Goal: Task Accomplishment & Management: Manage account settings

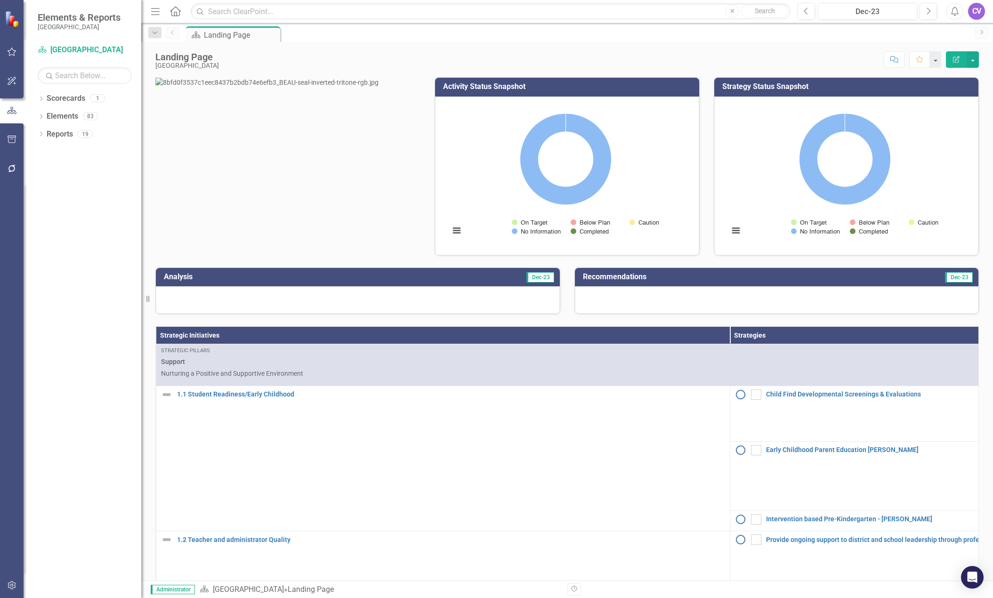
click at [808, 38] on link "Next" at bounding box center [981, 33] width 13 height 12
click at [153, 11] on icon "button" at bounding box center [155, 11] width 8 height 7
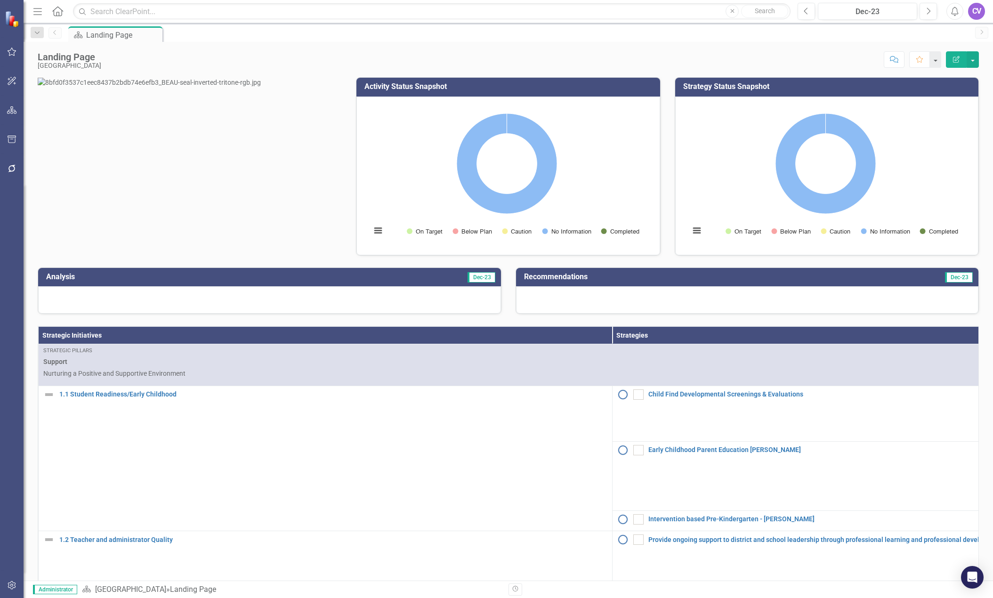
click at [38, 10] on icon "Menu" at bounding box center [38, 11] width 12 height 10
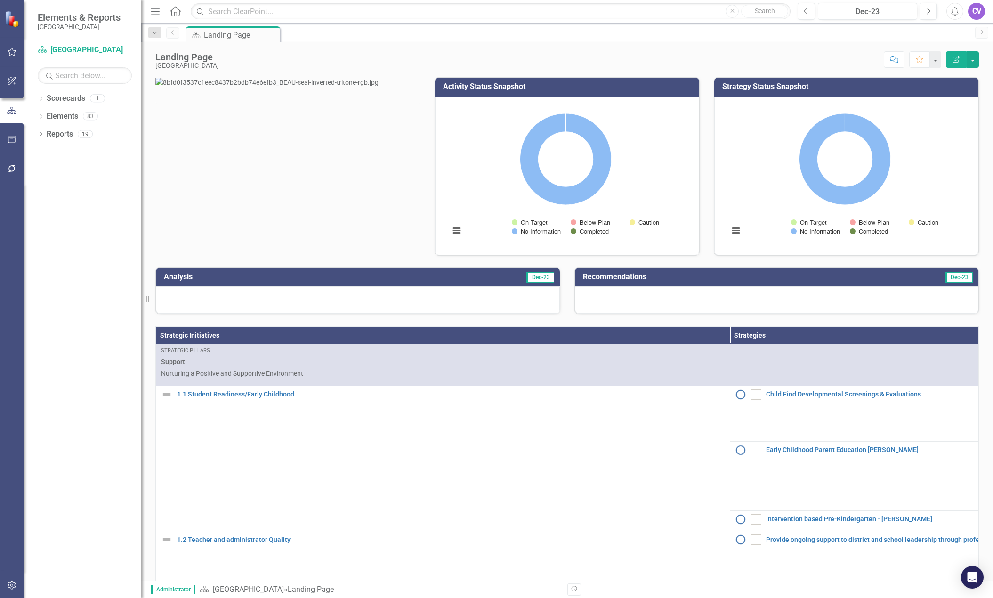
click at [10, 582] on icon "button" at bounding box center [12, 585] width 10 height 8
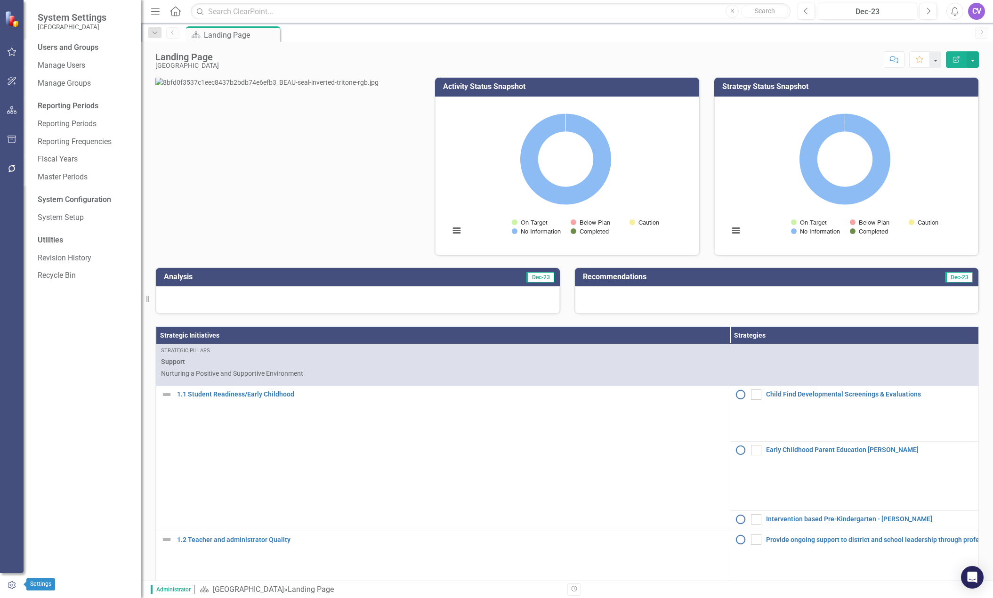
click at [9, 583] on icon "button" at bounding box center [12, 585] width 8 height 8
click at [16, 463] on div at bounding box center [12, 377] width 24 height 387
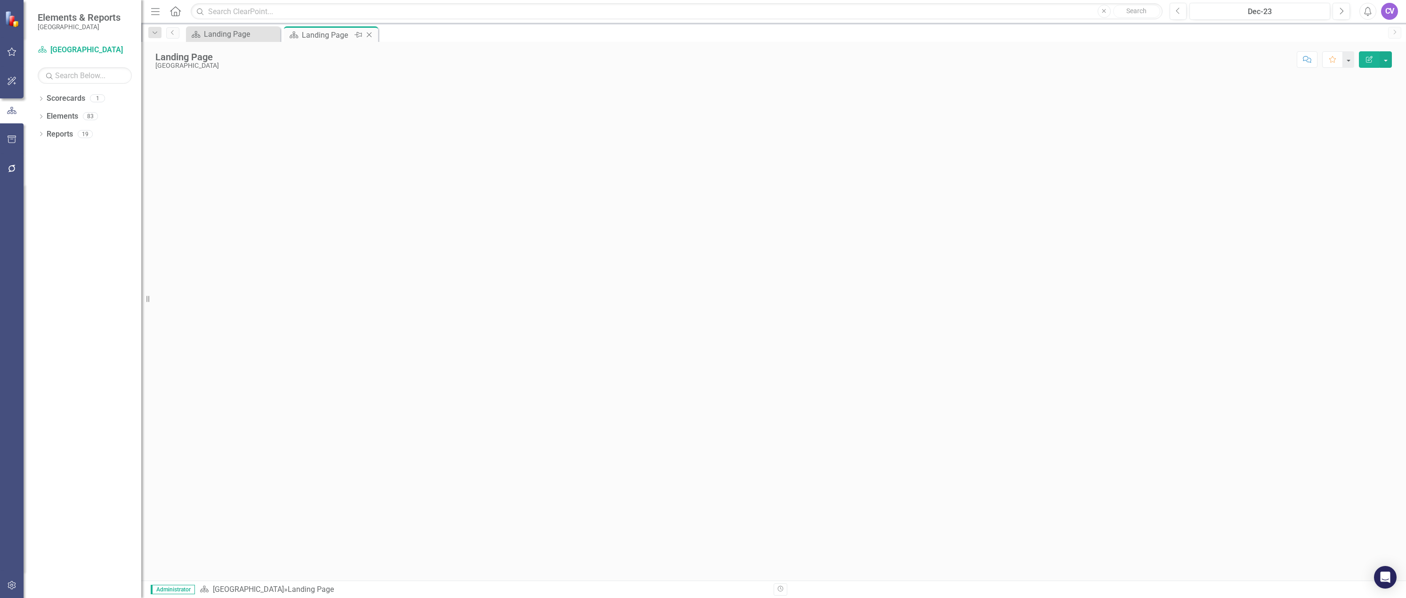
click at [367, 34] on icon "Close" at bounding box center [368, 35] width 9 height 8
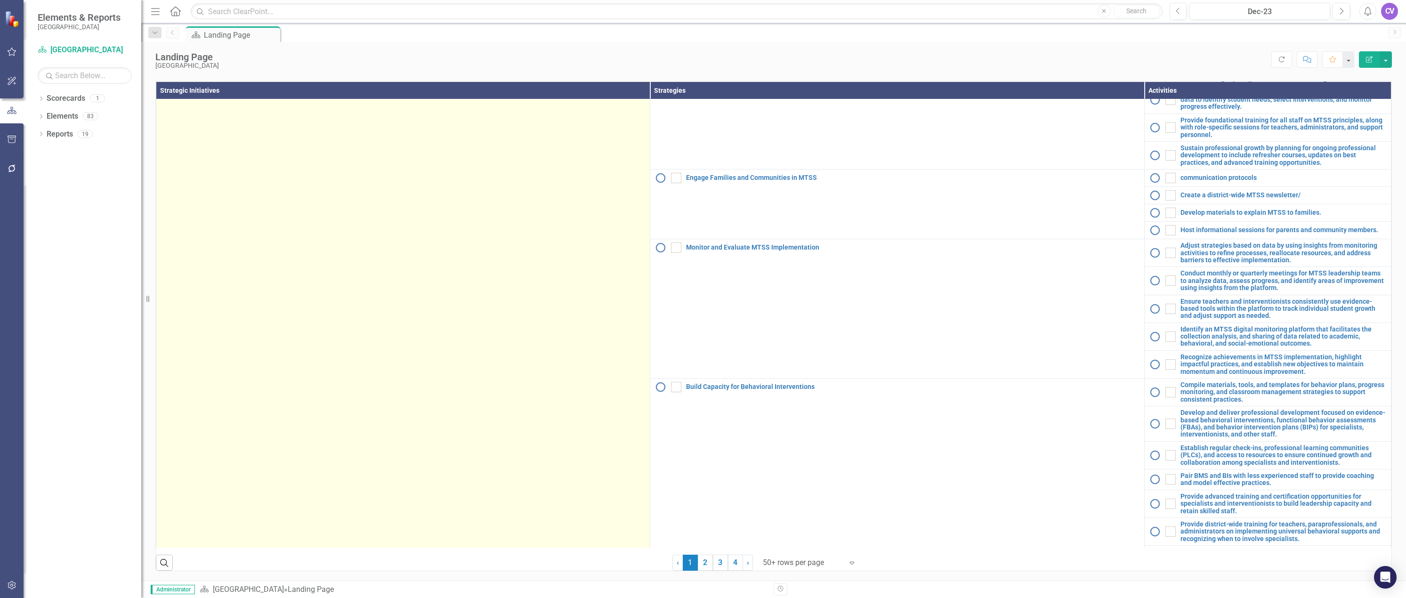
scroll to position [958, 0]
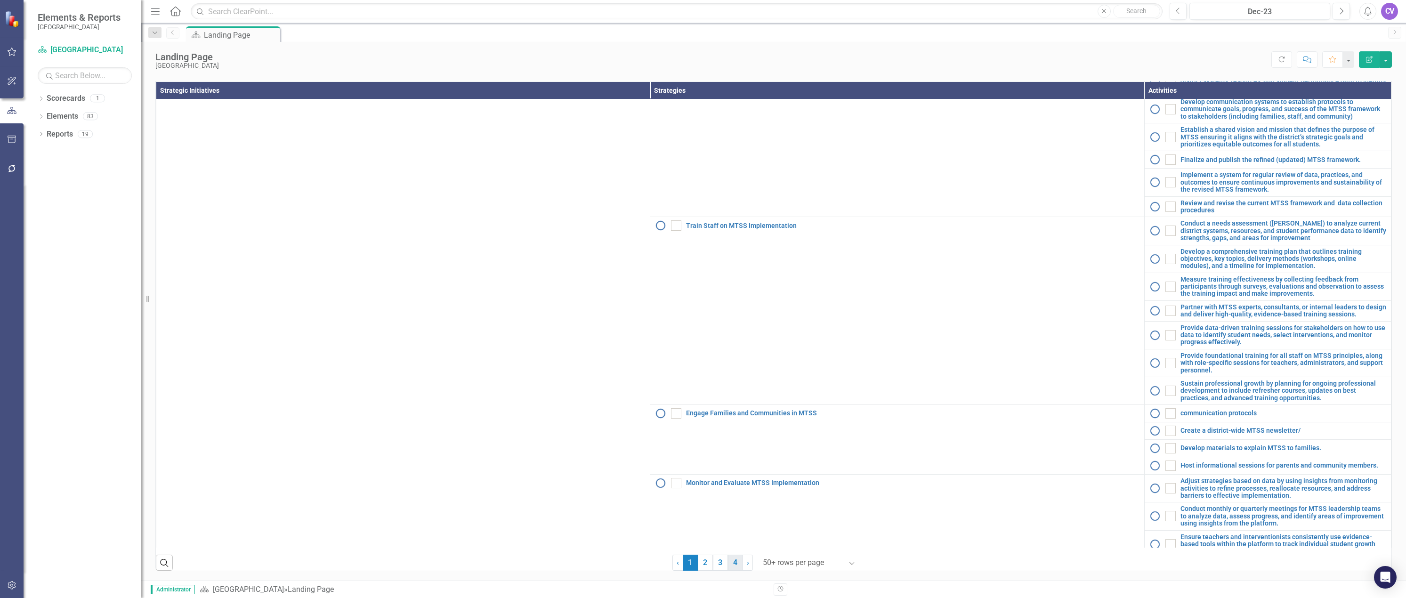
click at [734, 568] on link "4" at bounding box center [735, 562] width 15 height 16
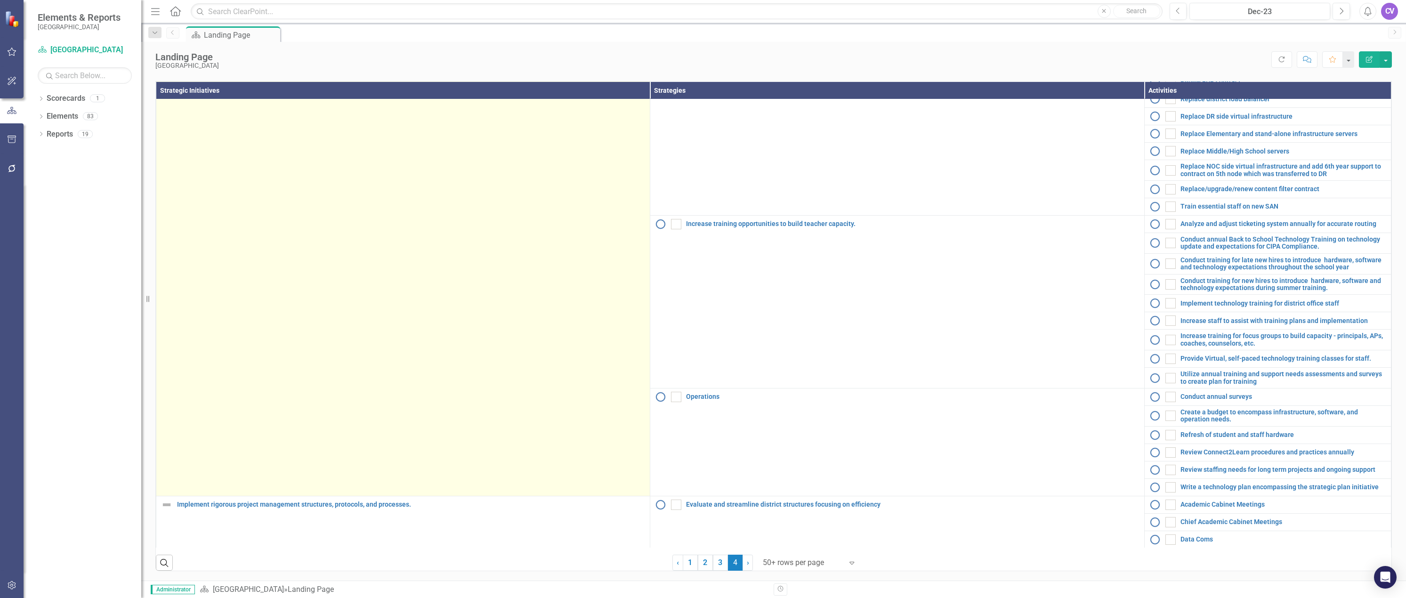
scroll to position [1178, 0]
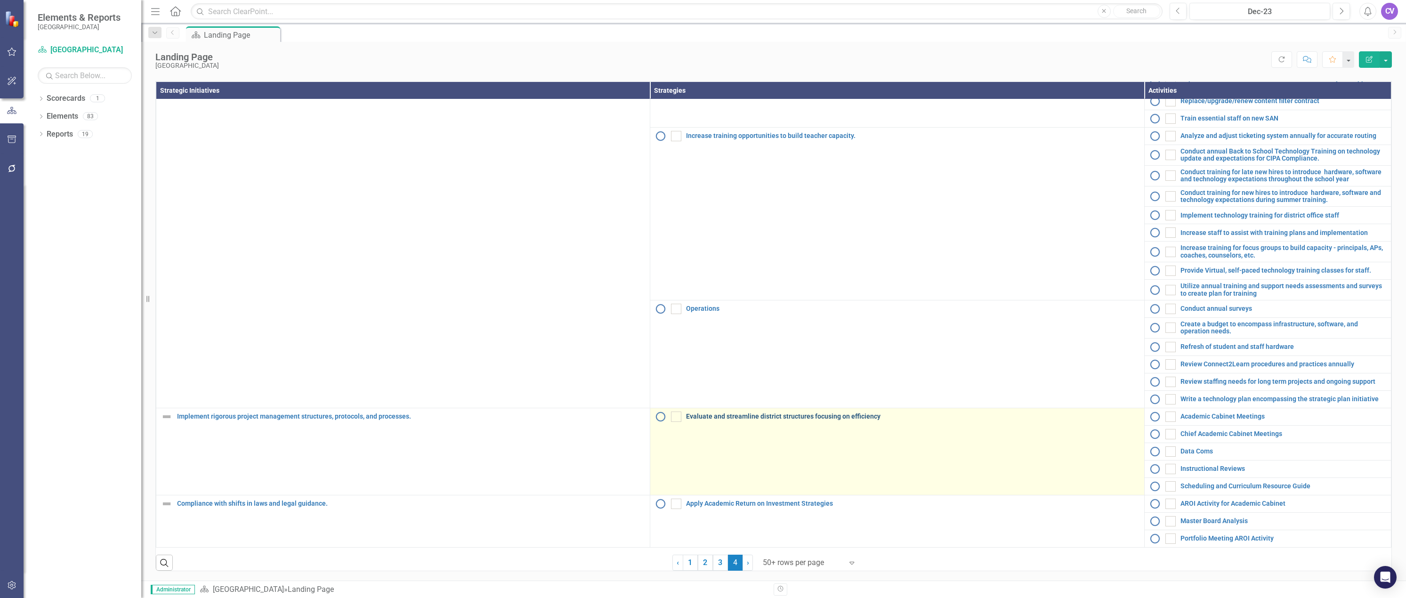
click at [754, 418] on link "Evaluate and streamline district structures focusing on efficiency" at bounding box center [912, 416] width 453 height 7
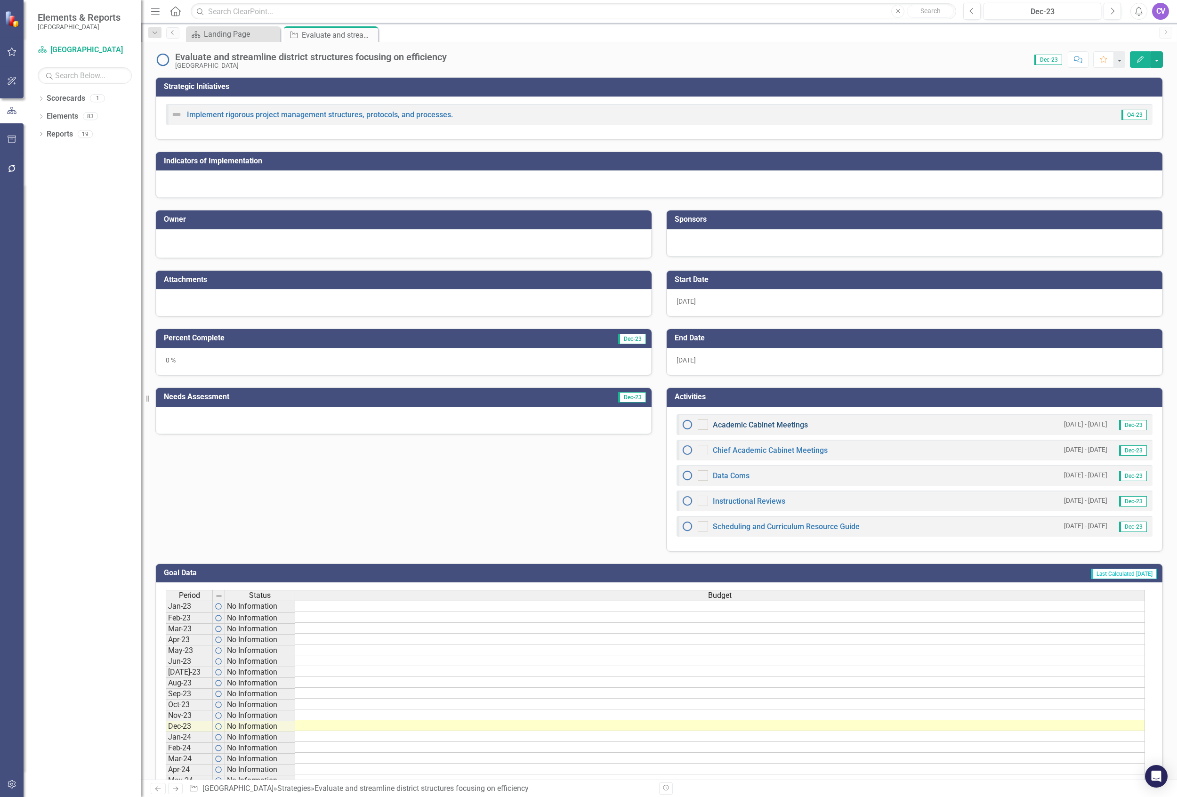
click at [769, 426] on link "Academic Cabinet Meetings" at bounding box center [760, 424] width 95 height 9
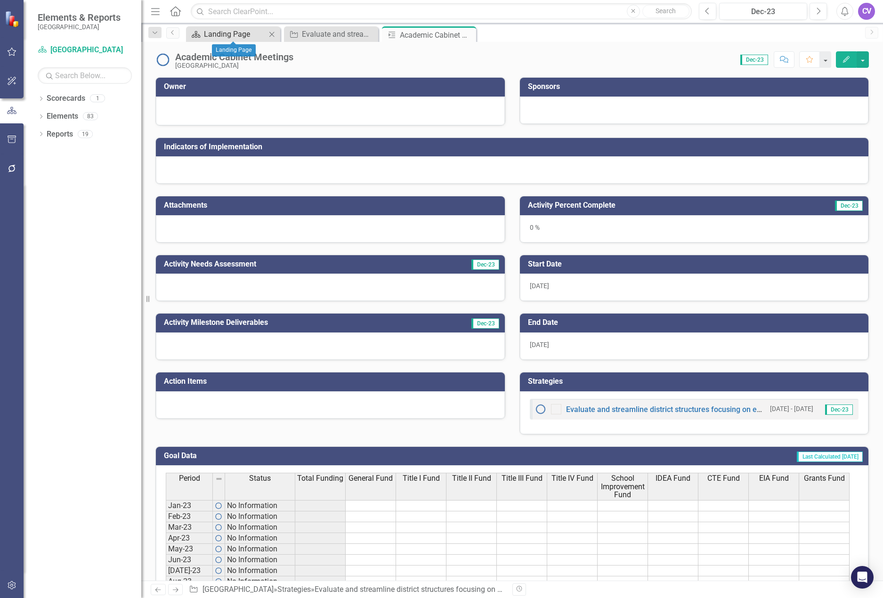
click at [223, 35] on div "Landing Page" at bounding box center [235, 34] width 62 height 12
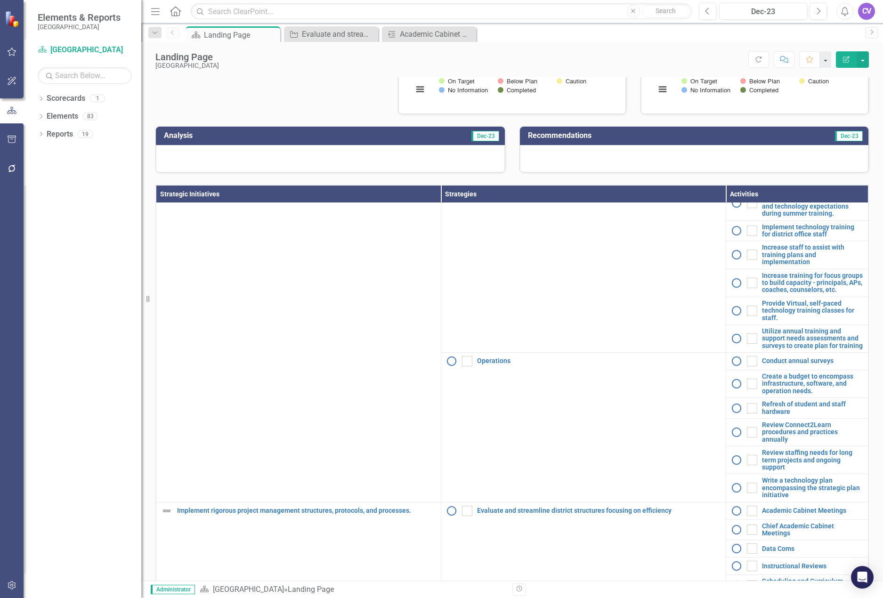
scroll to position [261, 0]
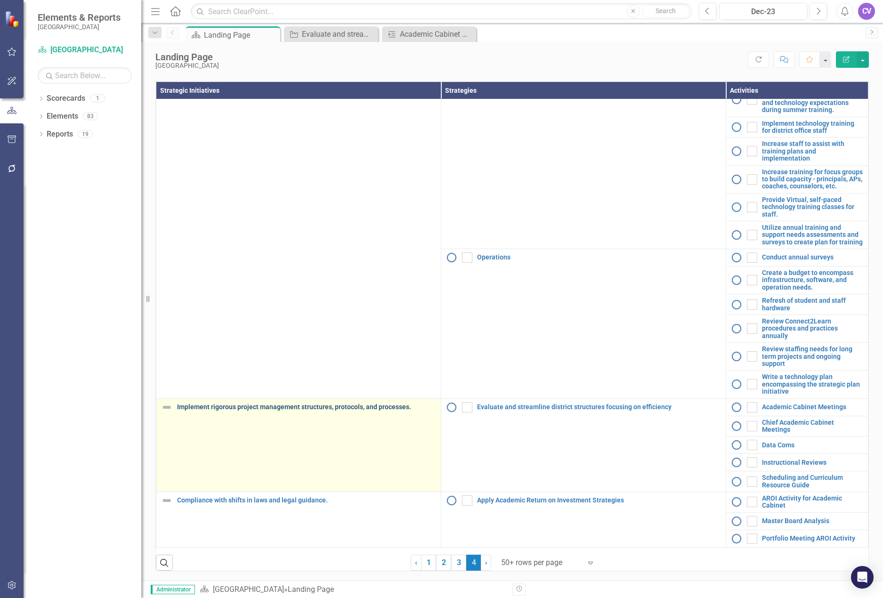
click at [322, 406] on link "Implement rigorous project management structures, protocols, and processes." at bounding box center [306, 406] width 259 height 7
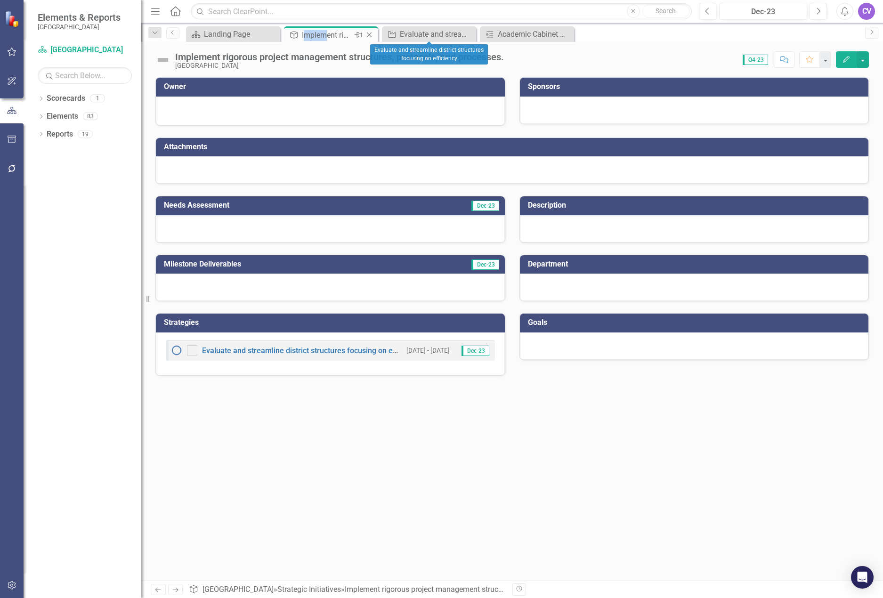
drag, startPoint x: 325, startPoint y: 32, endPoint x: 305, endPoint y: 38, distance: 20.1
click at [305, 37] on div "Implement rigorous project management structures, protocols, and processes." at bounding box center [327, 35] width 50 height 12
click at [587, 63] on div "Score: 0.00 Q4-23 Completed Comment Favorite Edit" at bounding box center [688, 59] width 360 height 16
click at [416, 33] on div "Evaluate and streamline district structures focusing on efficiency" at bounding box center [431, 34] width 62 height 12
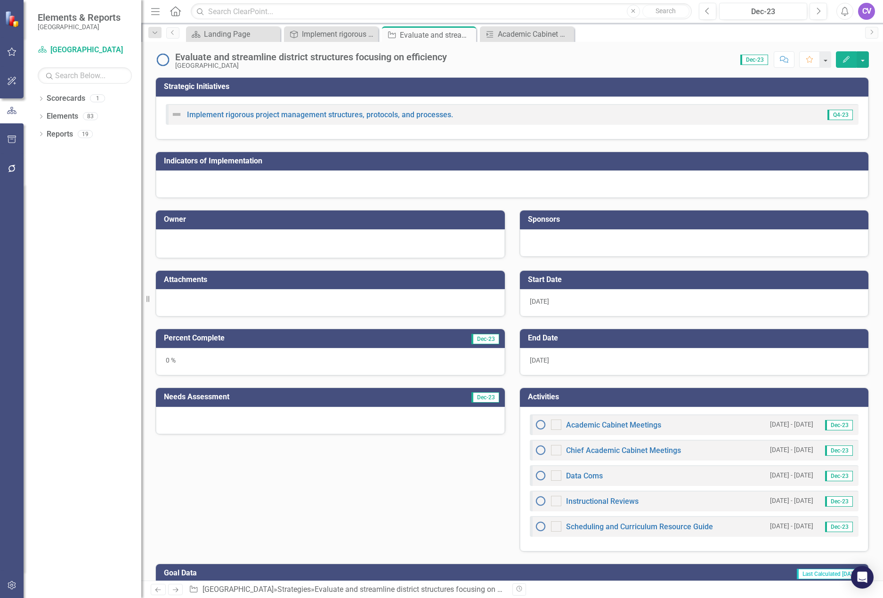
scroll to position [188, 0]
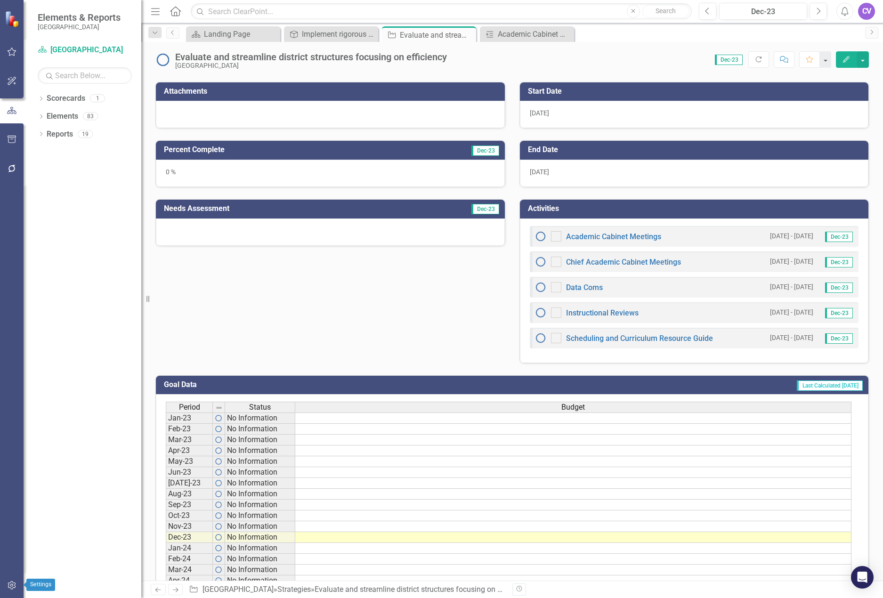
click at [8, 580] on button "button" at bounding box center [11, 586] width 21 height 20
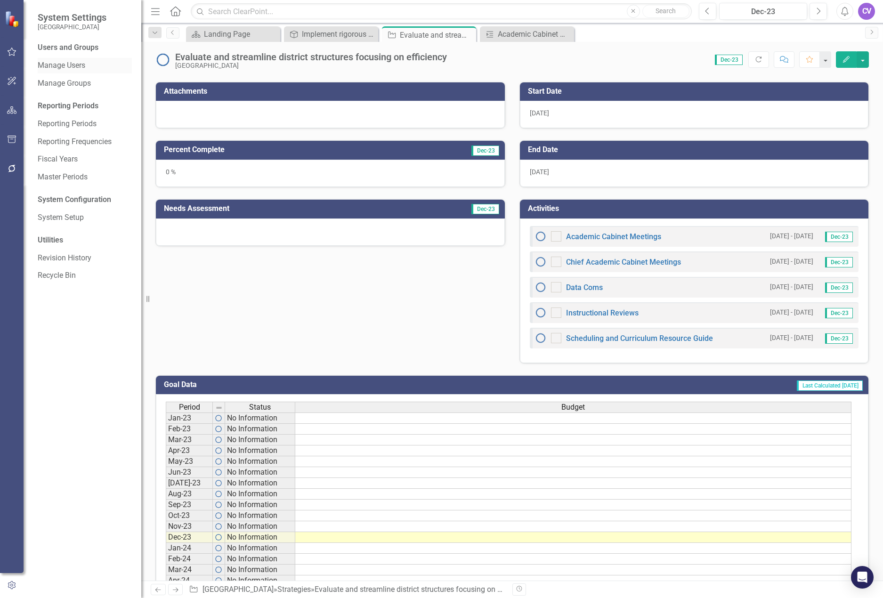
click at [70, 63] on link "Manage Users" at bounding box center [85, 65] width 94 height 11
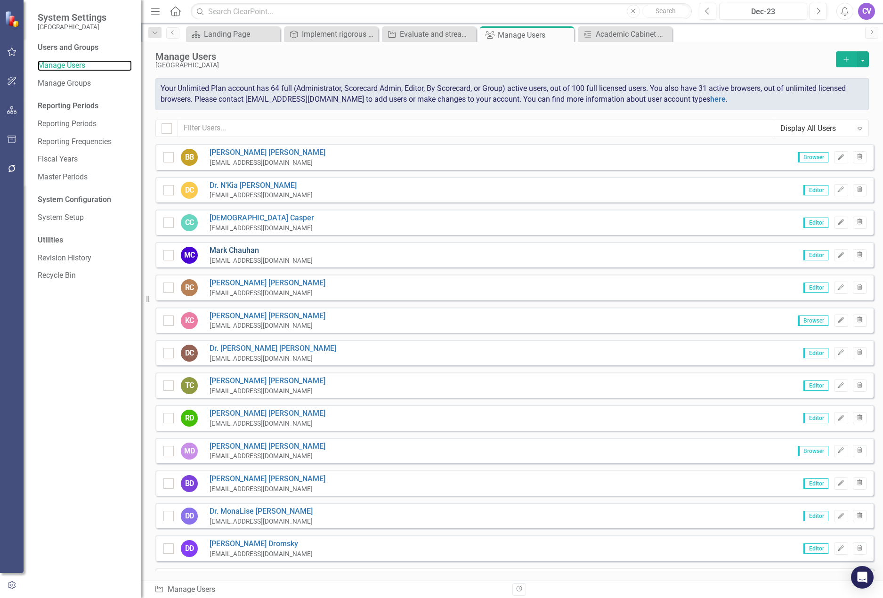
scroll to position [565, 0]
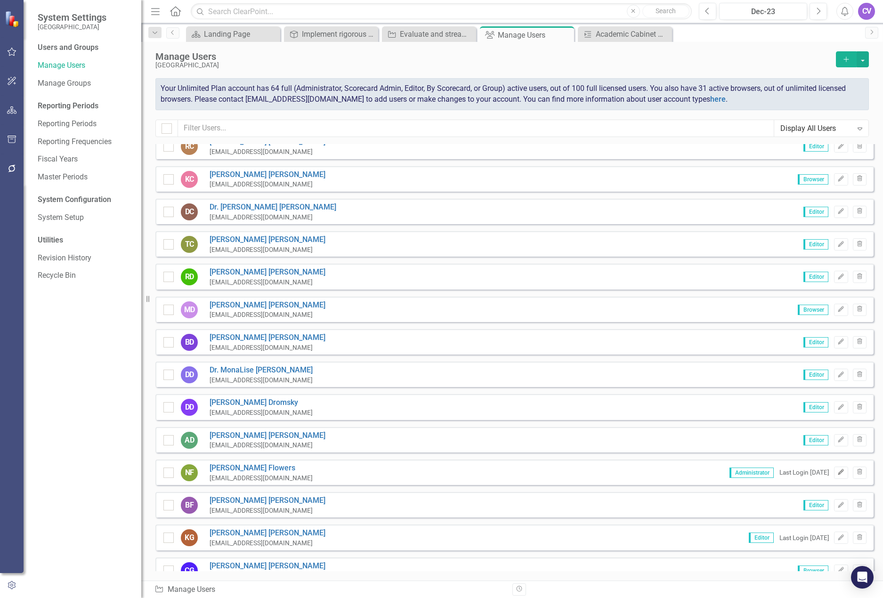
click at [837, 473] on icon "Edit" at bounding box center [840, 472] width 7 height 6
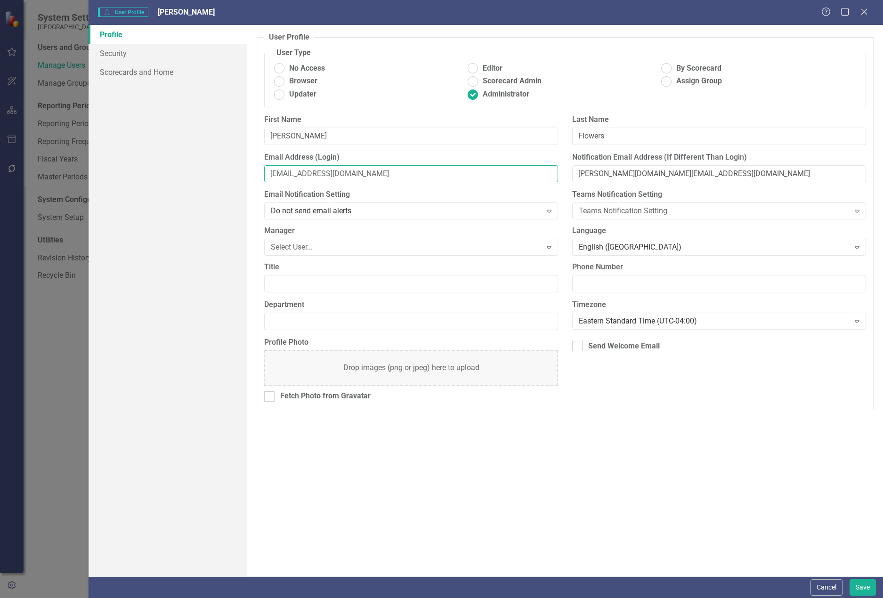
drag, startPoint x: 312, startPoint y: 174, endPoint x: 81, endPoint y: 167, distance: 231.2
click at [91, 169] on div "Profile Security Scorecards and Home User Profile ClearPoint has a wealth of op…" at bounding box center [485, 300] width 795 height 551
type input "robert.flowers@beaufort.k12.sc.us"
click at [480, 447] on div "User Profile ClearPoint has a wealth of options to help you ensure that people …" at bounding box center [564, 300] width 635 height 551
click at [866, 590] on button "Save" at bounding box center [862, 587] width 26 height 16
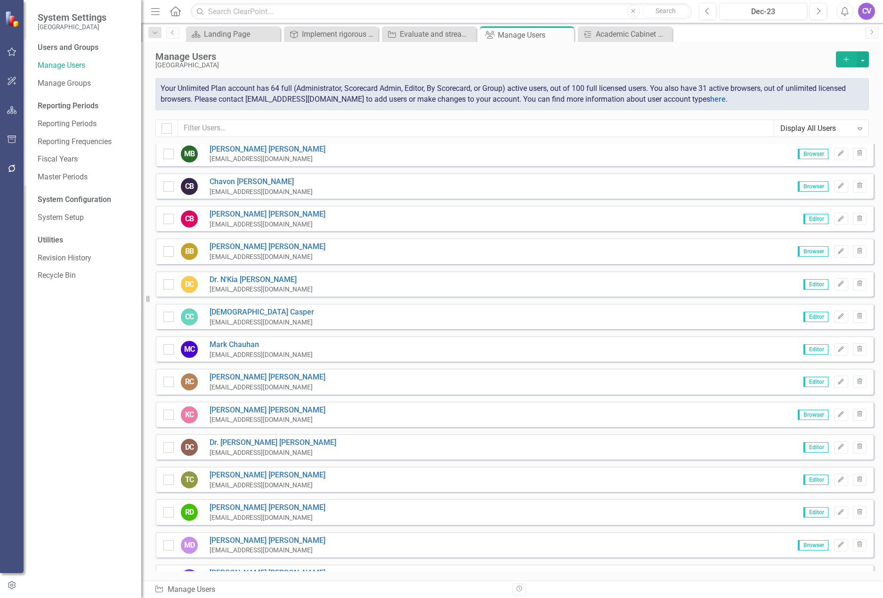
scroll to position [0, 0]
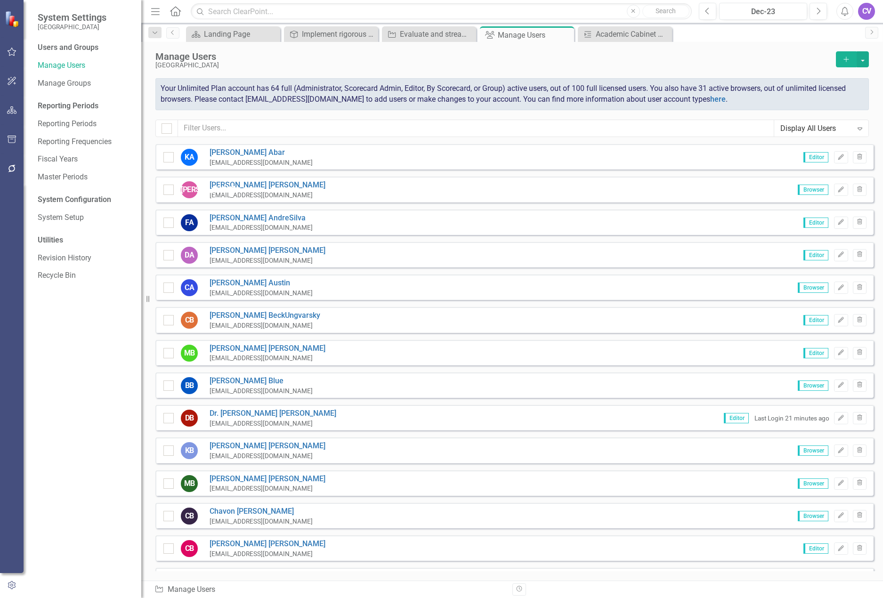
click at [5, 585] on button "button" at bounding box center [12, 586] width 24 height 16
click at [564, 34] on icon "Close" at bounding box center [564, 35] width 9 height 8
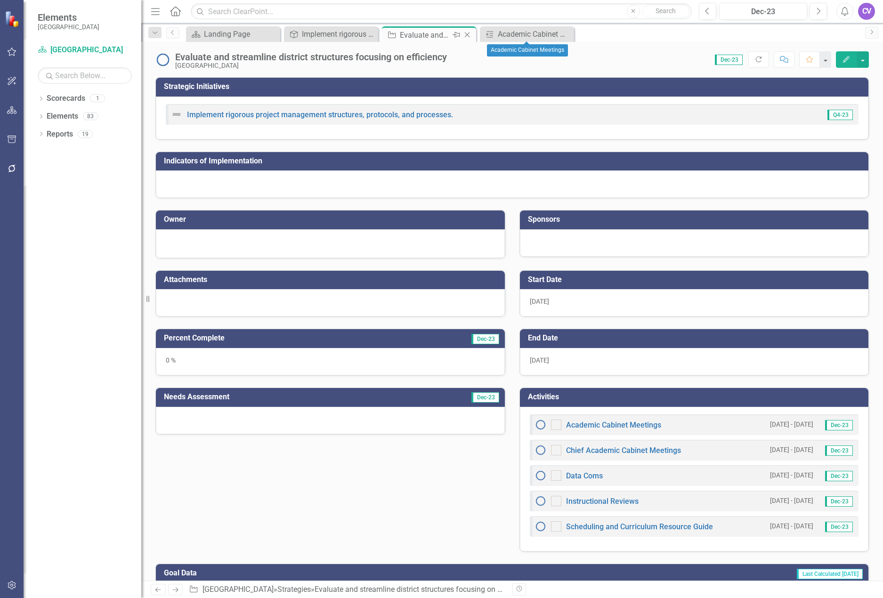
drag, startPoint x: 566, startPoint y: 33, endPoint x: 472, endPoint y: 35, distance: 94.2
click at [0, 0] on icon "Close" at bounding box center [0, 0] width 0 height 0
click at [466, 33] on icon "Close" at bounding box center [466, 35] width 9 height 8
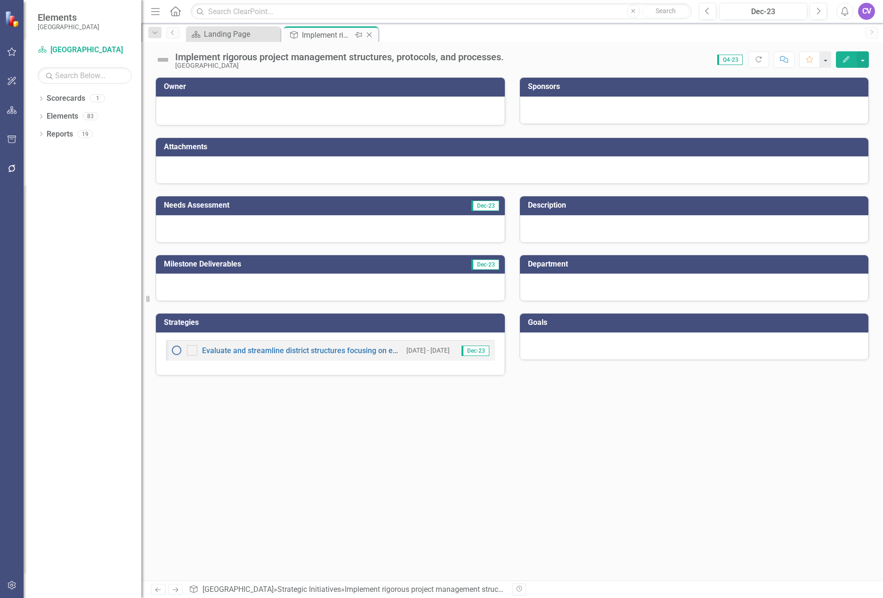
click at [369, 33] on icon "Close" at bounding box center [368, 35] width 9 height 8
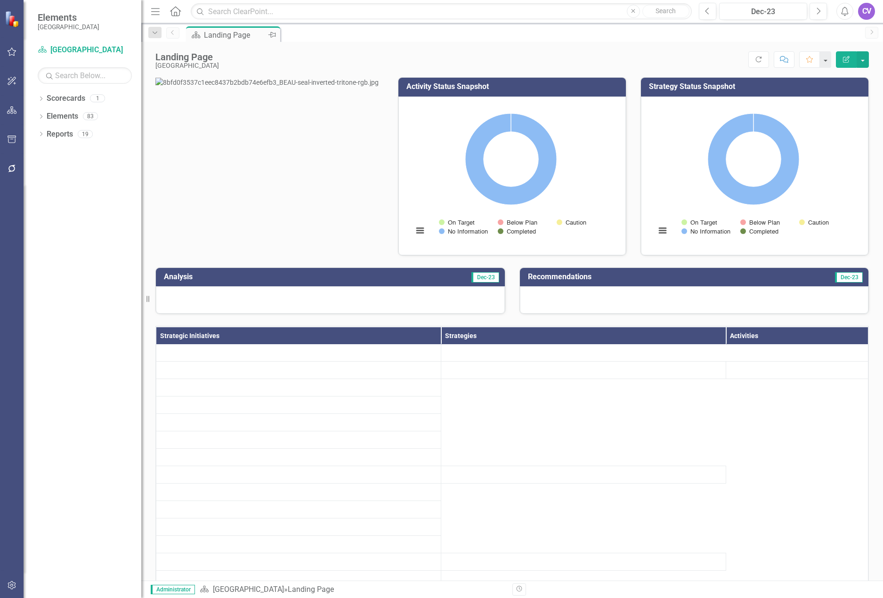
click at [238, 32] on div "Landing Page" at bounding box center [235, 35] width 62 height 12
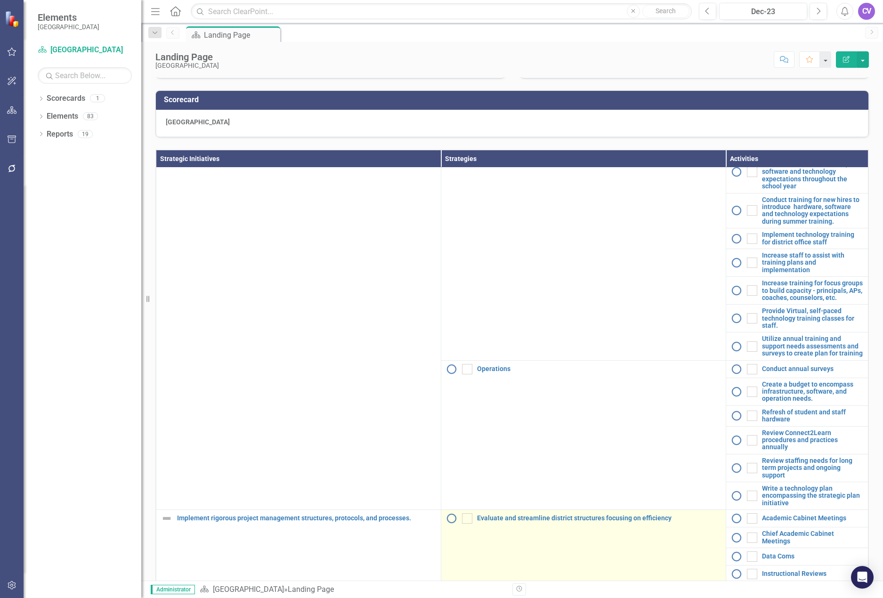
scroll to position [320, 0]
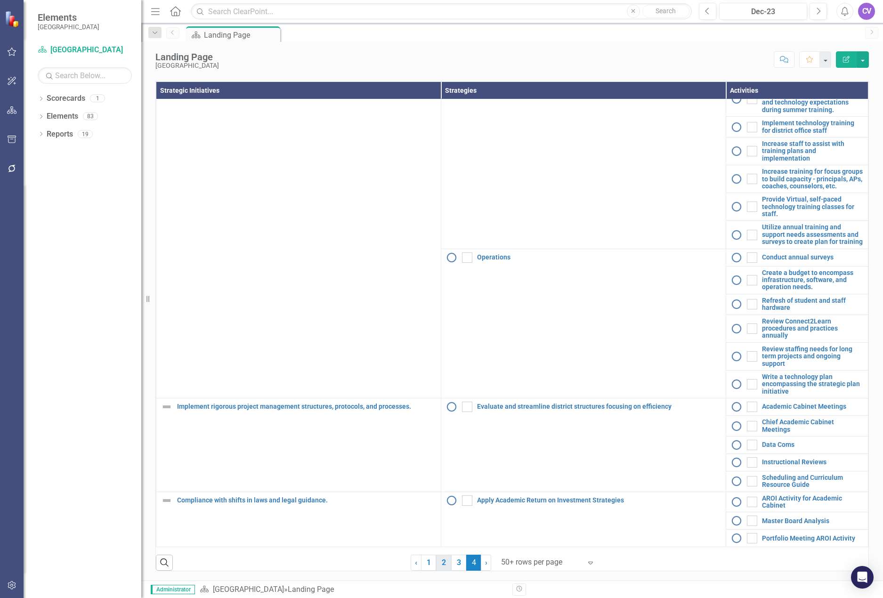
click at [436, 559] on link "2" at bounding box center [443, 562] width 15 height 16
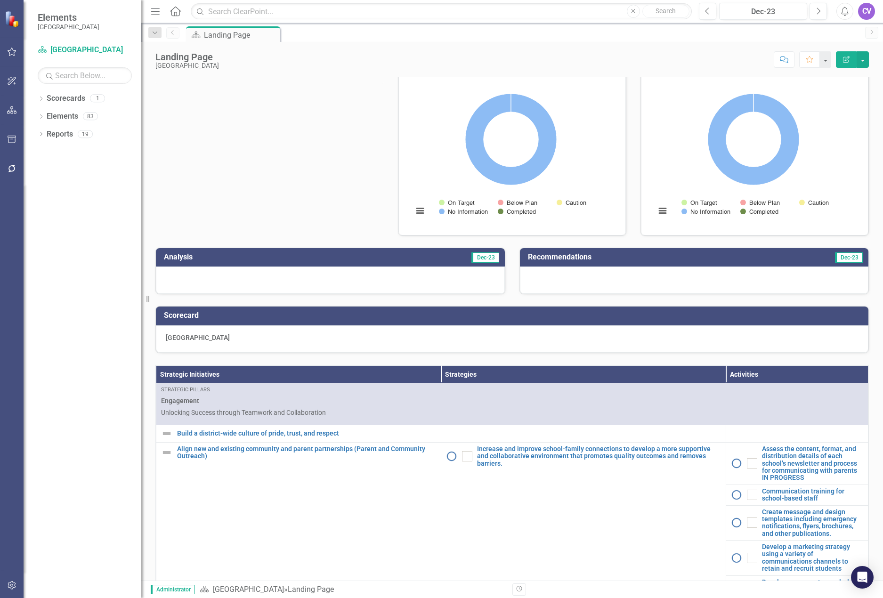
scroll to position [0, 0]
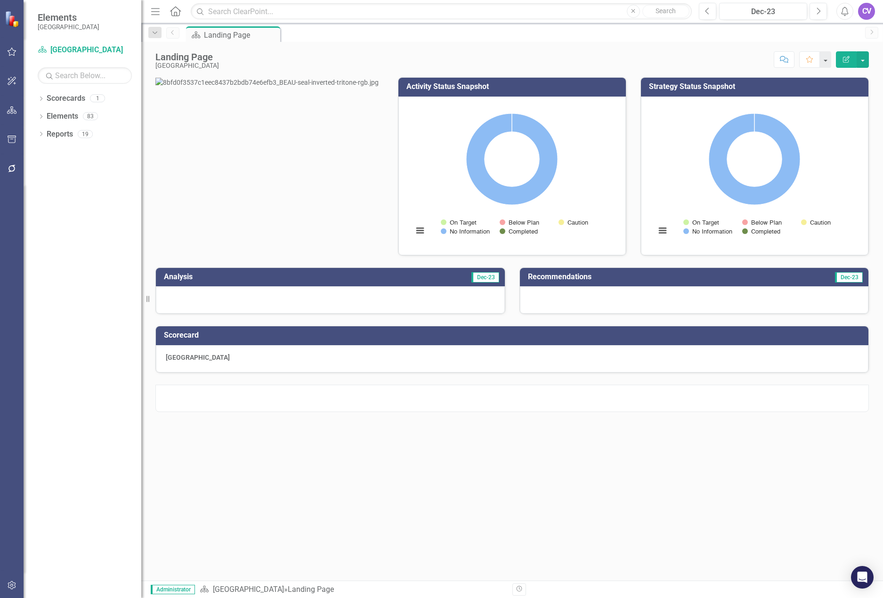
click at [190, 361] on strong "[GEOGRAPHIC_DATA]" at bounding box center [198, 357] width 64 height 8
click at [179, 339] on h3 "Scorecard" at bounding box center [513, 335] width 699 height 8
click at [65, 95] on link "Scorecards" at bounding box center [66, 98] width 39 height 11
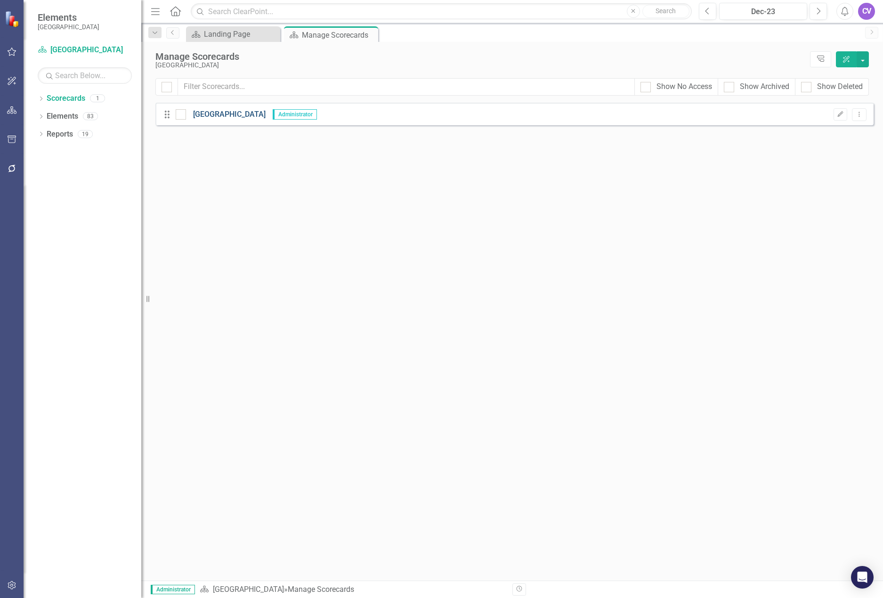
click at [262, 112] on link "[GEOGRAPHIC_DATA]" at bounding box center [226, 114] width 80 height 11
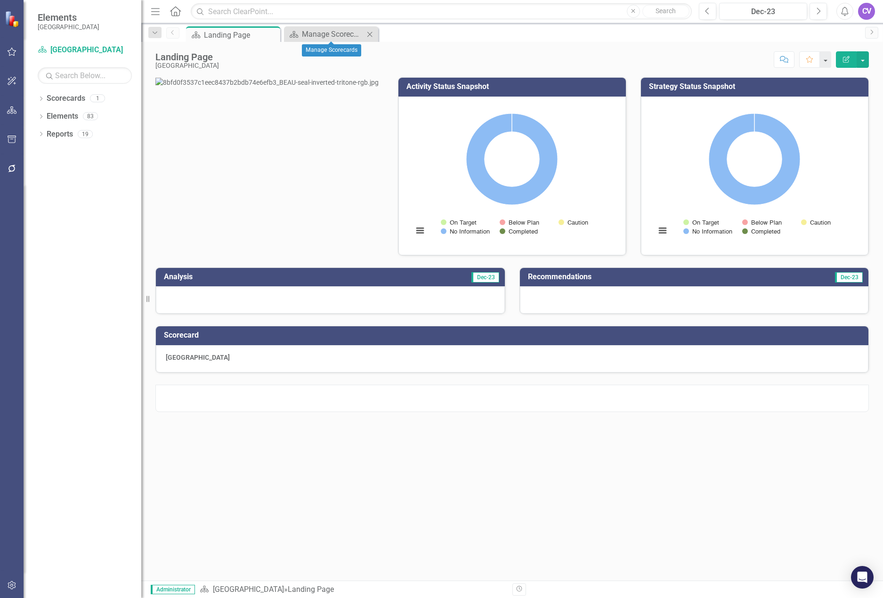
click at [367, 36] on icon "Close" at bounding box center [369, 35] width 9 height 8
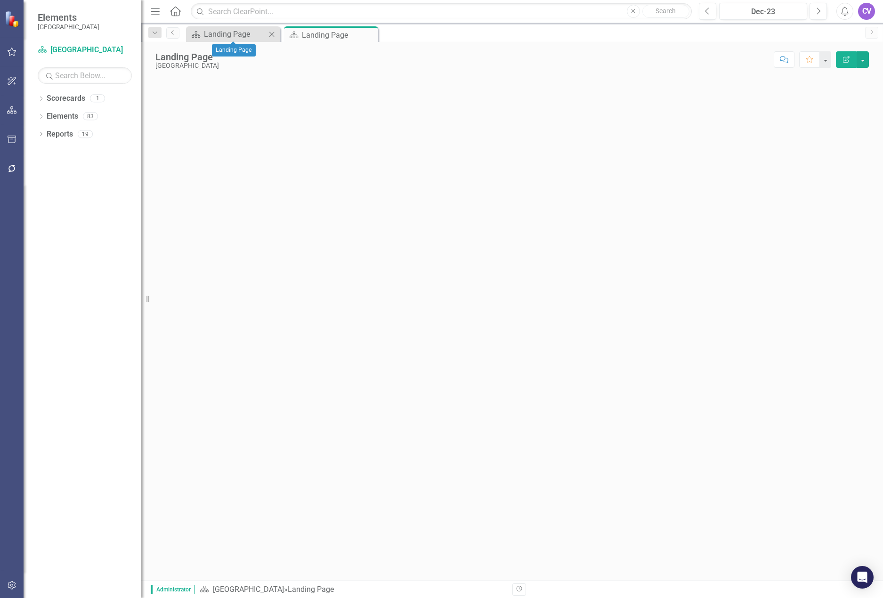
click at [273, 37] on icon "Close" at bounding box center [271, 35] width 9 height 8
click at [867, 16] on div "CV" at bounding box center [866, 11] width 17 height 17
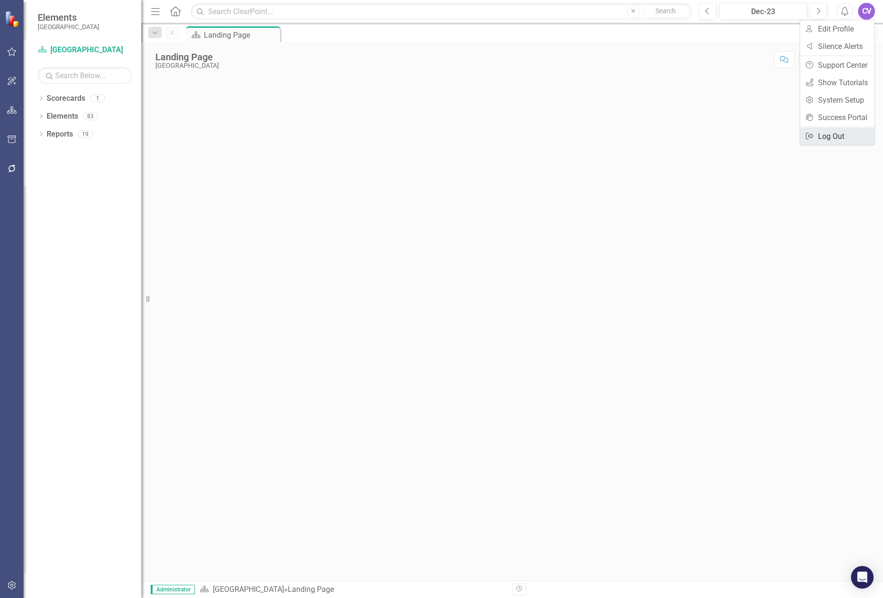
click at [846, 142] on link "Logout Log Out" at bounding box center [837, 136] width 74 height 17
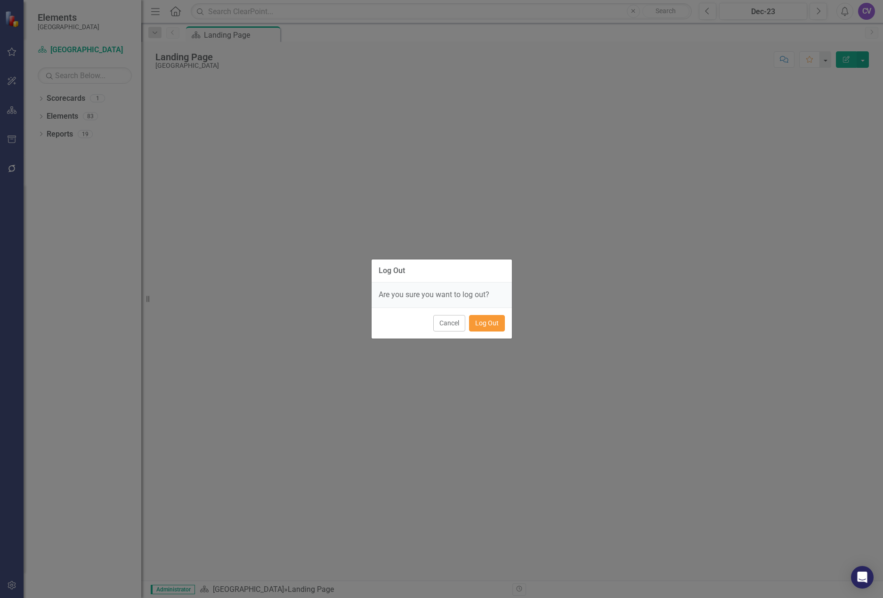
click at [481, 320] on button "Log Out" at bounding box center [487, 323] width 36 height 16
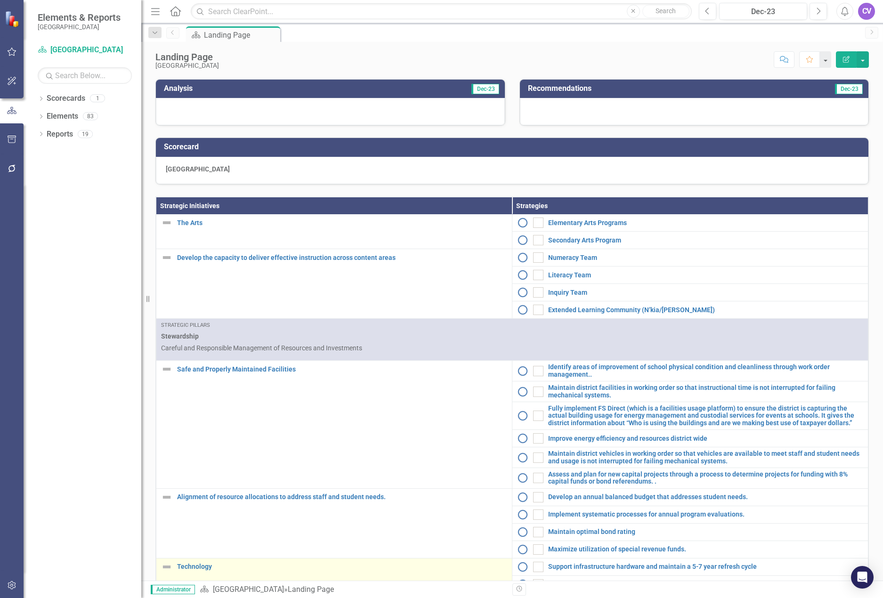
scroll to position [302, 0]
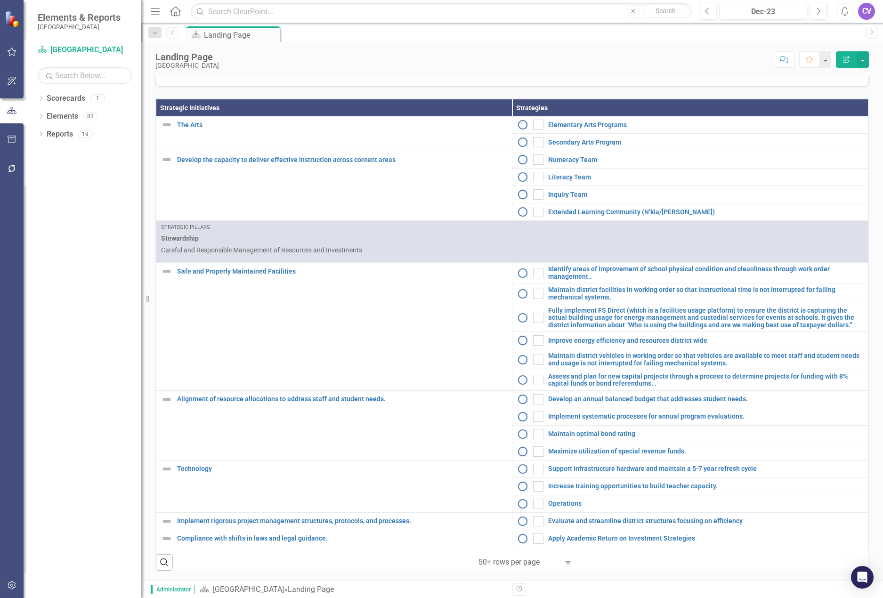
click at [563, 564] on icon "Expand" at bounding box center [567, 562] width 9 height 8
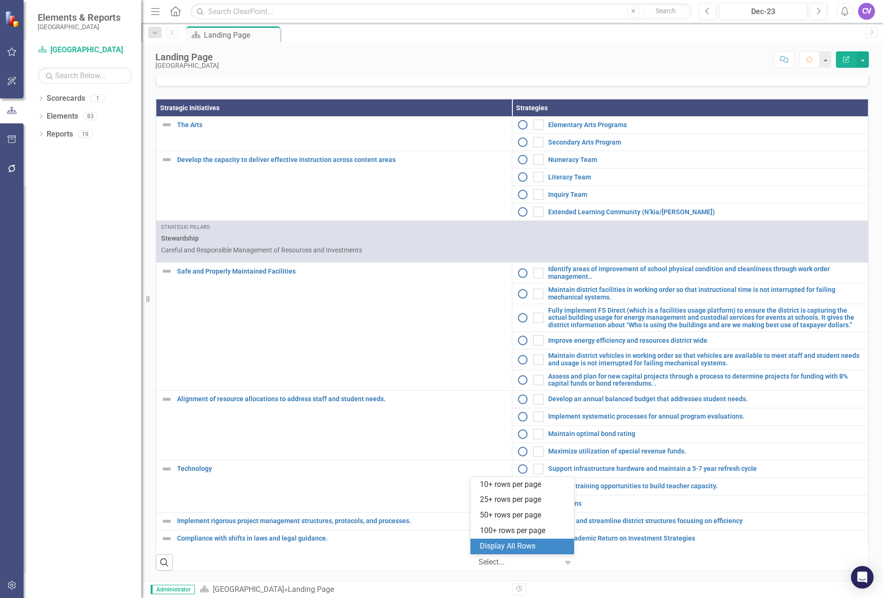
click at [515, 548] on div "Display All Rows" at bounding box center [524, 546] width 88 height 11
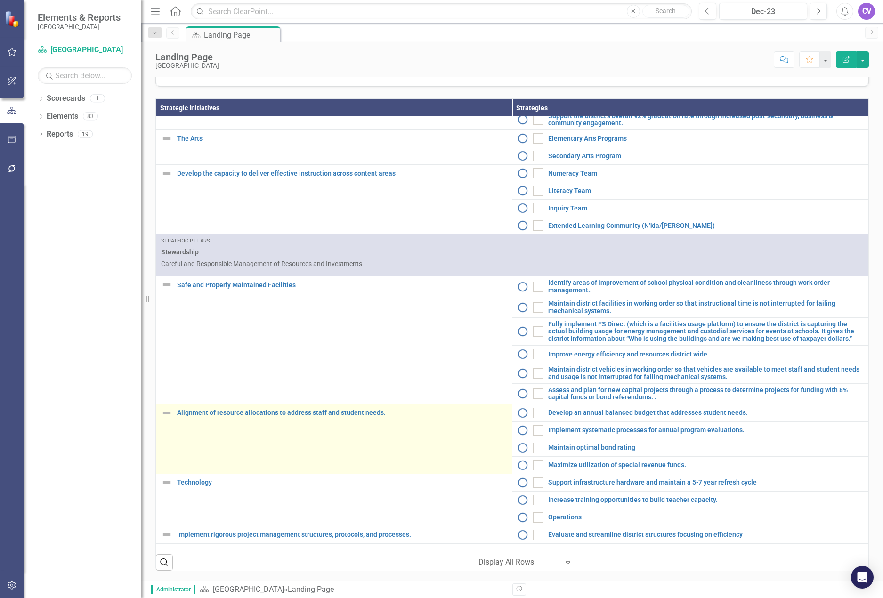
scroll to position [720, 0]
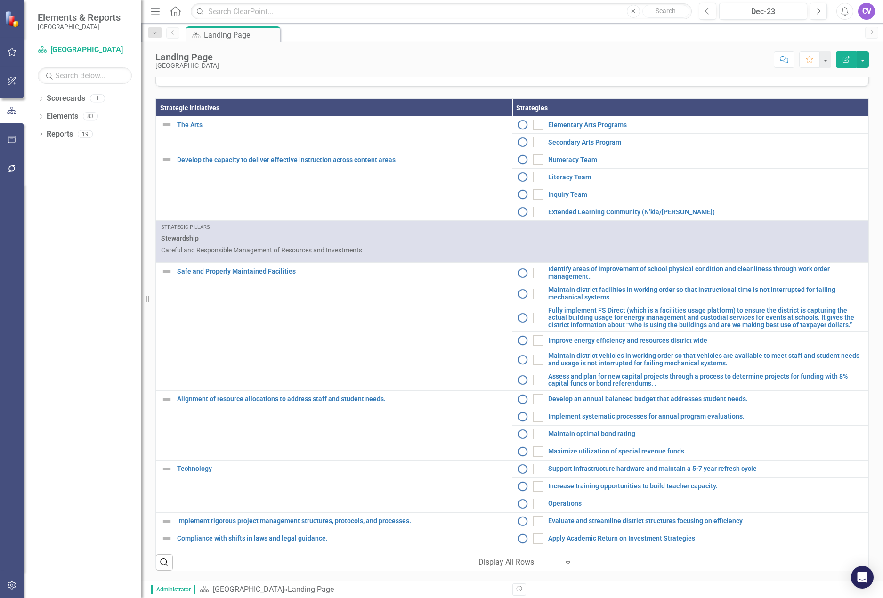
click at [512, 562] on div at bounding box center [518, 562] width 80 height 13
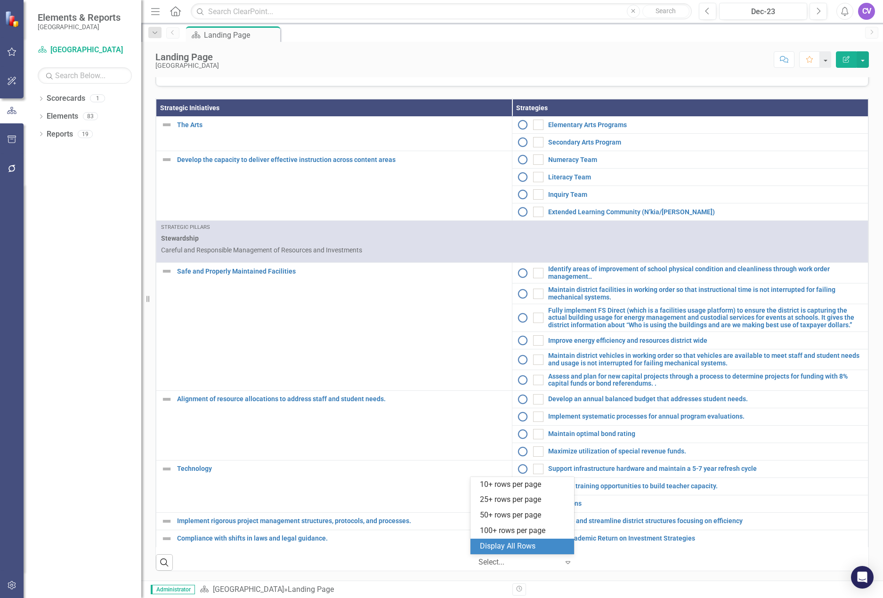
click at [500, 548] on div "Display All Rows" at bounding box center [524, 546] width 88 height 11
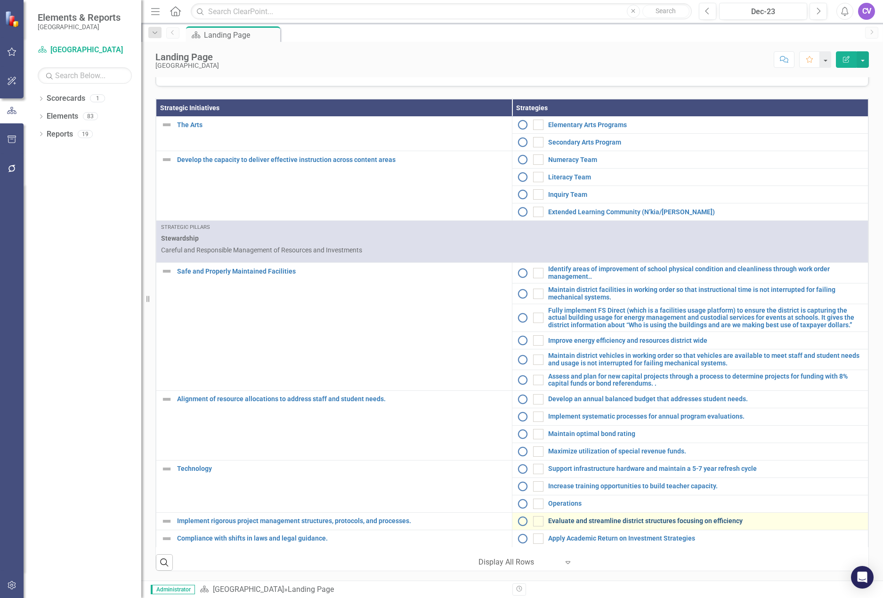
click at [583, 521] on link "Evaluate and streamline district structures focusing on efficiency" at bounding box center [705, 520] width 315 height 7
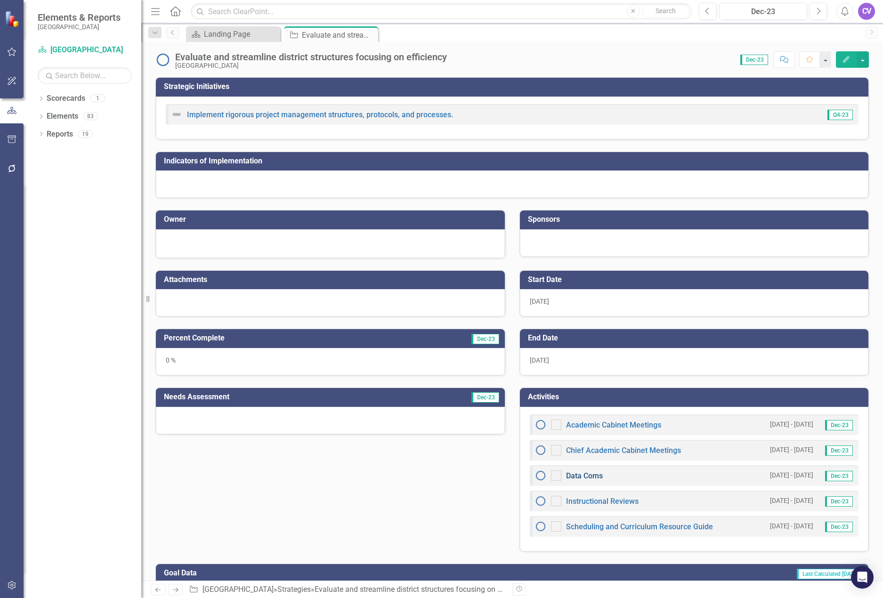
click at [582, 477] on link "Data Coms" at bounding box center [584, 475] width 37 height 9
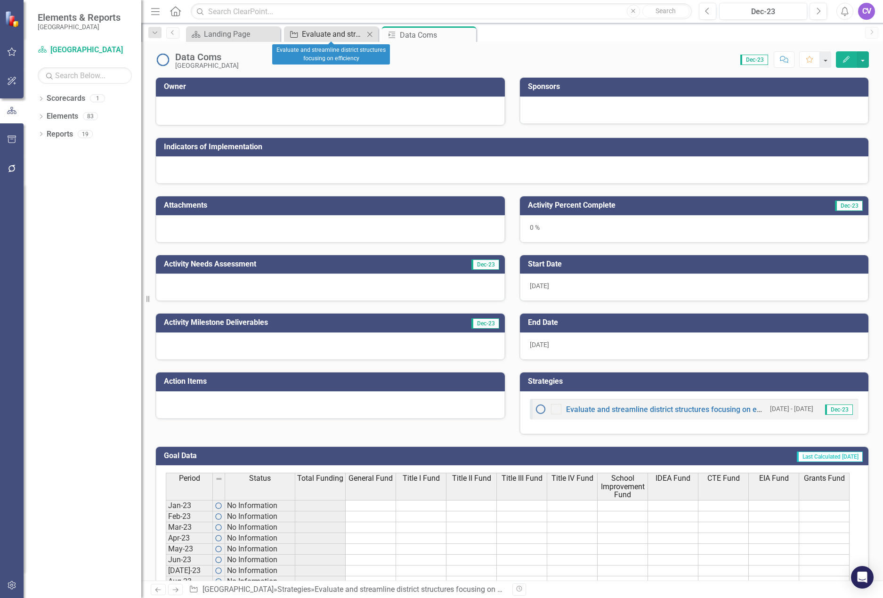
click at [319, 35] on div "Evaluate and streamline district structures focusing on efficiency" at bounding box center [333, 34] width 62 height 12
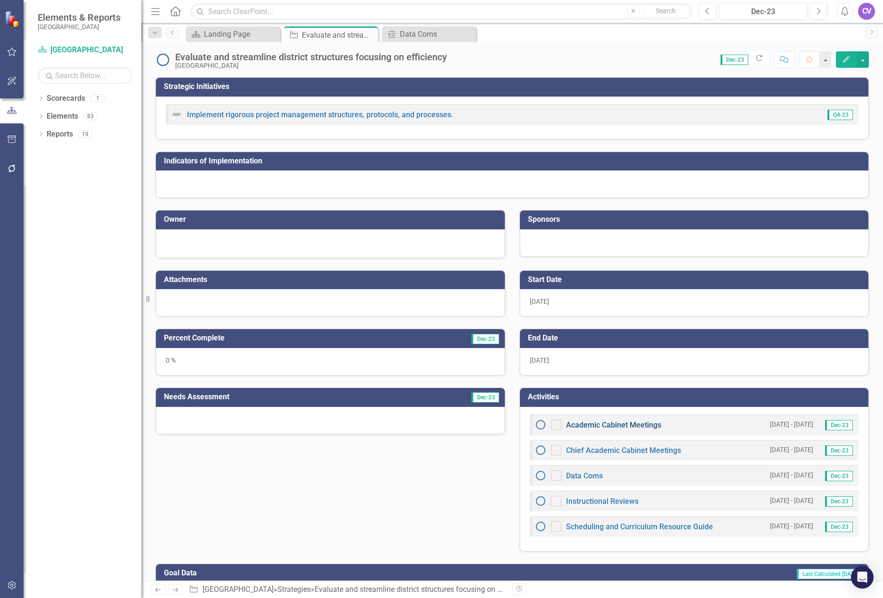
click at [601, 425] on link "Academic Cabinet Meetings" at bounding box center [613, 424] width 95 height 9
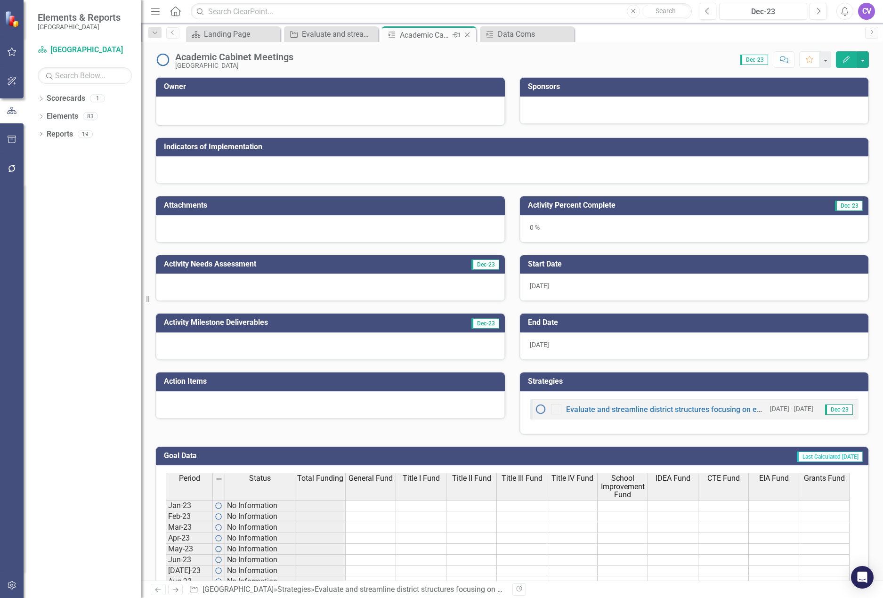
click at [467, 34] on icon "Close" at bounding box center [466, 35] width 9 height 8
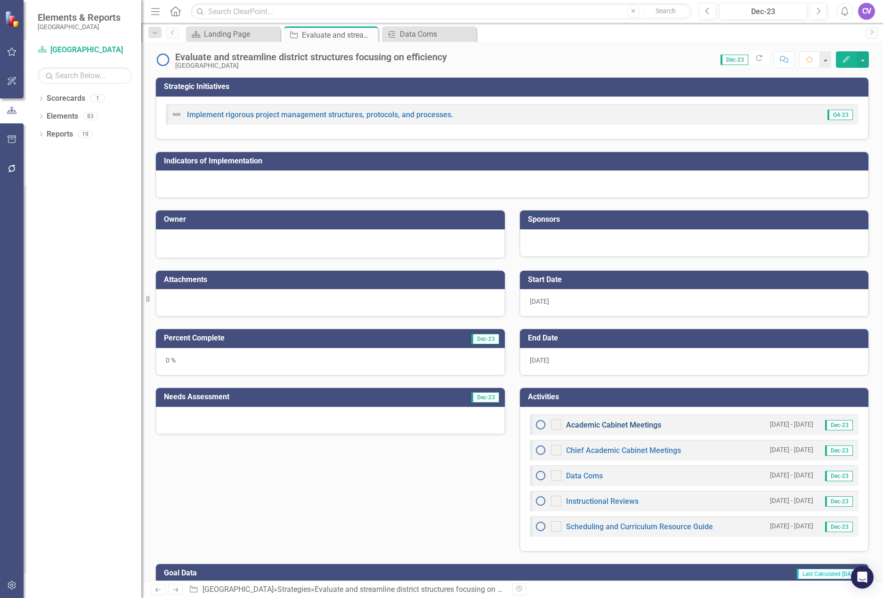
click at [628, 426] on link "Academic Cabinet Meetings" at bounding box center [613, 424] width 95 height 9
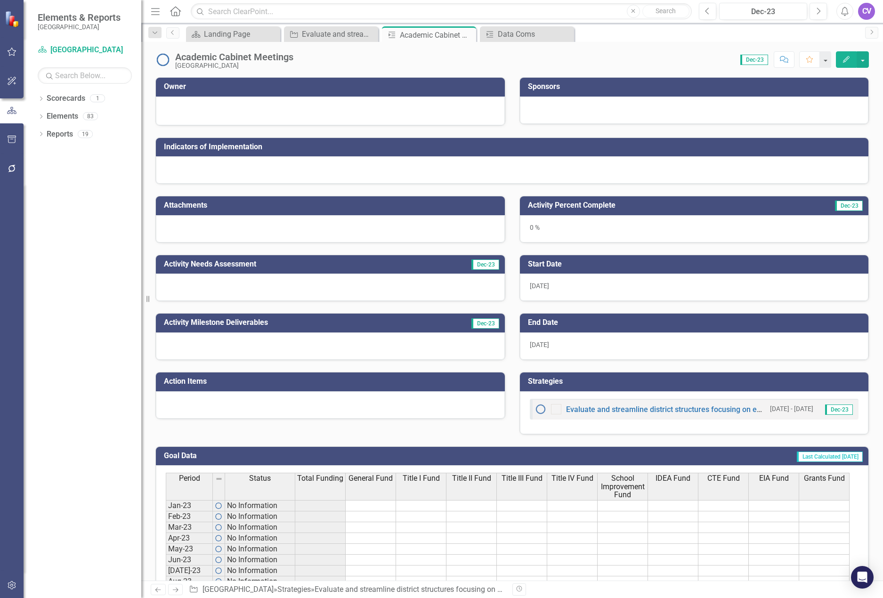
scroll to position [204, 0]
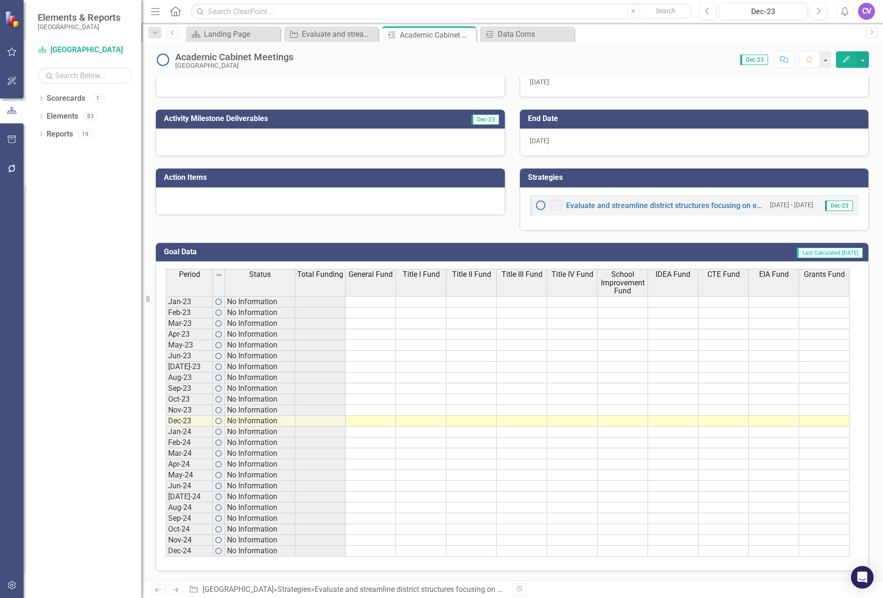
click at [421, 578] on div "Owner Sponsors Indicators of Implementation Attachments Activity Needs Assessme…" at bounding box center [511, 221] width 741 height 719
click at [568, 32] on icon "Close" at bounding box center [565, 35] width 9 height 8
click at [469, 35] on icon "Close" at bounding box center [466, 35] width 9 height 8
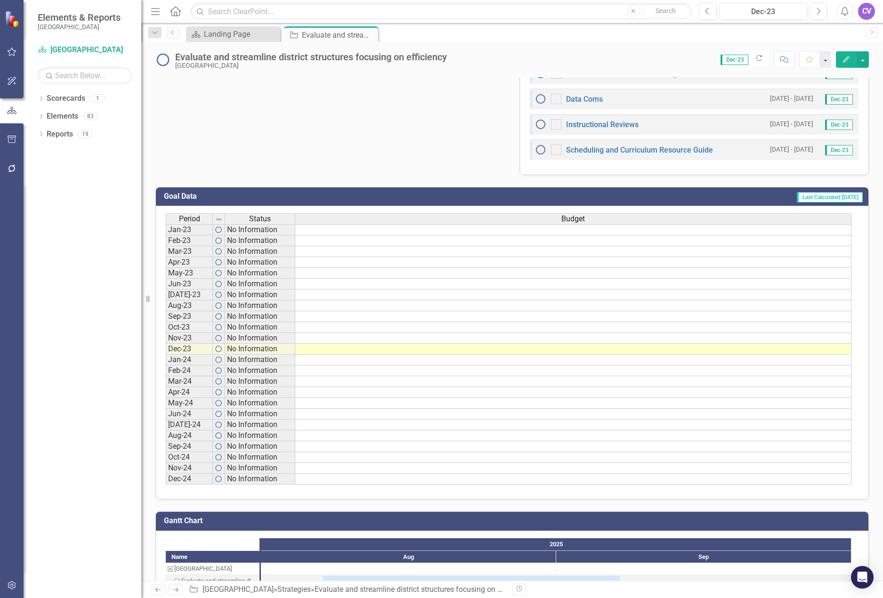
scroll to position [464, 0]
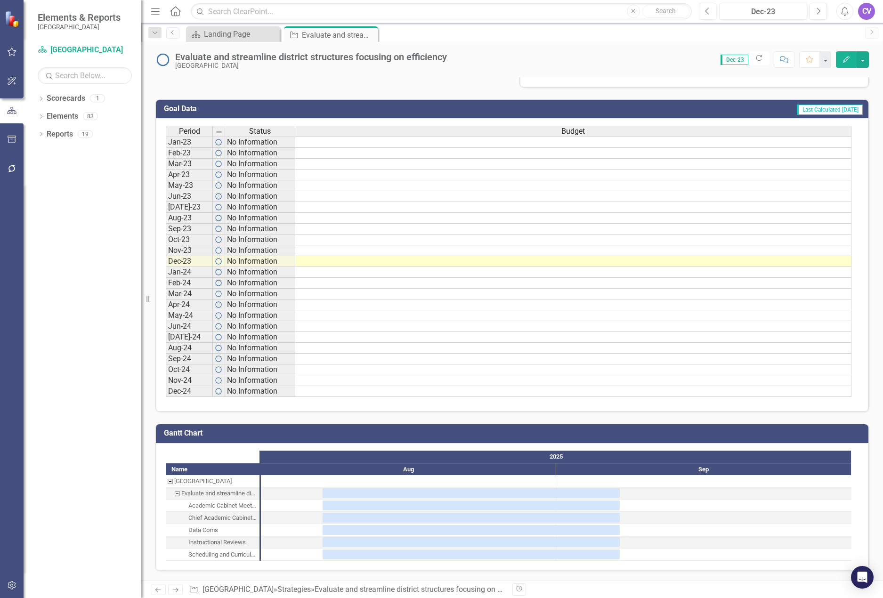
click at [230, 506] on div "Academic Cabinet Meetings" at bounding box center [222, 505] width 68 height 12
click at [177, 493] on div "Evaluate and streamline district structures focusing on efficiency" at bounding box center [177, 493] width 8 height 12
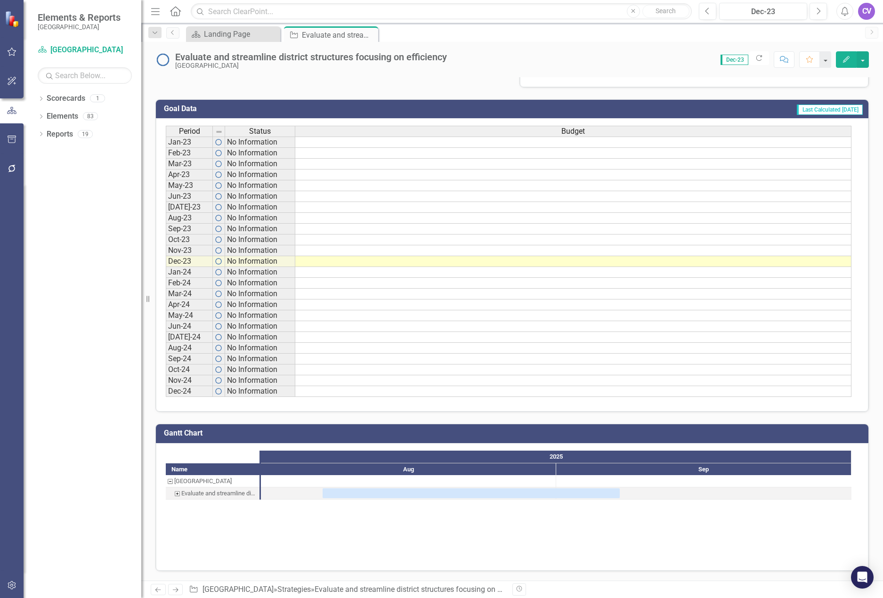
click at [177, 493] on div "Evaluate and streamline district structures focusing on efficiency" at bounding box center [177, 493] width 8 height 12
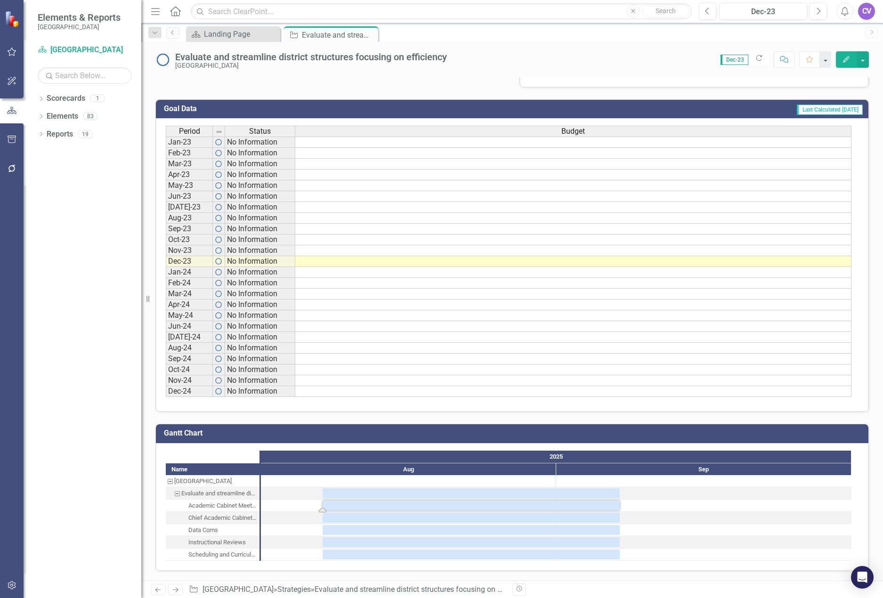
click at [350, 506] on div "Task: Start date: 2025-08-07 End date: 2025-09-07" at bounding box center [470, 505] width 297 height 10
click at [233, 504] on div "Academic Cabinet Meetings" at bounding box center [222, 505] width 68 height 12
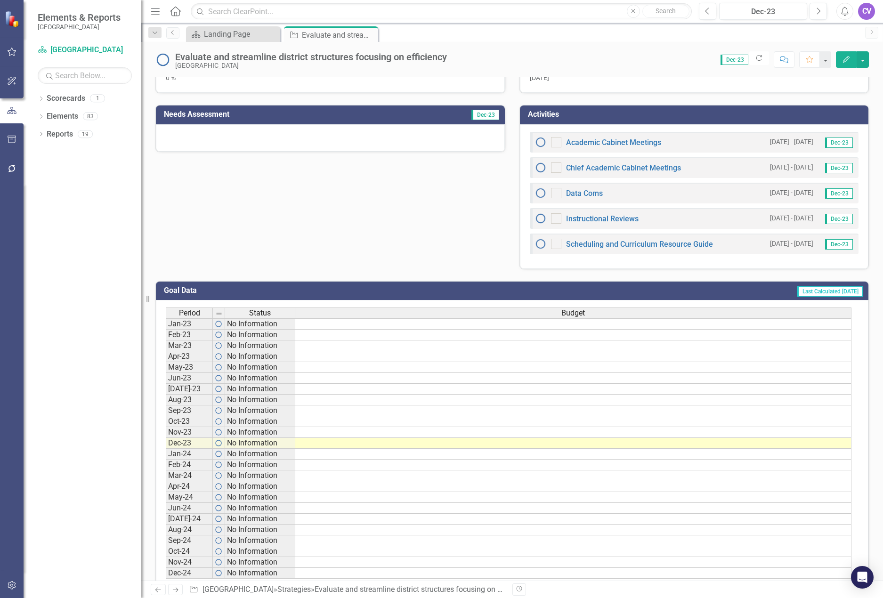
scroll to position [0, 0]
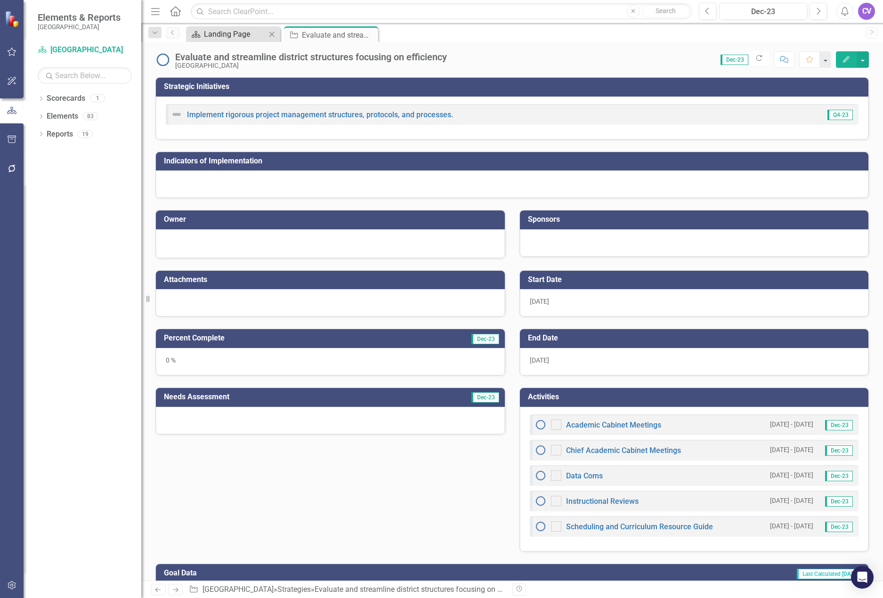
click at [215, 32] on div "Landing Page" at bounding box center [235, 34] width 62 height 12
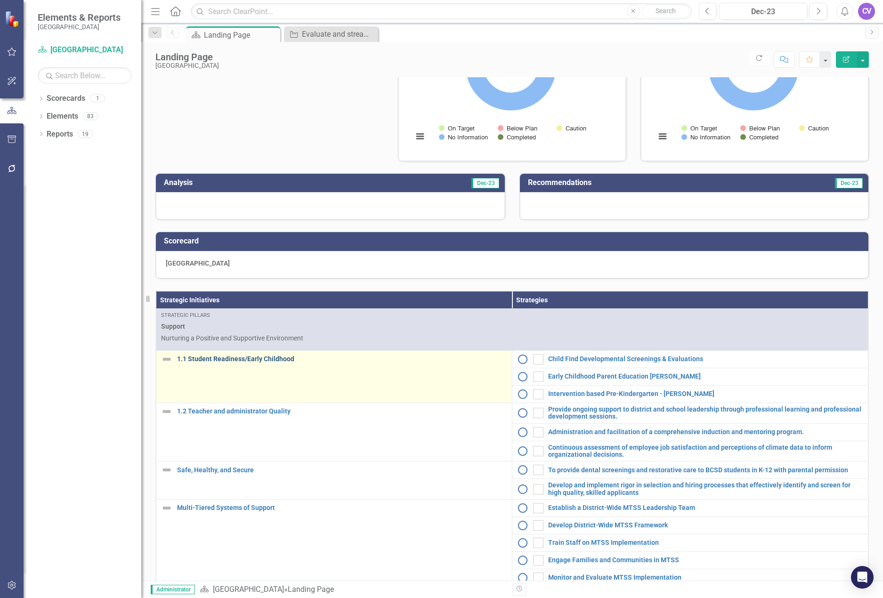
click at [221, 362] on link "1.1 Student Readiness/Early Childhood" at bounding box center [342, 358] width 330 height 7
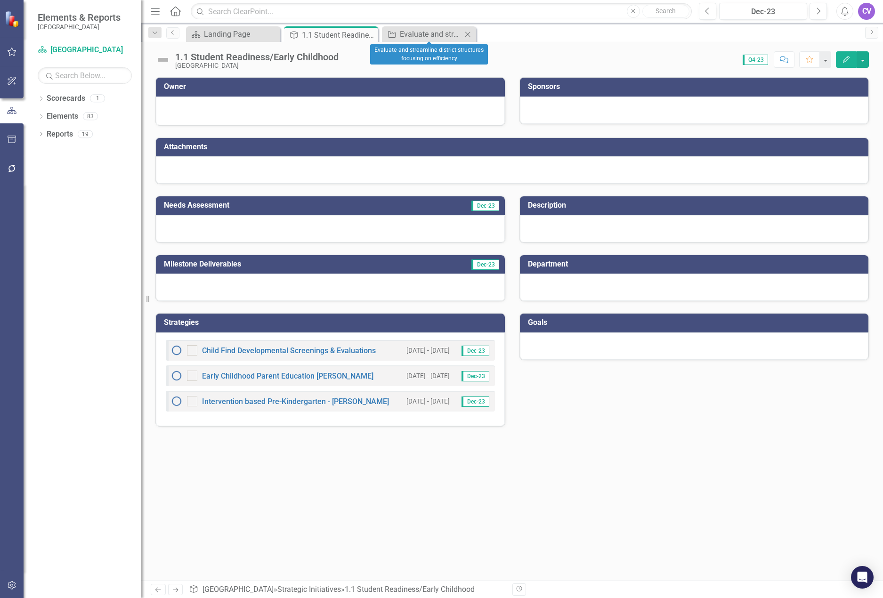
click at [469, 35] on icon "Close" at bounding box center [467, 35] width 9 height 8
click at [264, 350] on link "Child Find Developmental Screenings & Evaluations" at bounding box center [289, 350] width 174 height 9
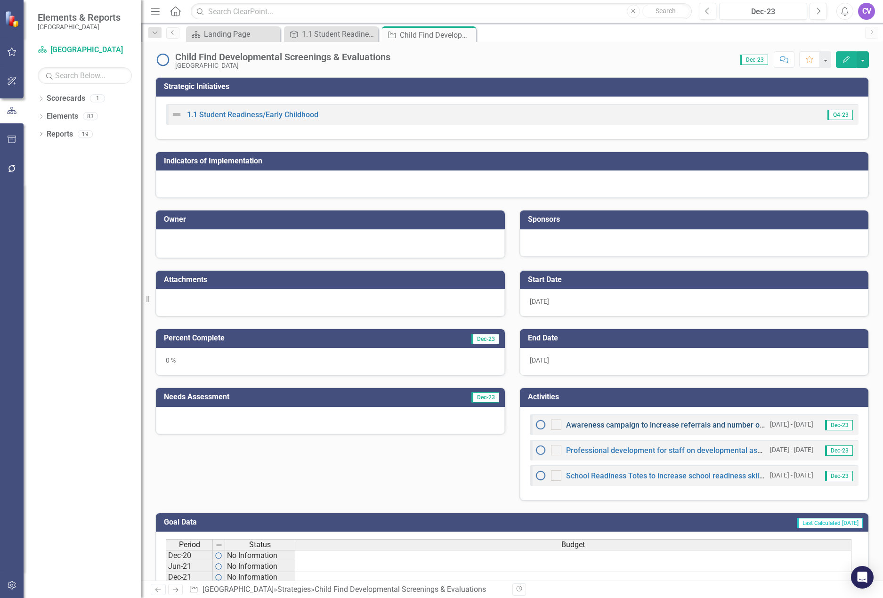
click at [628, 426] on link "Awareness campaign to increase referrals and number of children screened" at bounding box center [695, 424] width 259 height 9
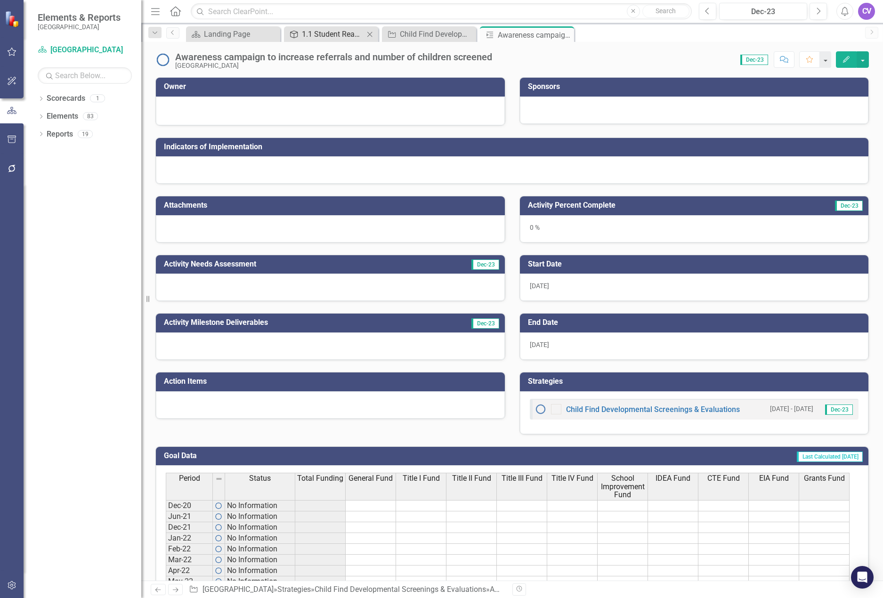
click at [317, 34] on div "1.1 Student Readiness/Early Childhood" at bounding box center [333, 34] width 62 height 12
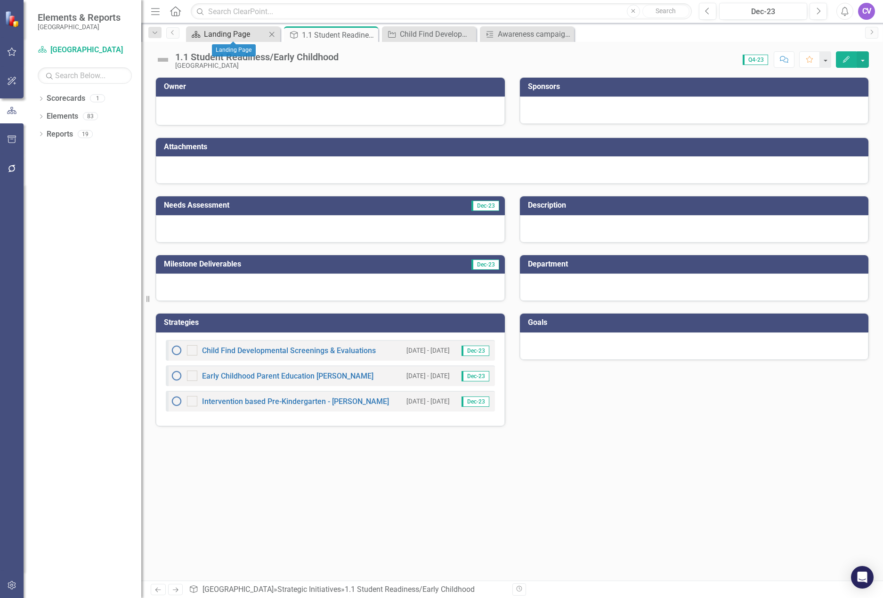
click at [218, 32] on div "Landing Page" at bounding box center [235, 34] width 62 height 12
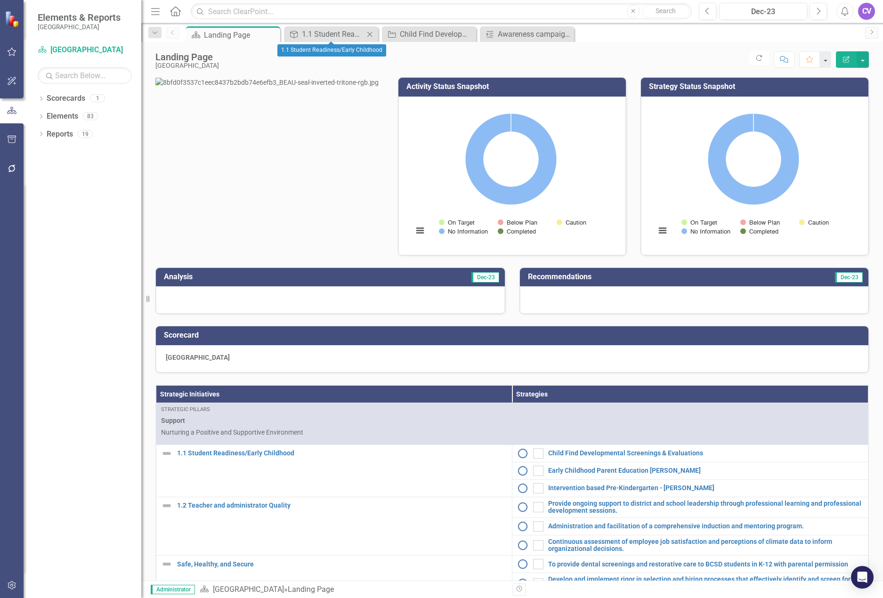
click at [330, 40] on div "Strategic Initiatives 1.1 Student Readiness/Early Childhood Close" at bounding box center [331, 34] width 94 height 16
click at [329, 32] on div "1.1 Student Readiness/Early Childhood" at bounding box center [333, 34] width 62 height 12
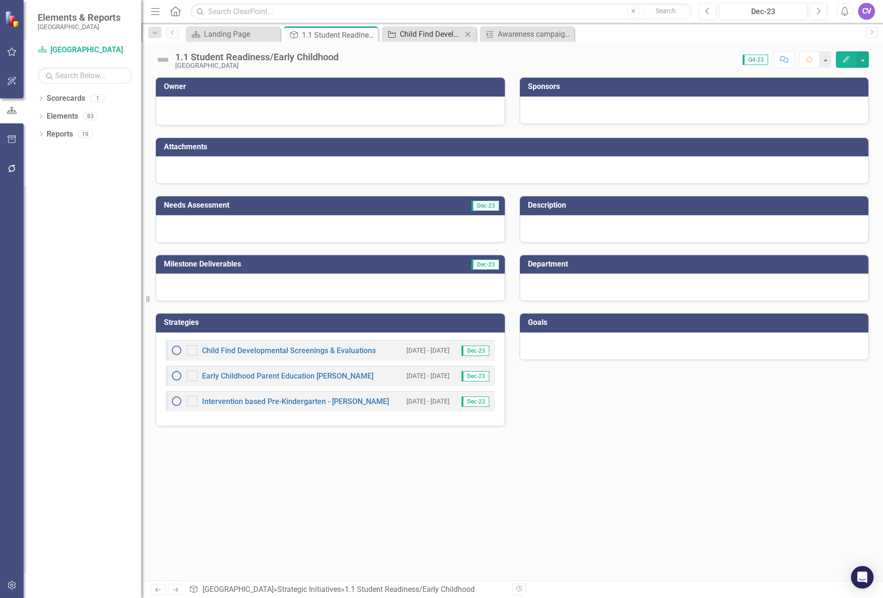
click at [422, 31] on div "Child Find Developmental Screenings & Evaluations" at bounding box center [431, 34] width 62 height 12
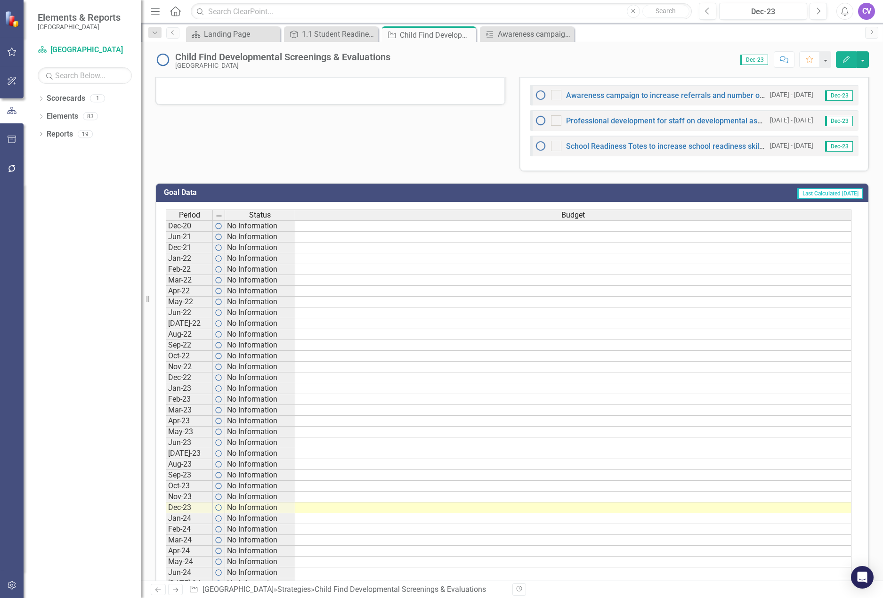
scroll to position [282, 0]
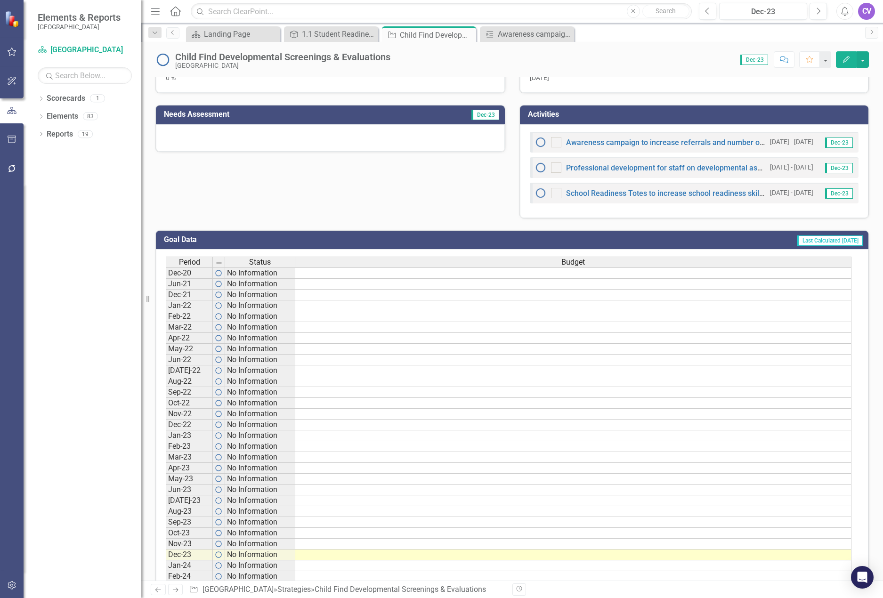
click at [182, 237] on h3 "Goal Data" at bounding box center [279, 239] width 231 height 8
click at [240, 275] on td "No Information" at bounding box center [260, 272] width 70 height 11
click at [202, 299] on td "Dec-21" at bounding box center [189, 294] width 47 height 11
click at [251, 309] on td "No Information" at bounding box center [260, 305] width 70 height 11
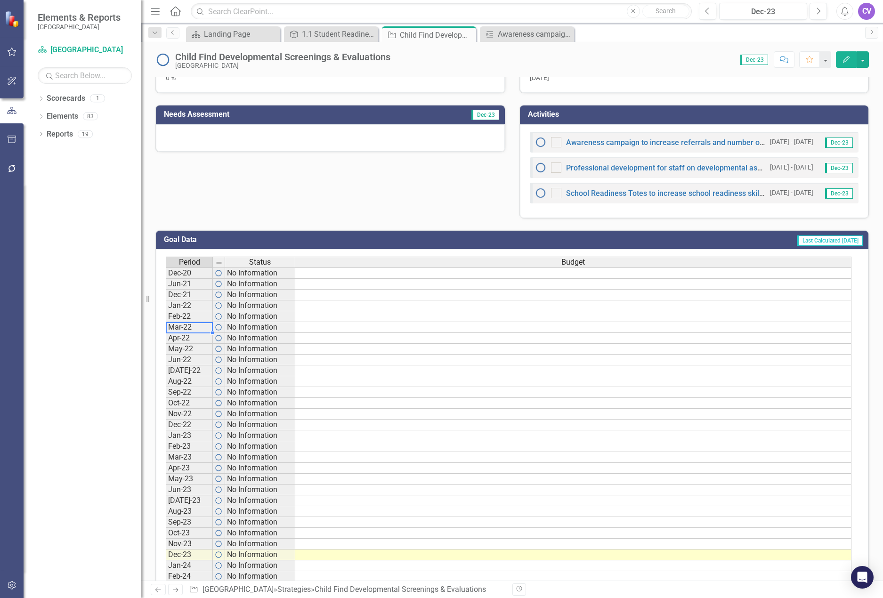
click at [189, 325] on td "Mar-22" at bounding box center [189, 327] width 47 height 11
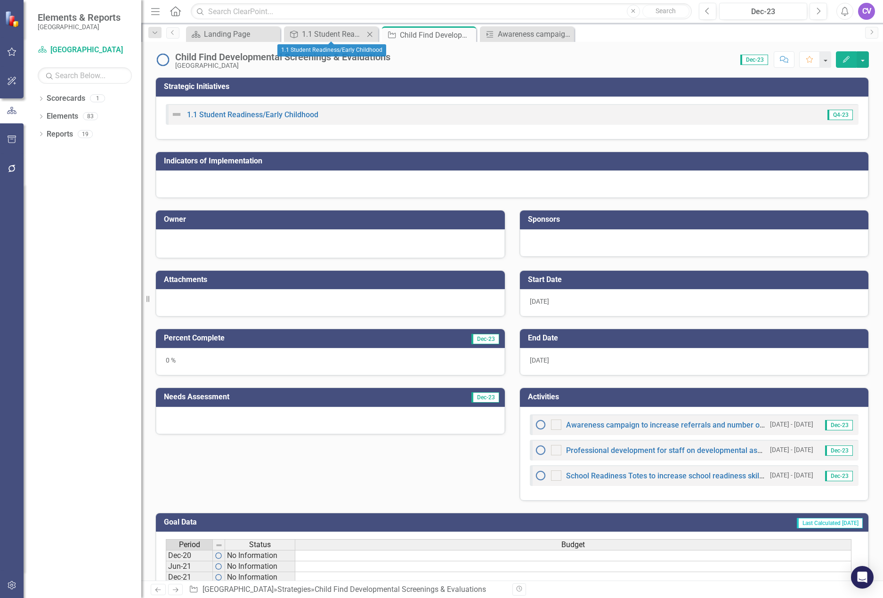
click at [370, 32] on icon "Close" at bounding box center [369, 35] width 9 height 8
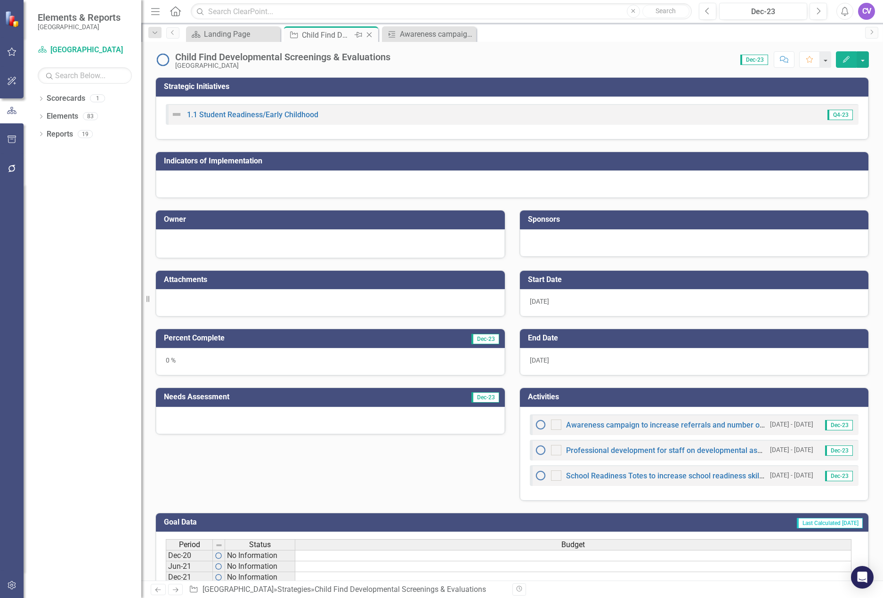
click at [369, 33] on icon "Close" at bounding box center [368, 35] width 9 height 8
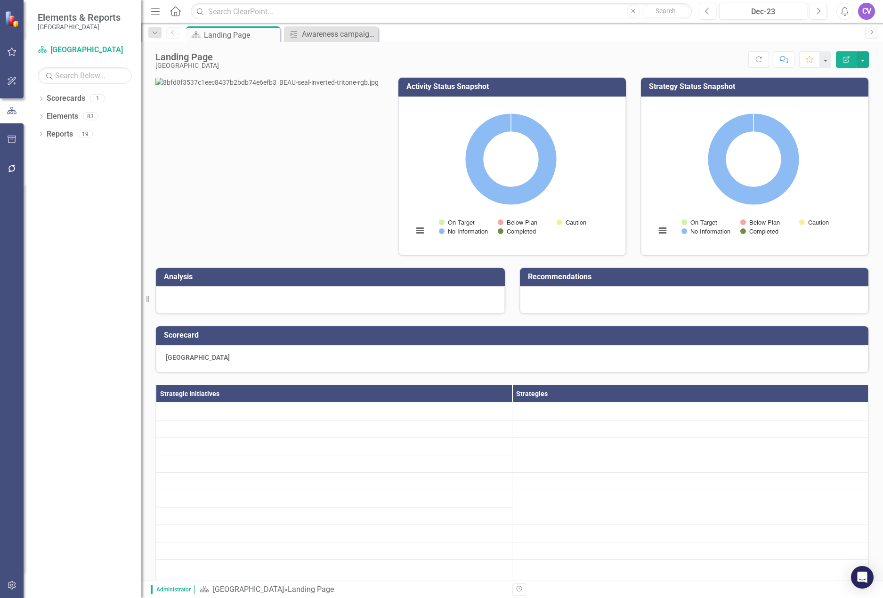
click at [0, 0] on icon at bounding box center [0, 0] width 0 height 0
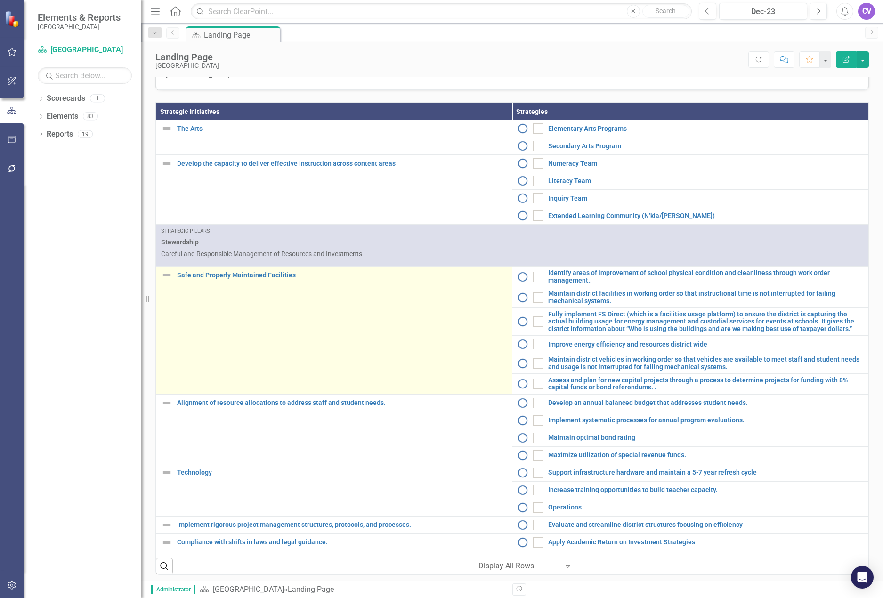
scroll to position [302, 0]
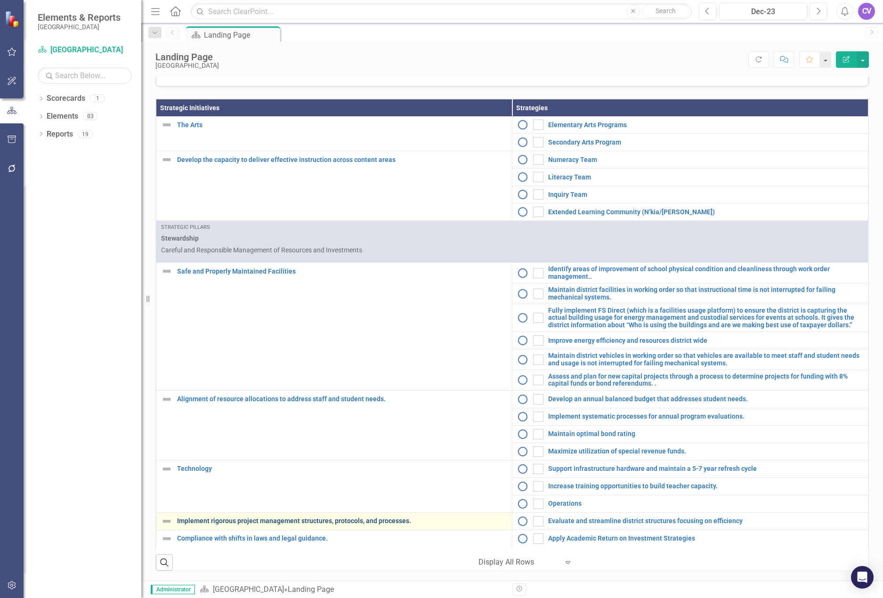
click at [362, 520] on link "Implement rigorous project management structures, protocols, and processes." at bounding box center [342, 520] width 330 height 7
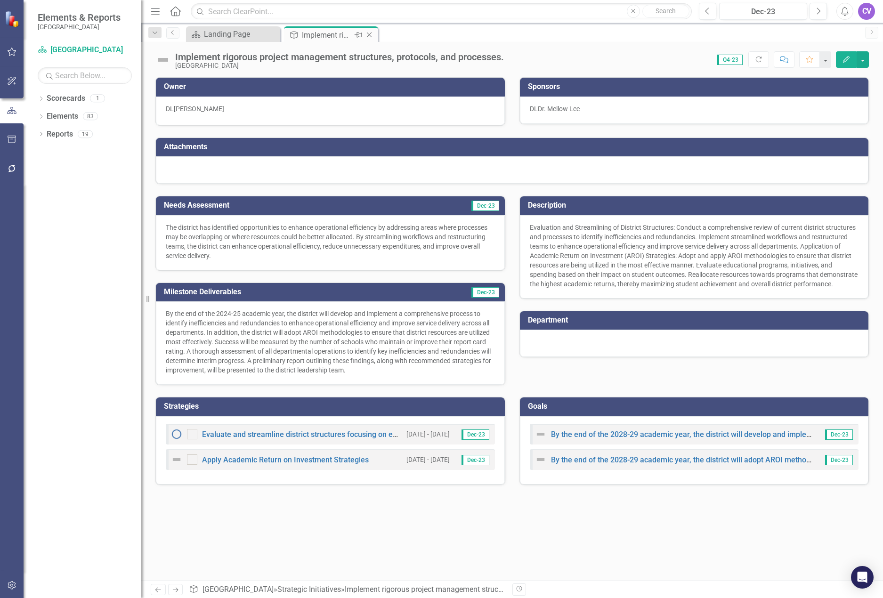
click at [373, 33] on icon "Close" at bounding box center [368, 35] width 9 height 8
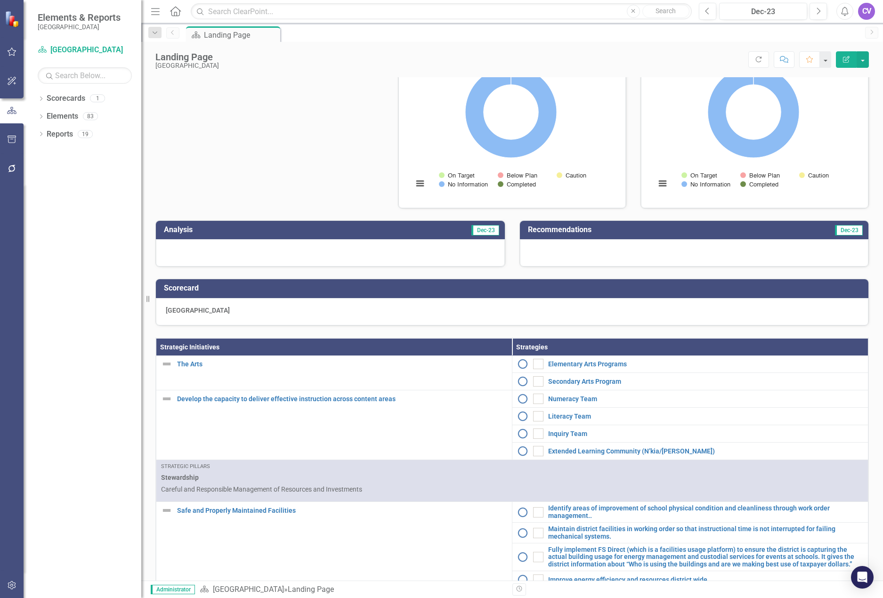
scroll to position [302, 0]
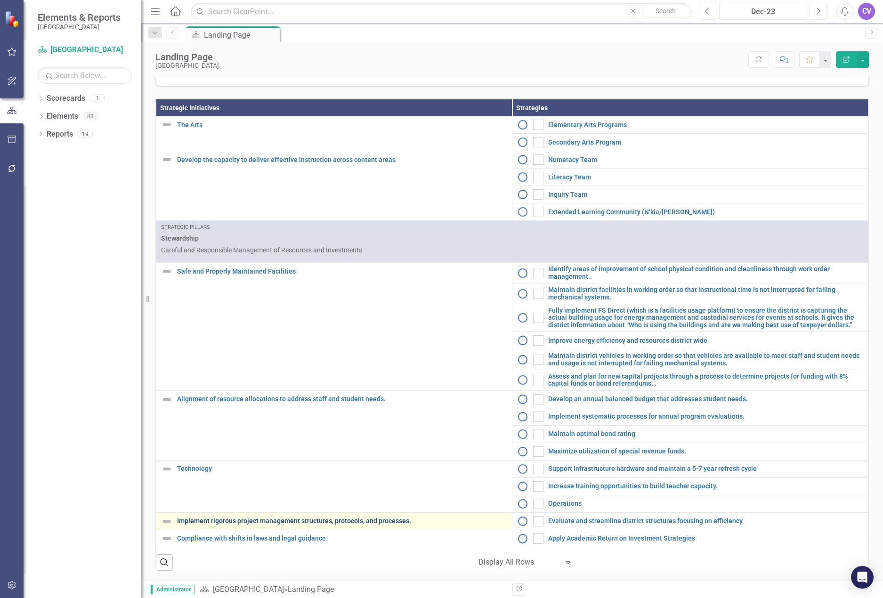
click at [342, 520] on link "Implement rigorous project management structures, protocols, and processes." at bounding box center [342, 520] width 330 height 7
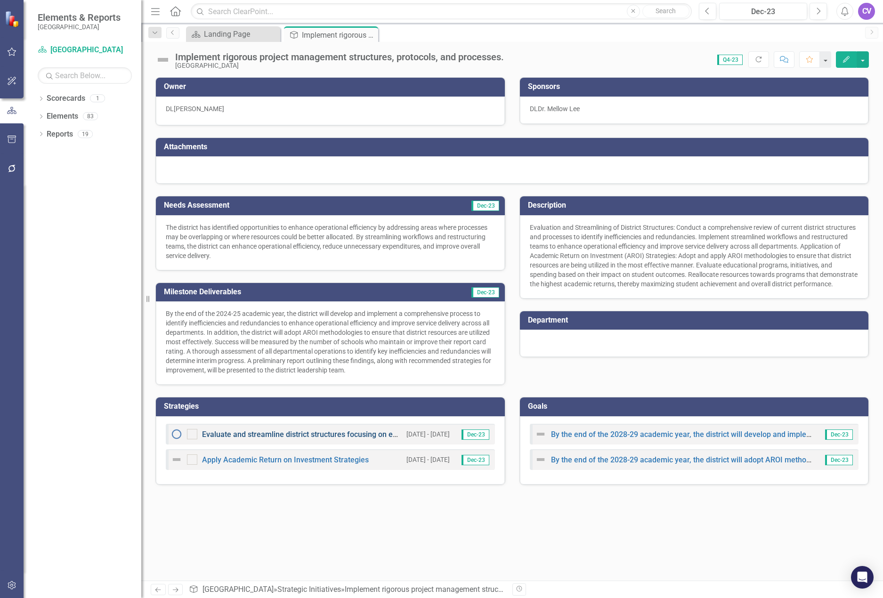
click at [248, 439] on link "Evaluate and streamline district structures focusing on efficiency" at bounding box center [311, 434] width 219 height 9
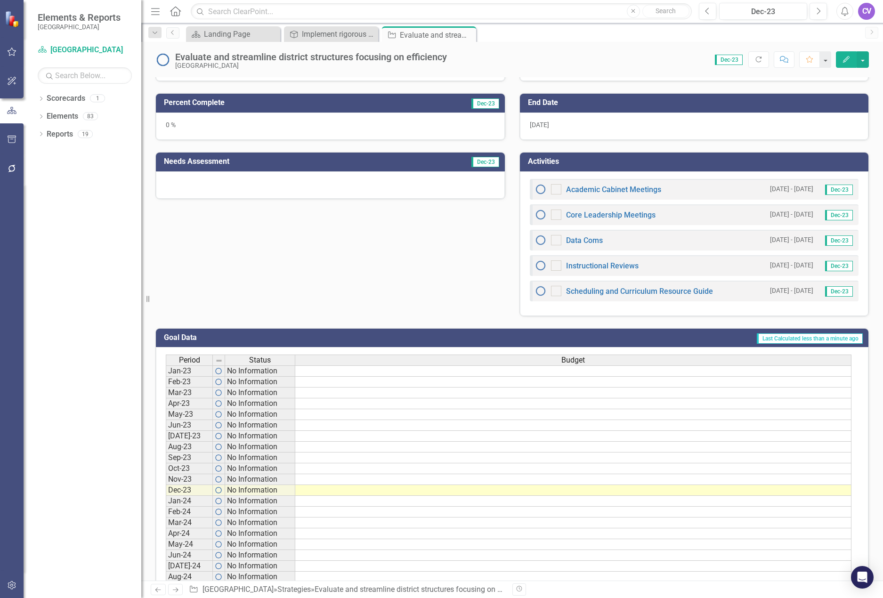
scroll to position [47, 0]
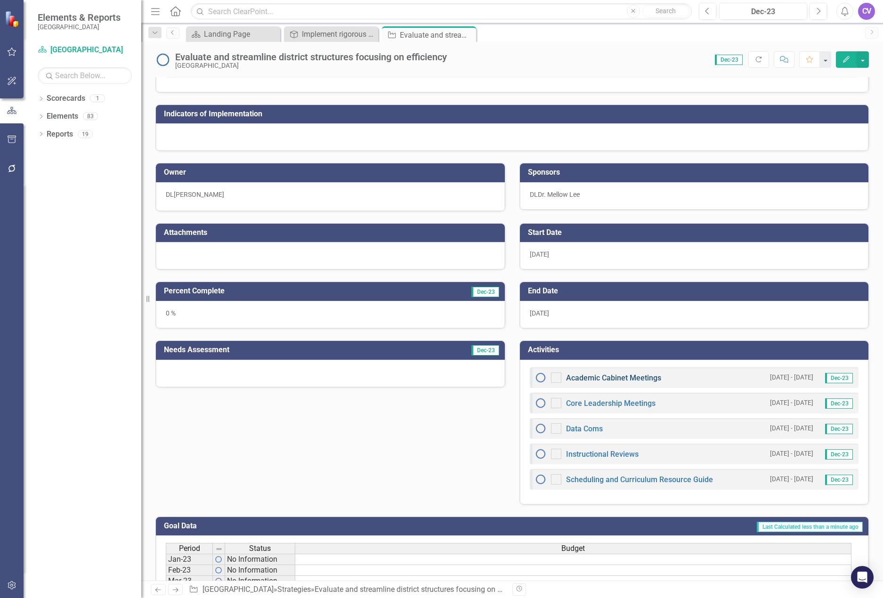
click at [597, 381] on link "Academic Cabinet Meetings" at bounding box center [613, 377] width 95 height 9
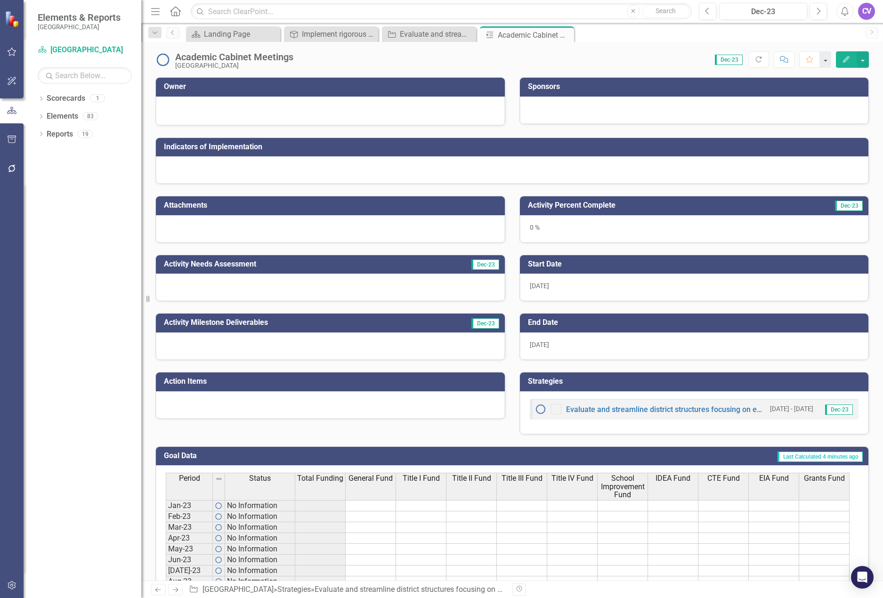
scroll to position [204, 0]
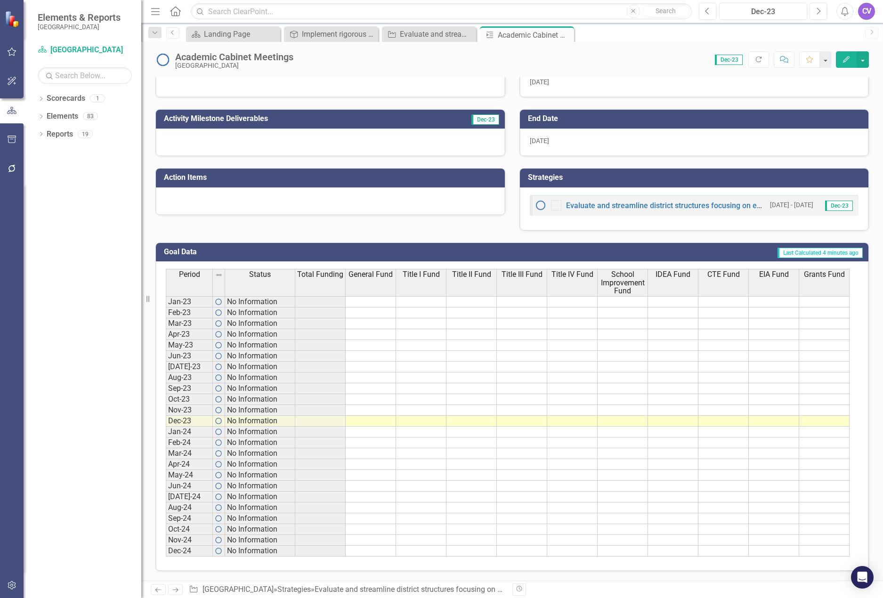
click at [271, 255] on h3 "Goal Data" at bounding box center [260, 252] width 193 height 8
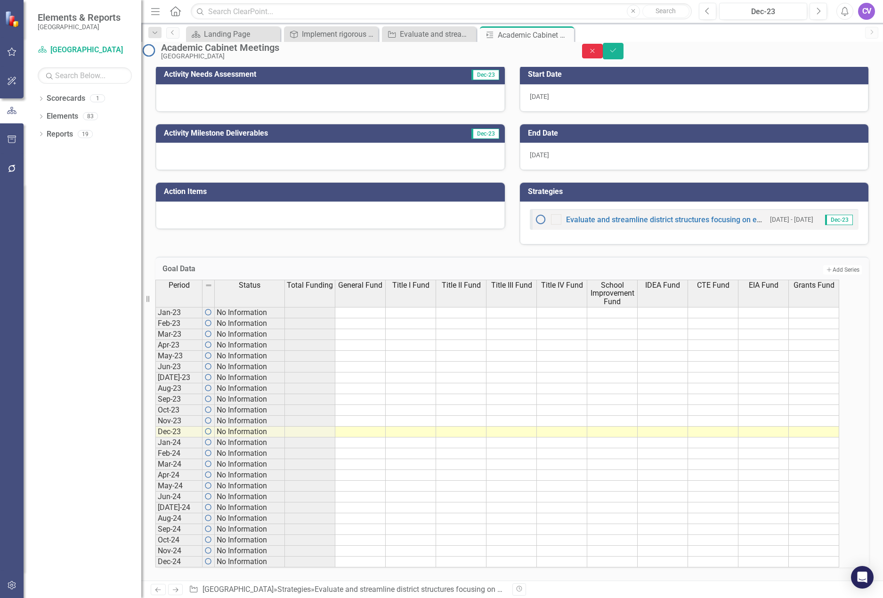
click at [596, 54] on icon "Close" at bounding box center [592, 51] width 8 height 7
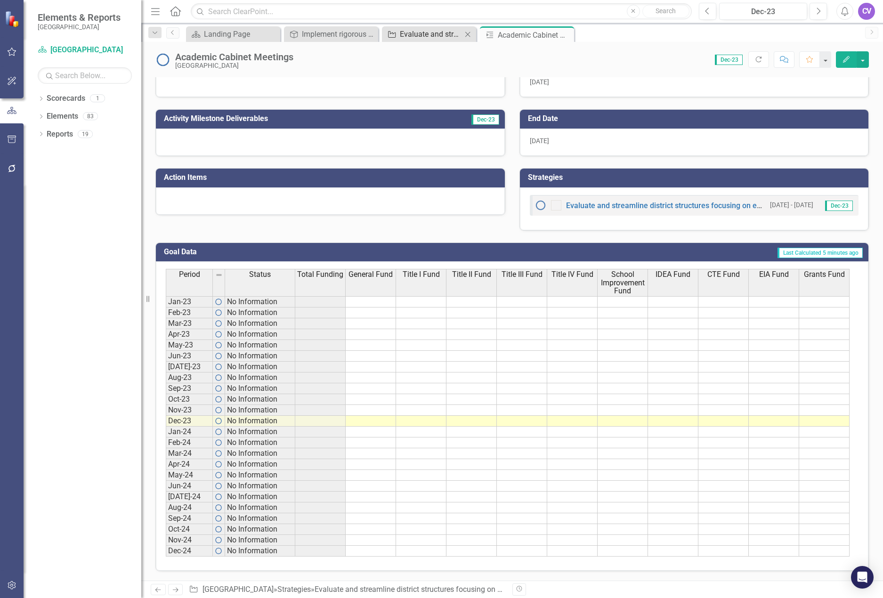
click at [426, 35] on div "Evaluate and streamline district structures focusing on efficiency" at bounding box center [431, 34] width 62 height 12
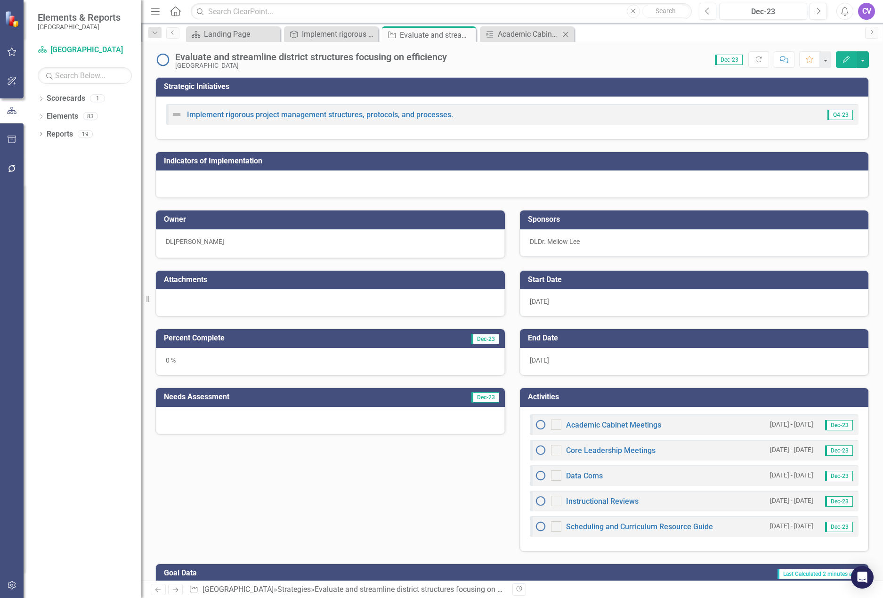
click at [524, 40] on div "Activity Academic Cabinet Meetings Close" at bounding box center [527, 34] width 94 height 16
click at [517, 37] on div "Academic Cabinet Meetings" at bounding box center [529, 34] width 62 height 12
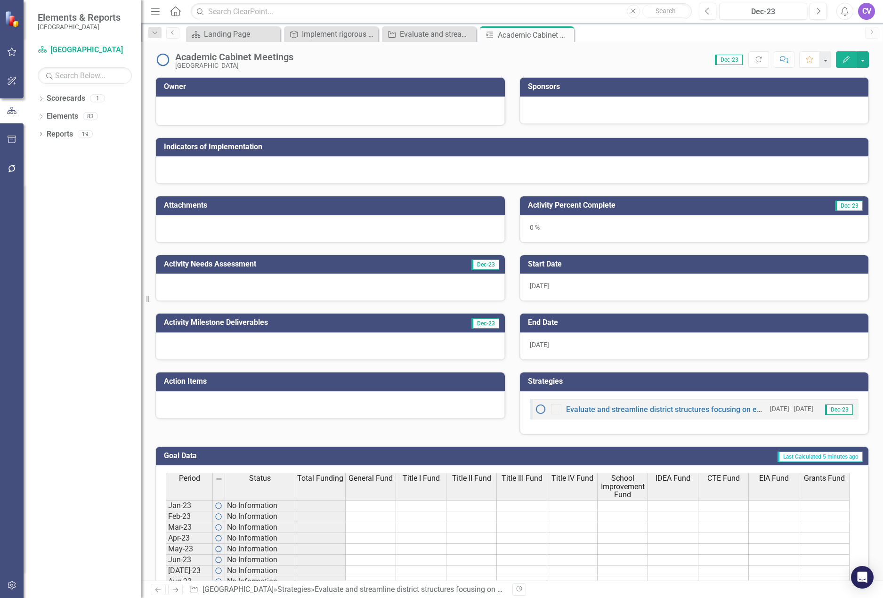
scroll to position [204, 0]
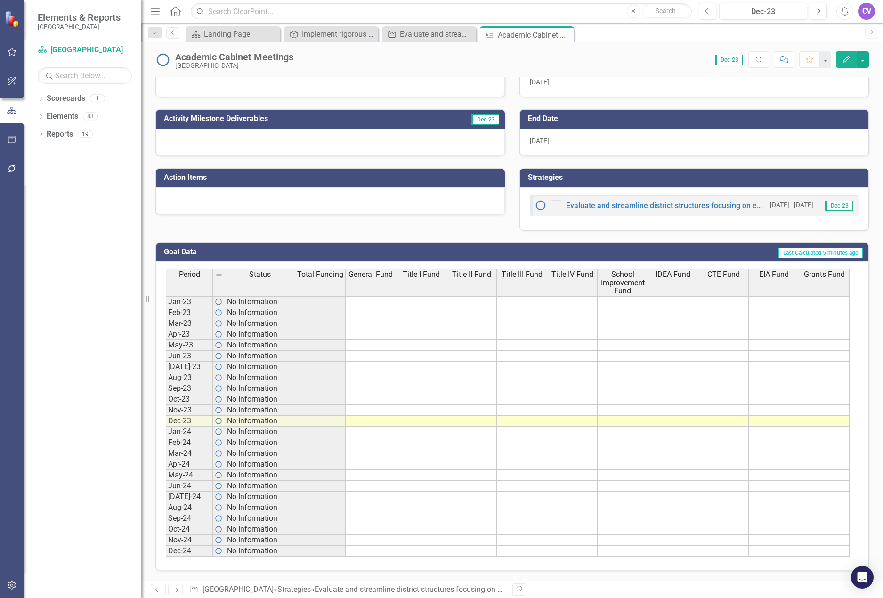
click at [212, 249] on h3 "Goal Data" at bounding box center [260, 252] width 193 height 8
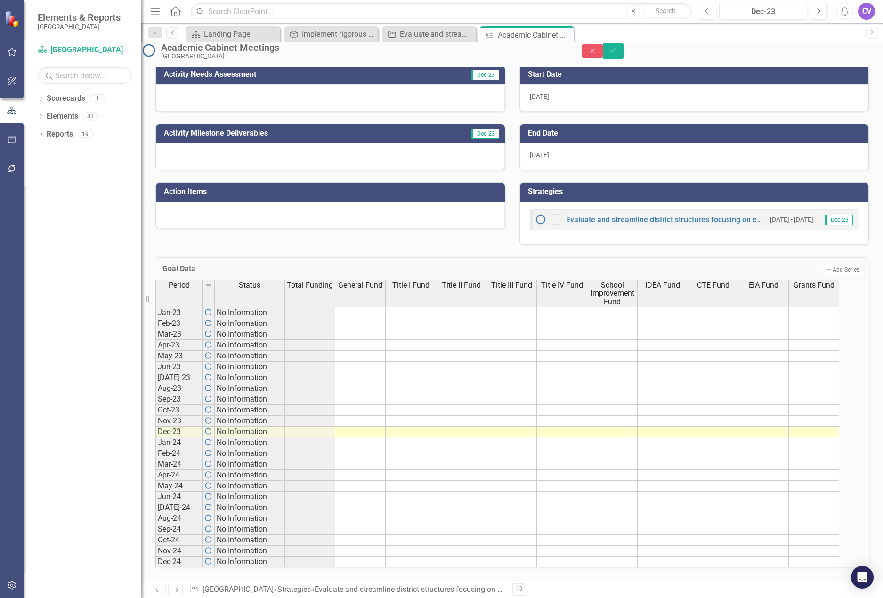
click at [182, 309] on td "Jan-23" at bounding box center [178, 312] width 47 height 11
click at [185, 307] on td "Jan-23" at bounding box center [178, 312] width 47 height 11
click at [192, 307] on td "Jan-23" at bounding box center [178, 312] width 47 height 11
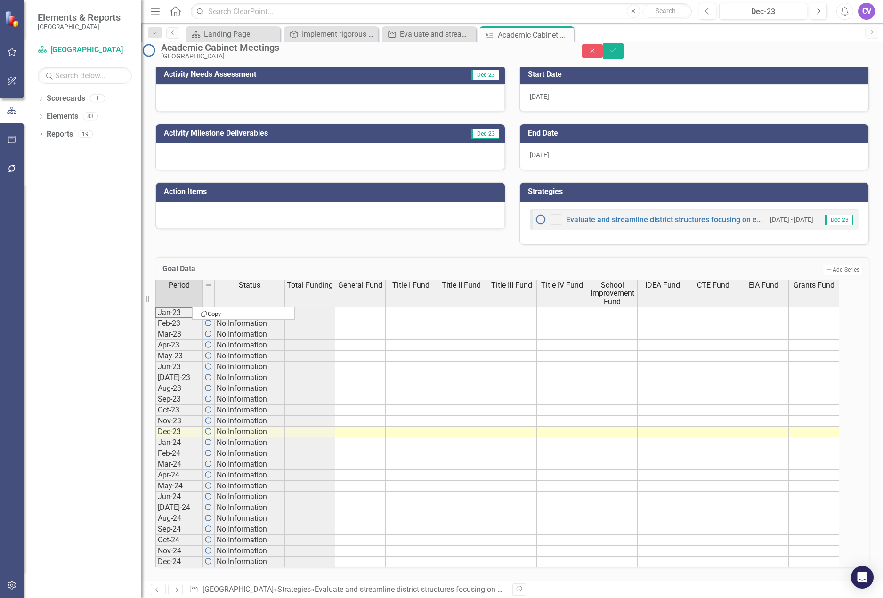
click at [188, 307] on td "Jan-23" at bounding box center [178, 312] width 47 height 11
click at [155, 332] on div "Period Status Jan-23 No Information Feb-23 No Information Mar-23 No Information…" at bounding box center [155, 424] width 0 height 288
click at [178, 556] on td "Dec-24" at bounding box center [178, 561] width 47 height 11
click at [829, 215] on span "Dec-23" at bounding box center [839, 220] width 28 height 10
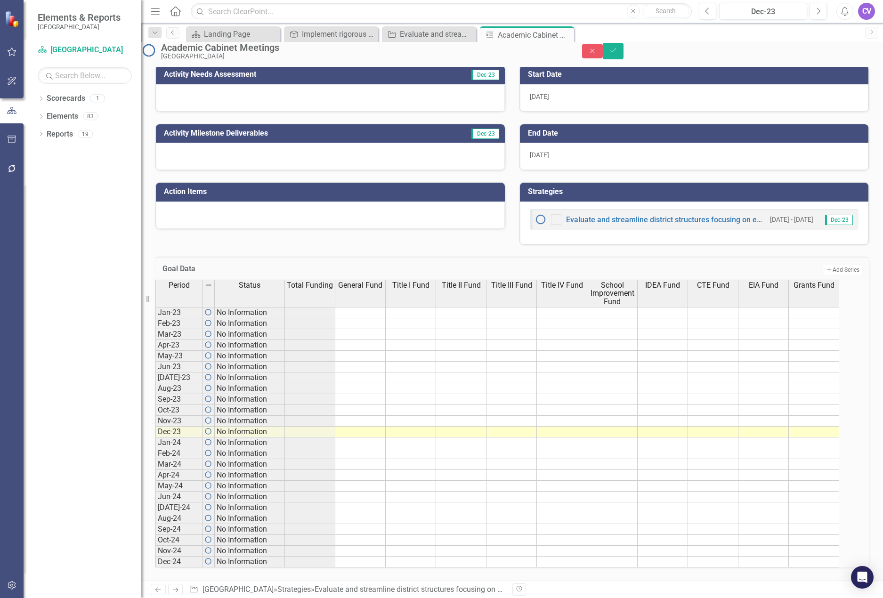
click at [825, 215] on span "Dec-23" at bounding box center [839, 220] width 28 height 10
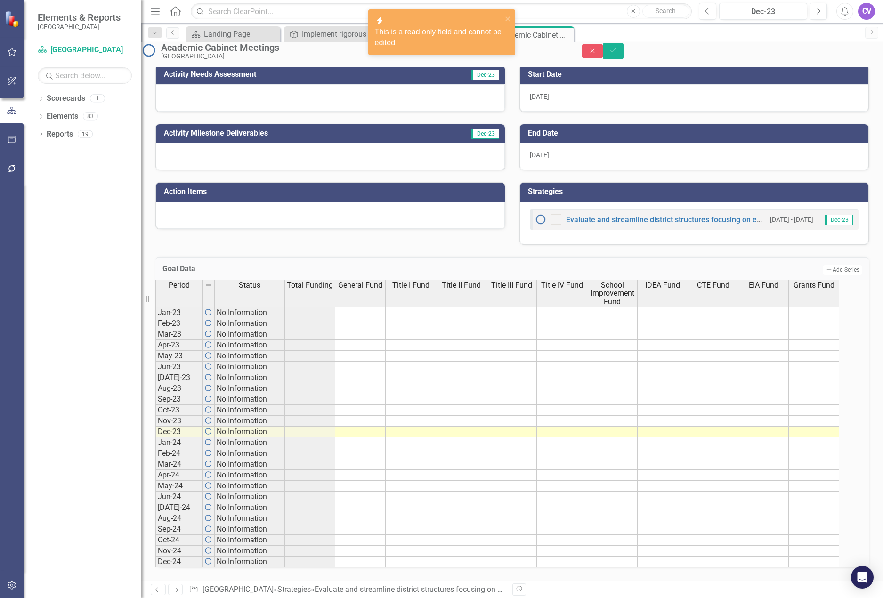
click at [715, 214] on div "Evaluate and streamline district structures focusing on efficiency" at bounding box center [650, 219] width 231 height 11
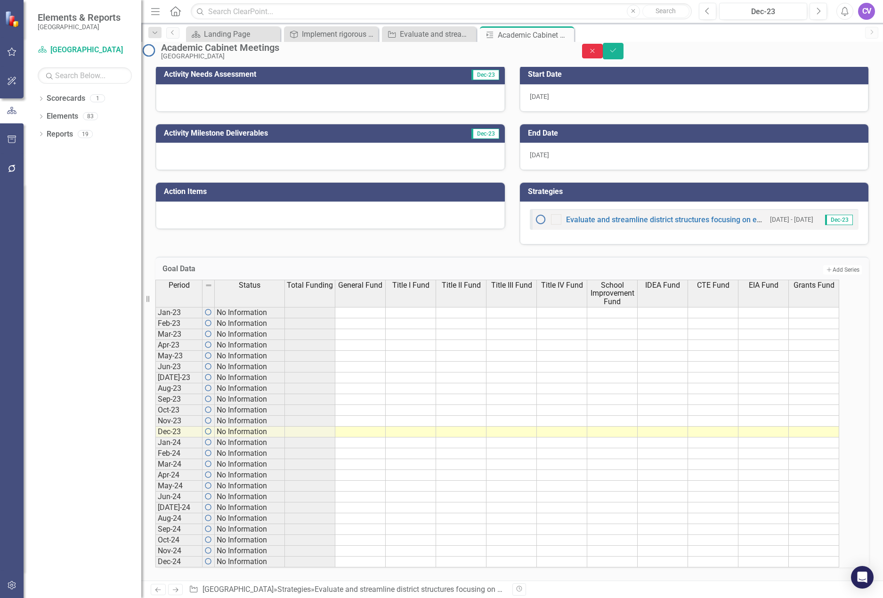
click at [596, 52] on icon "Close" at bounding box center [592, 51] width 8 height 7
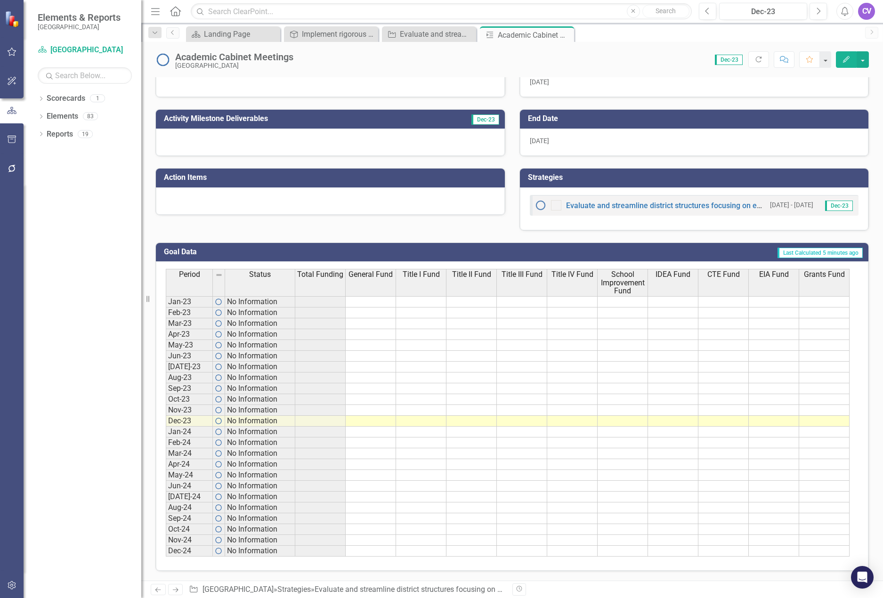
scroll to position [204, 0]
click at [616, 202] on link "Evaluate and streamline district structures focusing on efficiency" at bounding box center [675, 205] width 219 height 9
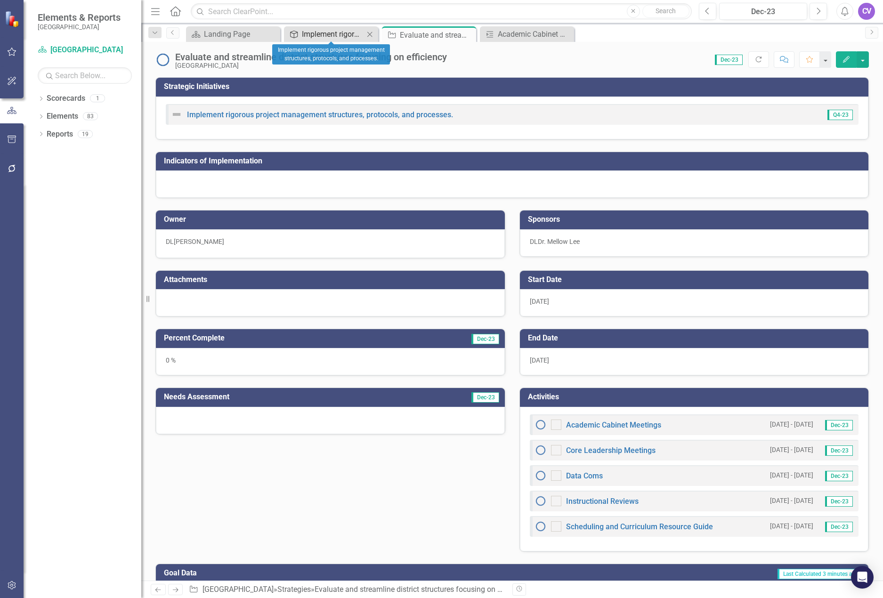
click at [314, 33] on div "Implement rigorous project management structures, protocols, and processes." at bounding box center [333, 34] width 62 height 12
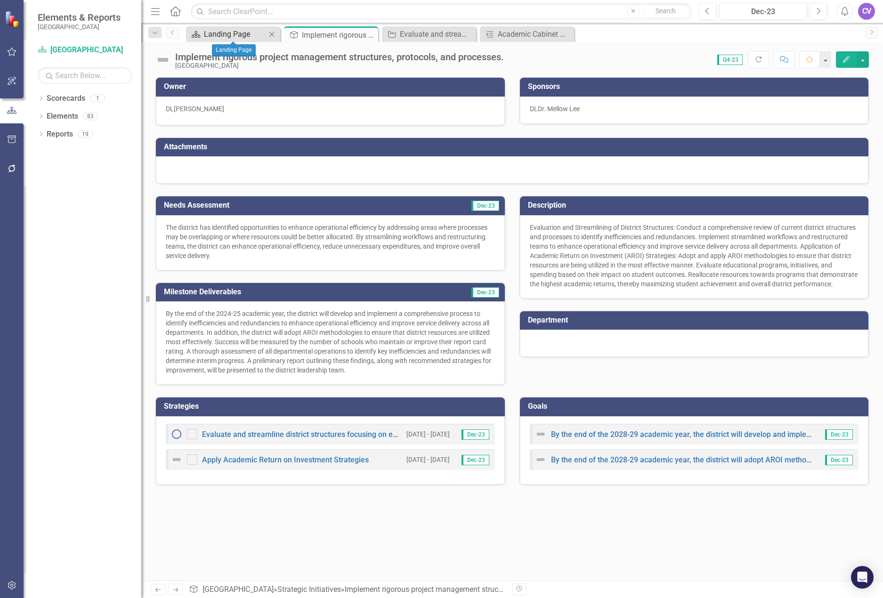
click at [220, 38] on div "Landing Page" at bounding box center [235, 34] width 62 height 12
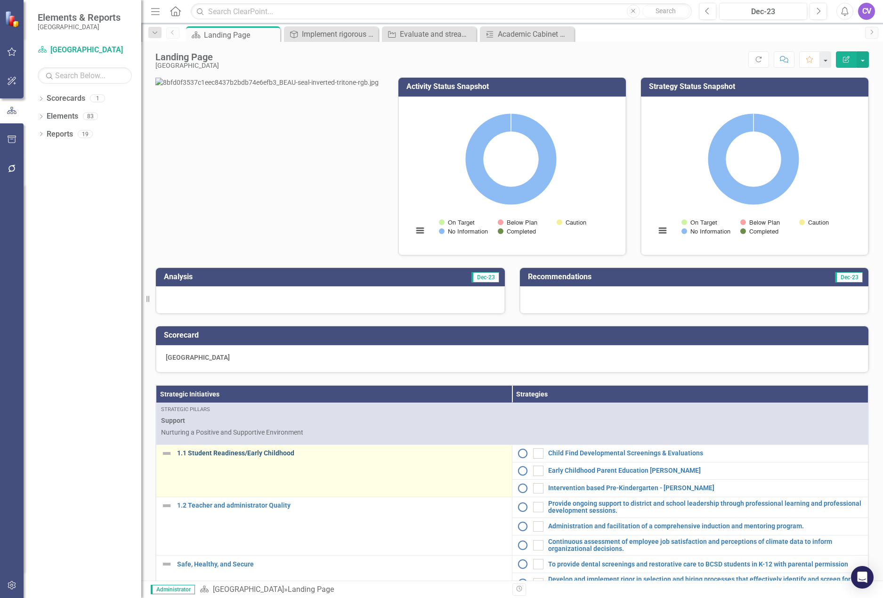
click at [231, 457] on link "1.1 Student Readiness/Early Childhood" at bounding box center [342, 453] width 330 height 7
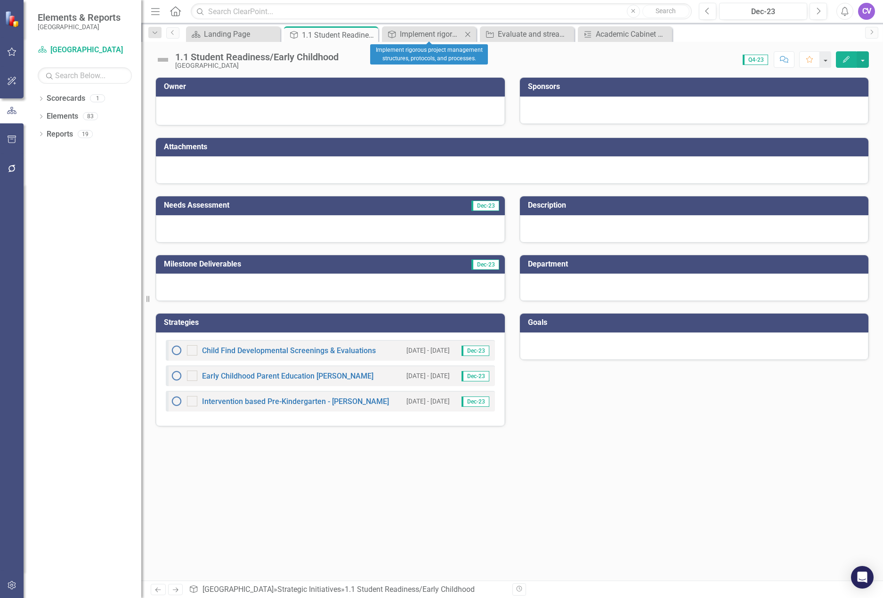
click at [466, 33] on icon "Close" at bounding box center [467, 35] width 9 height 8
click at [0, 0] on icon "Close" at bounding box center [0, 0] width 0 height 0
click at [466, 33] on icon "Close" at bounding box center [467, 35] width 9 height 8
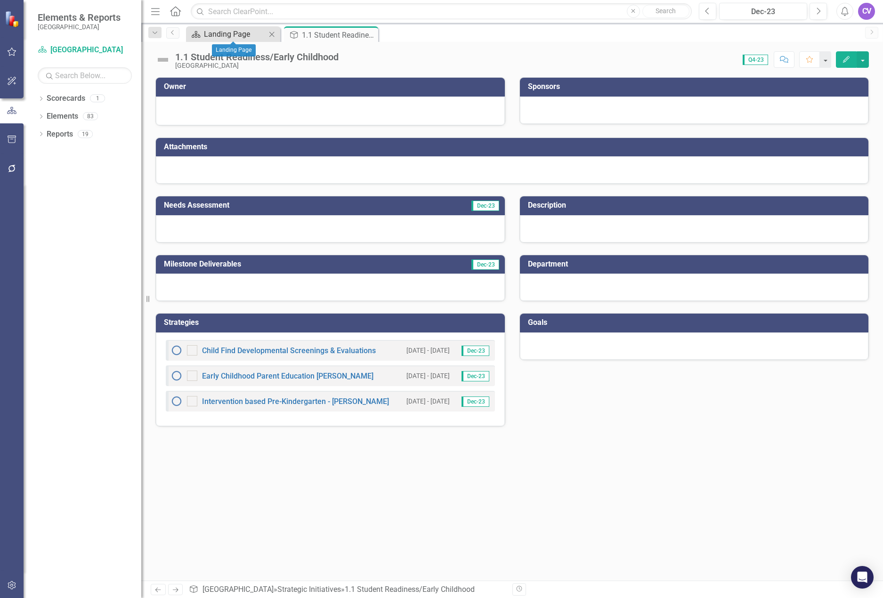
click at [235, 32] on div "Landing Page" at bounding box center [235, 34] width 62 height 12
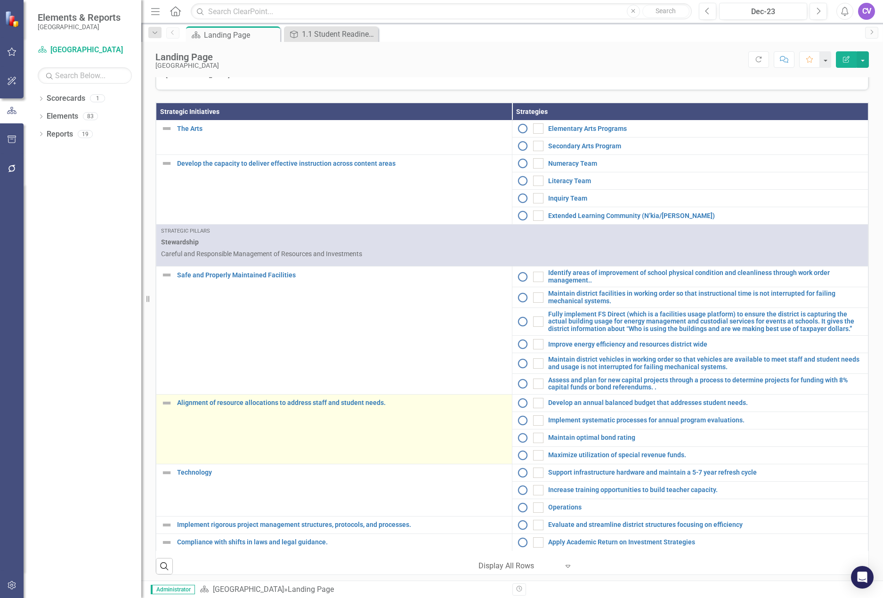
scroll to position [302, 0]
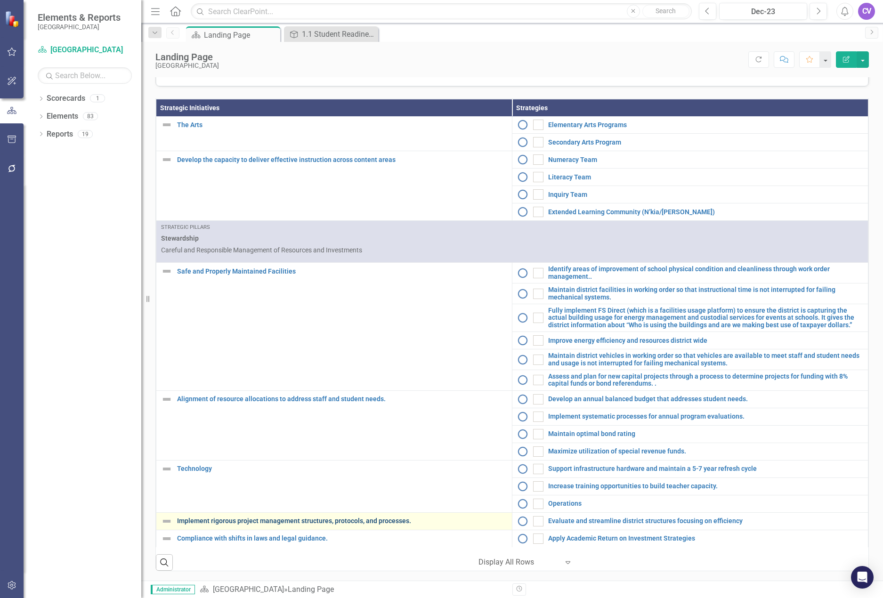
click at [350, 522] on link "Implement rigorous project management structures, protocols, and processes." at bounding box center [342, 520] width 330 height 7
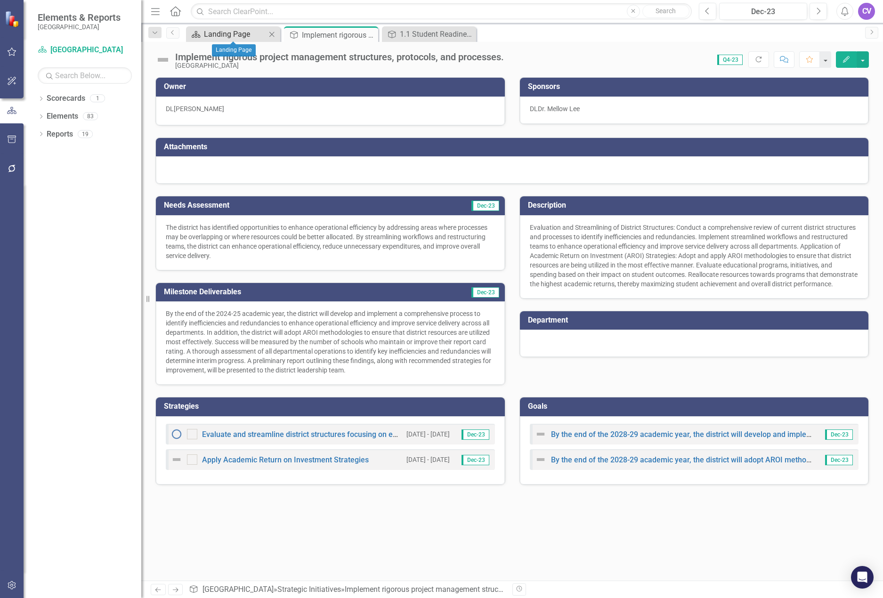
click at [206, 32] on div "Landing Page" at bounding box center [235, 34] width 62 height 12
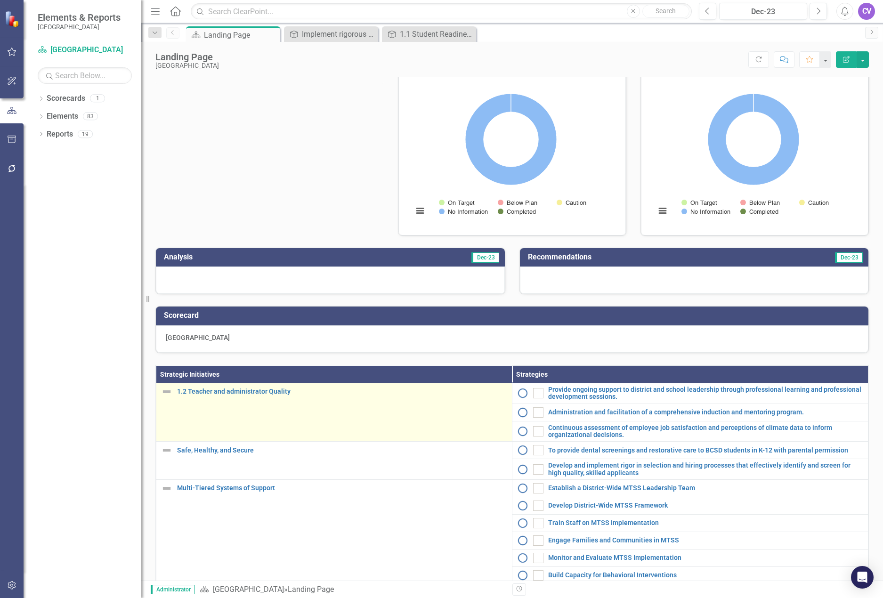
scroll to position [47, 0]
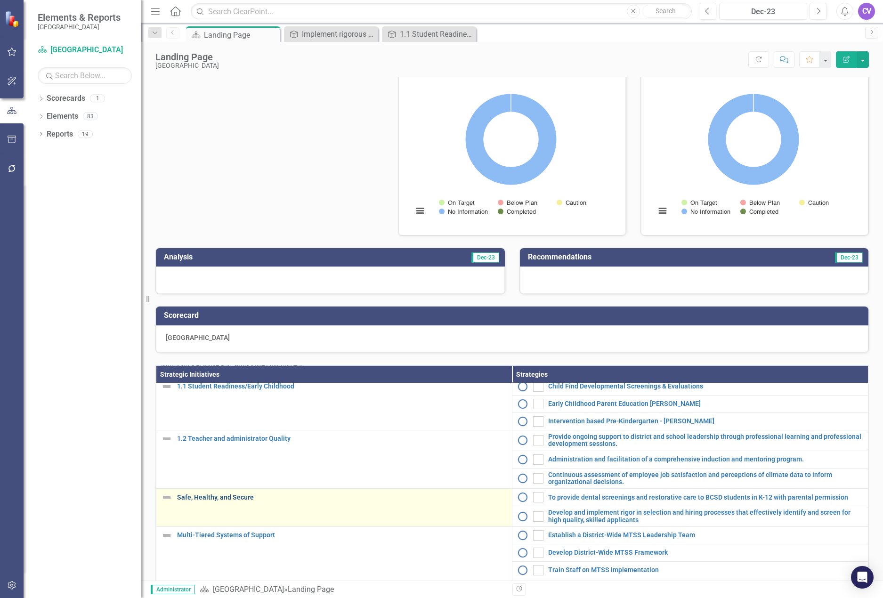
click at [204, 501] on link "Safe, Healthy, and Secure" at bounding box center [342, 497] width 330 height 7
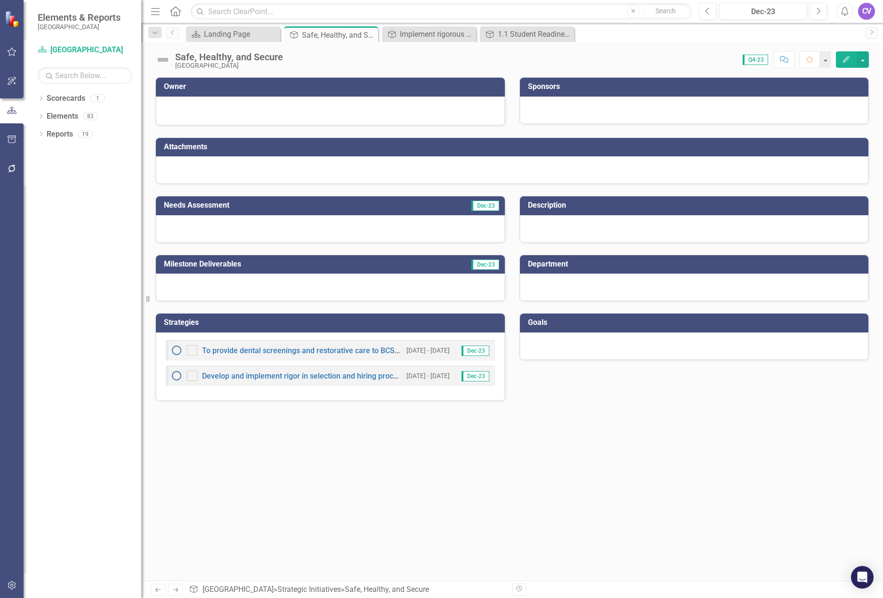
click at [845, 56] on icon "Edit" at bounding box center [846, 59] width 8 height 7
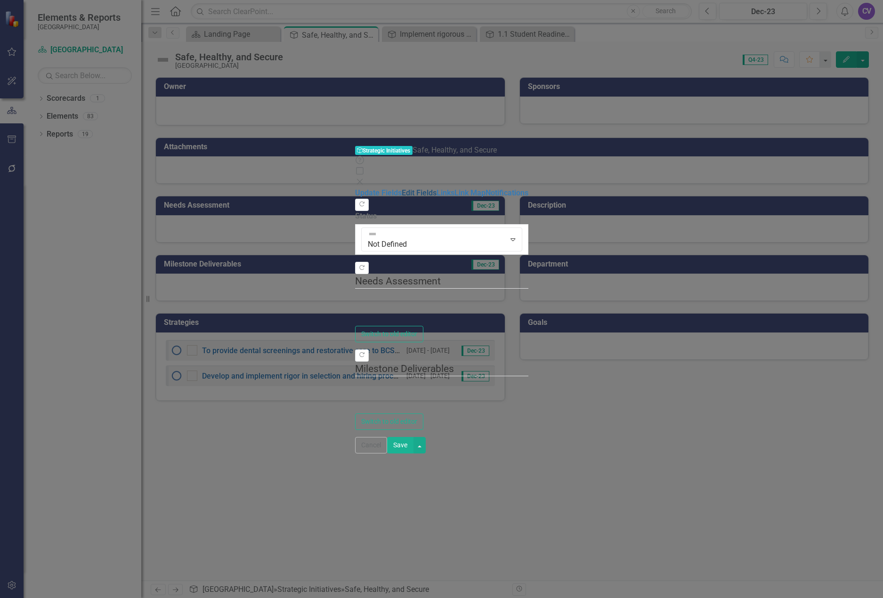
click at [402, 188] on link "Edit Fields" at bounding box center [419, 192] width 35 height 9
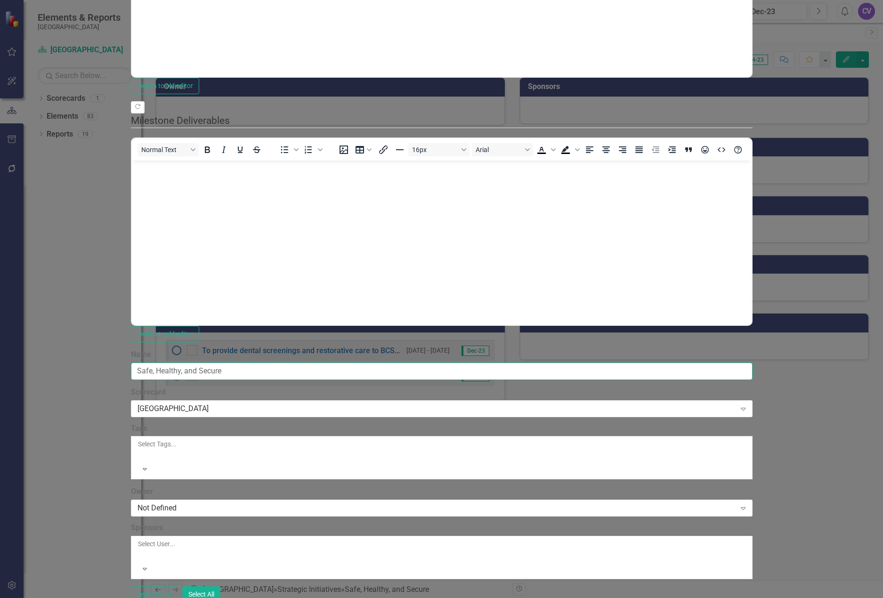
click at [258, 362] on input "Safe, Healthy, and Secure" at bounding box center [441, 370] width 621 height 17
type input "1.3 Safe, Healthy, and Secure"
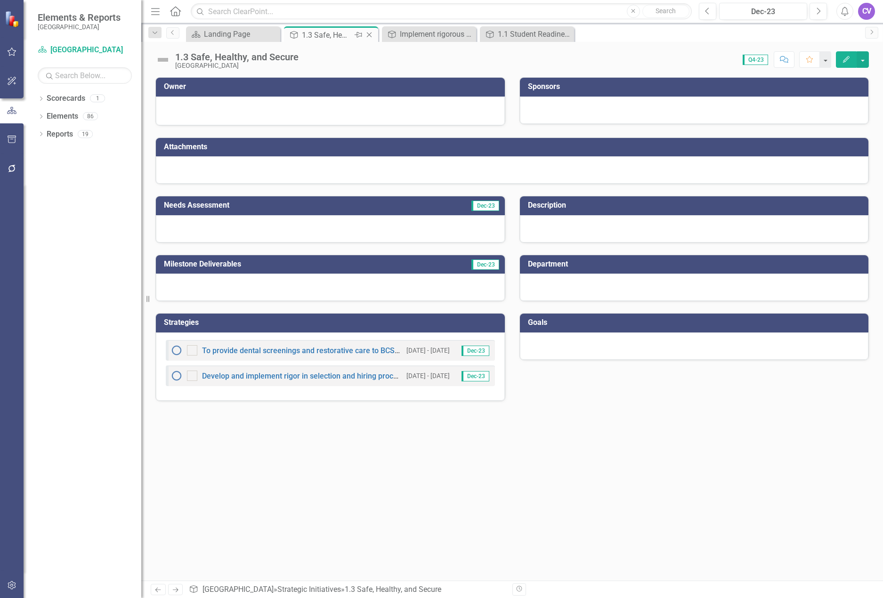
click at [369, 36] on icon "Close" at bounding box center [368, 35] width 9 height 8
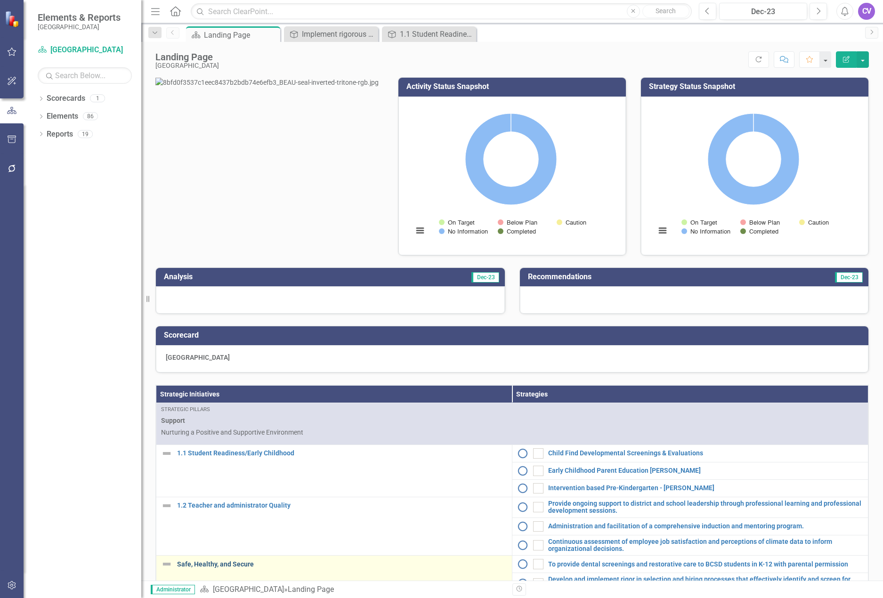
scroll to position [47, 0]
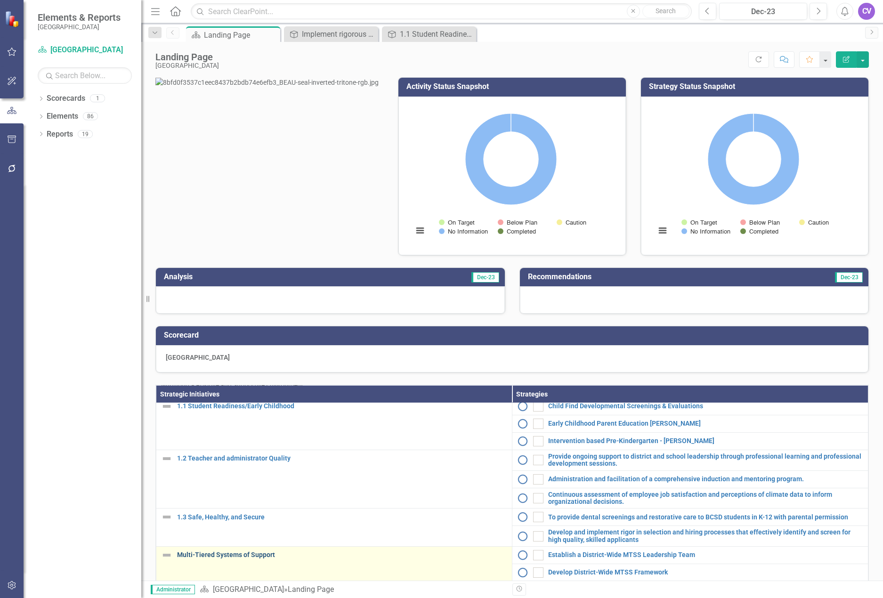
click at [226, 558] on link "Multi-Tiered Systems of Support" at bounding box center [342, 554] width 330 height 7
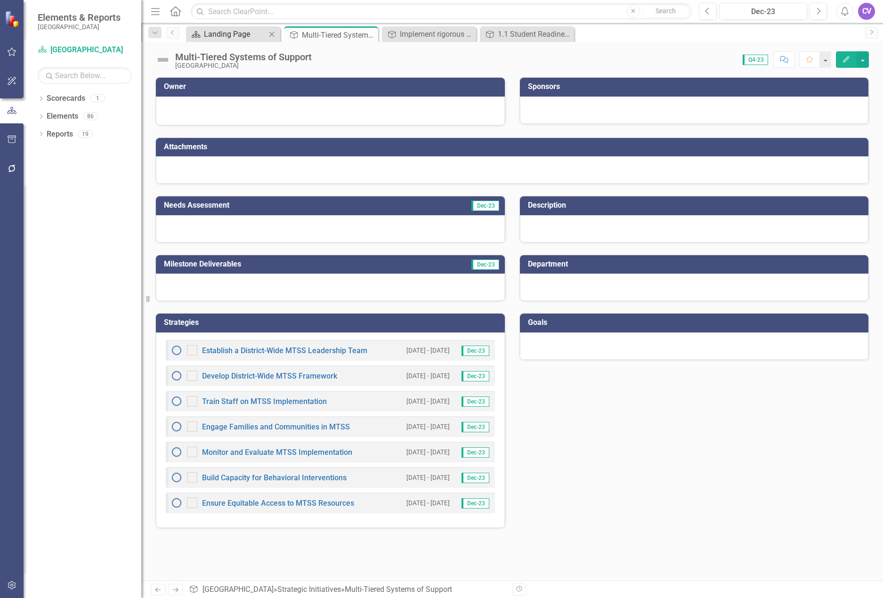
click at [226, 34] on div "Landing Page" at bounding box center [235, 34] width 62 height 12
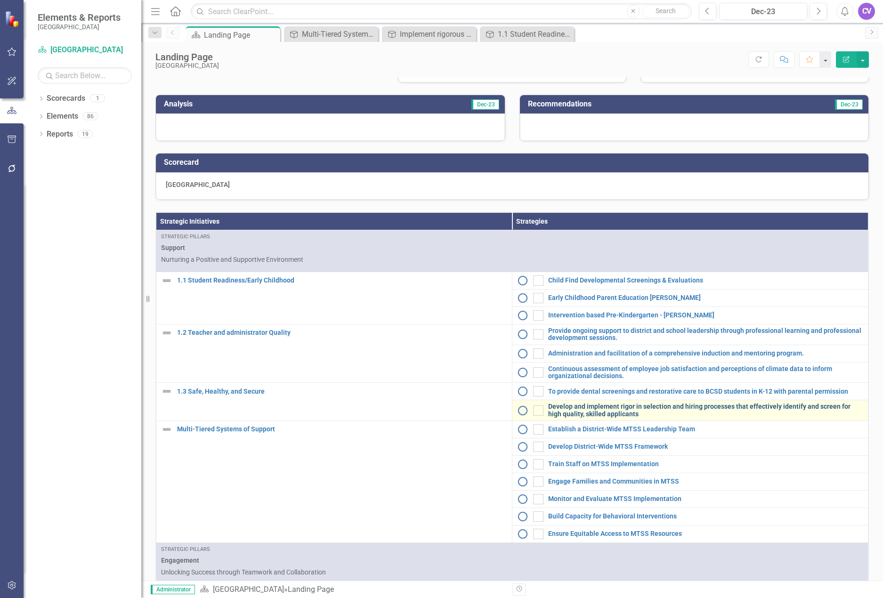
click at [576, 418] on link "Develop and implement rigor in selection and hiring processes that effectively …" at bounding box center [705, 410] width 315 height 15
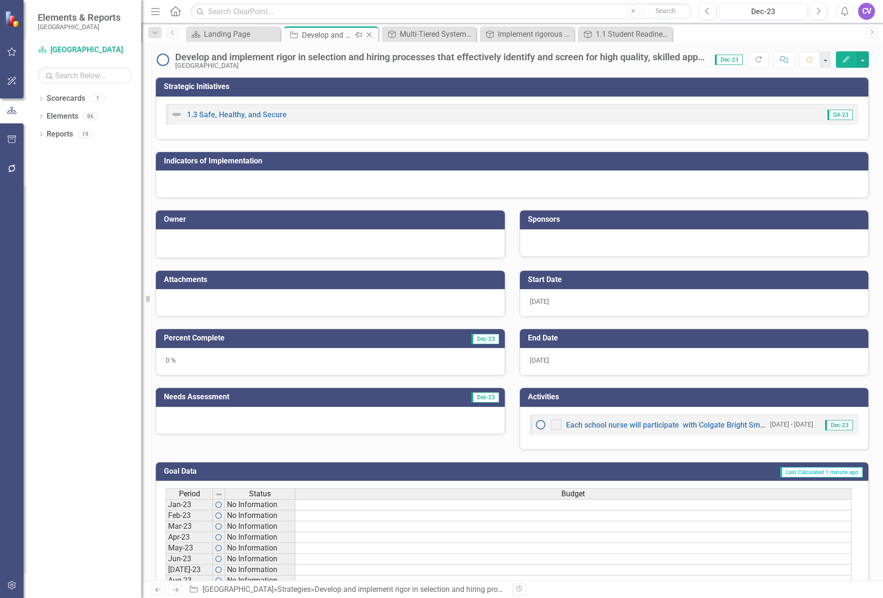
click at [369, 37] on icon "Close" at bounding box center [368, 35] width 9 height 8
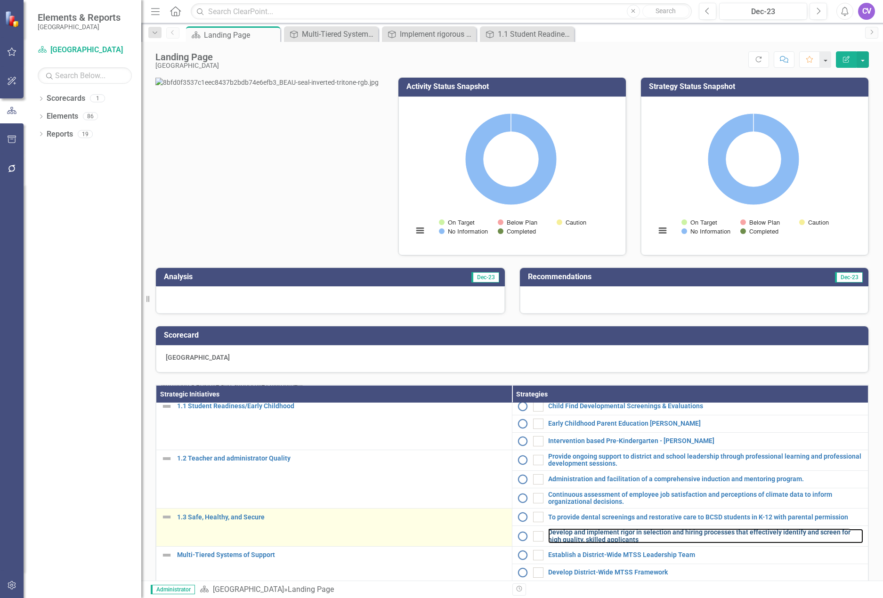
scroll to position [141, 0]
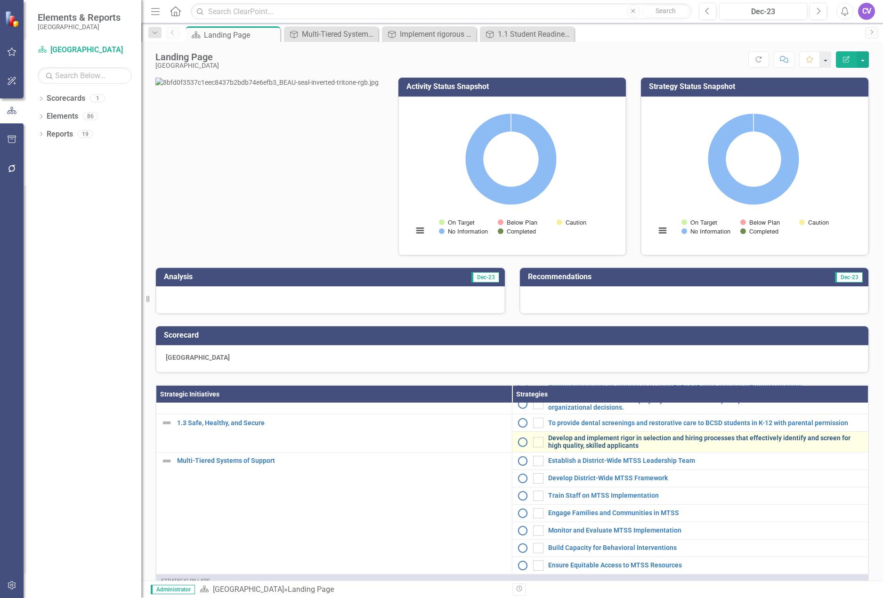
click at [610, 449] on link "Develop and implement rigor in selection and hiring processes that effectively …" at bounding box center [705, 441] width 315 height 15
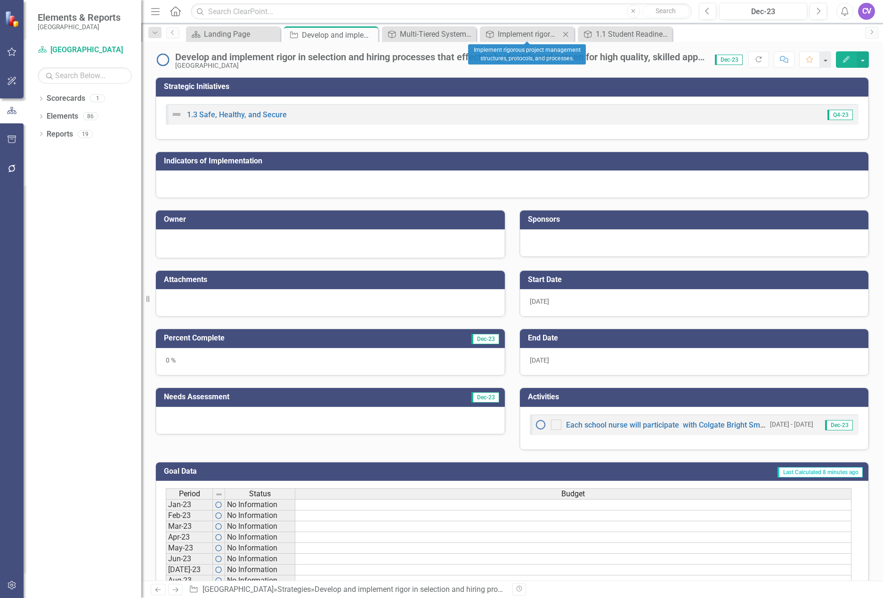
click at [564, 34] on icon "Close" at bounding box center [565, 35] width 9 height 8
click at [564, 34] on div "Scorecard Landing Page Close Strategies Develop and implement rigor in selectio…" at bounding box center [522, 33] width 676 height 15
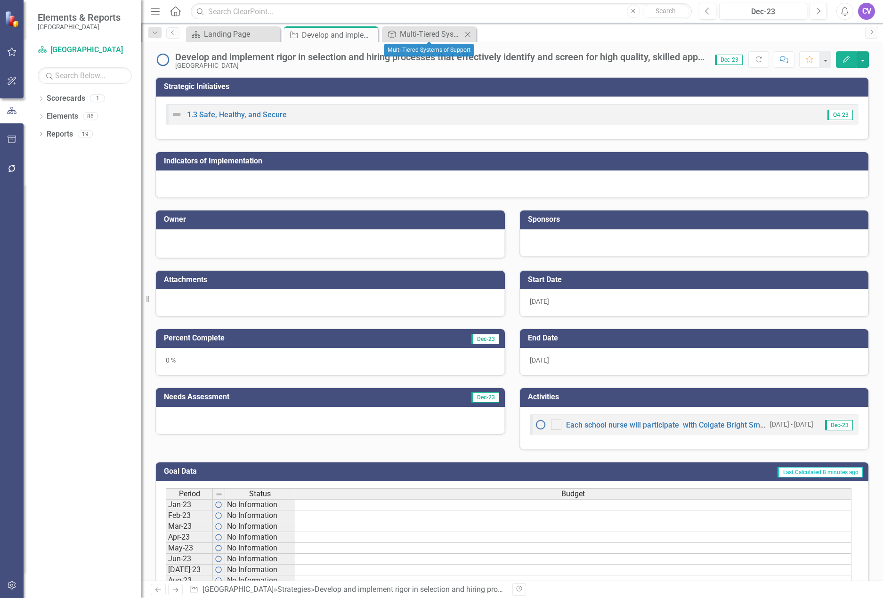
click at [469, 34] on icon "Close" at bounding box center [467, 35] width 9 height 8
click at [846, 60] on icon "Edit" at bounding box center [846, 59] width 8 height 7
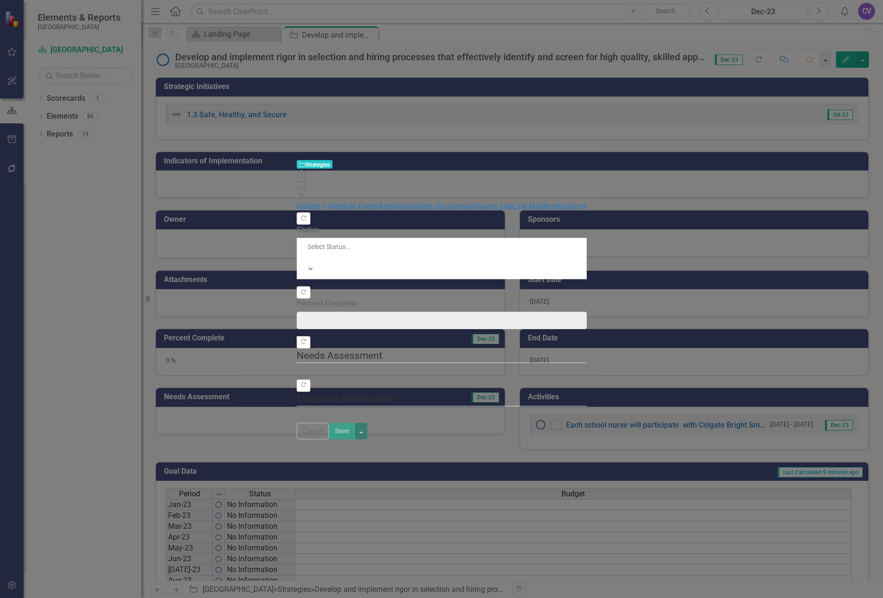
type input "0"
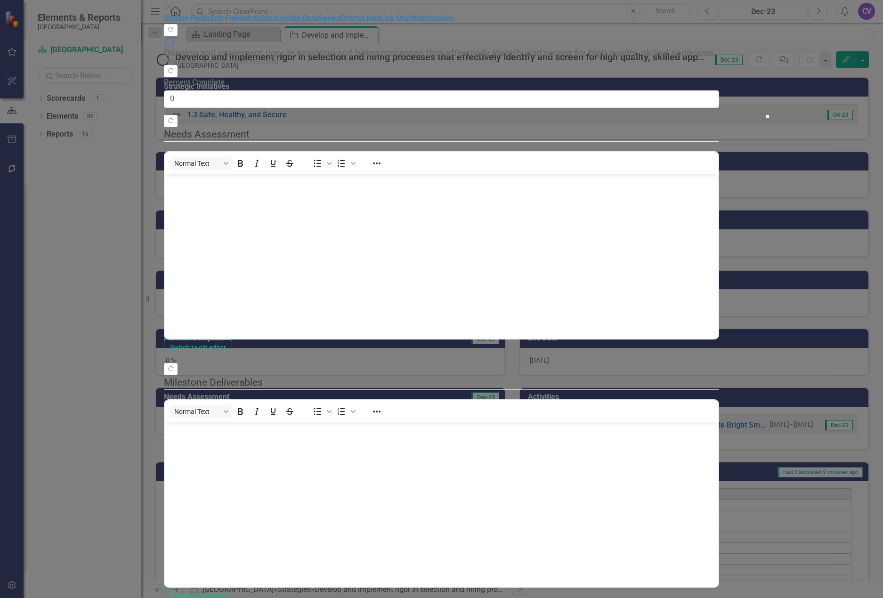
click at [350, 48] on div "Develop and implement rigor in selection and hiring processes that effectively …" at bounding box center [439, 53] width 550 height 10
drag, startPoint x: 350, startPoint y: 40, endPoint x: 317, endPoint y: 40, distance: 32.9
click at [317, 48] on div "Develop and implement rigor in selection and hiring processes that effectively …" at bounding box center [439, 53] width 550 height 10
click at [210, 23] on link "Edit Fields" at bounding box center [227, 18] width 35 height 9
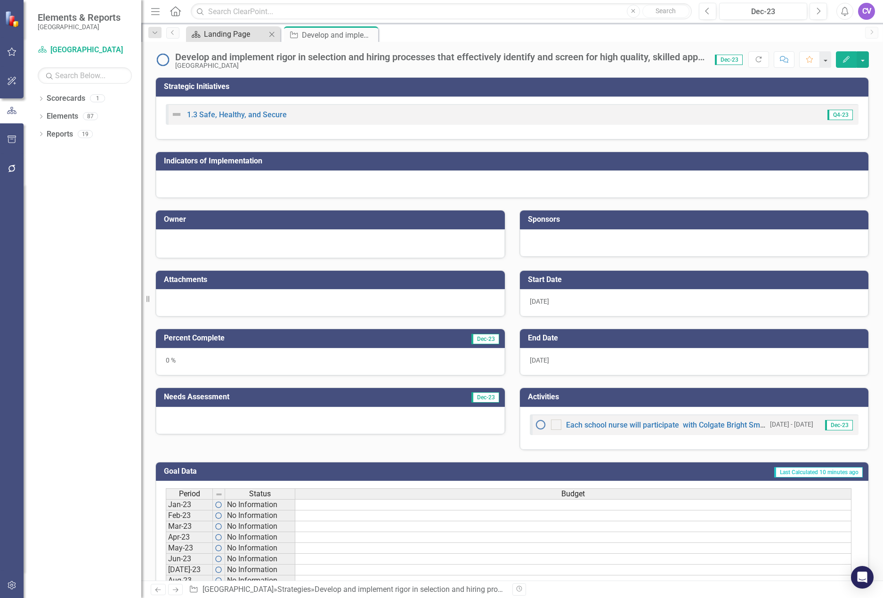
click at [231, 32] on div "Landing Page" at bounding box center [235, 34] width 62 height 12
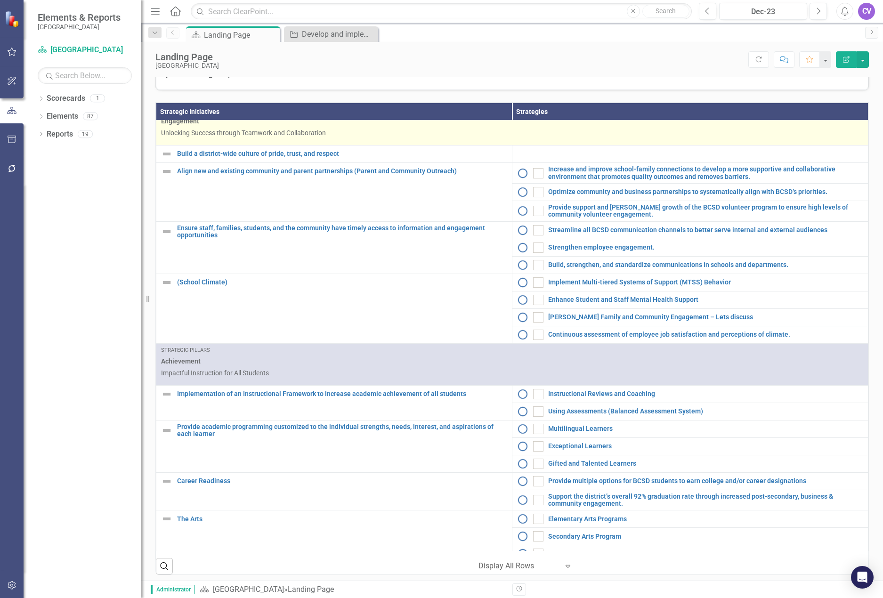
scroll to position [141, 0]
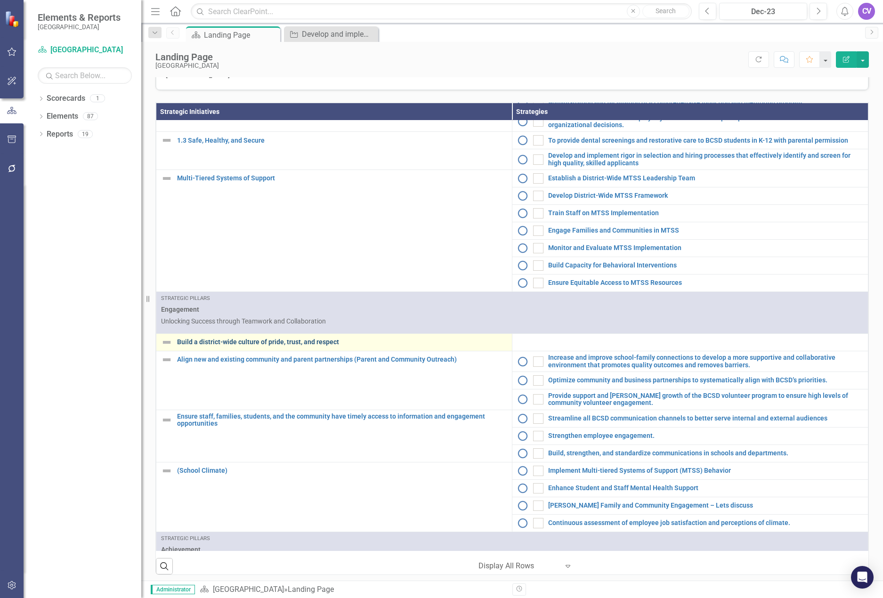
click at [194, 345] on link "Build a district-wide culture of pride, trust, and respect" at bounding box center [342, 341] width 330 height 7
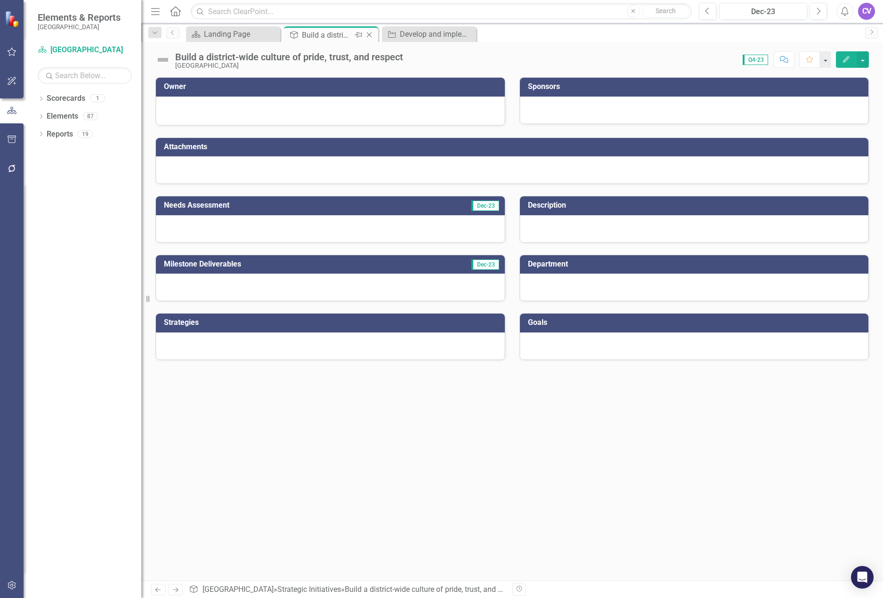
click at [369, 34] on icon "Close" at bounding box center [368, 35] width 9 height 8
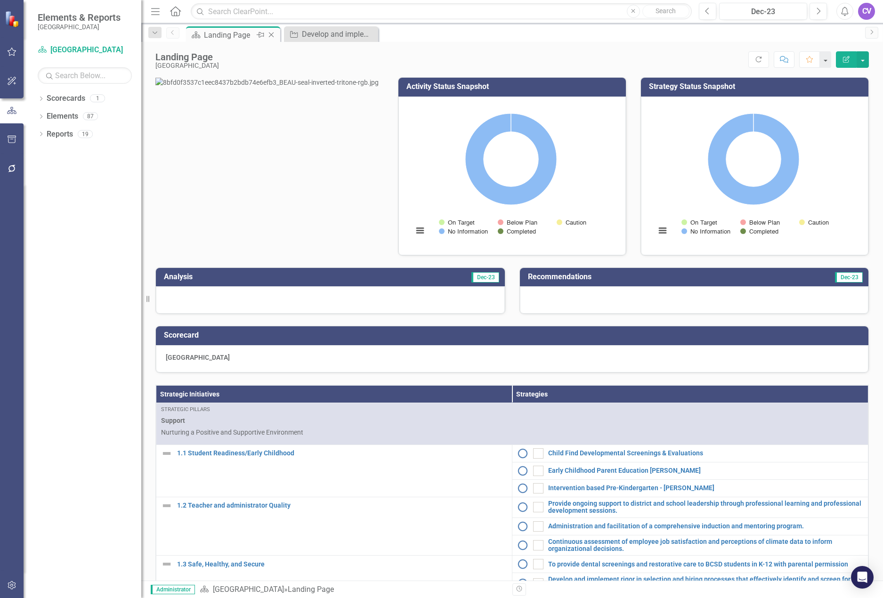
click at [230, 35] on div "Landing Page" at bounding box center [229, 35] width 50 height 12
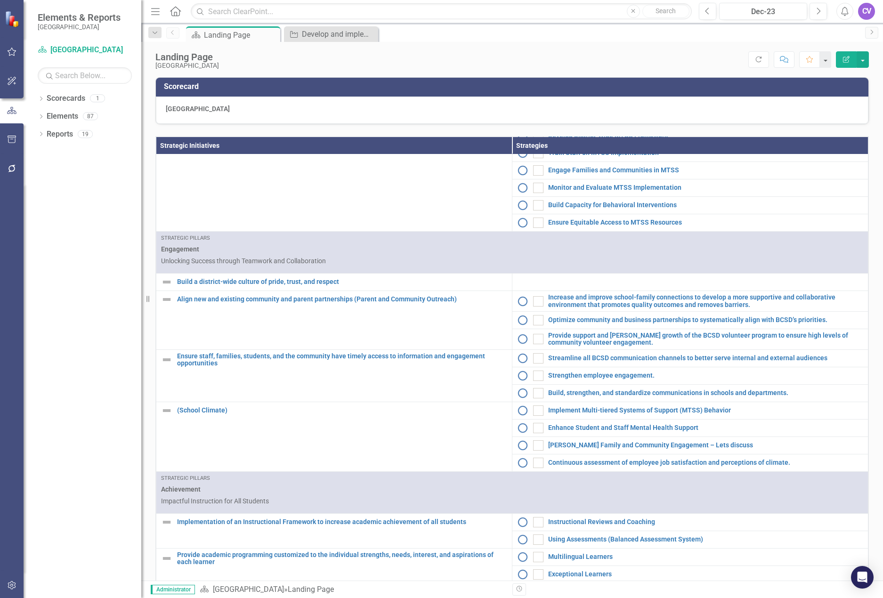
scroll to position [254, 0]
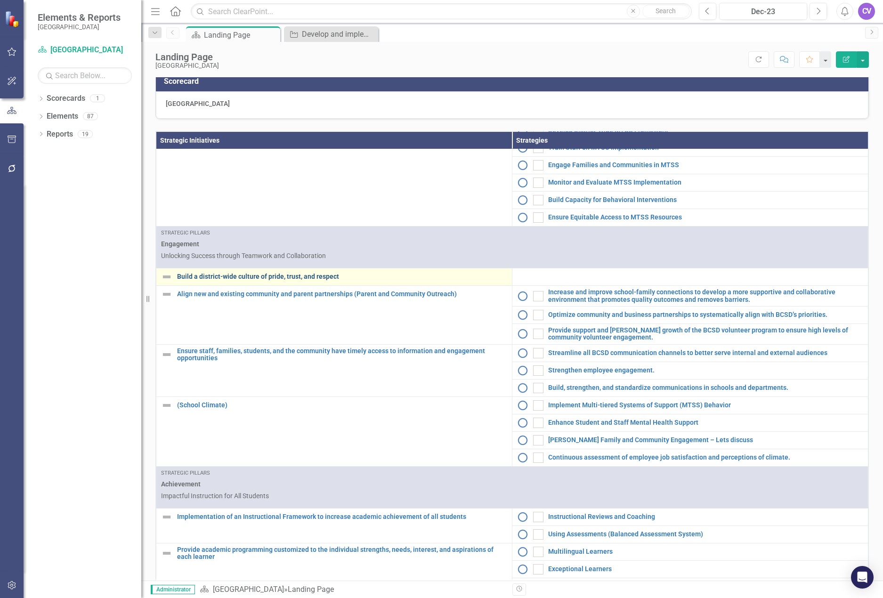
click at [198, 280] on link "Build a district-wide culture of pride, trust, and respect" at bounding box center [342, 276] width 330 height 7
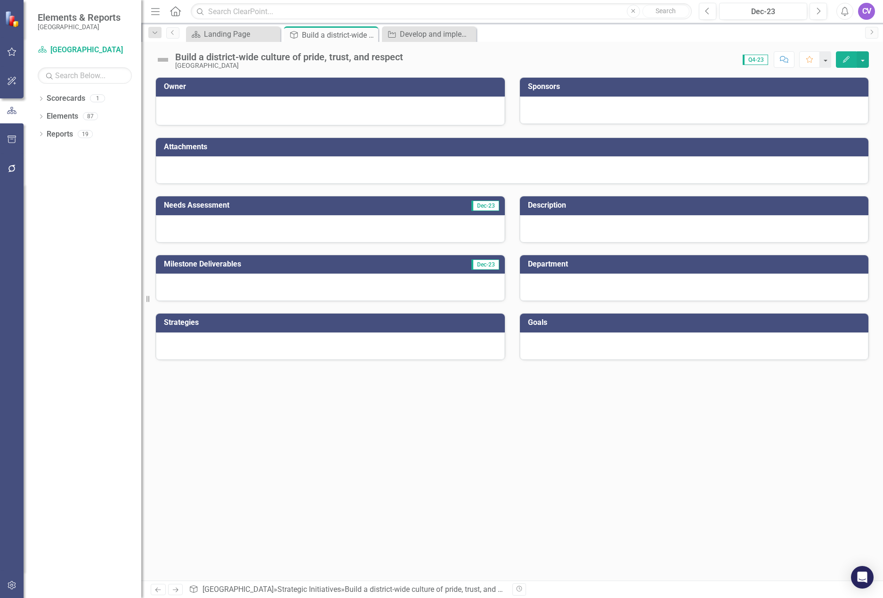
click at [846, 61] on icon "button" at bounding box center [846, 59] width 7 height 7
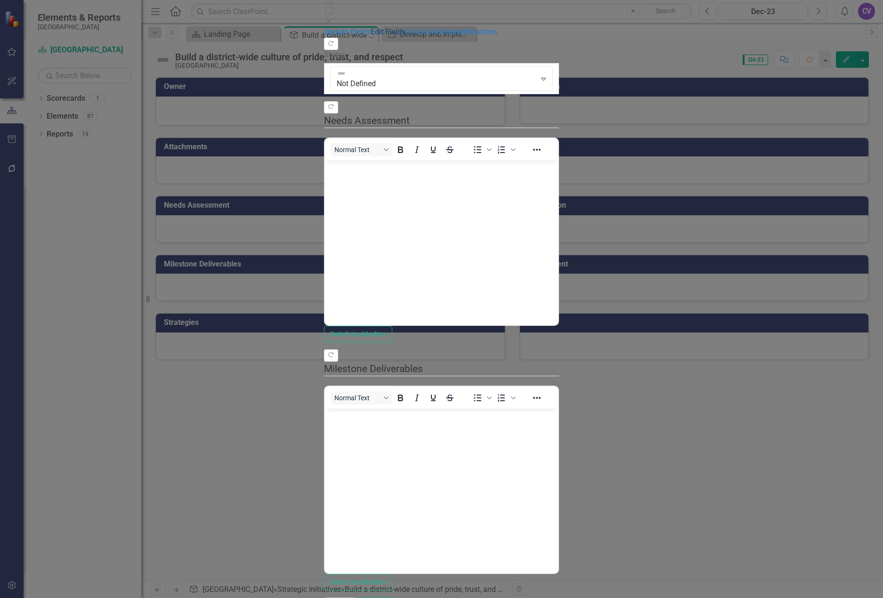
click at [370, 36] on link "Edit Fields" at bounding box center [387, 31] width 35 height 9
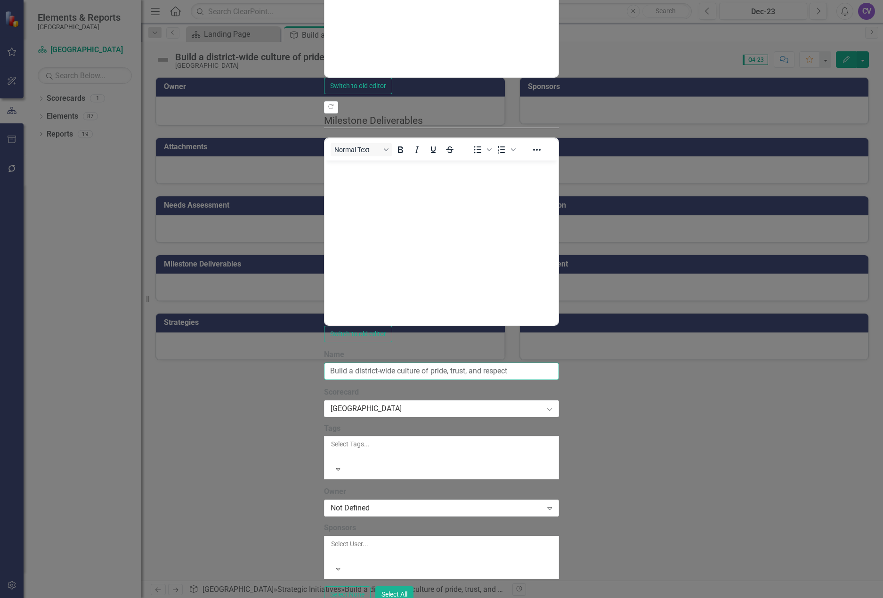
click at [324, 362] on input "Build a district-wide culture of pride, trust, and respect" at bounding box center [441, 370] width 235 height 17
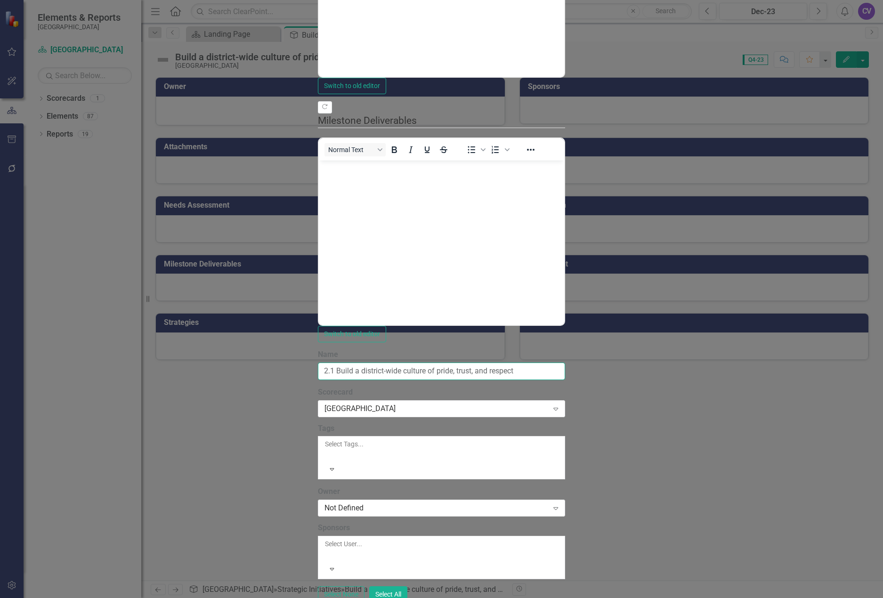
type input "2.1 Build a district-wide culture of pride, trust, and respect"
drag, startPoint x: 849, startPoint y: 591, endPoint x: 734, endPoint y: 490, distance: 153.1
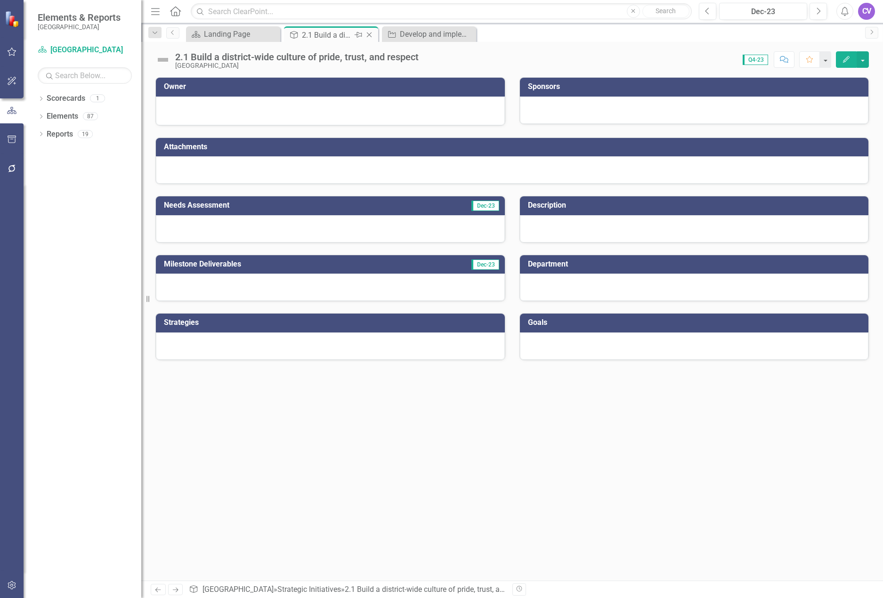
click at [372, 34] on icon "Close" at bounding box center [368, 35] width 9 height 8
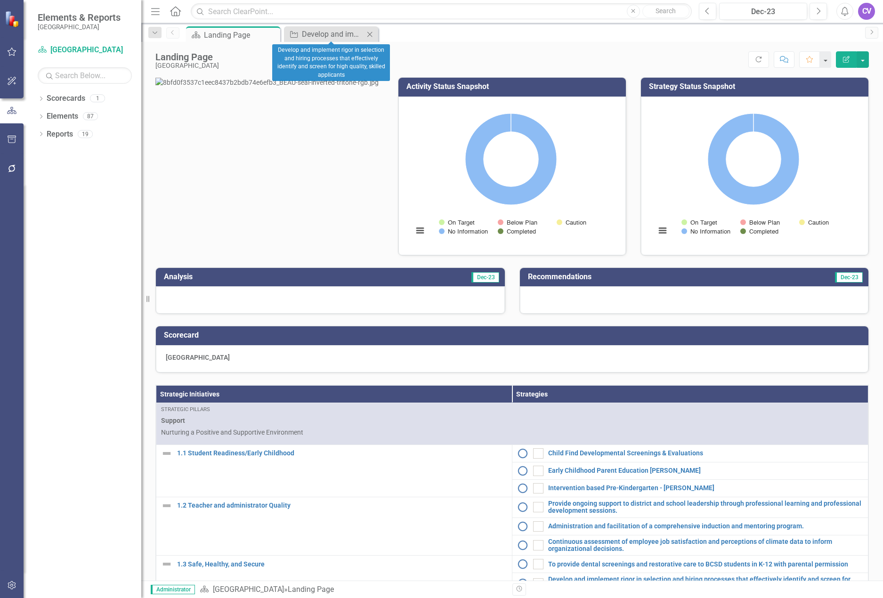
click at [370, 34] on icon "Close" at bounding box center [369, 35] width 9 height 8
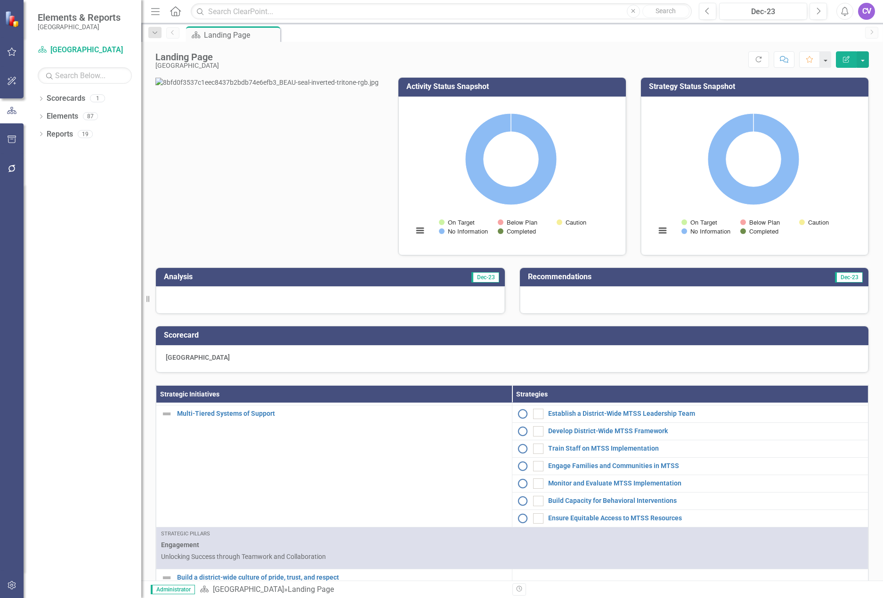
scroll to position [329, 0]
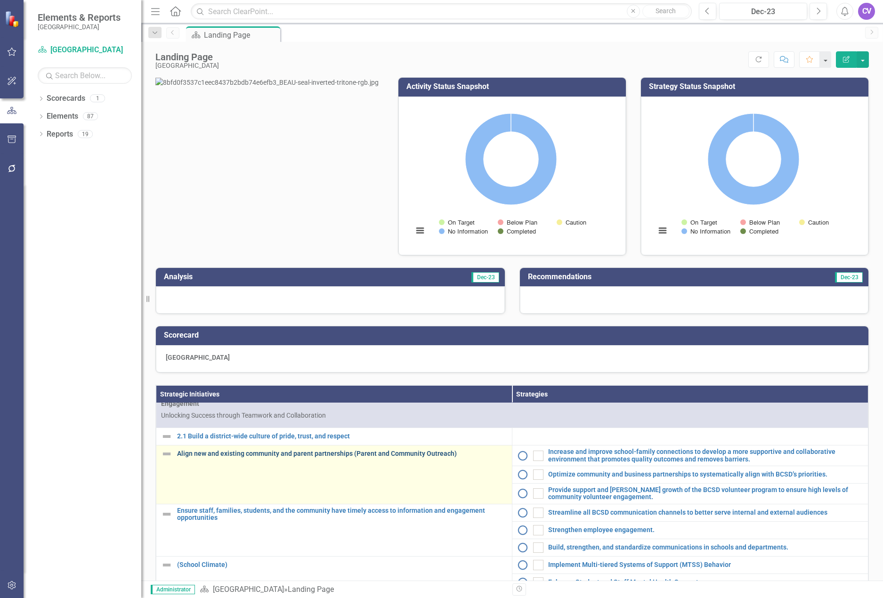
click at [226, 457] on link "Align new and existing community and parent partnerships (Parent and Community …" at bounding box center [342, 453] width 330 height 7
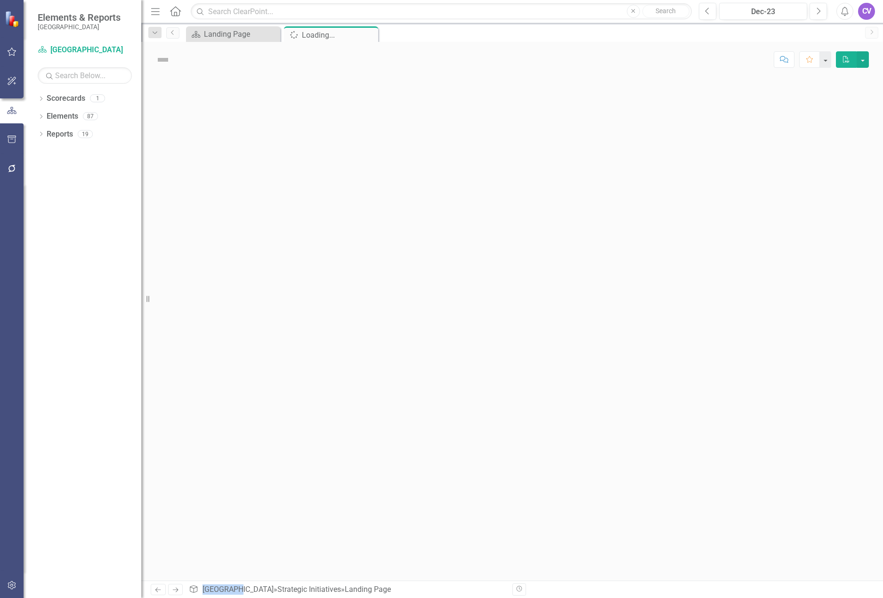
click at [226, 470] on div at bounding box center [511, 328] width 741 height 503
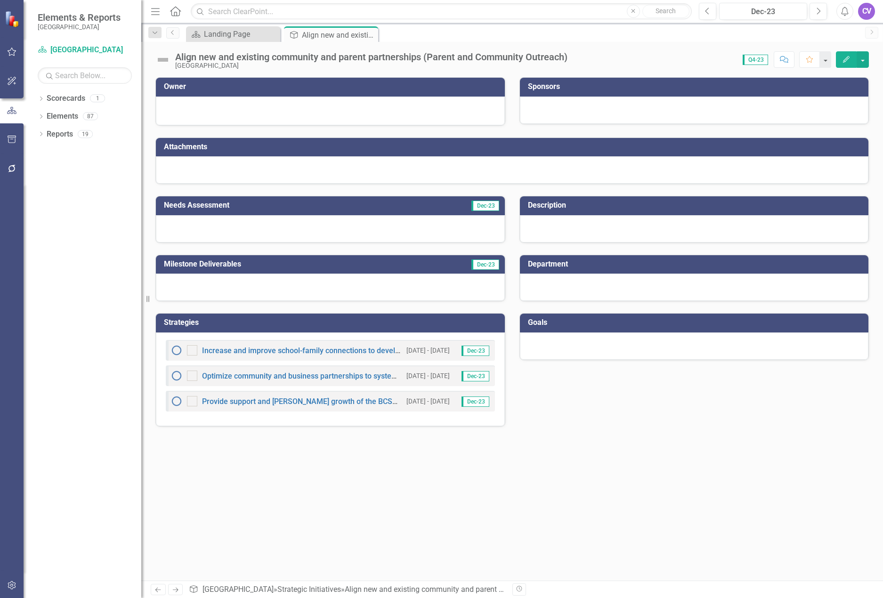
click at [842, 61] on icon "Edit" at bounding box center [846, 59] width 8 height 7
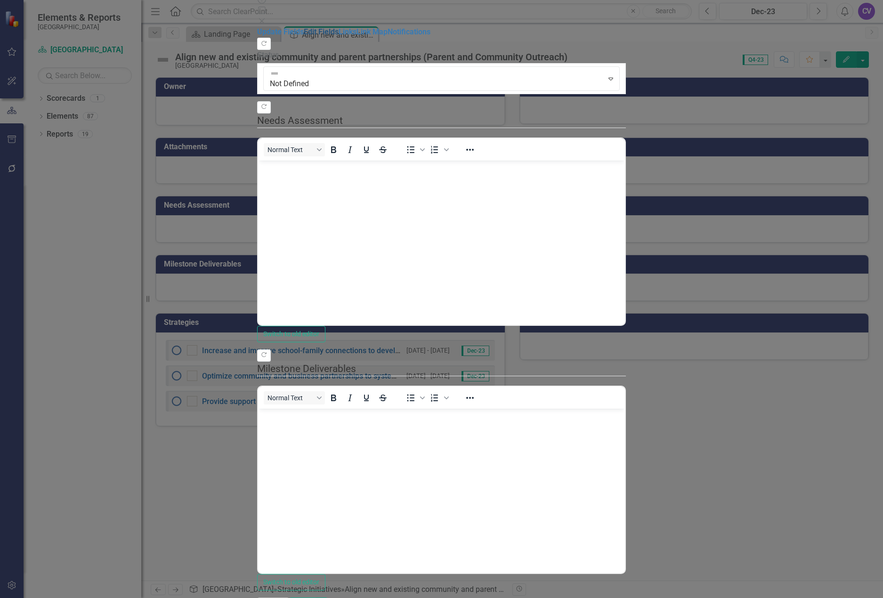
click at [304, 36] on link "Edit Fields" at bounding box center [321, 31] width 35 height 9
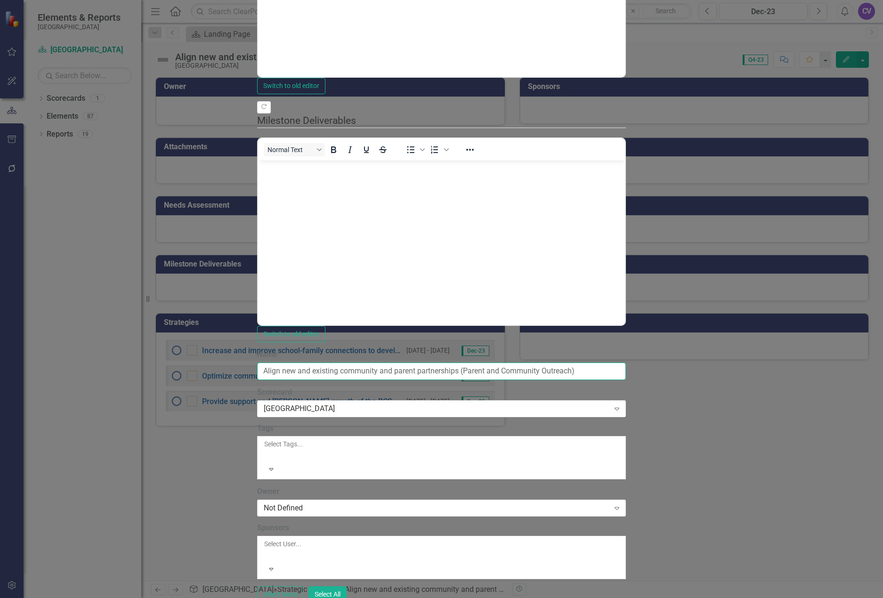
click at [259, 362] on input "Align new and existing community and parent partnerships (Parent and Community …" at bounding box center [441, 370] width 369 height 17
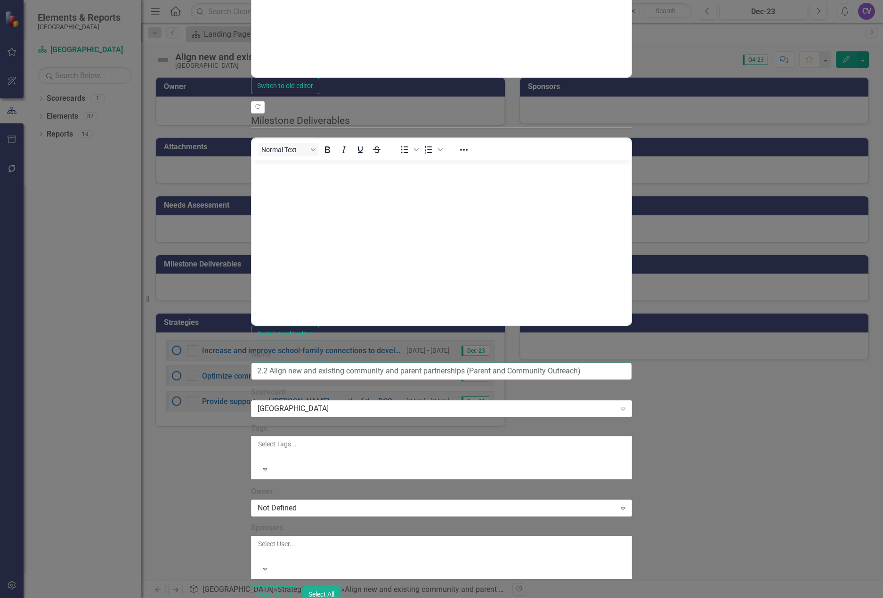
type input "2.2 Align new and existing community and parent partnerships (Parent and Commun…"
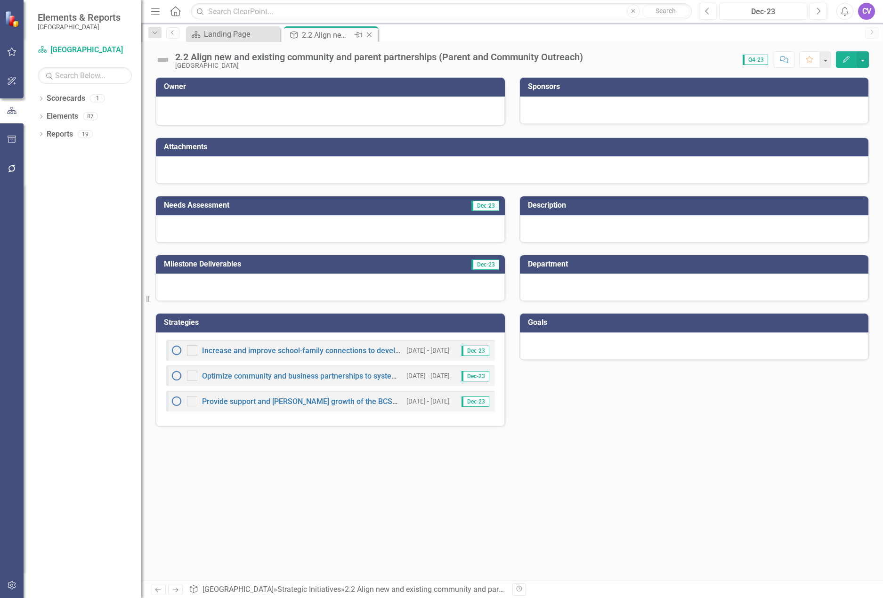
click at [371, 35] on icon "Close" at bounding box center [368, 35] width 9 height 8
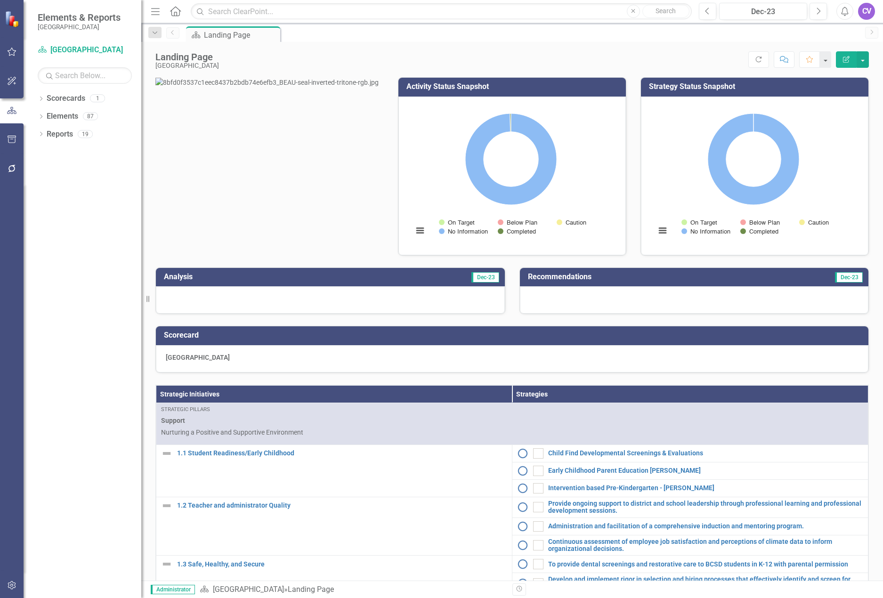
scroll to position [282, 0]
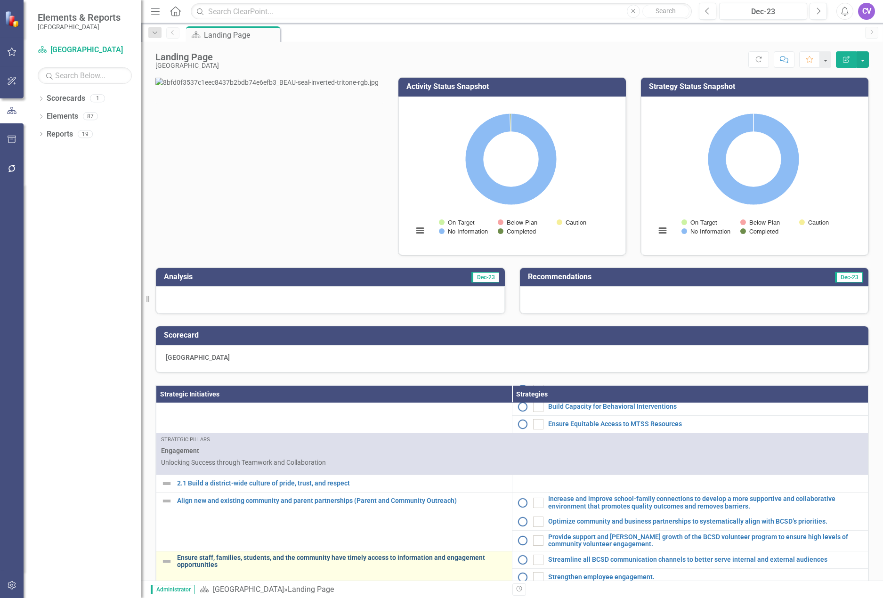
click at [190, 554] on link "Ensure staff, families, students, and the community have timely access to infor…" at bounding box center [342, 561] width 330 height 15
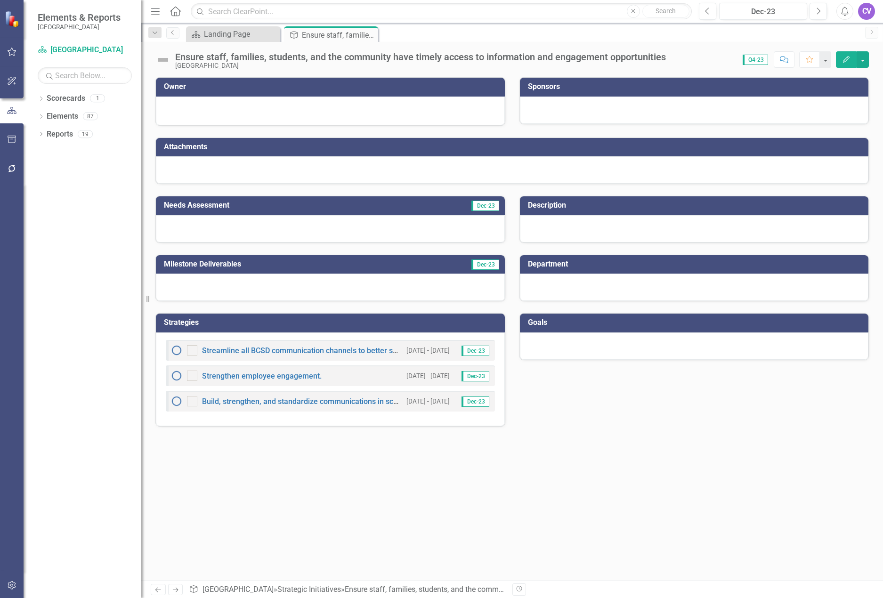
click at [841, 57] on button "Edit" at bounding box center [846, 59] width 21 height 16
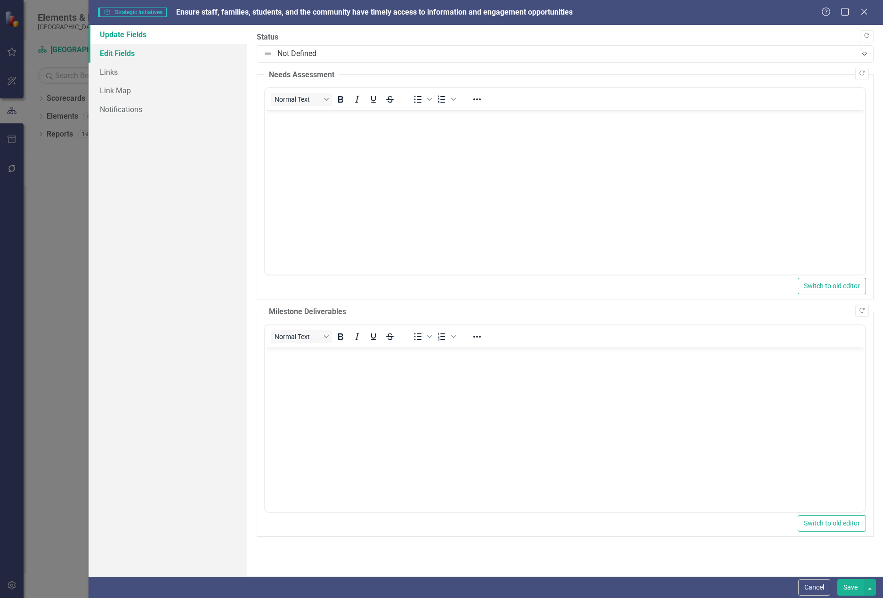
click at [129, 55] on link "Edit Fields" at bounding box center [167, 53] width 159 height 19
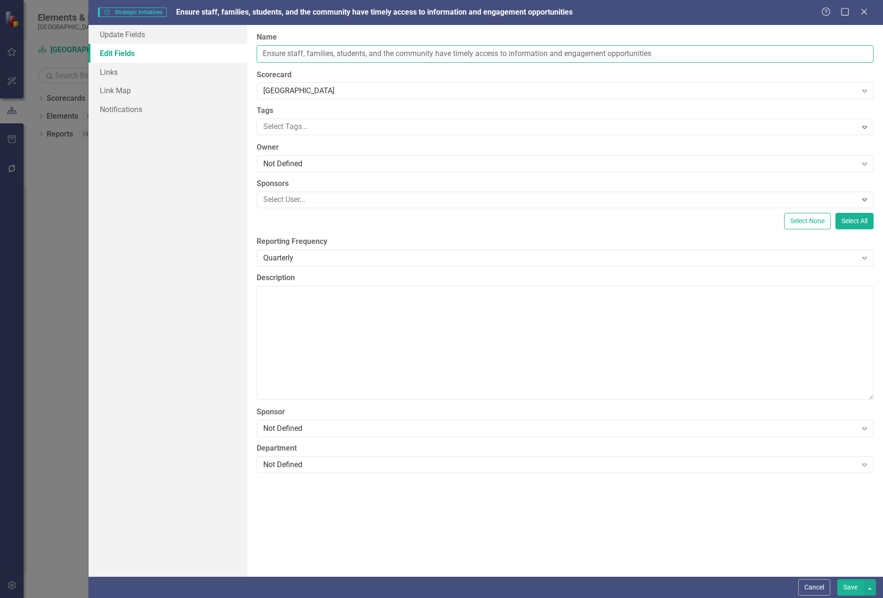
click at [262, 53] on input "Ensure staff, families, students, and the community have timely access to infor…" at bounding box center [565, 53] width 617 height 17
type input "2.3 Ensure staff, families, students, and the community have timely access to i…"
click at [844, 589] on button "Save" at bounding box center [850, 587] width 26 height 16
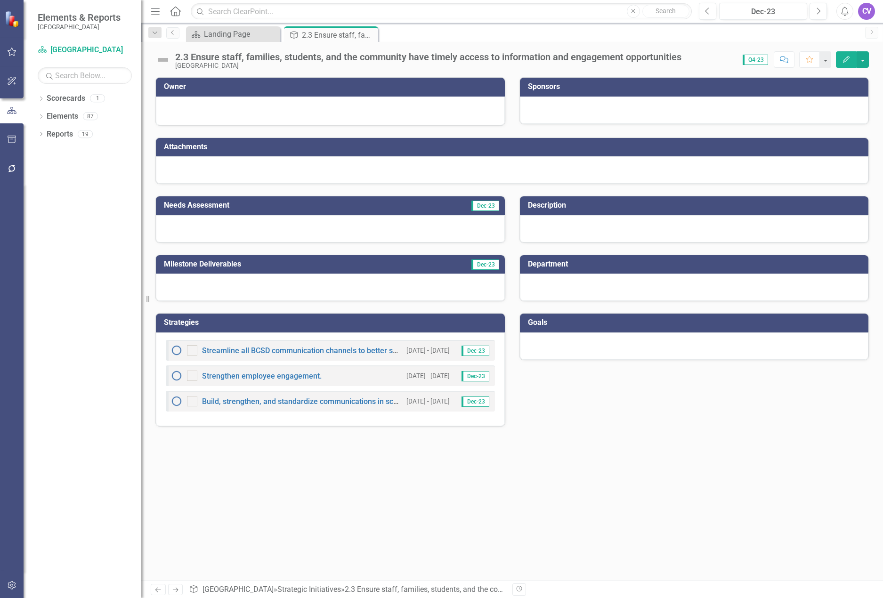
drag, startPoint x: 370, startPoint y: 34, endPoint x: 313, endPoint y: 37, distance: 56.6
click at [0, 0] on icon "Close" at bounding box center [0, 0] width 0 height 0
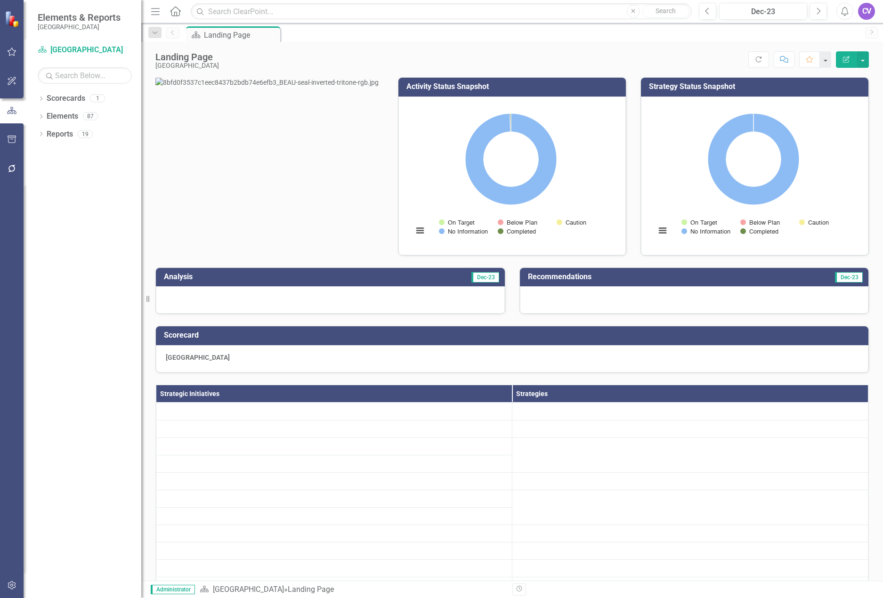
drag, startPoint x: 211, startPoint y: 34, endPoint x: 210, endPoint y: 45, distance: 10.4
click at [211, 34] on div "Landing Page" at bounding box center [241, 35] width 74 height 12
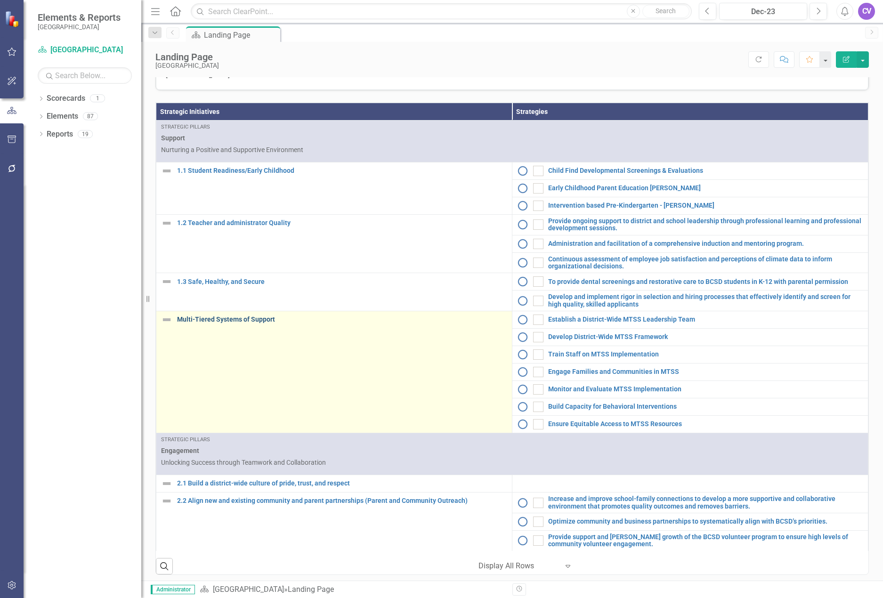
click at [193, 323] on link "Multi-Tiered Systems of Support" at bounding box center [342, 319] width 330 height 7
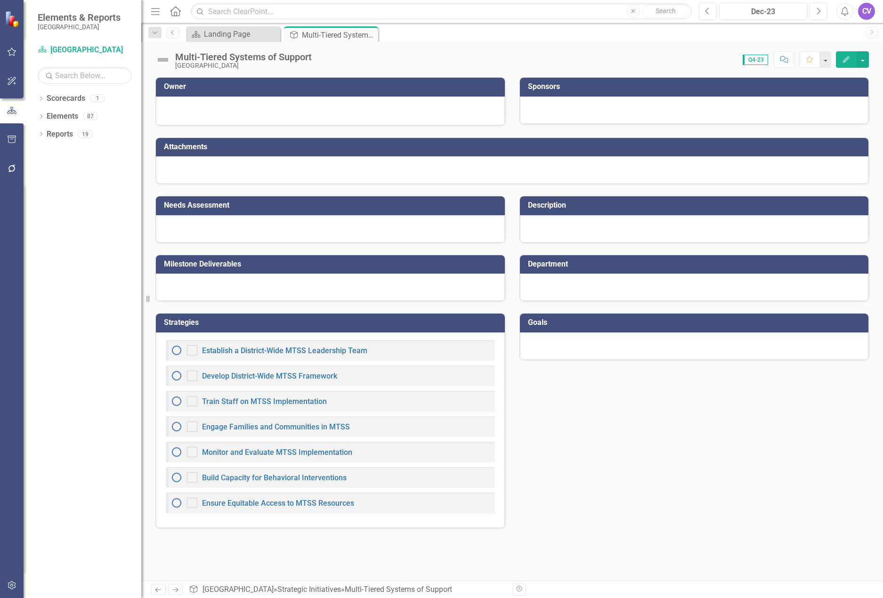
click at [193, 337] on div "Establish a District-Wide MTSS Leadership Team Develop District-Wide MTSS Frame…" at bounding box center [330, 429] width 349 height 195
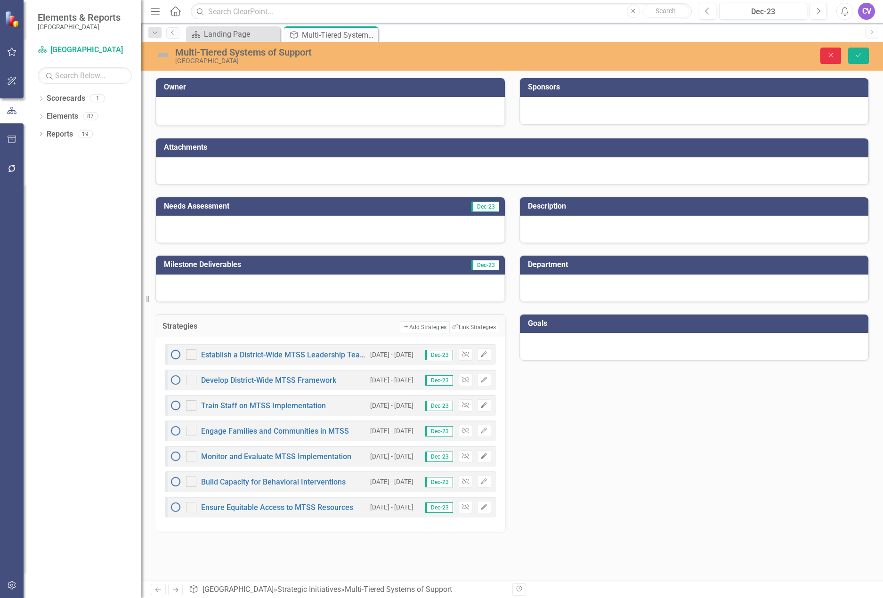
click at [828, 61] on button "Close" at bounding box center [830, 56] width 21 height 16
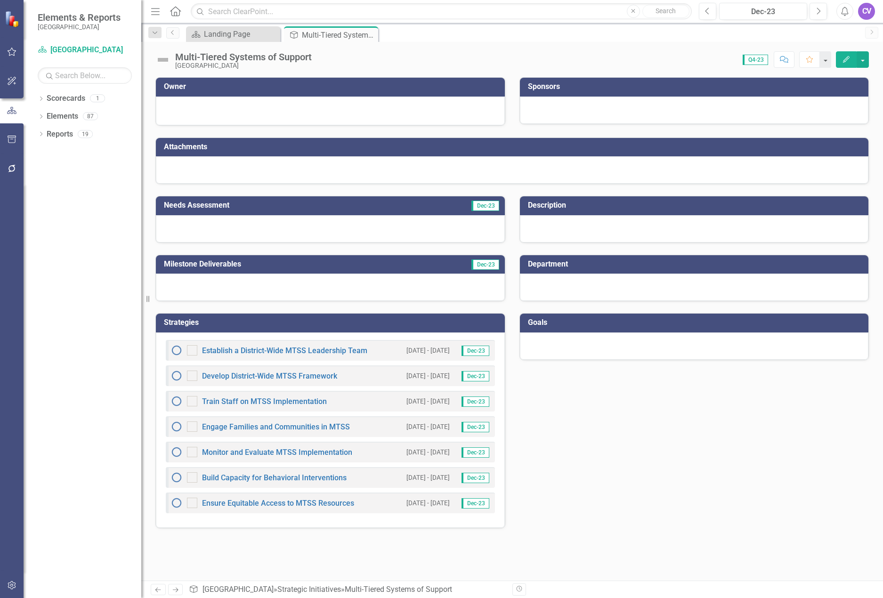
click at [841, 60] on button "Edit" at bounding box center [846, 59] width 21 height 16
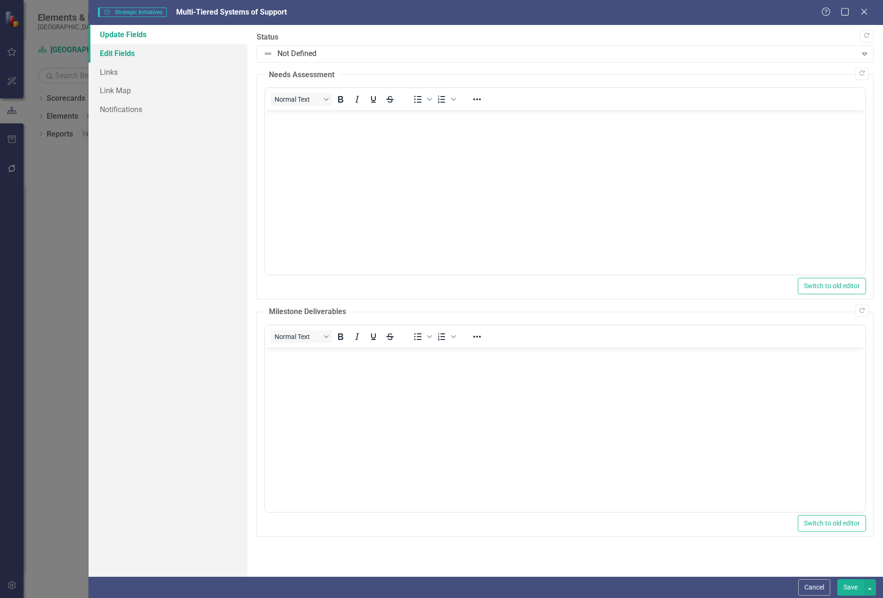
click at [104, 57] on link "Edit Fields" at bounding box center [167, 53] width 159 height 19
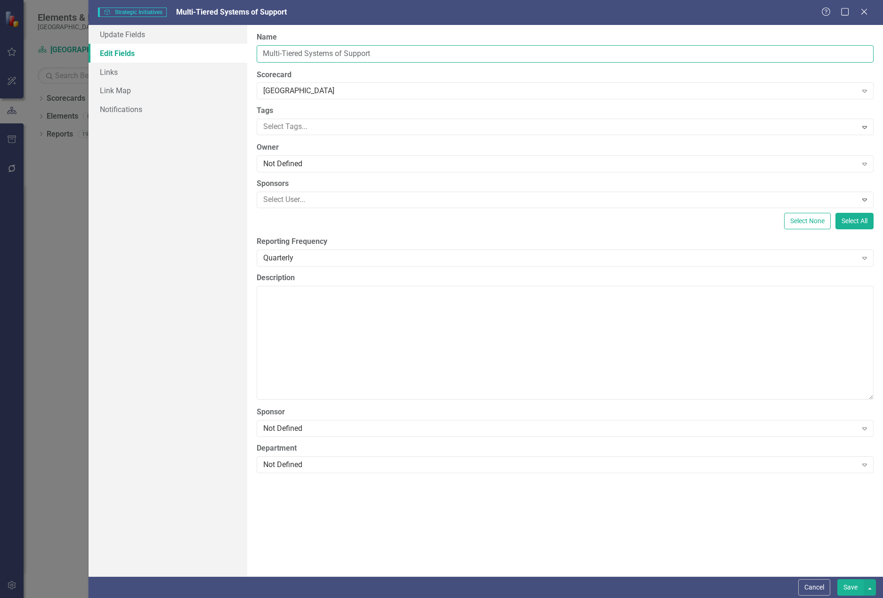
click at [263, 53] on input "Multi-Tiered Systems of Support" at bounding box center [565, 53] width 617 height 17
type input "1.5 Multi-Tiered Systems of Support"
click at [849, 586] on button "Save" at bounding box center [850, 587] width 26 height 16
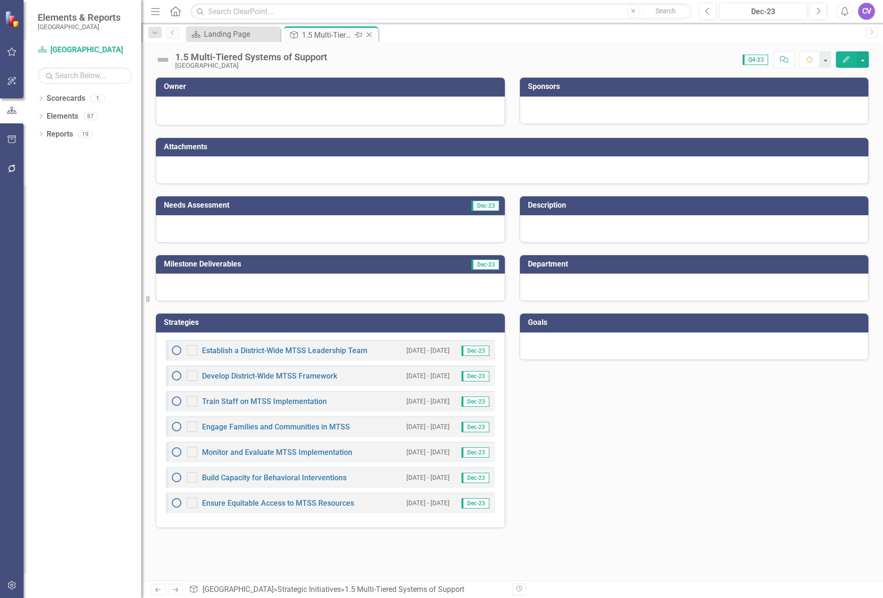
click at [370, 36] on icon at bounding box center [369, 34] width 5 height 5
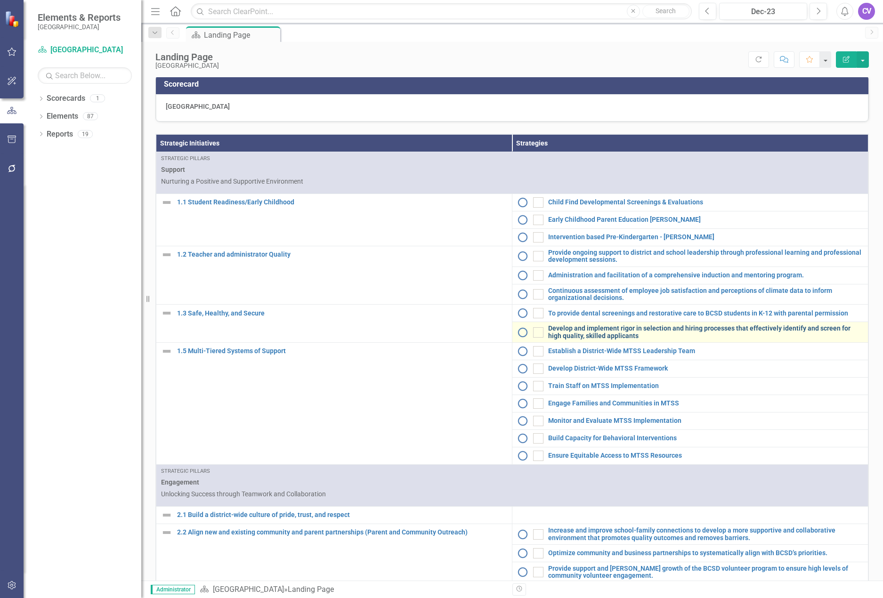
click at [601, 339] on link "Develop and implement rigor in selection and hiring processes that effectively …" at bounding box center [705, 332] width 315 height 15
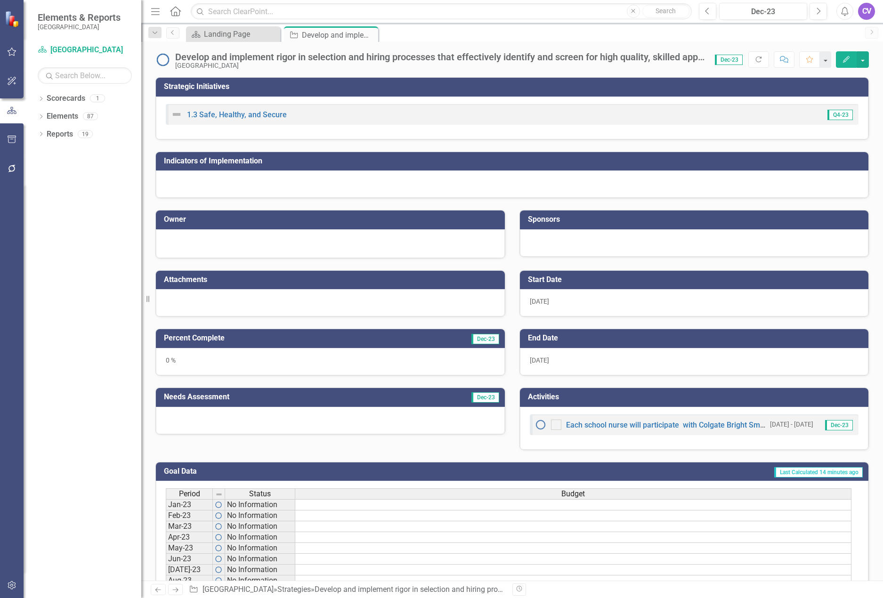
click at [596, 54] on div "Develop and implement rigor in selection and hiring processes that effectively …" at bounding box center [440, 57] width 530 height 10
click at [266, 34] on div "Close" at bounding box center [272, 34] width 12 height 12
click at [67, 92] on div "Scorecards" at bounding box center [66, 99] width 39 height 16
click at [65, 102] on link "Scorecards" at bounding box center [66, 98] width 39 height 11
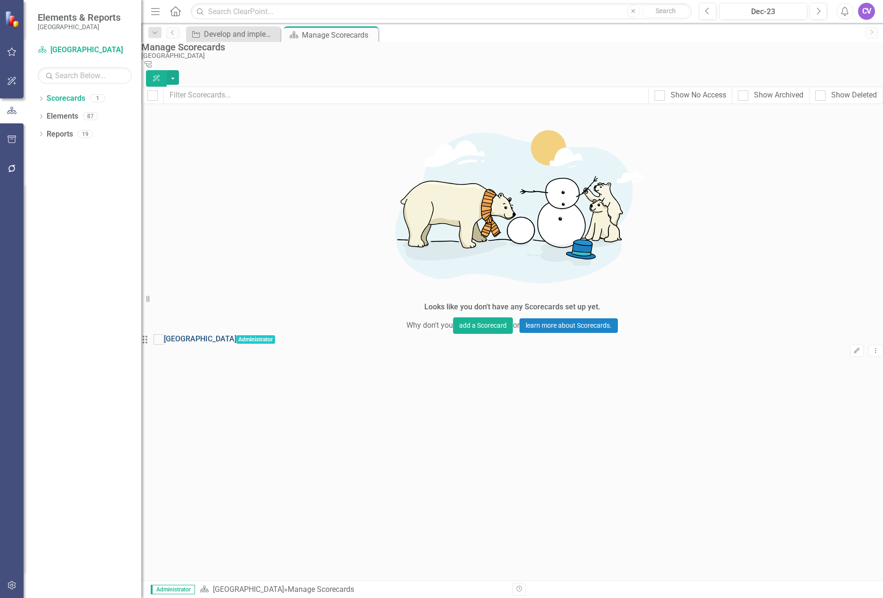
click at [225, 334] on link "[GEOGRAPHIC_DATA]" at bounding box center [200, 339] width 72 height 11
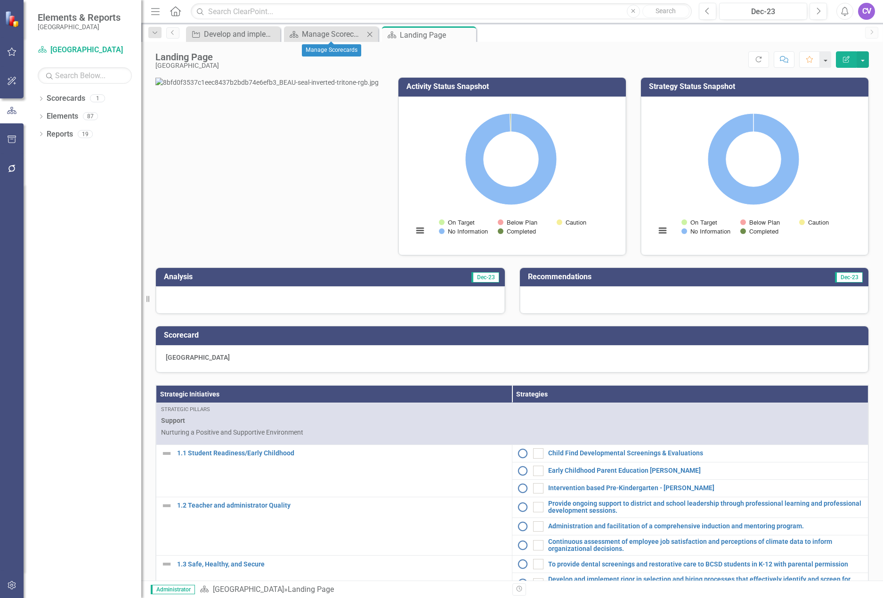
click at [372, 36] on icon "Close" at bounding box center [369, 35] width 9 height 8
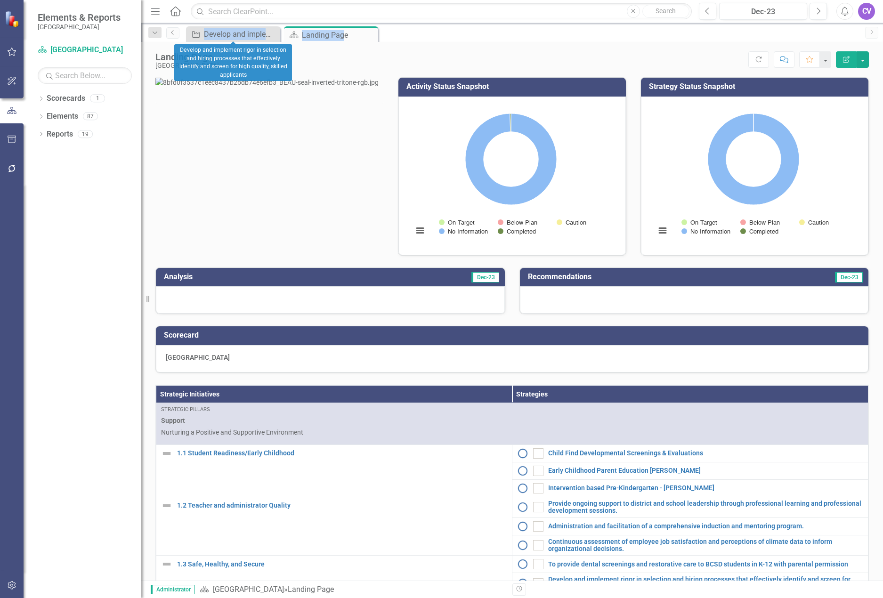
drag, startPoint x: 340, startPoint y: 36, endPoint x: 182, endPoint y: 38, distance: 157.7
click at [182, 38] on div "Dropdown Search Strategies Develop and implement rigor in selection and hiring …" at bounding box center [511, 32] width 741 height 19
click at [317, 36] on div "Landing Page" at bounding box center [327, 35] width 50 height 12
click at [337, 74] on div "Landing Page [GEOGRAPHIC_DATA] Score: N/A Dec-23 Completed Refresh Comment Favo…" at bounding box center [511, 311] width 741 height 538
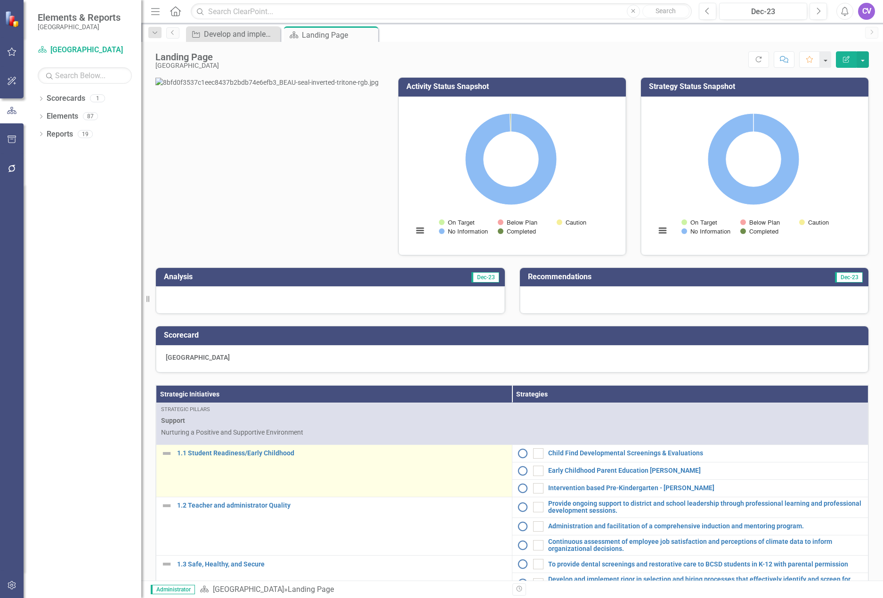
scroll to position [282, 0]
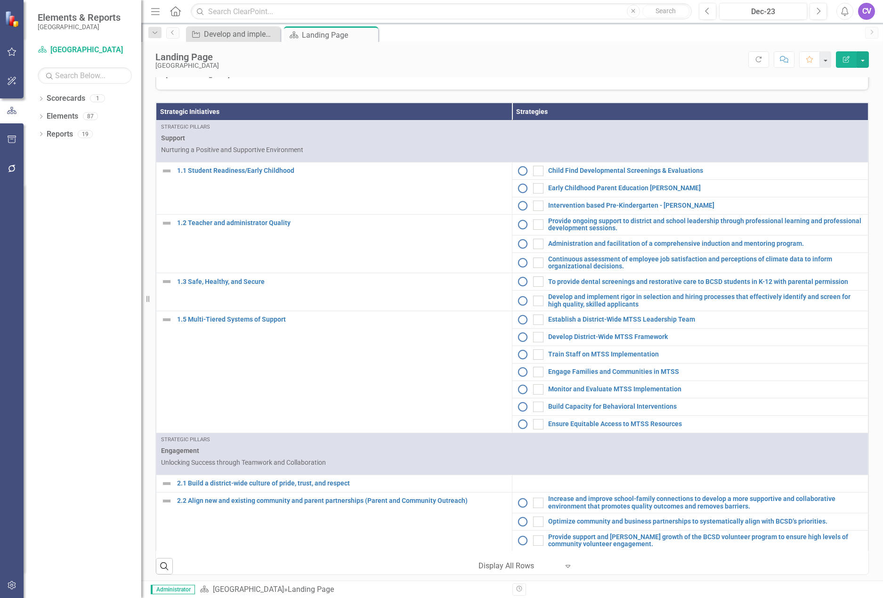
click at [306, 120] on th "Strategic Initiatives" at bounding box center [334, 111] width 356 height 17
click at [306, 120] on th "Strategic Initiatives Sort Ascending" at bounding box center [334, 111] width 356 height 17
click at [306, 120] on th "Strategic Initiatives Sort Descending" at bounding box center [334, 111] width 356 height 17
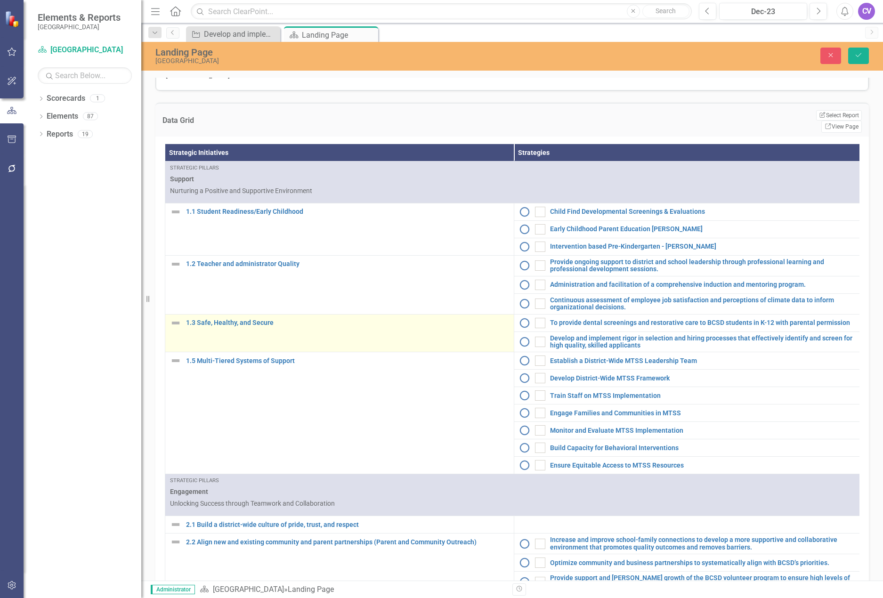
click at [0, 0] on link "Edit Edit Strategic Initiatives" at bounding box center [0, 0] width 0 height 0
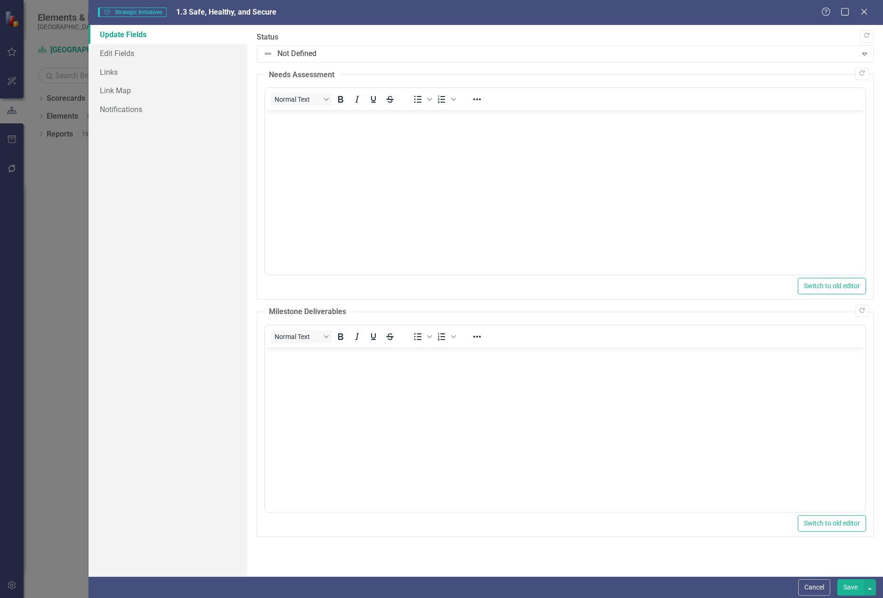
scroll to position [0, 0]
click at [137, 60] on link "Edit Fields" at bounding box center [167, 53] width 159 height 19
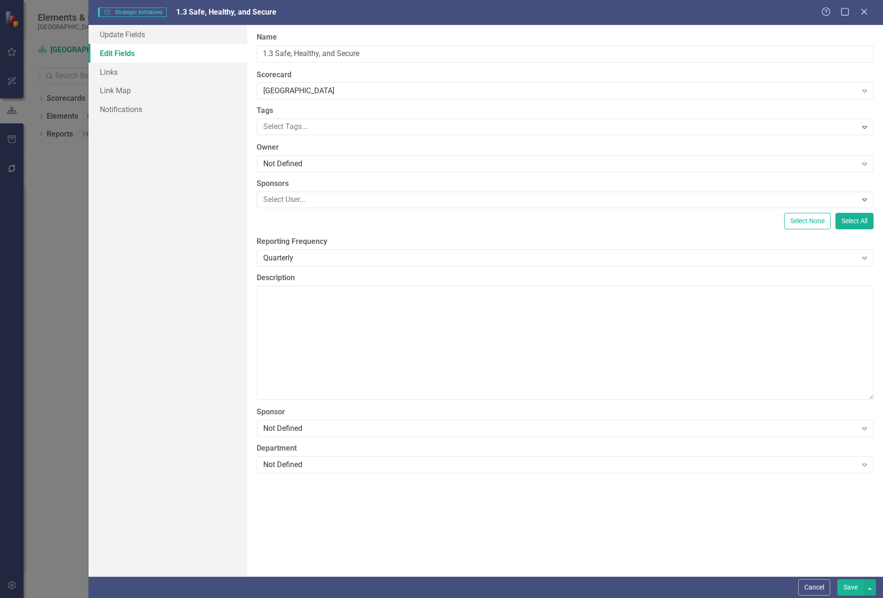
click at [869, 13] on div "Help Maximize Close" at bounding box center [847, 12] width 52 height 11
click at [868, 13] on icon "Close" at bounding box center [864, 11] width 12 height 9
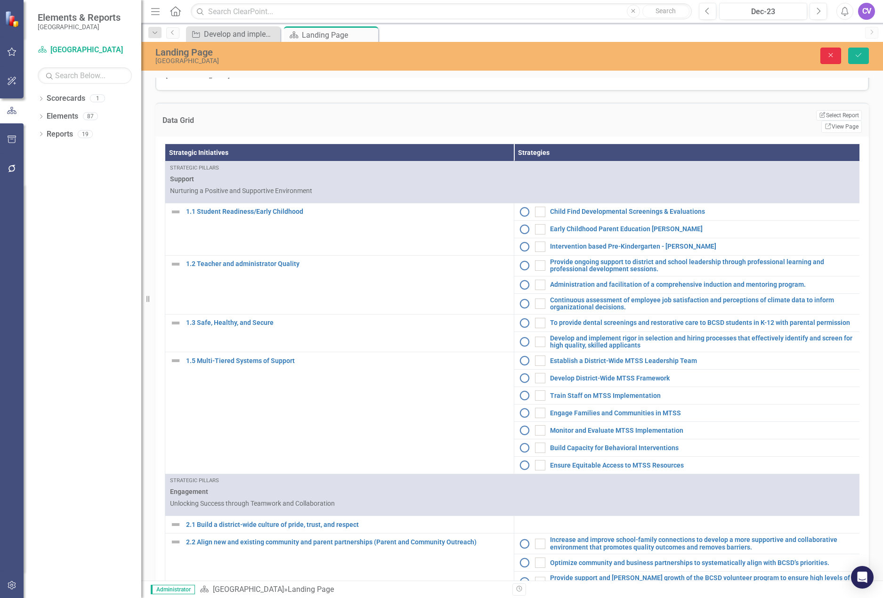
click at [827, 51] on button "Close" at bounding box center [830, 56] width 21 height 16
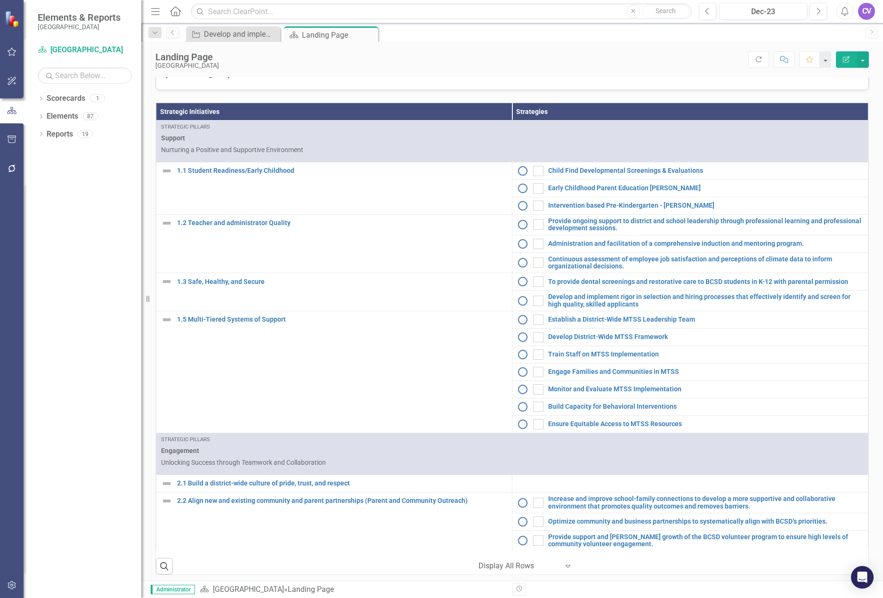
click at [314, 120] on th "Strategic Initiatives" at bounding box center [334, 111] width 356 height 17
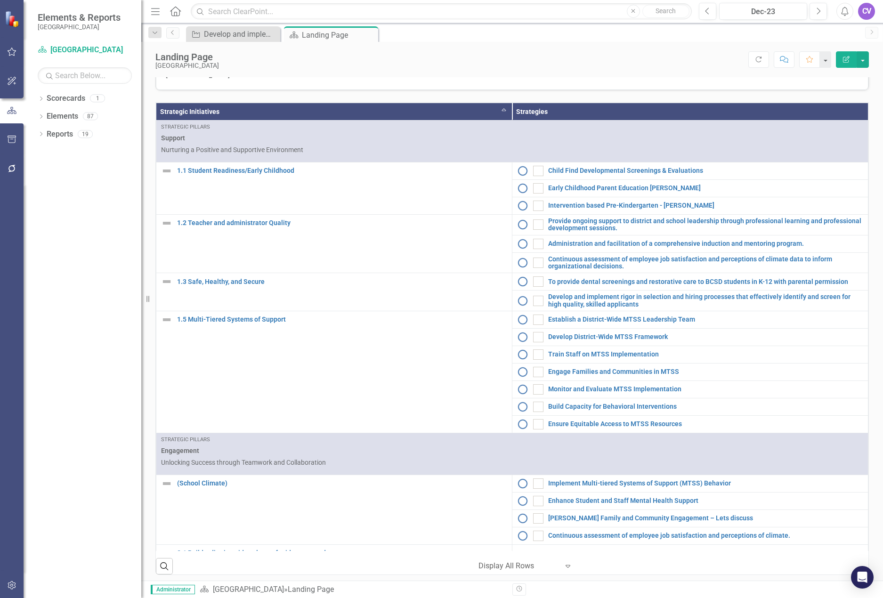
click at [314, 120] on th "Strategic Initiatives Sort Ascending" at bounding box center [334, 111] width 356 height 17
click at [314, 120] on th "Strategic Initiatives Sort Descending" at bounding box center [334, 111] width 356 height 17
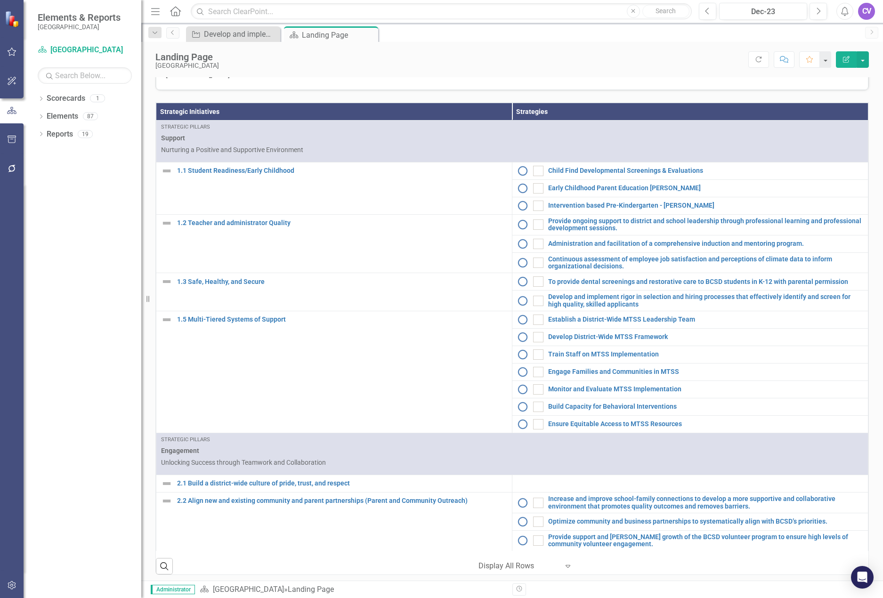
click at [844, 58] on icon "Edit Report" at bounding box center [846, 59] width 8 height 7
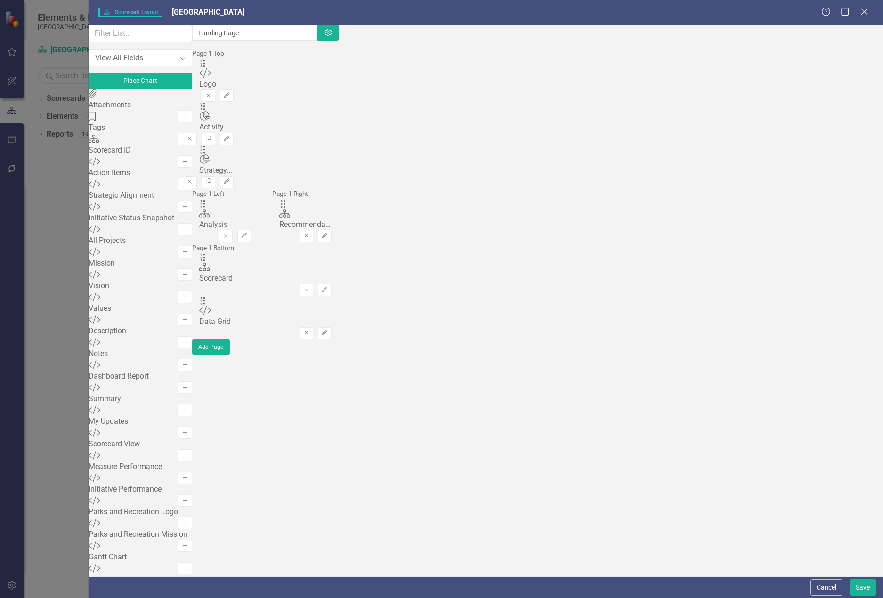
click at [191, 202] on div "Custom Strategic Alignment Add" at bounding box center [140, 190] width 104 height 23
click at [176, 63] on div "View All Fields" at bounding box center [135, 57] width 80 height 11
click at [867, 12] on icon "Close" at bounding box center [864, 11] width 12 height 9
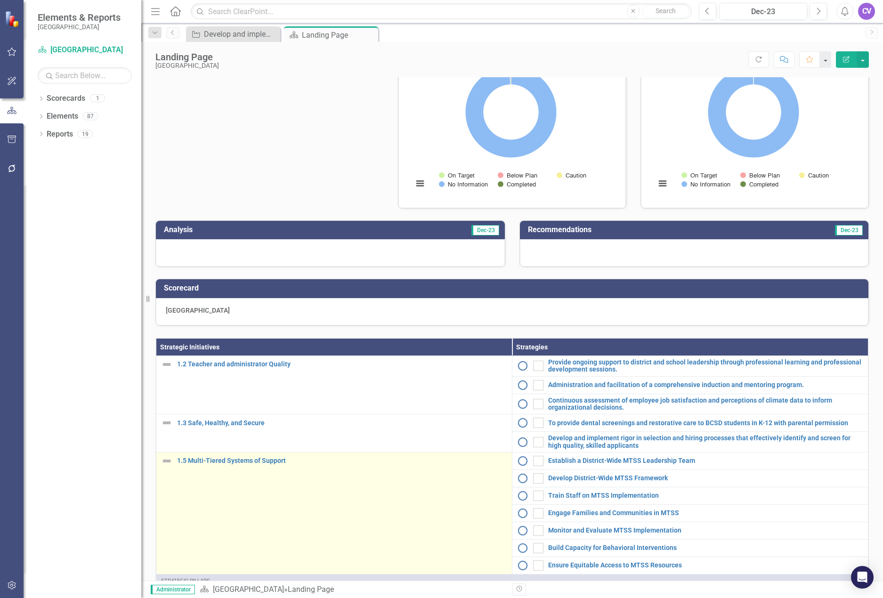
scroll to position [141, 0]
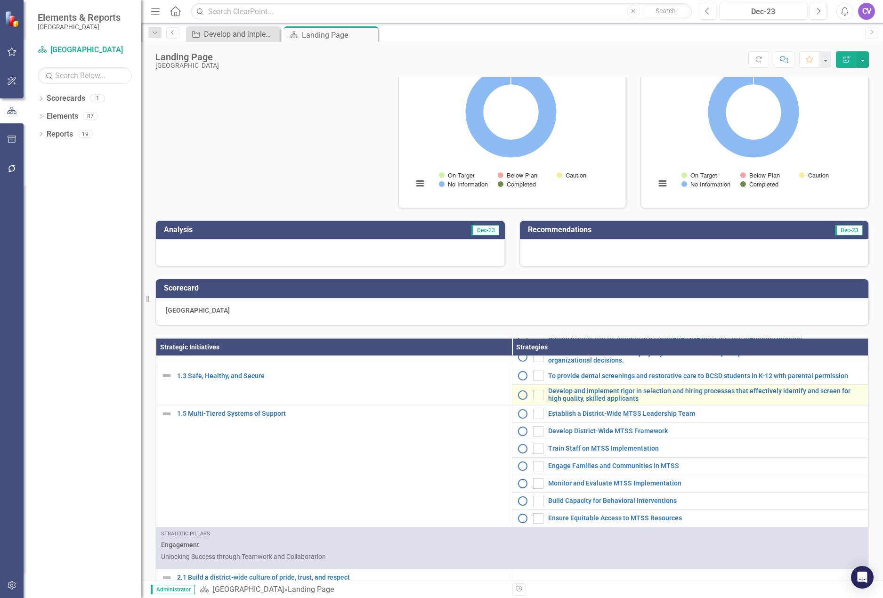
click at [517, 401] on img at bounding box center [522, 394] width 11 height 11
click at [0, 0] on link "Link Map View Link Map" at bounding box center [0, 0] width 0 height 0
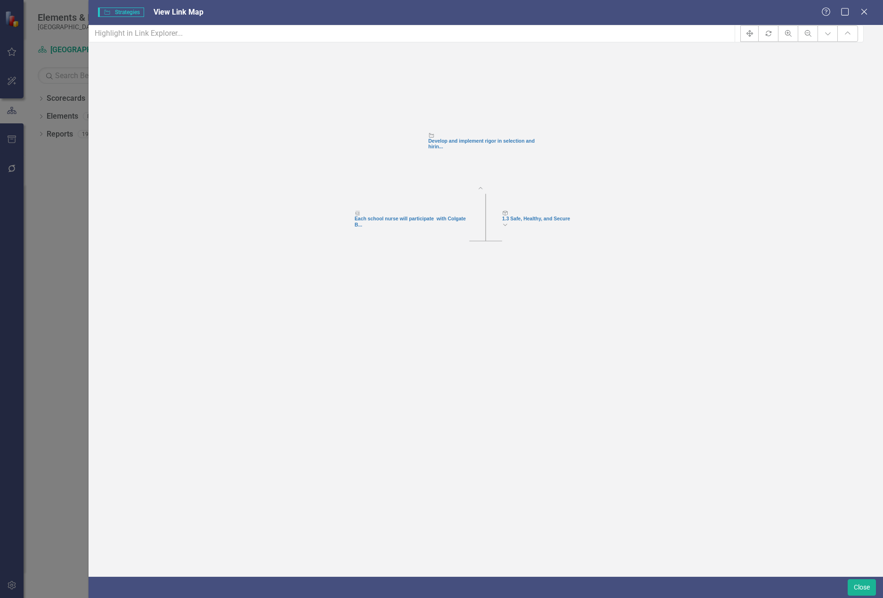
drag, startPoint x: 503, startPoint y: 107, endPoint x: 488, endPoint y: 156, distance: 51.2
click at [488, 149] on div "Develop and implement rigor in selection and hirin..." at bounding box center [485, 143] width 115 height 11
drag, startPoint x: 416, startPoint y: 237, endPoint x: 484, endPoint y: 193, distance: 80.7
click at [410, 208] on div "Each school nurse will participate with Colgate B..." at bounding box center [406, 202] width 115 height 11
click at [500, 205] on icon "Expand Chart" at bounding box center [497, 203] width 6 height 5
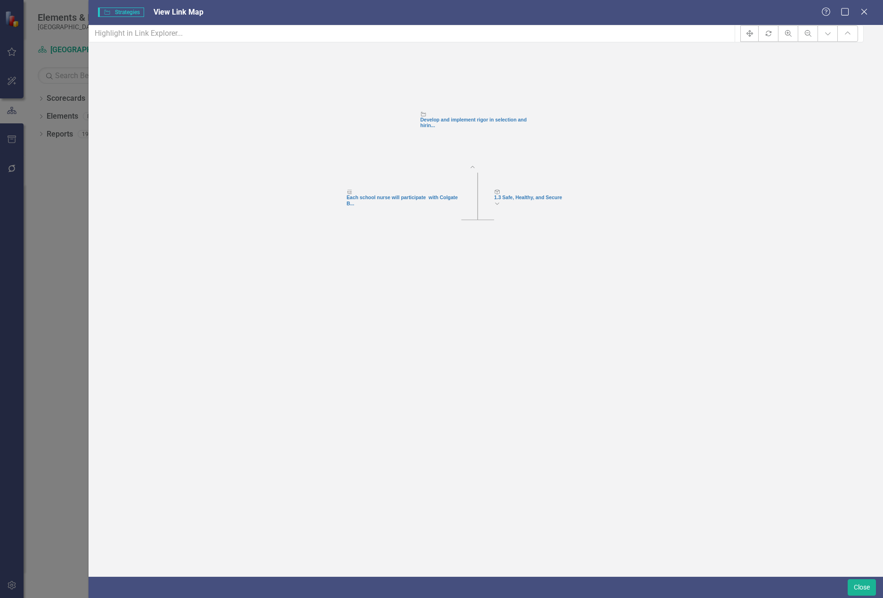
click at [500, 205] on icon "Expand Chart" at bounding box center [497, 203] width 6 height 5
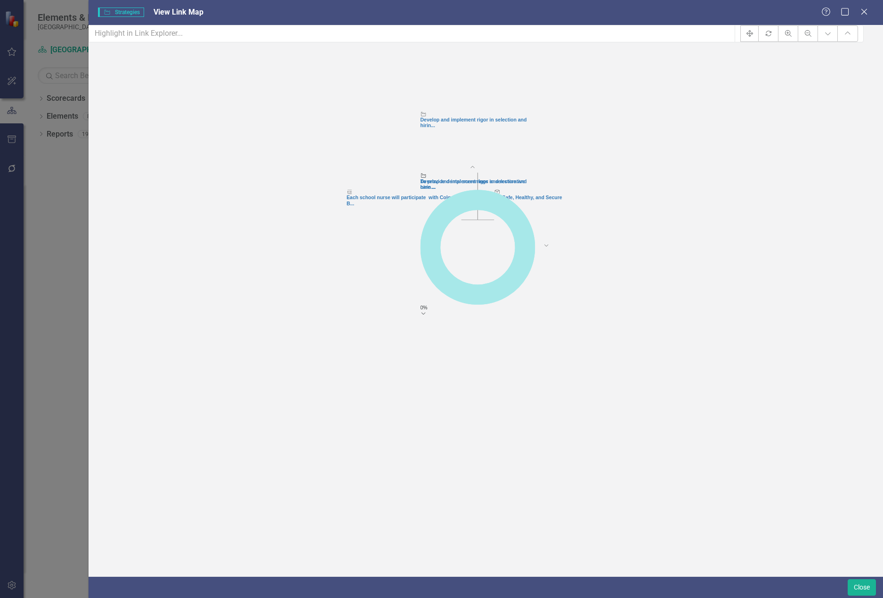
click at [403, 206] on div "Each school nurse will participate with Colgate B..." at bounding box center [403, 200] width 115 height 11
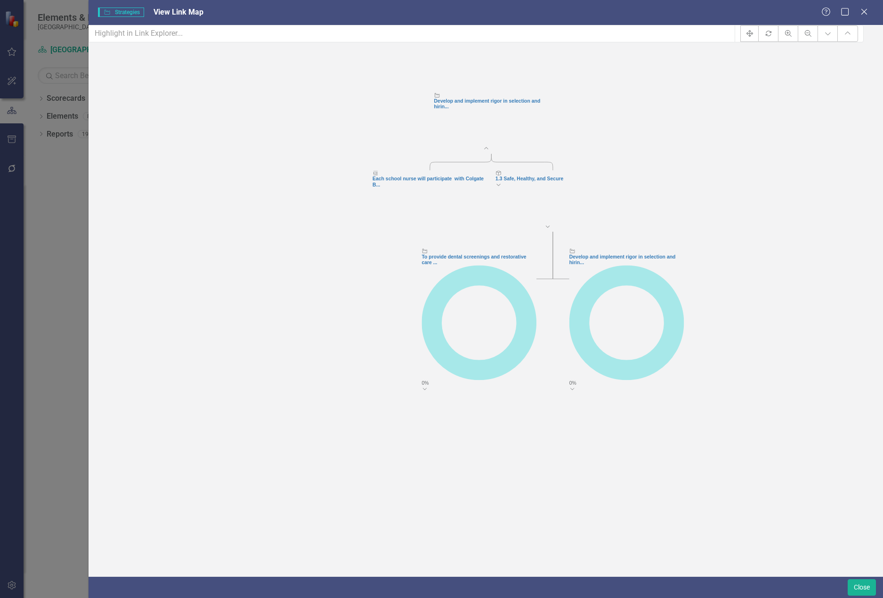
drag, startPoint x: 426, startPoint y: 194, endPoint x: 439, endPoint y: 175, distance: 23.3
click at [439, 170] on icon at bounding box center [461, 162] width 62 height 16
click at [499, 162] on foreignobject "Collapse Chart" at bounding box center [491, 153] width 16 height 16
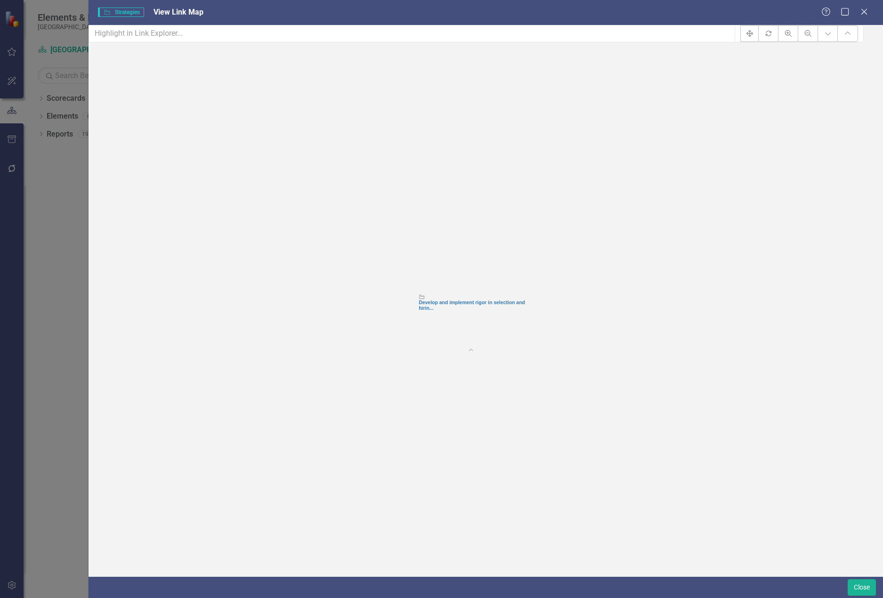
click at [484, 364] on foreignobject "Expand Chart" at bounding box center [475, 355] width 16 height 16
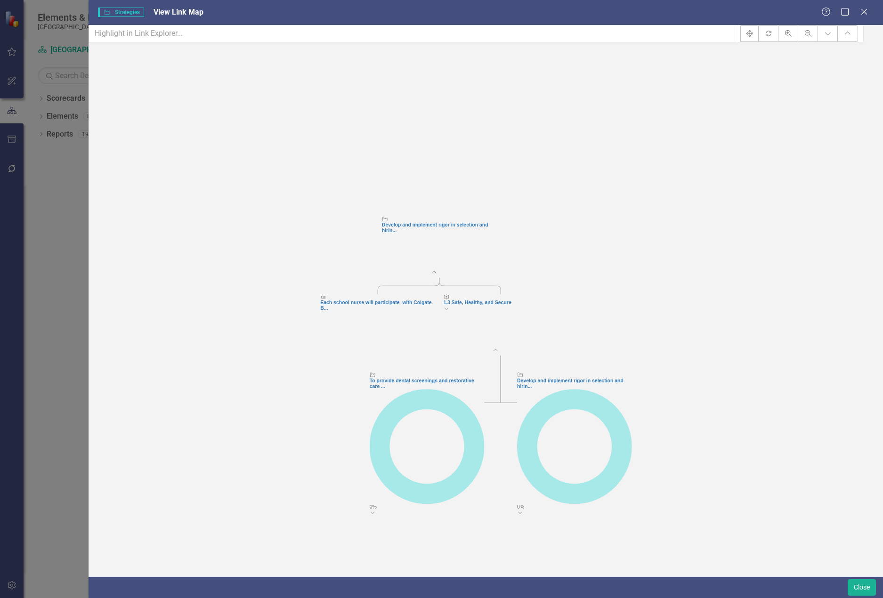
click at [522, 511] on icon at bounding box center [520, 512] width 4 height 2
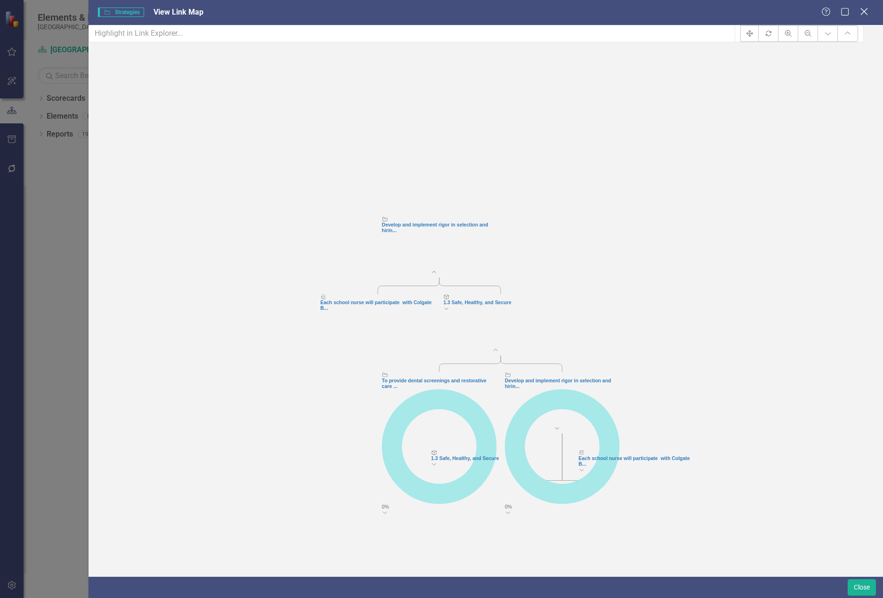
click at [865, 14] on icon "Close" at bounding box center [864, 11] width 12 height 9
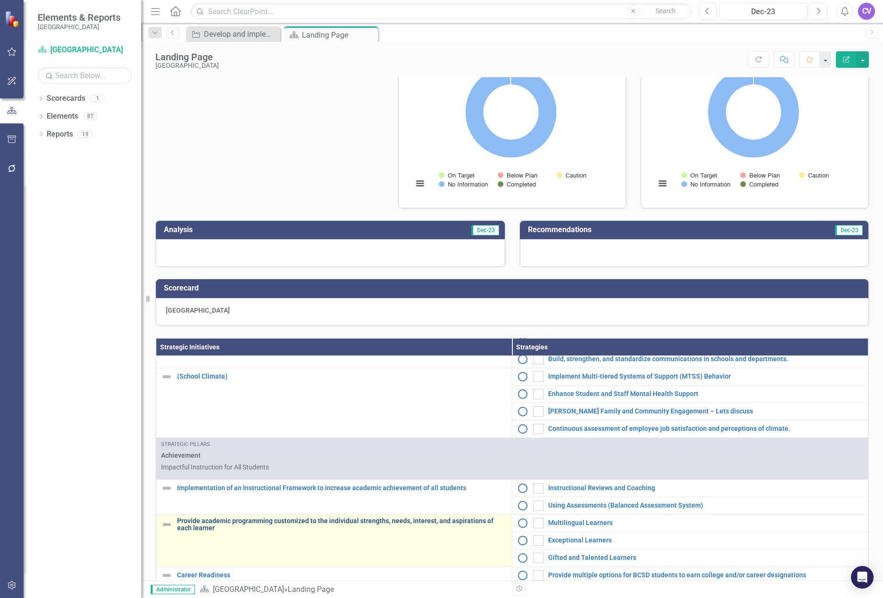
scroll to position [518, 0]
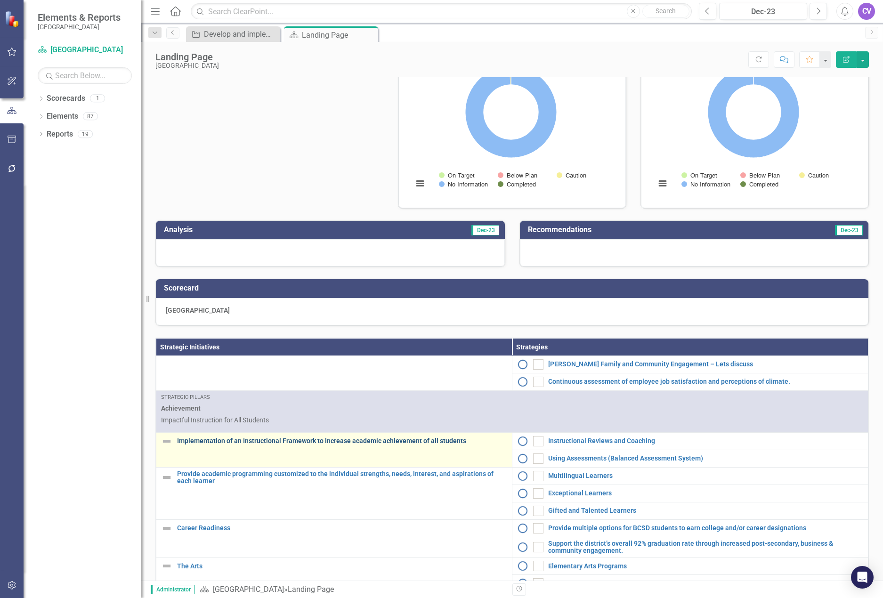
click at [193, 444] on link "Implementation of an Instructional Framework to increase academic achievement o…" at bounding box center [342, 440] width 330 height 7
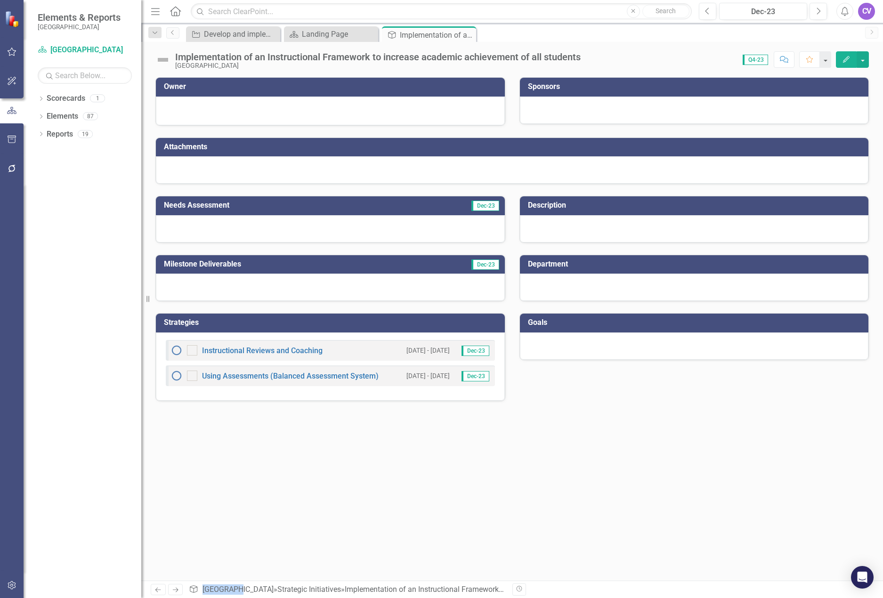
click at [840, 61] on button "Edit" at bounding box center [846, 59] width 21 height 16
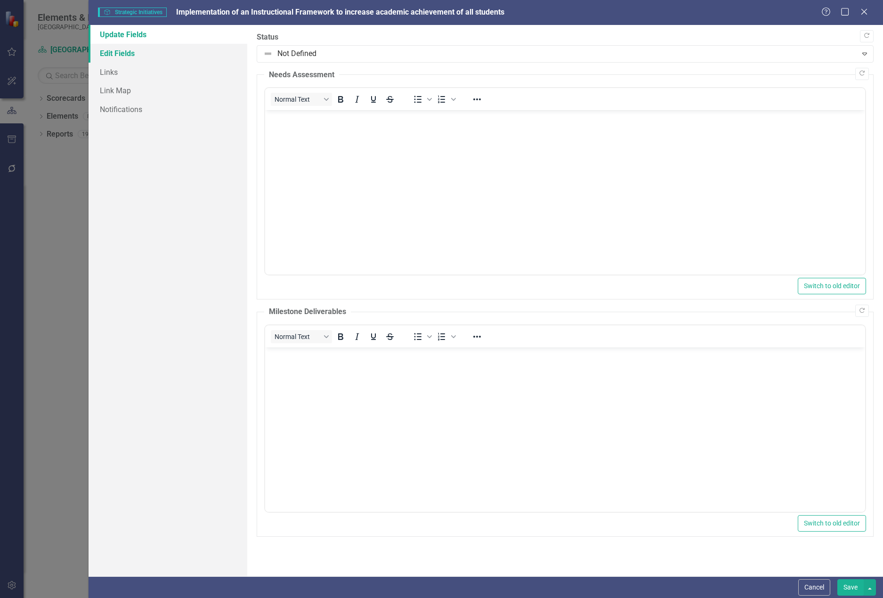
click at [110, 51] on link "Edit Fields" at bounding box center [167, 53] width 159 height 19
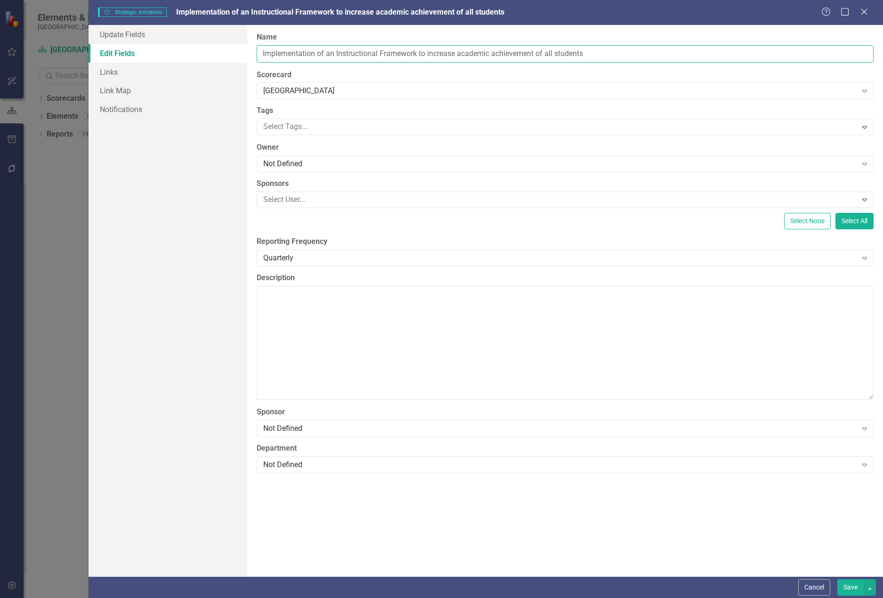
click at [261, 52] on input "Implementation of an Instructional Framework to increase academic achievement o…" at bounding box center [565, 53] width 617 height 17
type input "3.1 Implementation of an Instructional Framework to increase academic achieveme…"
click at [851, 588] on button "Save" at bounding box center [850, 587] width 26 height 16
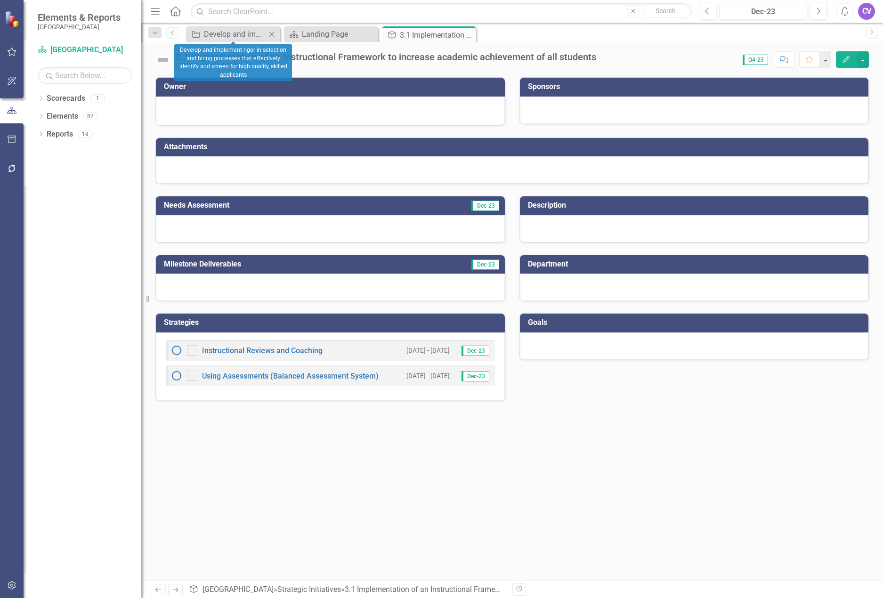
click at [269, 35] on icon "Close" at bounding box center [271, 35] width 9 height 8
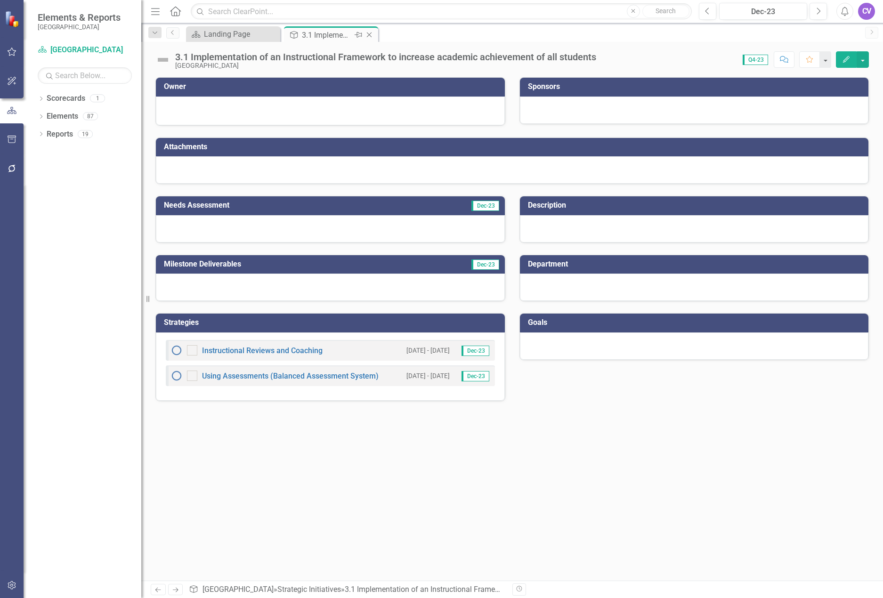
click at [369, 36] on icon "Close" at bounding box center [368, 35] width 9 height 8
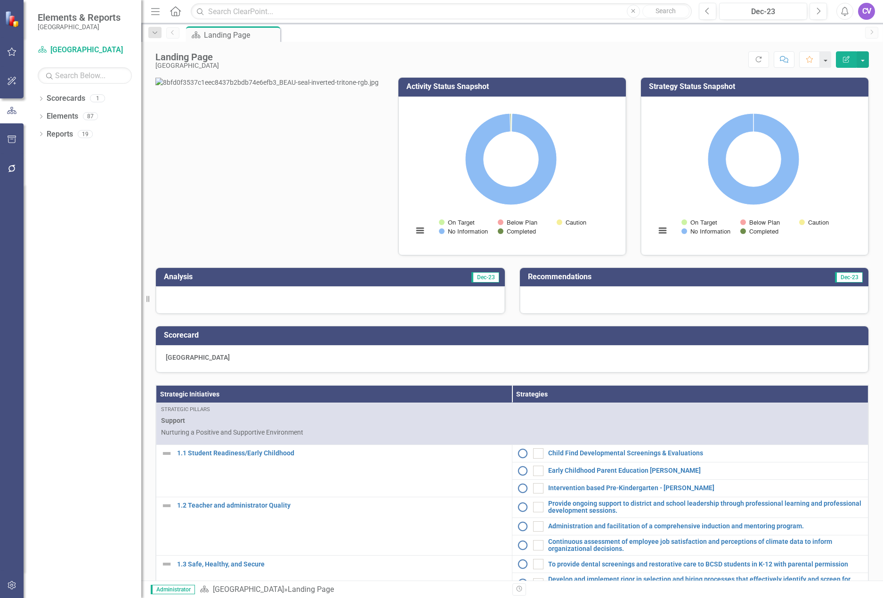
scroll to position [518, 0]
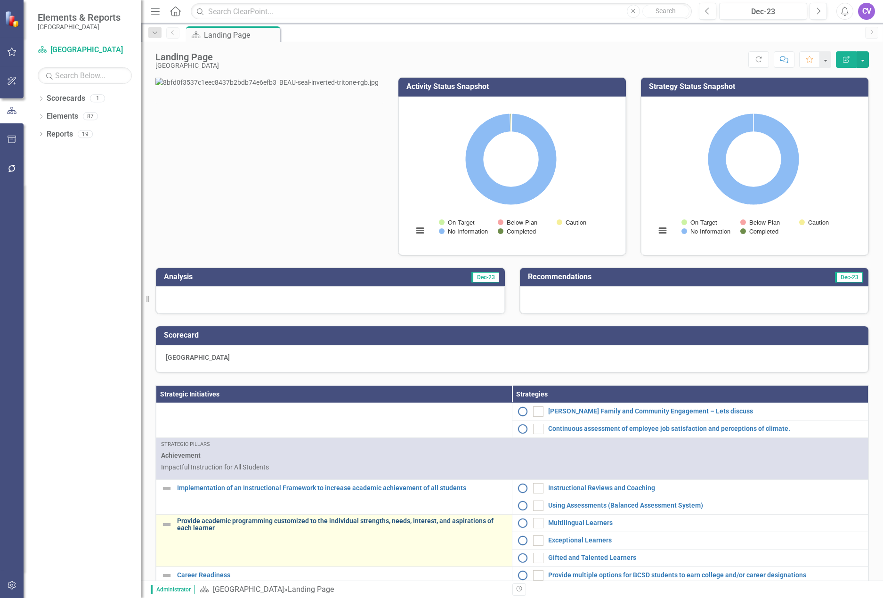
click at [200, 532] on link "Provide academic programming customized to the individual strengths, needs, int…" at bounding box center [342, 524] width 330 height 15
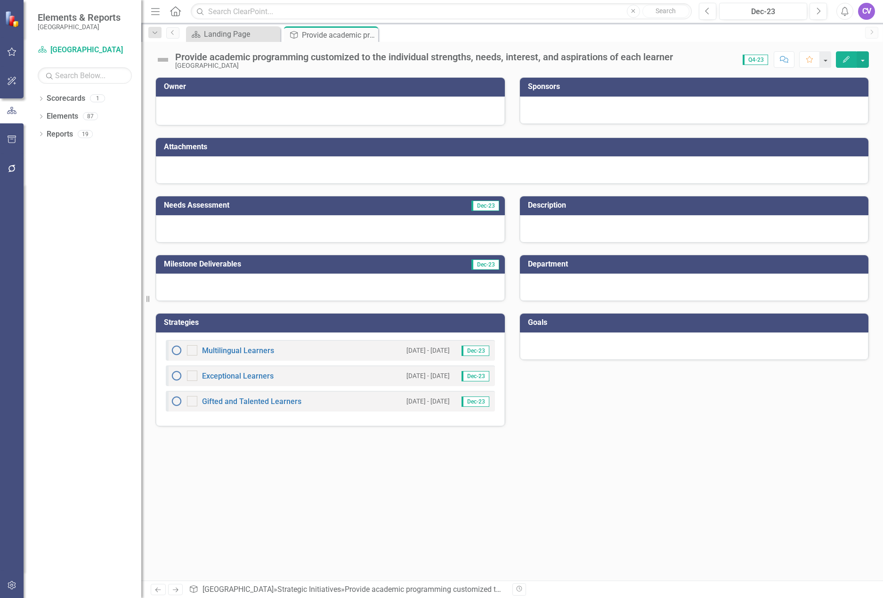
click at [844, 57] on icon "Edit" at bounding box center [846, 59] width 8 height 7
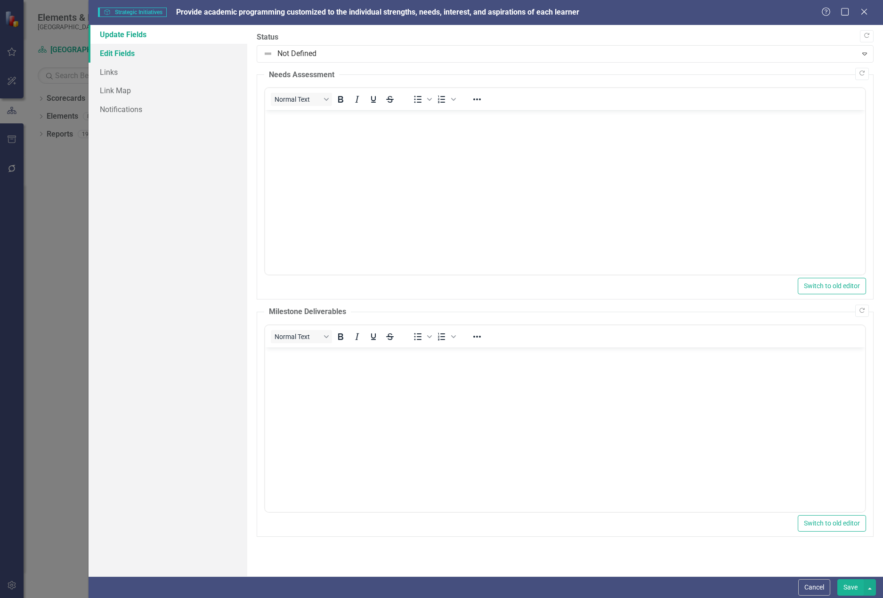
click at [121, 54] on link "Edit Fields" at bounding box center [167, 53] width 159 height 19
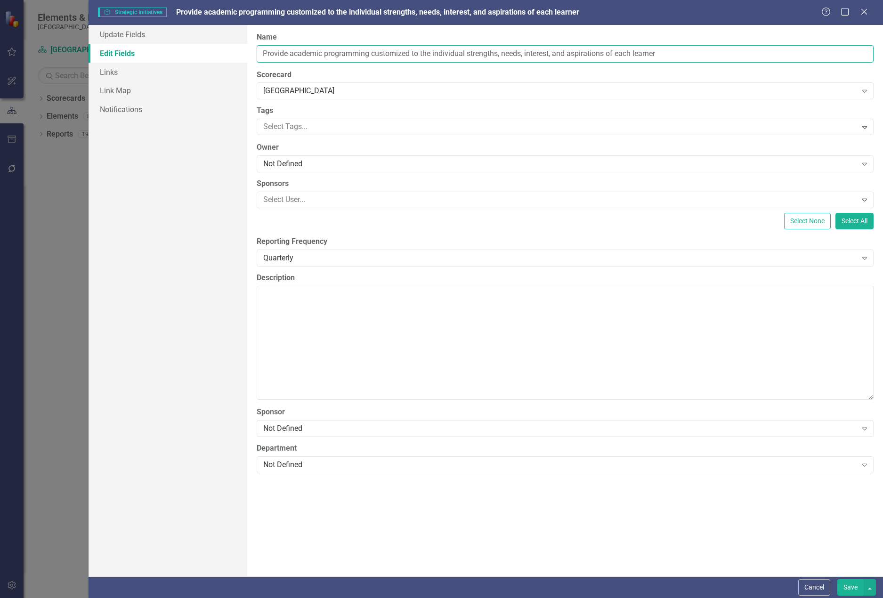
click at [264, 51] on input "Provide academic programming customized to the individual strengths, needs, int…" at bounding box center [565, 53] width 617 height 17
type input "3.2 Provide academic programming customized to the individual strengths, needs,…"
click at [852, 587] on button "Save" at bounding box center [850, 587] width 26 height 16
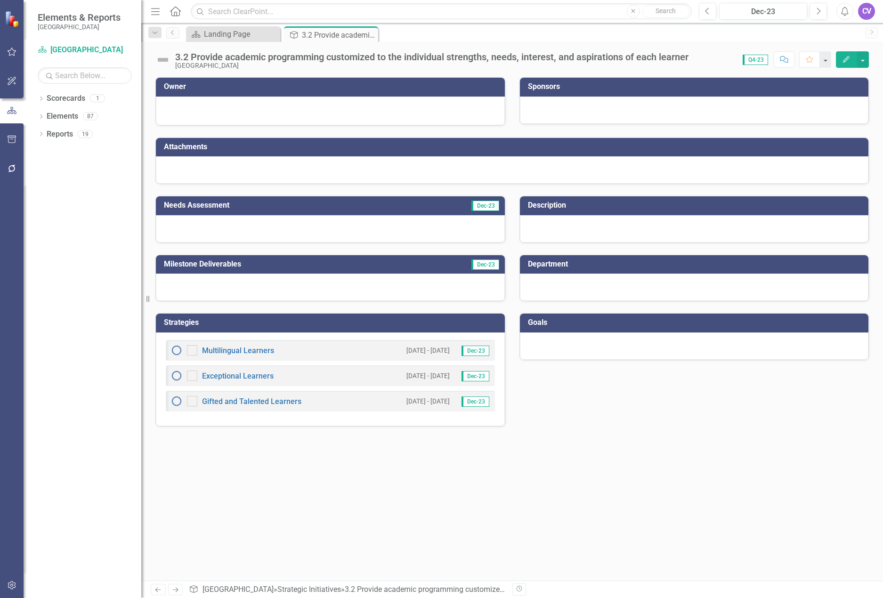
click at [0, 0] on icon "Close" at bounding box center [0, 0] width 0 height 0
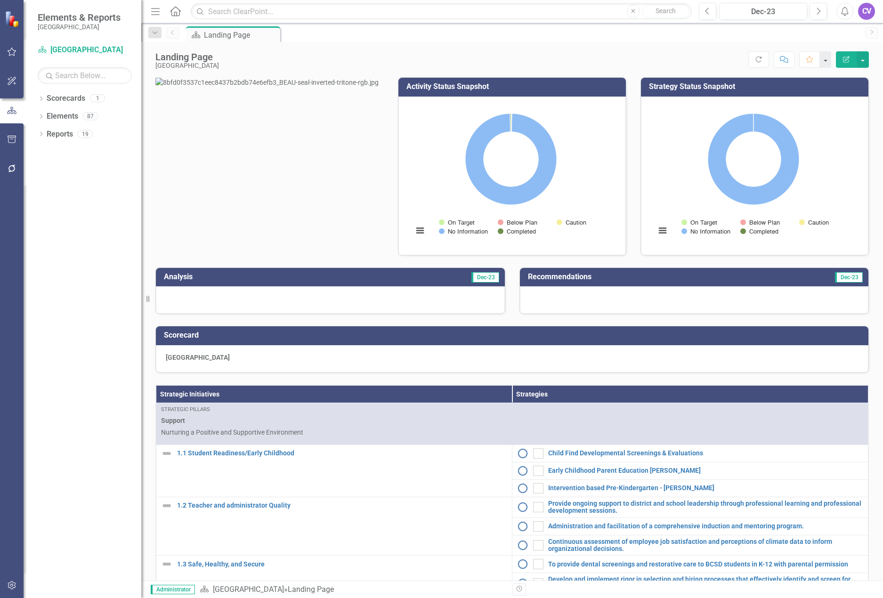
scroll to position [565, 0]
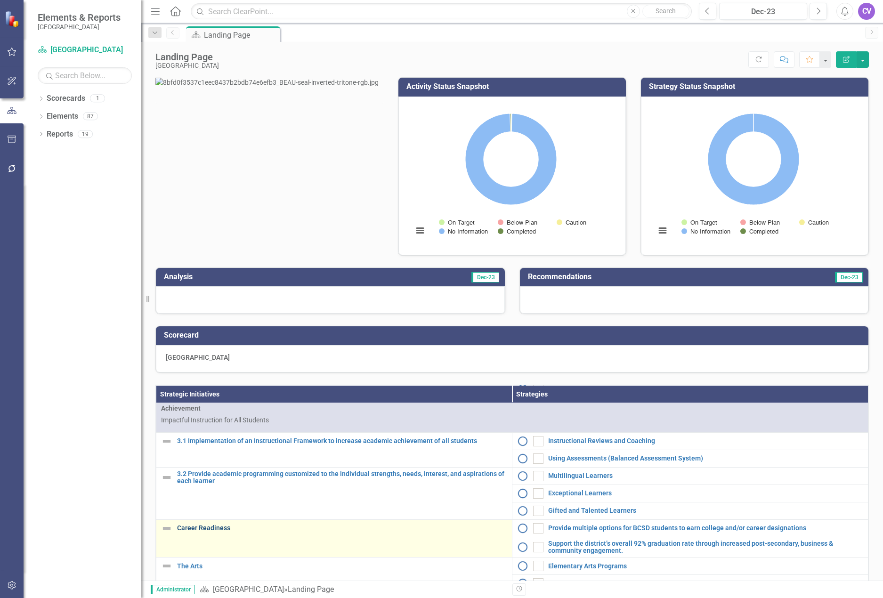
click at [201, 531] on link "Career Readiness" at bounding box center [342, 527] width 330 height 7
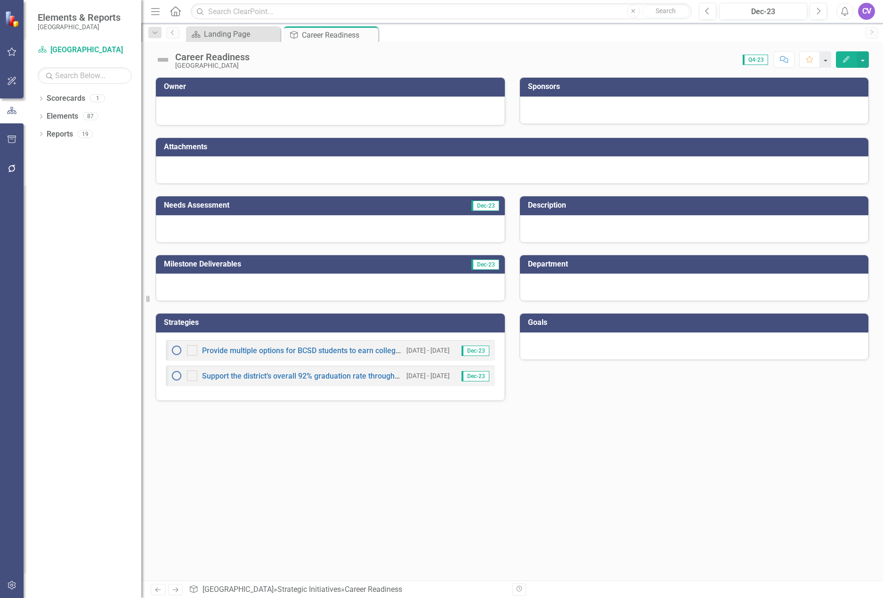
click at [844, 59] on icon "Edit" at bounding box center [846, 59] width 8 height 7
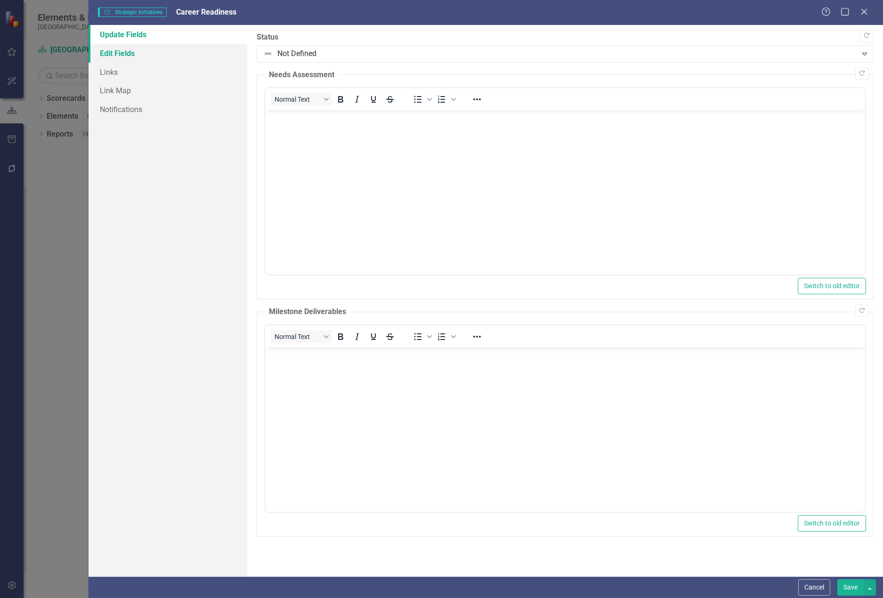
click at [121, 55] on link "Edit Fields" at bounding box center [167, 53] width 159 height 19
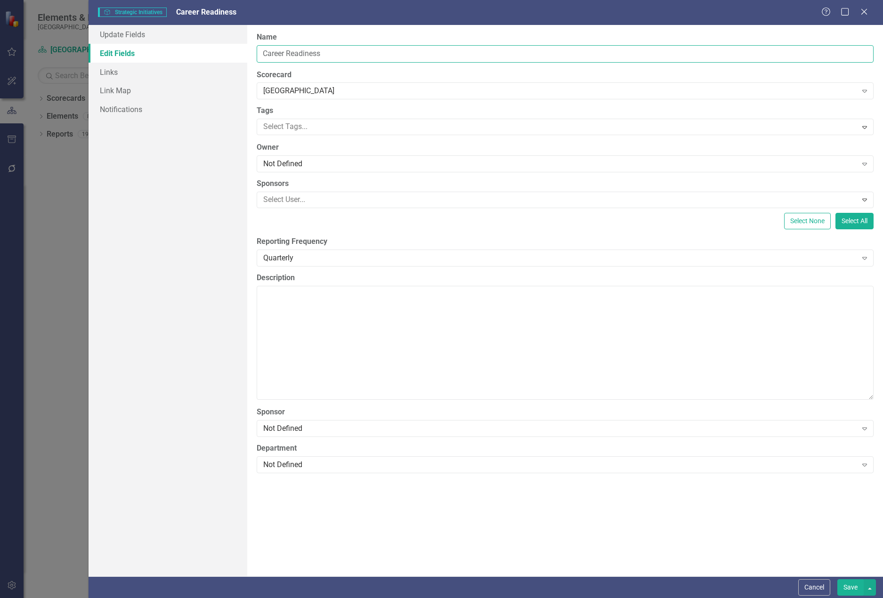
click at [263, 50] on input "Career Readiness" at bounding box center [565, 53] width 617 height 17
type input "3.3 Career Readiness"
click at [850, 587] on button "Save" at bounding box center [850, 587] width 26 height 16
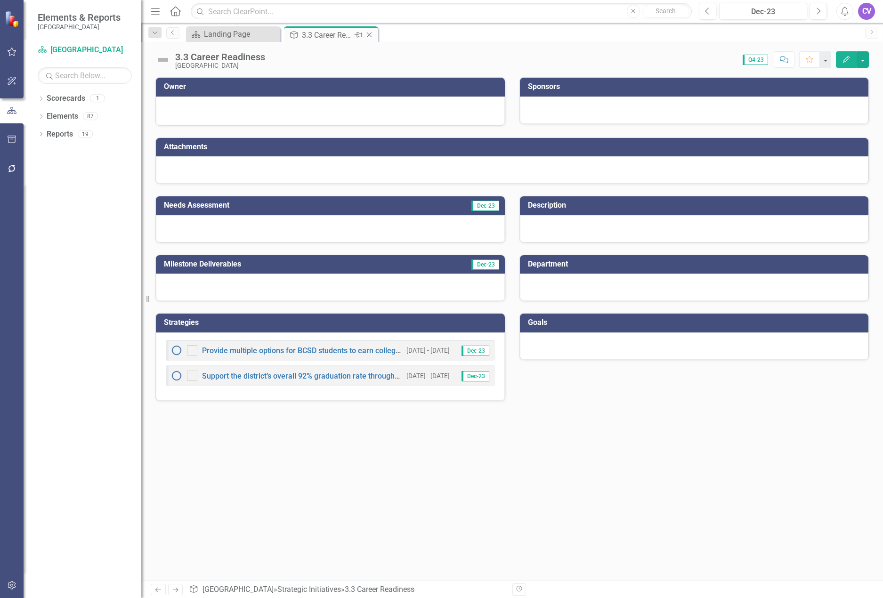
click at [364, 34] on div "Close" at bounding box center [370, 35] width 12 height 12
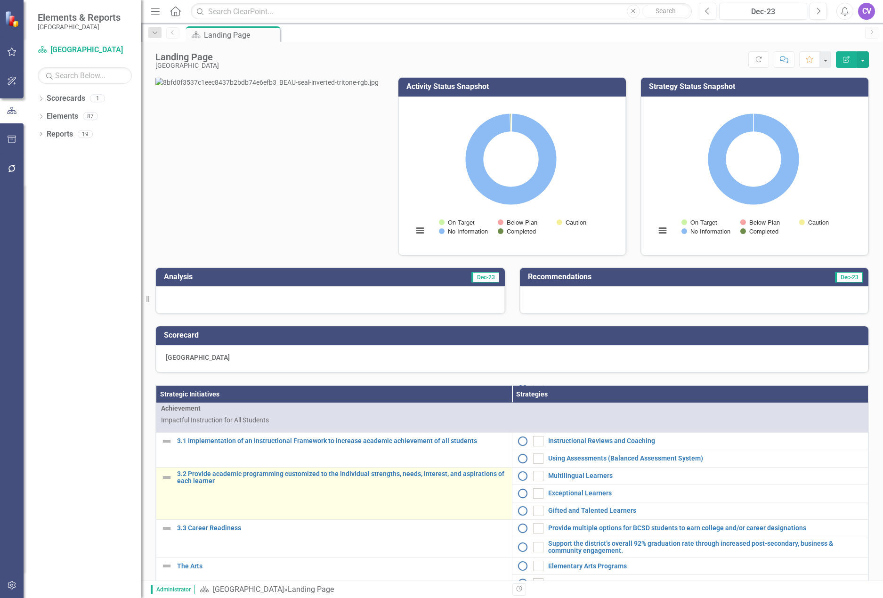
scroll to position [612, 0]
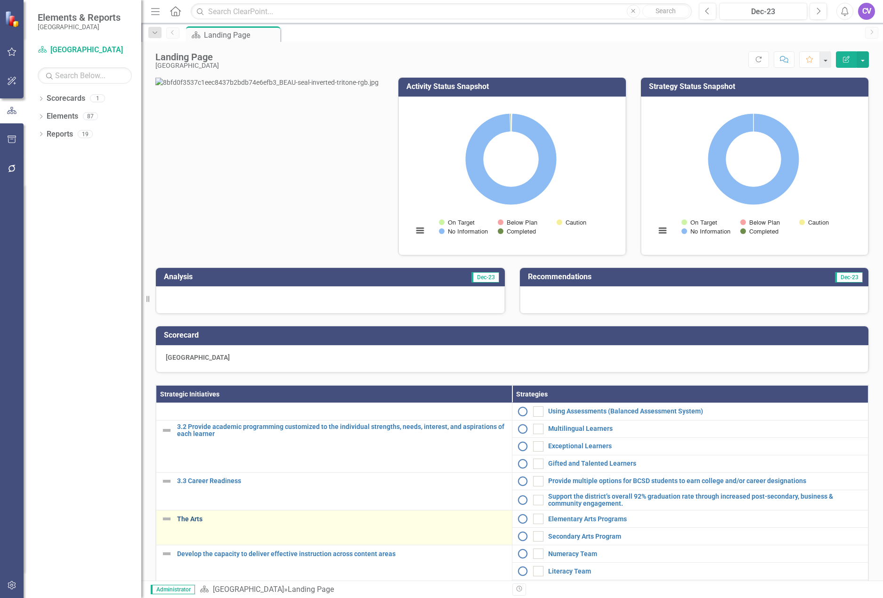
click at [185, 522] on link "The Arts" at bounding box center [342, 518] width 330 height 7
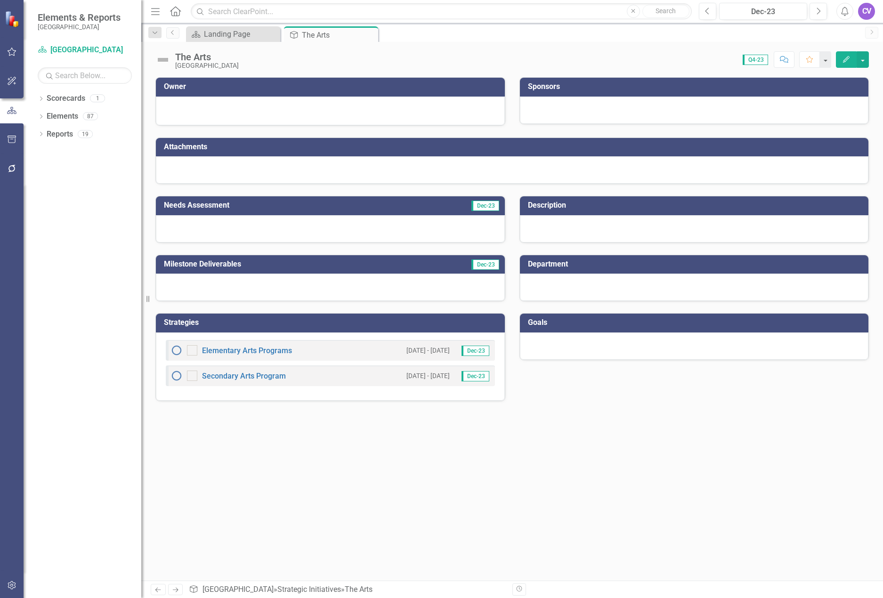
click at [843, 62] on icon "Edit" at bounding box center [846, 59] width 8 height 7
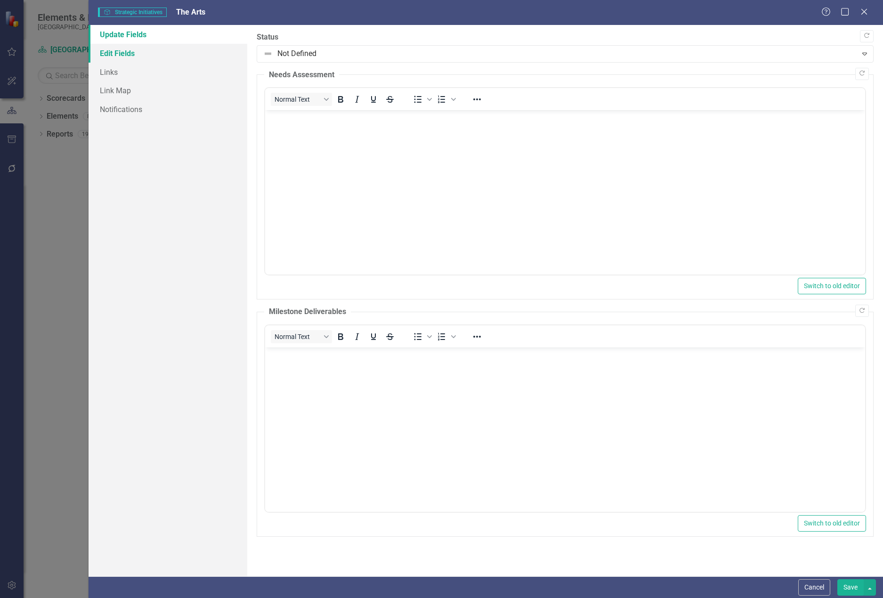
click at [110, 50] on link "Edit Fields" at bounding box center [167, 53] width 159 height 19
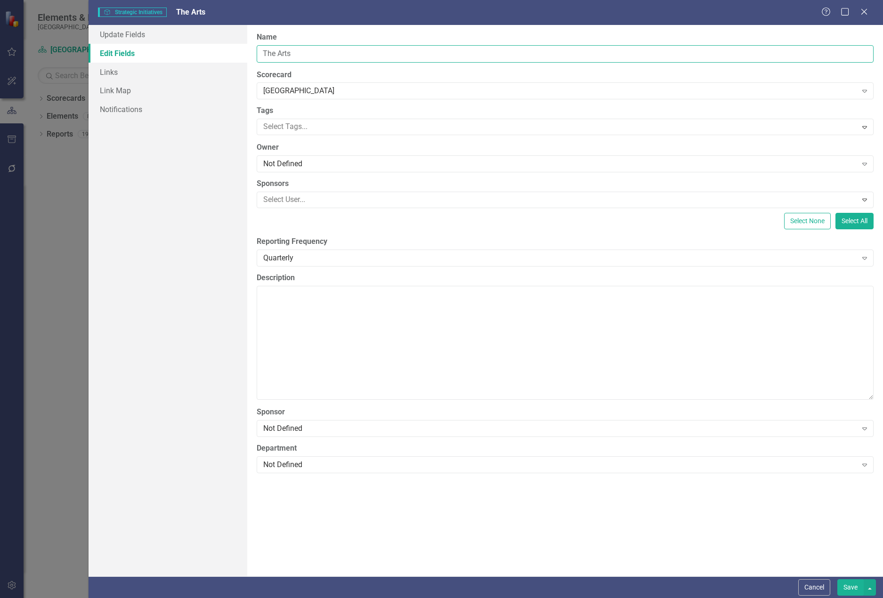
drag, startPoint x: 270, startPoint y: 54, endPoint x: 209, endPoint y: 53, distance: 60.3
click at [221, 53] on div "Update Fields Edit Fields Links Link Map Notifications "Update" fields in Clear…" at bounding box center [485, 300] width 795 height 551
type input "3.4 Academic Arts"
click at [852, 586] on button "Save" at bounding box center [850, 587] width 26 height 16
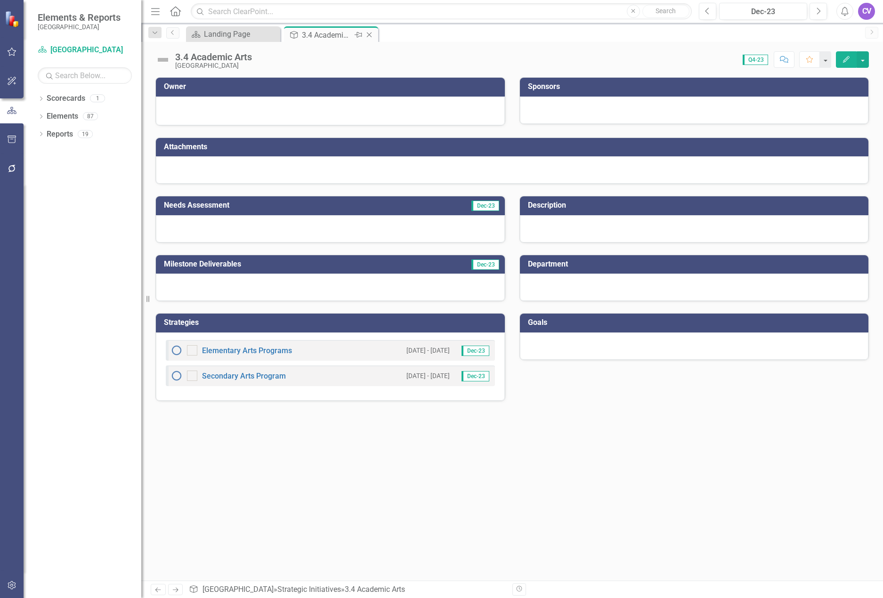
click at [371, 34] on icon "Close" at bounding box center [368, 35] width 9 height 8
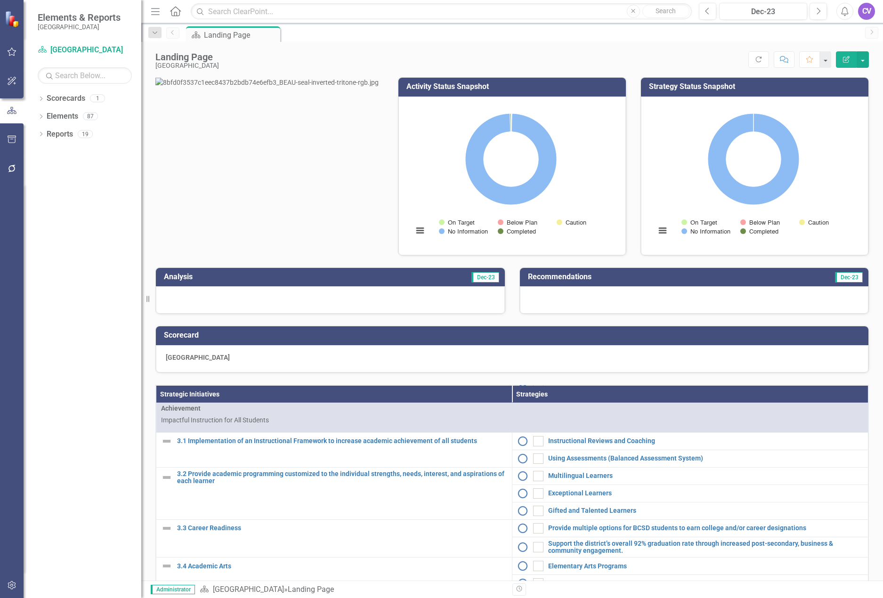
scroll to position [612, 0]
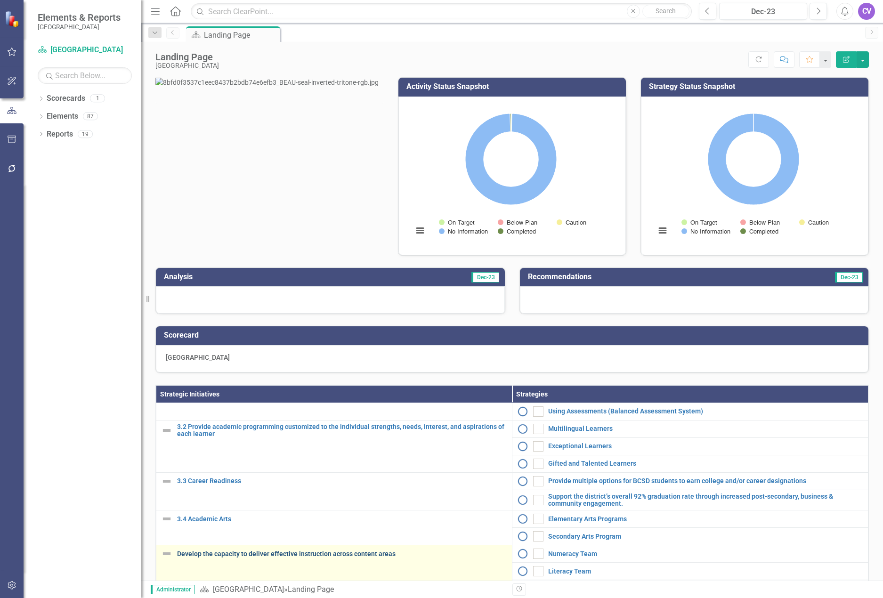
click at [236, 557] on link "Develop the capacity to deliver effective instruction across content areas" at bounding box center [342, 553] width 330 height 7
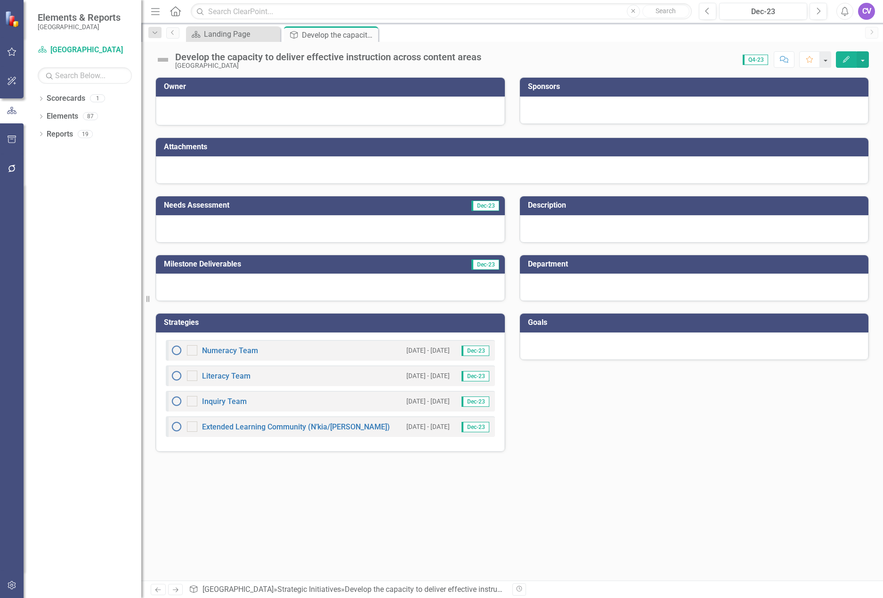
click at [844, 59] on icon "Edit" at bounding box center [846, 59] width 8 height 7
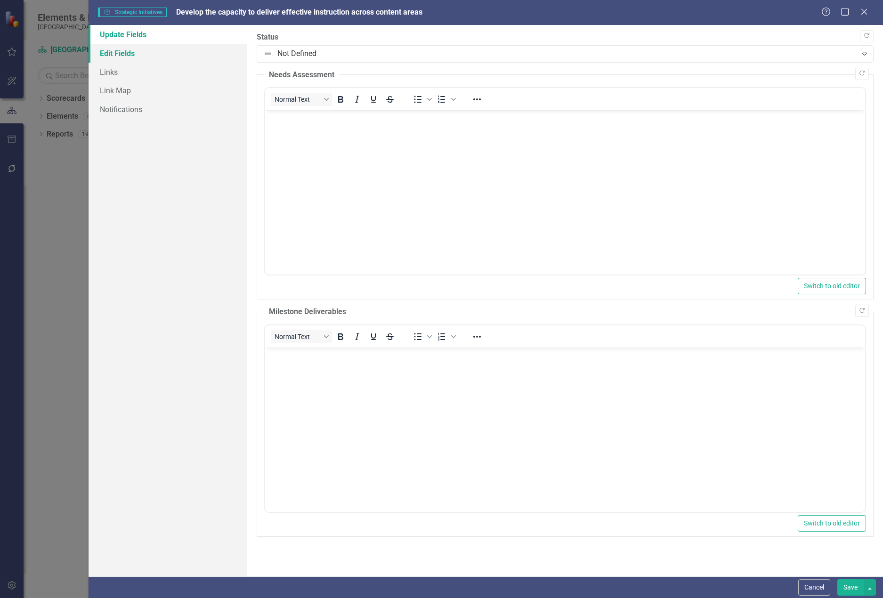
click at [115, 52] on link "Edit Fields" at bounding box center [167, 53] width 159 height 19
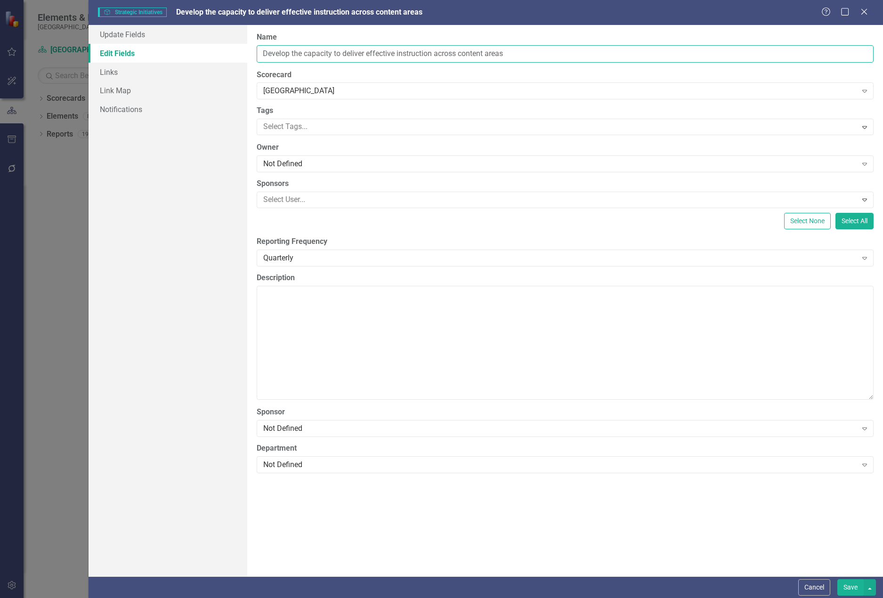
click at [262, 53] on input "Develop the capacity to deliver effective instruction across content areas" at bounding box center [565, 53] width 617 height 17
type input "3.5 Develop the capacity to deliver effective instruction across content areas"
click at [851, 592] on button "Save" at bounding box center [850, 587] width 26 height 16
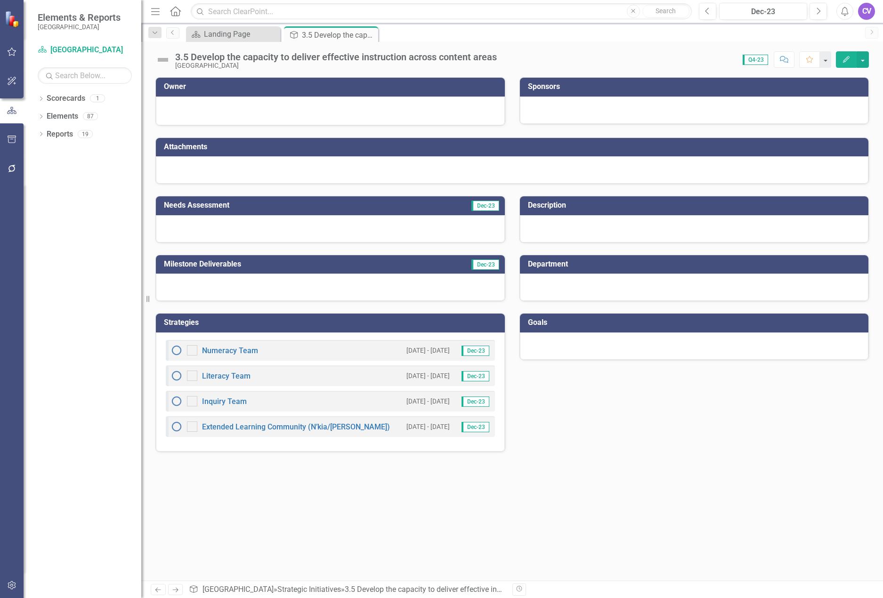
click at [0, 0] on icon "Close" at bounding box center [0, 0] width 0 height 0
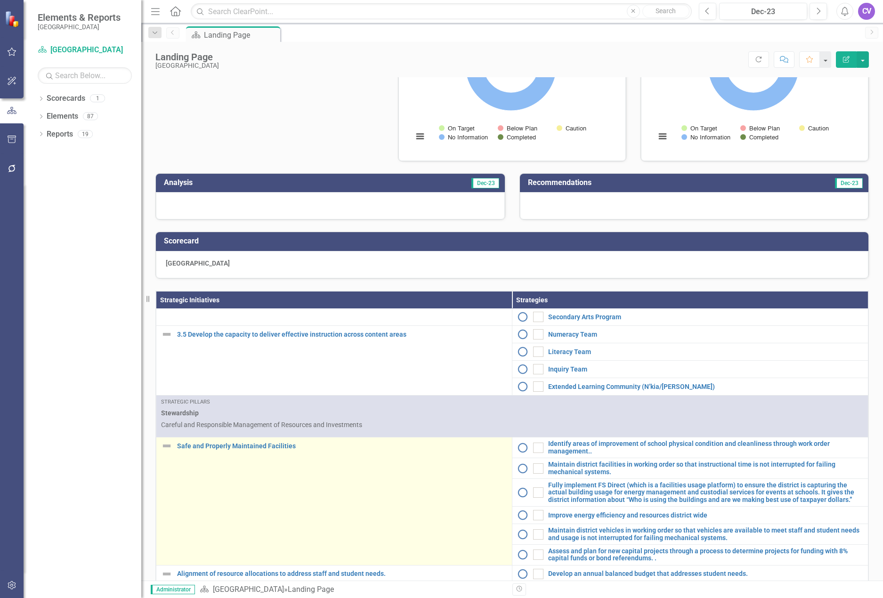
scroll to position [141, 0]
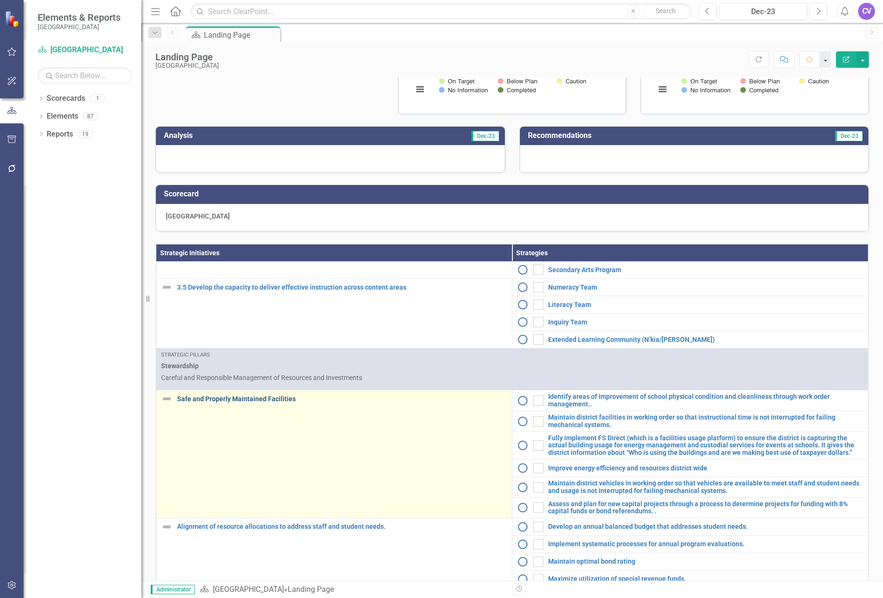
click at [222, 402] on link "Safe and Properly Maintained Facilities" at bounding box center [342, 398] width 330 height 7
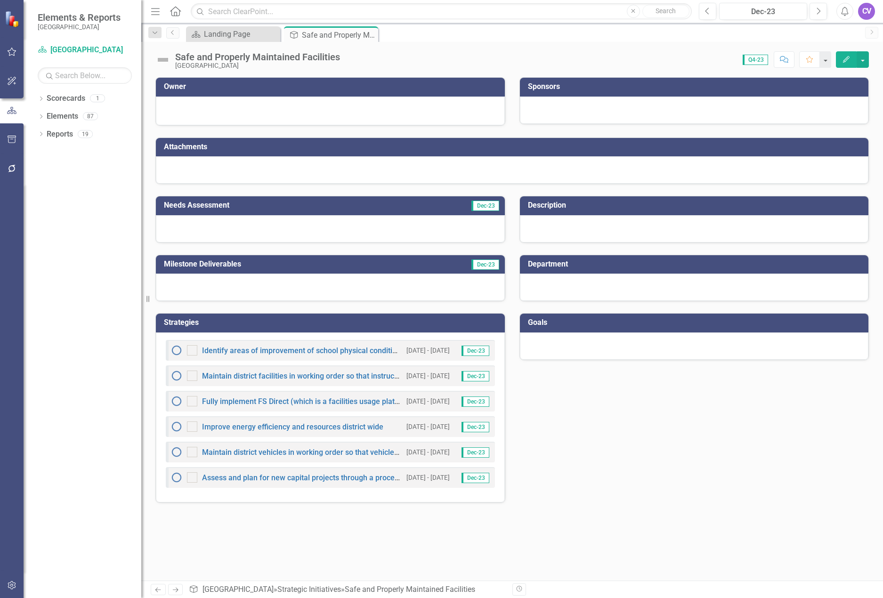
click at [843, 64] on button "Edit" at bounding box center [846, 59] width 21 height 16
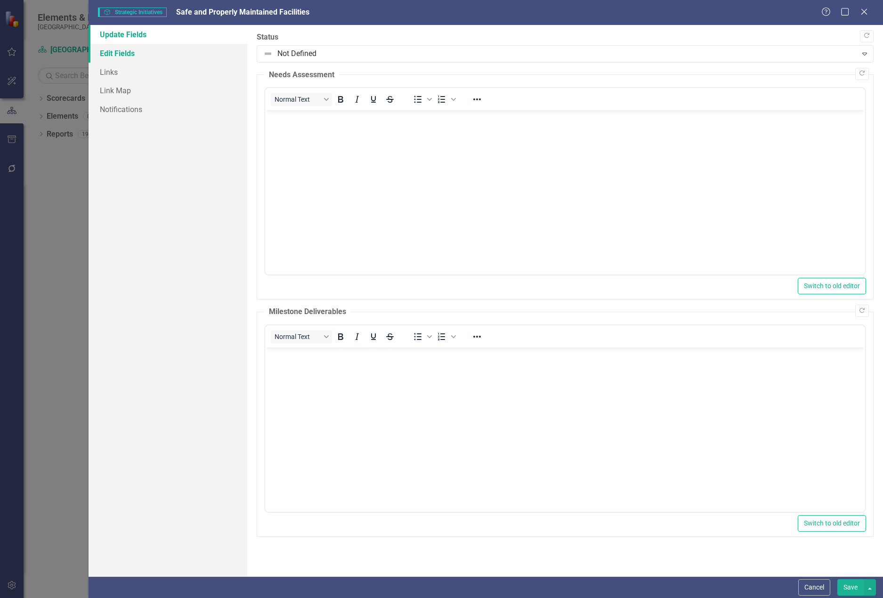
click at [123, 53] on link "Edit Fields" at bounding box center [167, 53] width 159 height 19
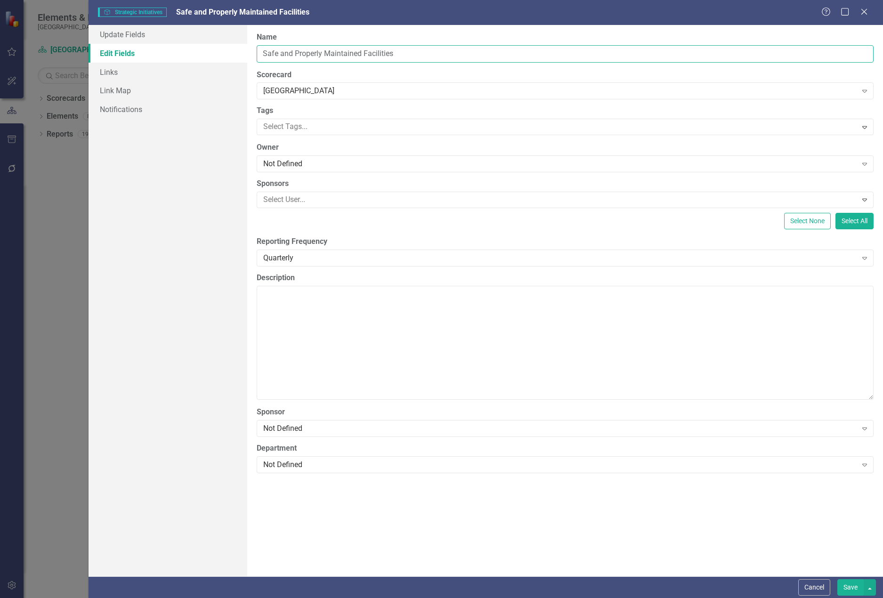
click at [262, 51] on input "Safe and Properly Maintained Facilities" at bounding box center [565, 53] width 617 height 17
type input "4.1 Safe and Properly Maintained Facilities"
click at [848, 589] on button "Save" at bounding box center [850, 587] width 26 height 16
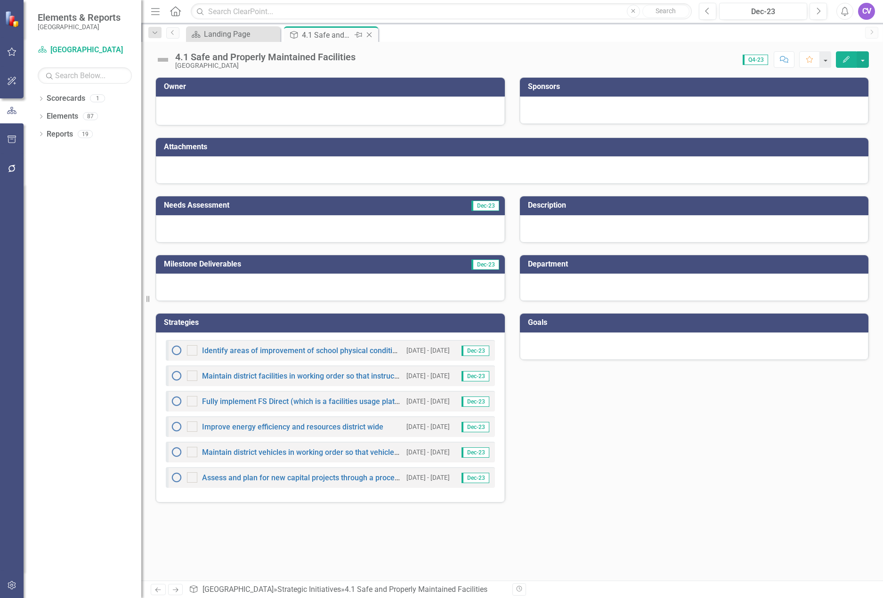
click at [367, 35] on icon "Close" at bounding box center [368, 35] width 9 height 8
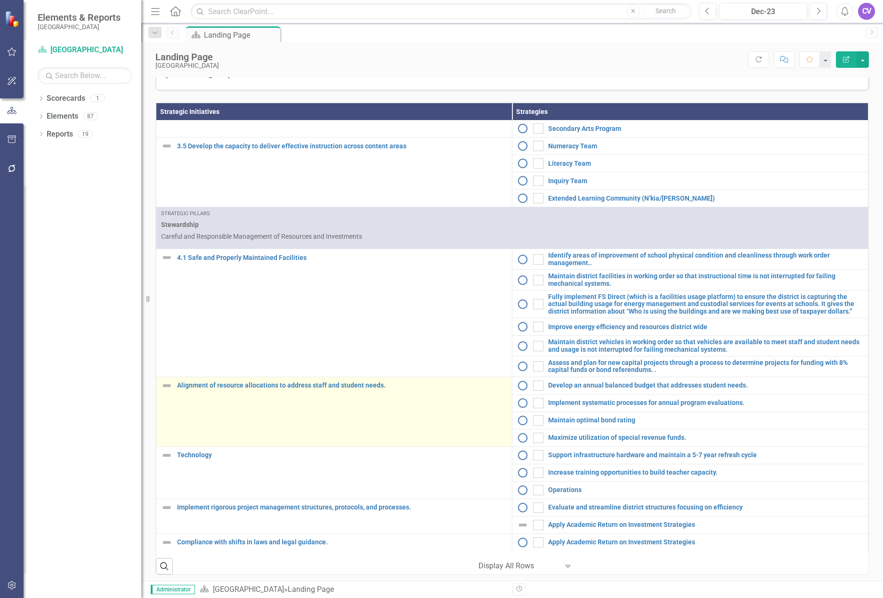
scroll to position [302, 0]
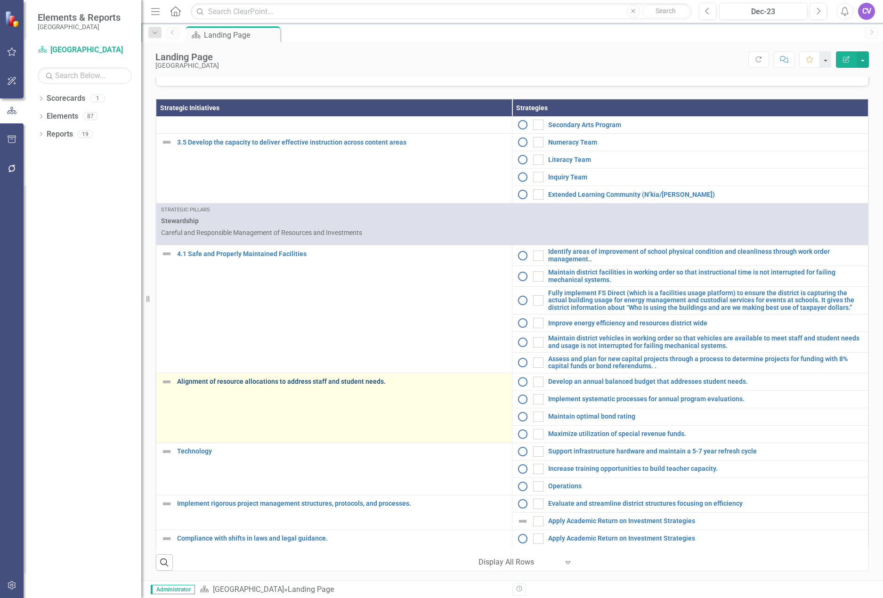
click at [217, 383] on link "Alignment of resource allocations to address staff and student needs." at bounding box center [342, 381] width 330 height 7
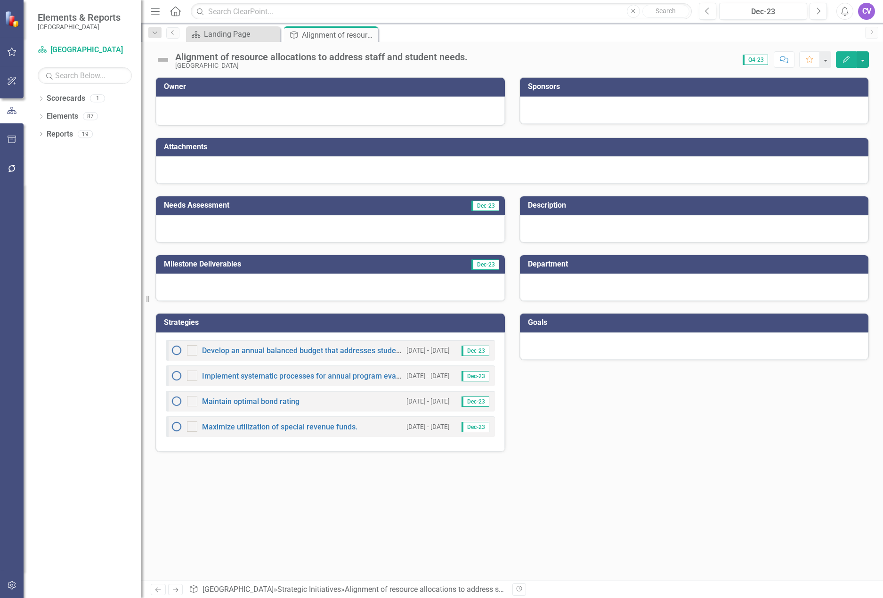
click at [844, 55] on button "Edit" at bounding box center [846, 59] width 21 height 16
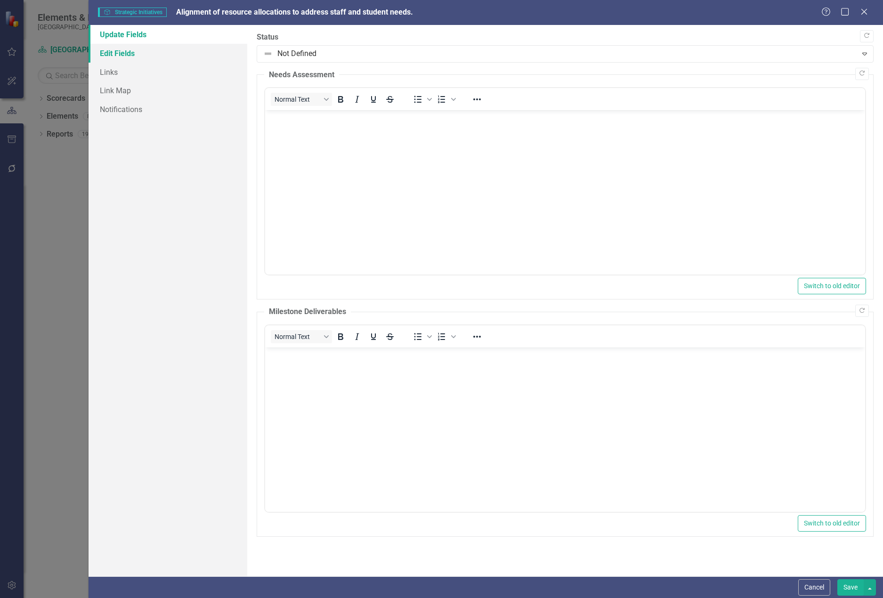
click at [114, 54] on link "Edit Fields" at bounding box center [167, 53] width 159 height 19
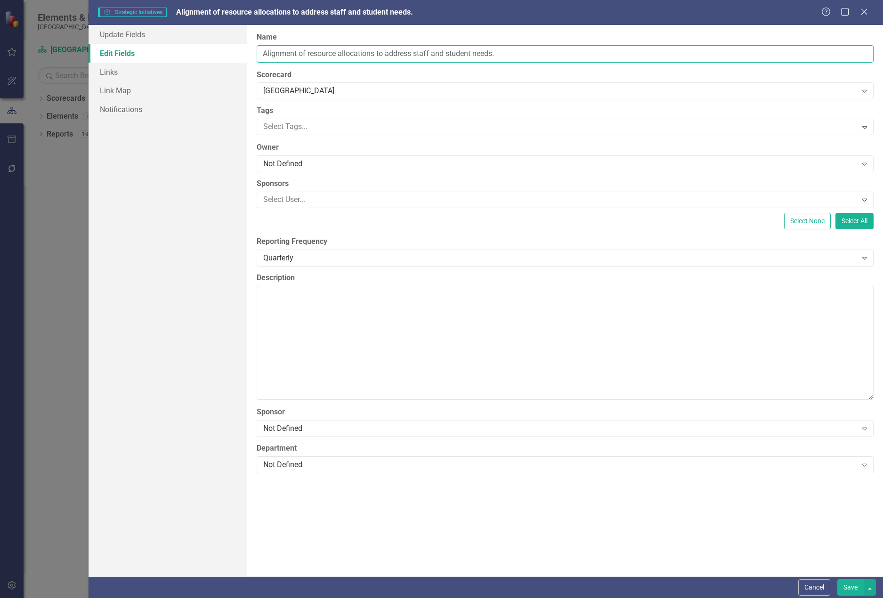
click at [261, 52] on input "Alignment of resource allocations to address staff and student needs." at bounding box center [565, 53] width 617 height 17
type input "4.2 Alignment of resource allocations to address staff and student needs."
click at [854, 585] on button "Save" at bounding box center [850, 587] width 26 height 16
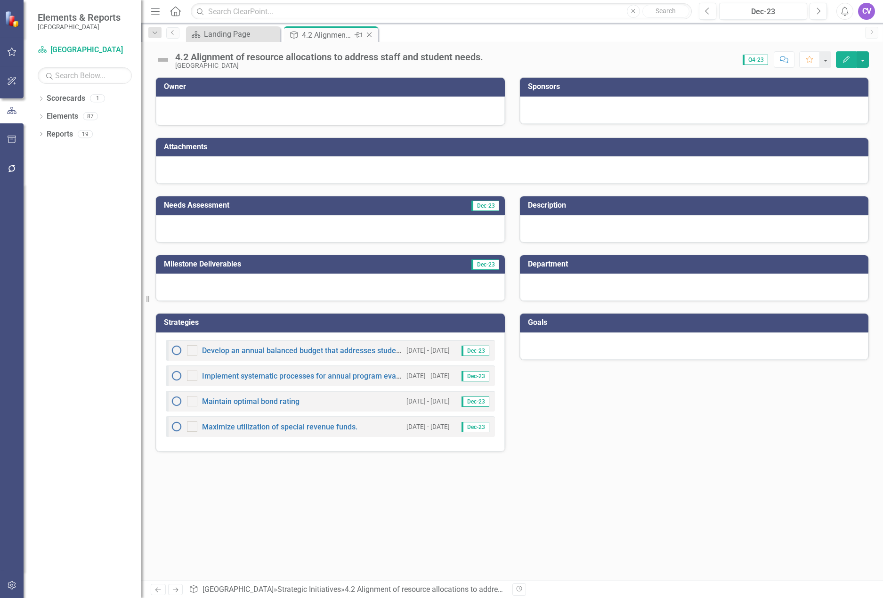
click at [370, 36] on icon "Close" at bounding box center [368, 35] width 9 height 8
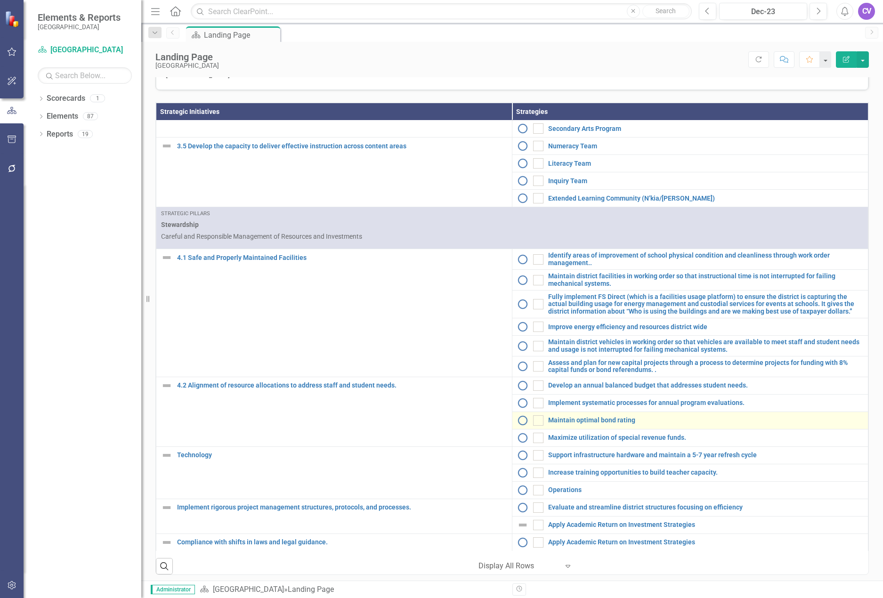
scroll to position [302, 0]
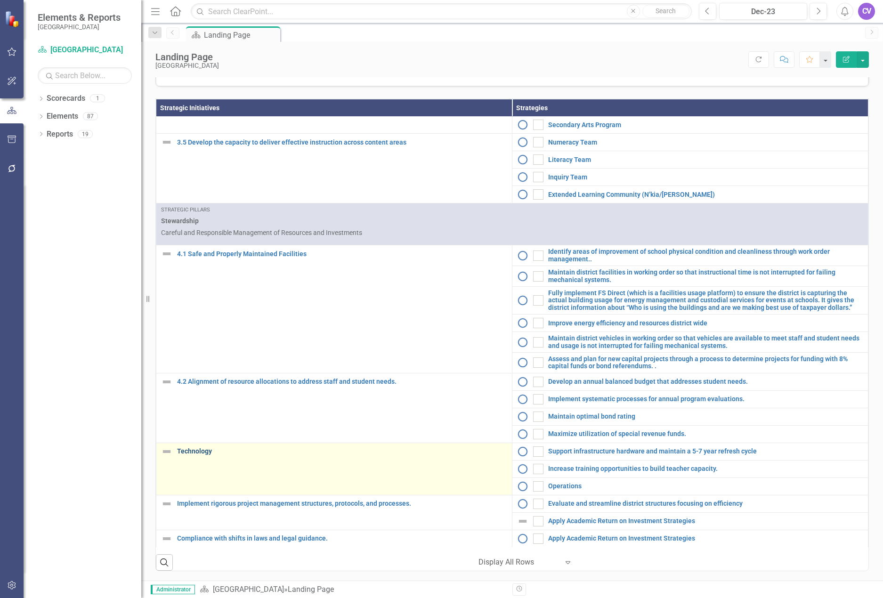
click at [198, 450] on link "Technology" at bounding box center [342, 451] width 330 height 7
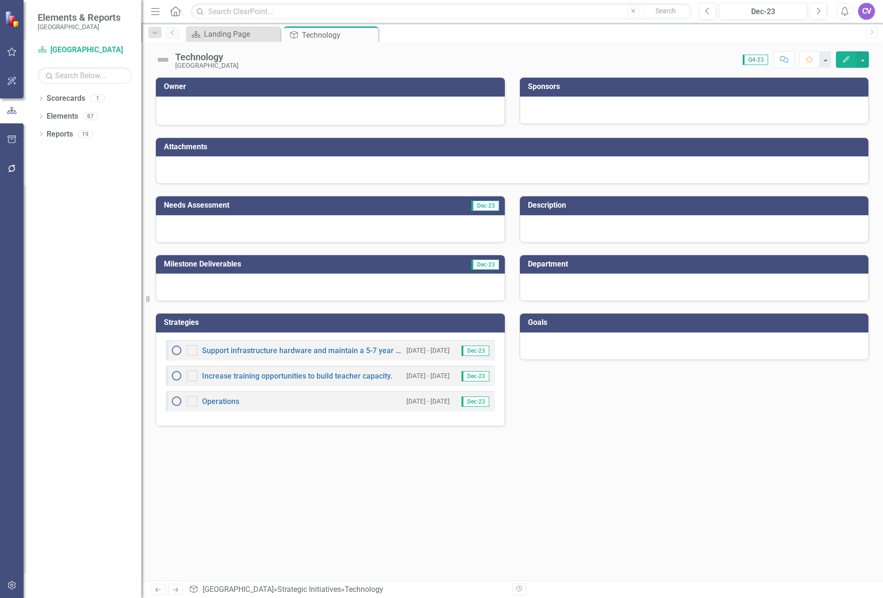
click at [843, 63] on button "Edit" at bounding box center [846, 59] width 21 height 16
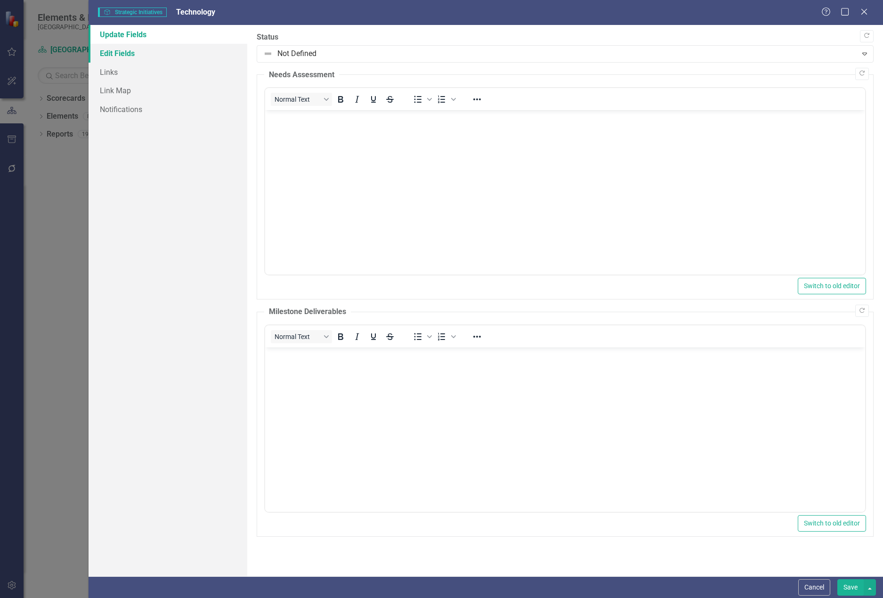
click at [117, 50] on link "Edit Fields" at bounding box center [167, 53] width 159 height 19
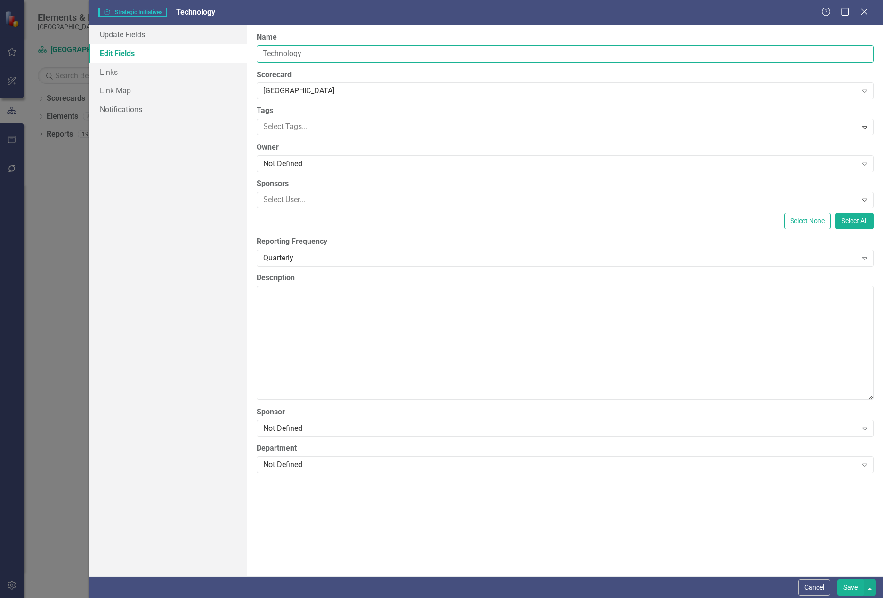
click at [262, 53] on input "Technology" at bounding box center [565, 53] width 617 height 17
type input "4.3 Technology"
click at [846, 591] on button "Save" at bounding box center [850, 587] width 26 height 16
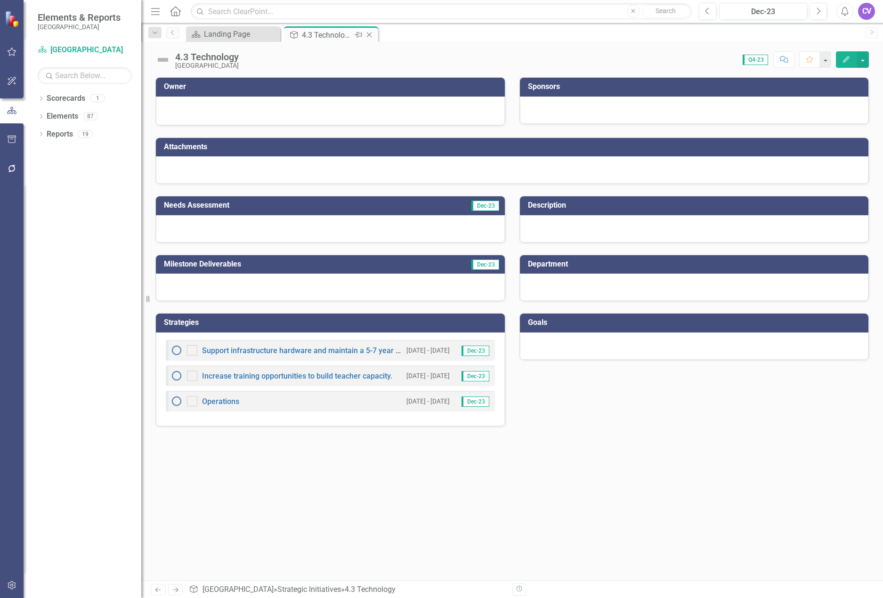
click at [370, 34] on icon at bounding box center [369, 34] width 5 height 5
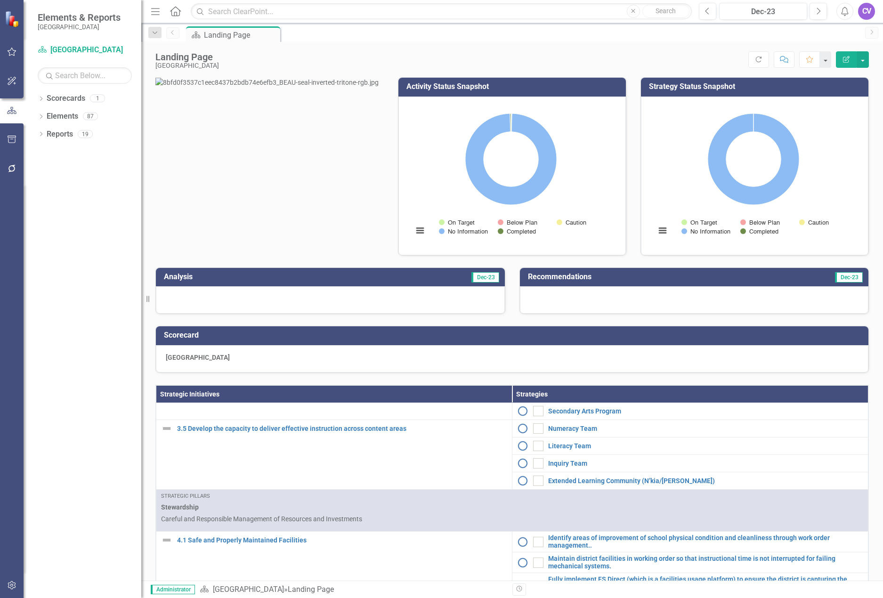
scroll to position [282, 0]
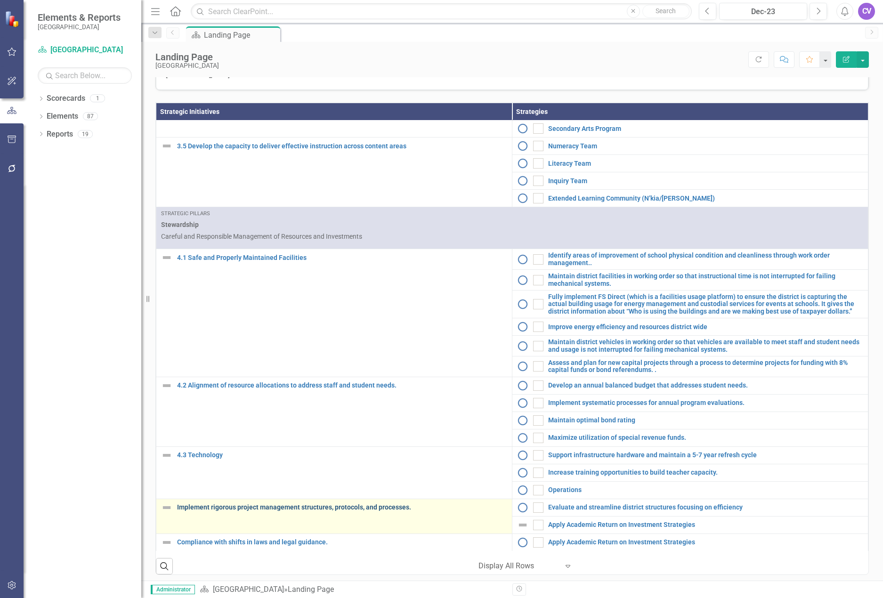
click at [225, 511] on link "Implement rigorous project management structures, protocols, and processes." at bounding box center [342, 507] width 330 height 7
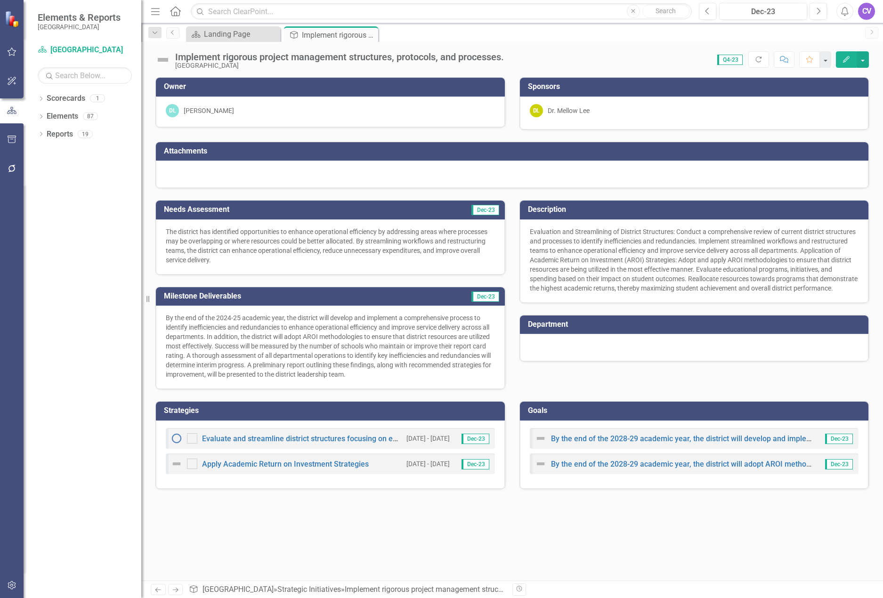
click at [842, 60] on icon "Edit" at bounding box center [846, 59] width 8 height 7
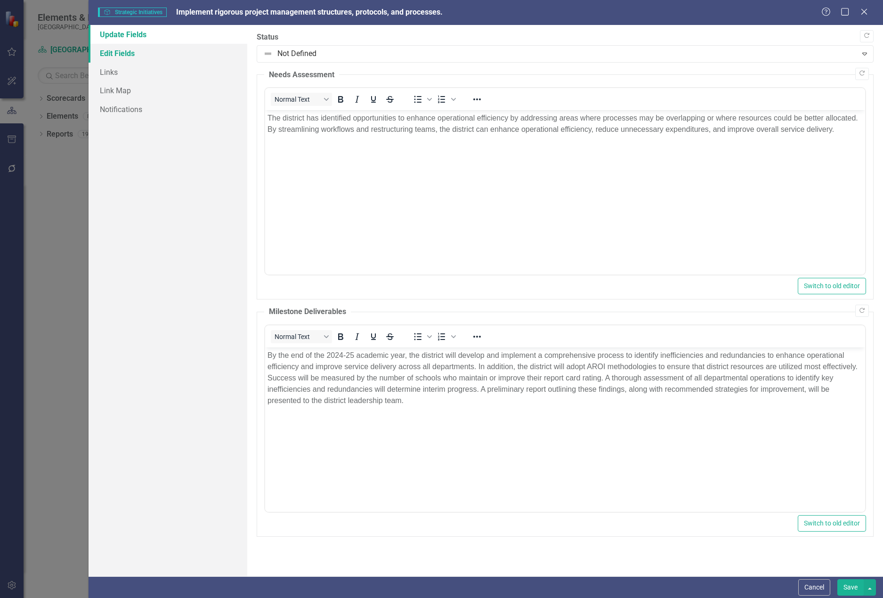
click at [140, 52] on link "Edit Fields" at bounding box center [167, 53] width 159 height 19
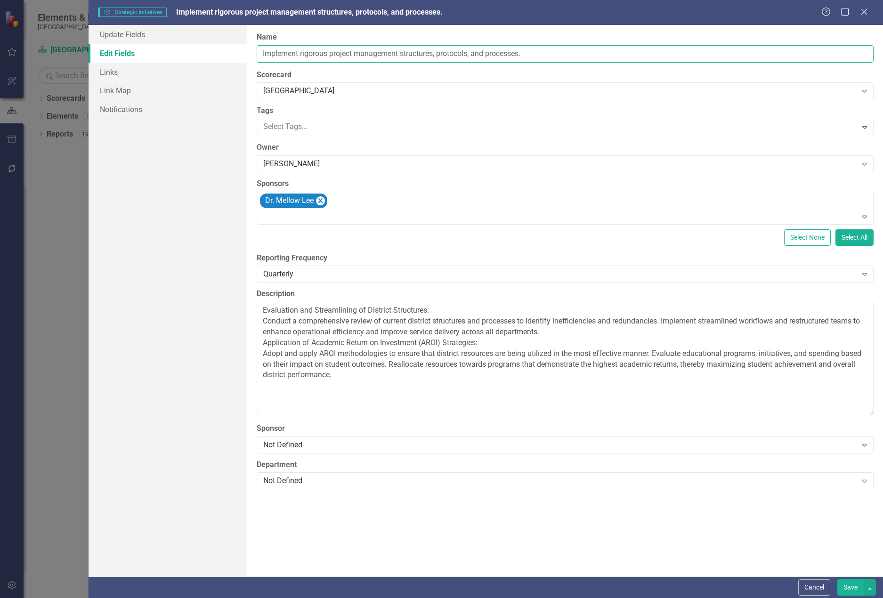
click at [259, 50] on input "Implement rigorous project management structures, protocols, and processes." at bounding box center [565, 53] width 617 height 17
type input "4.4 Implement rigorous project management structures, protocols, and processes."
click at [847, 584] on button "Save" at bounding box center [850, 587] width 26 height 16
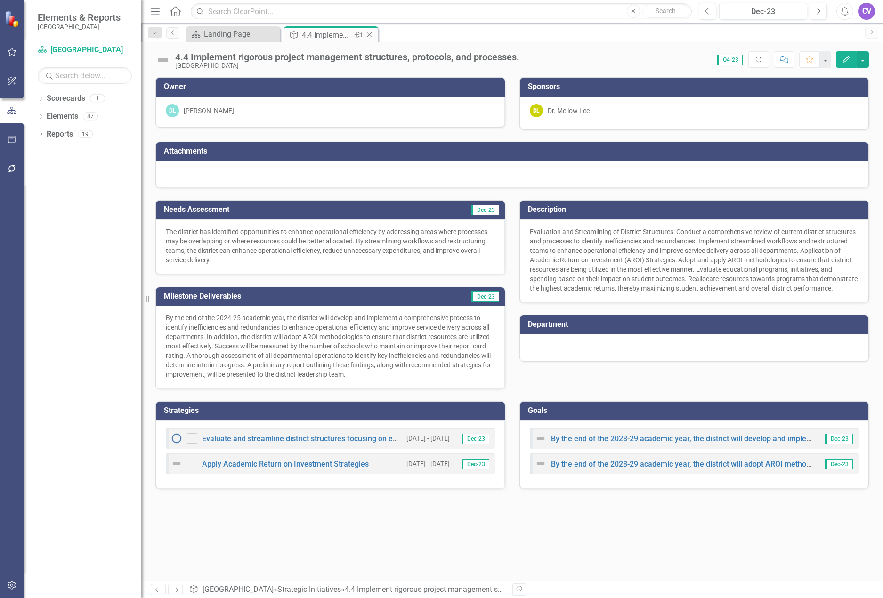
click at [368, 35] on icon "Close" at bounding box center [368, 35] width 9 height 8
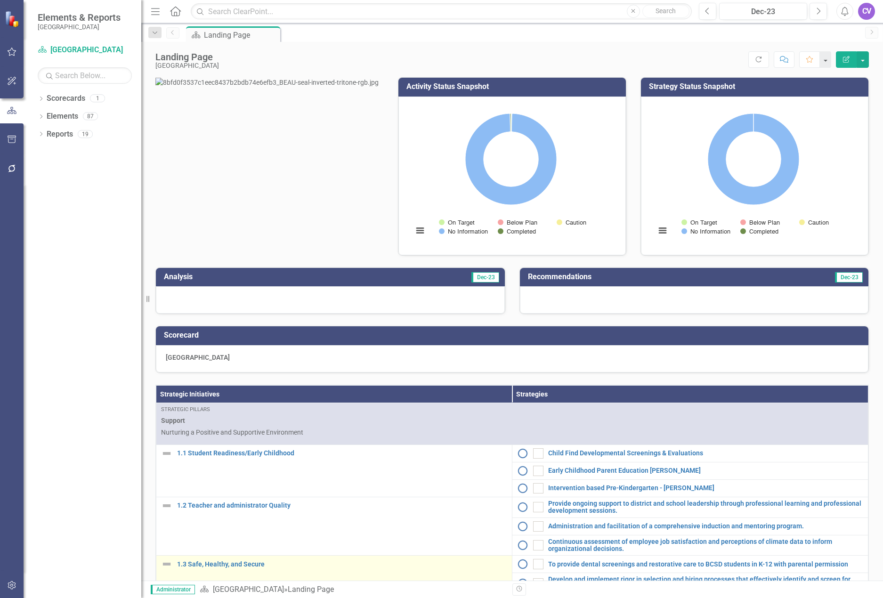
scroll to position [94, 0]
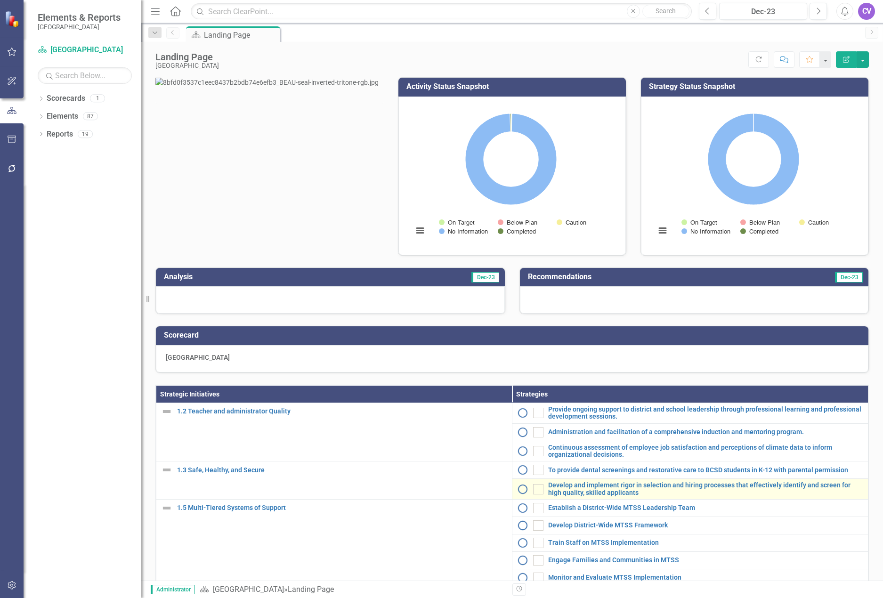
click at [0, 0] on link "Edit Edit Strategies" at bounding box center [0, 0] width 0 height 0
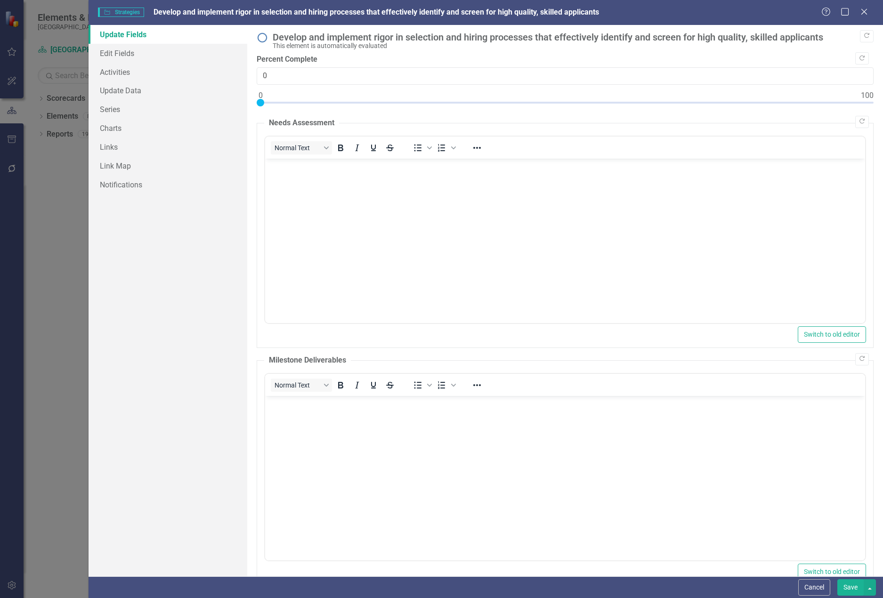
scroll to position [0, 0]
click at [132, 50] on link "Edit Fields" at bounding box center [167, 53] width 159 height 19
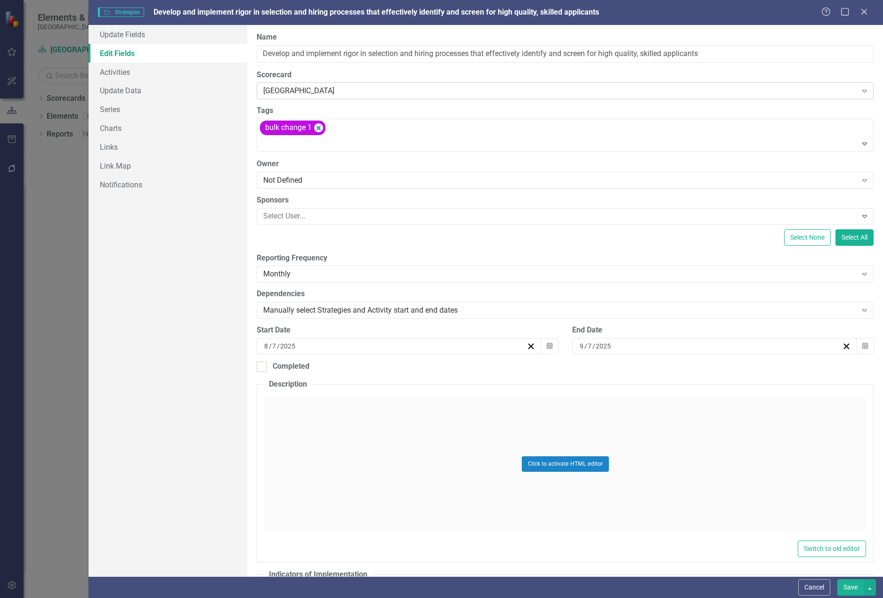
click at [862, 90] on icon at bounding box center [864, 91] width 5 height 3
click at [860, 312] on icon "Expand" at bounding box center [864, 310] width 9 height 8
click at [123, 166] on link "Link Map" at bounding box center [167, 165] width 159 height 19
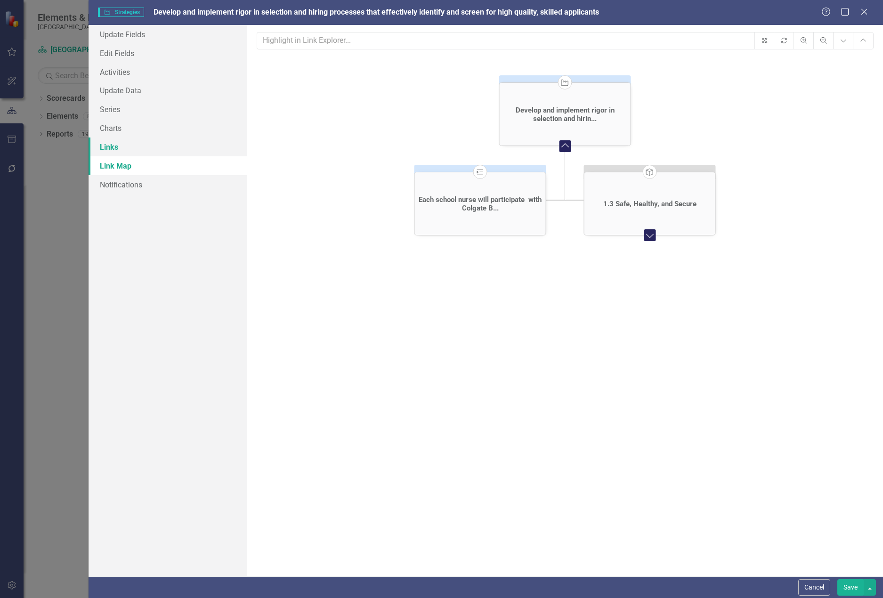
click at [126, 143] on link "Links" at bounding box center [167, 146] width 159 height 19
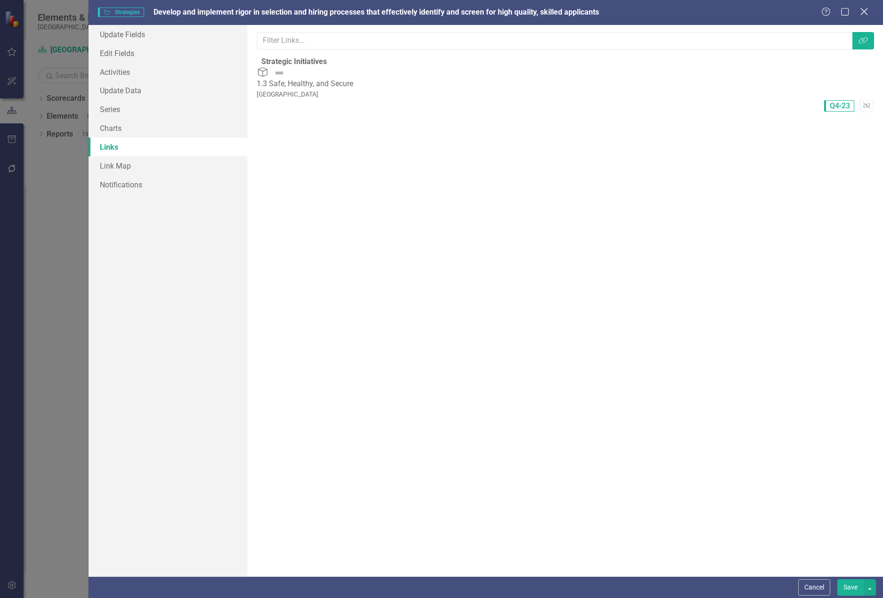
click at [862, 12] on icon "Close" at bounding box center [864, 11] width 12 height 9
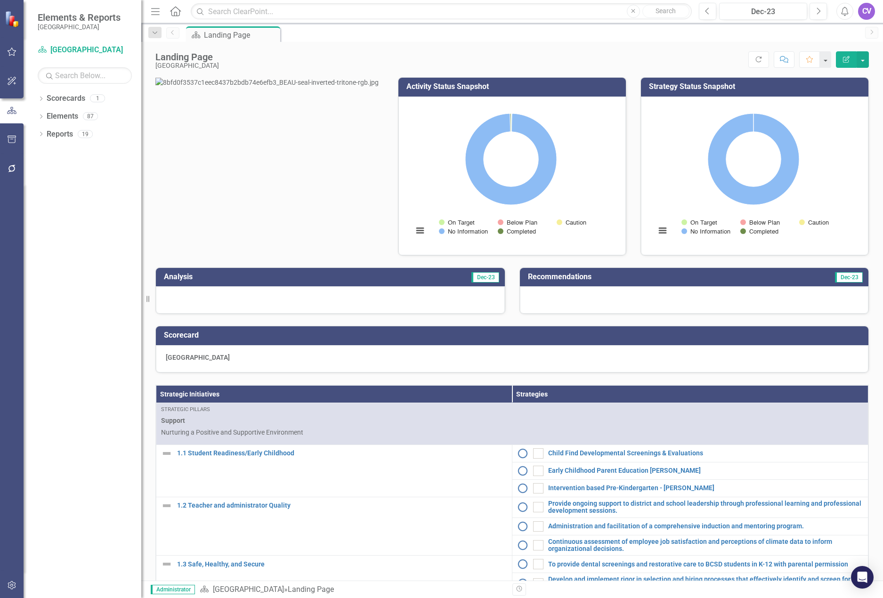
scroll to position [235, 0]
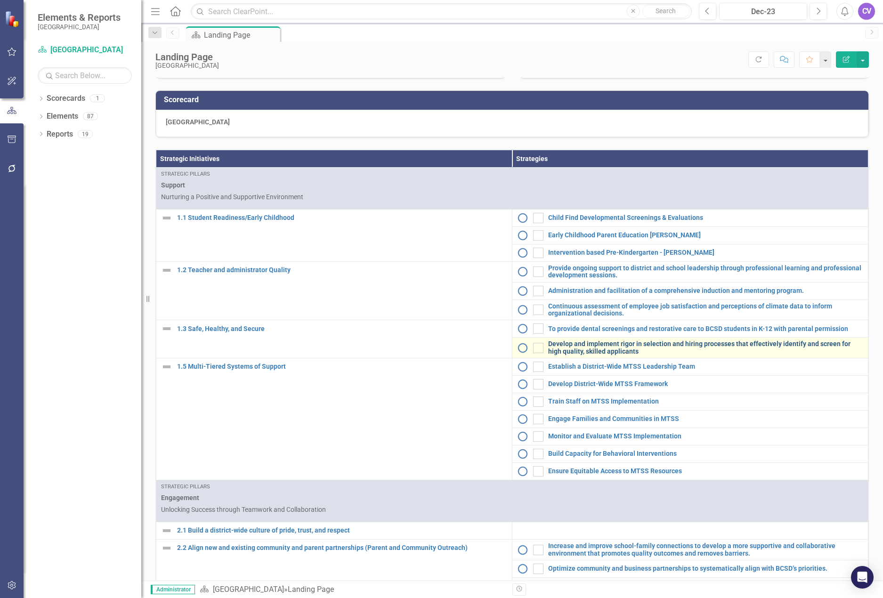
click at [572, 355] on link "Develop and implement rigor in selection and hiring processes that effectively …" at bounding box center [705, 347] width 315 height 15
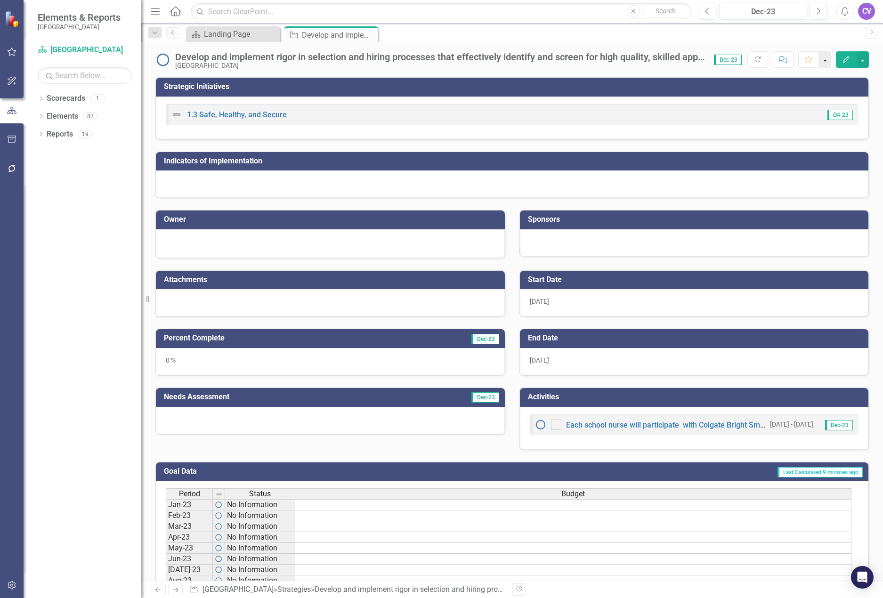
click at [828, 64] on button "button" at bounding box center [825, 59] width 12 height 16
click at [839, 59] on button "Edit" at bounding box center [846, 59] width 21 height 16
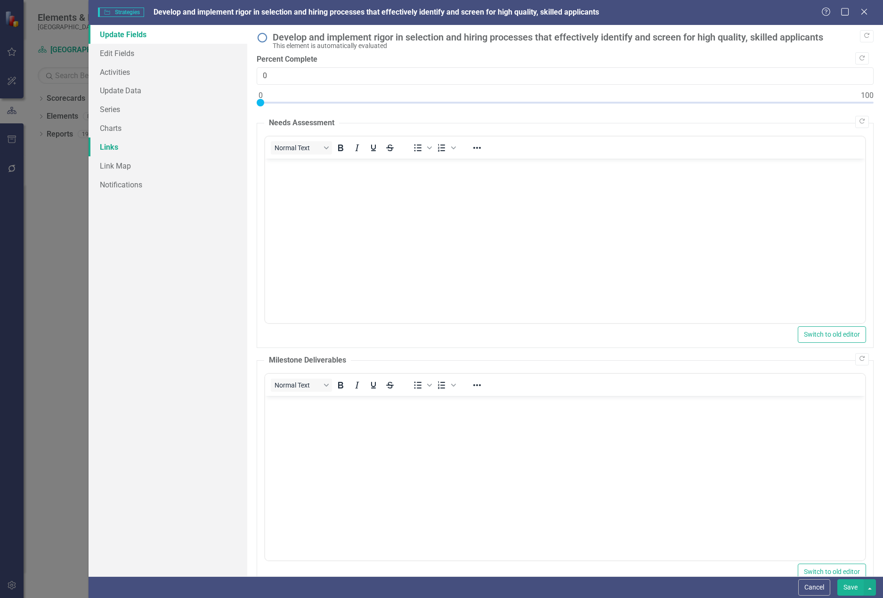
click at [150, 148] on link "Links" at bounding box center [167, 146] width 159 height 19
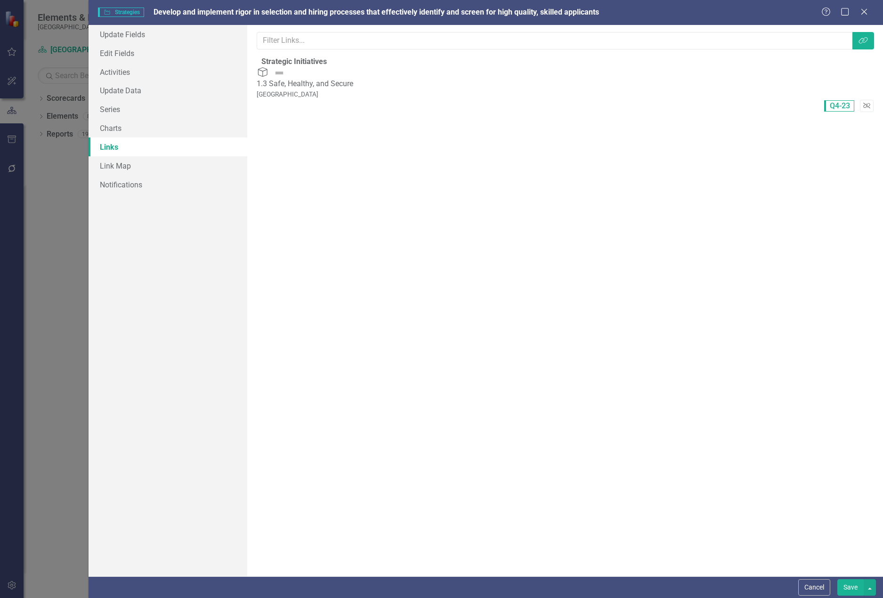
click at [860, 100] on button "Unlink" at bounding box center [867, 106] width 14 height 12
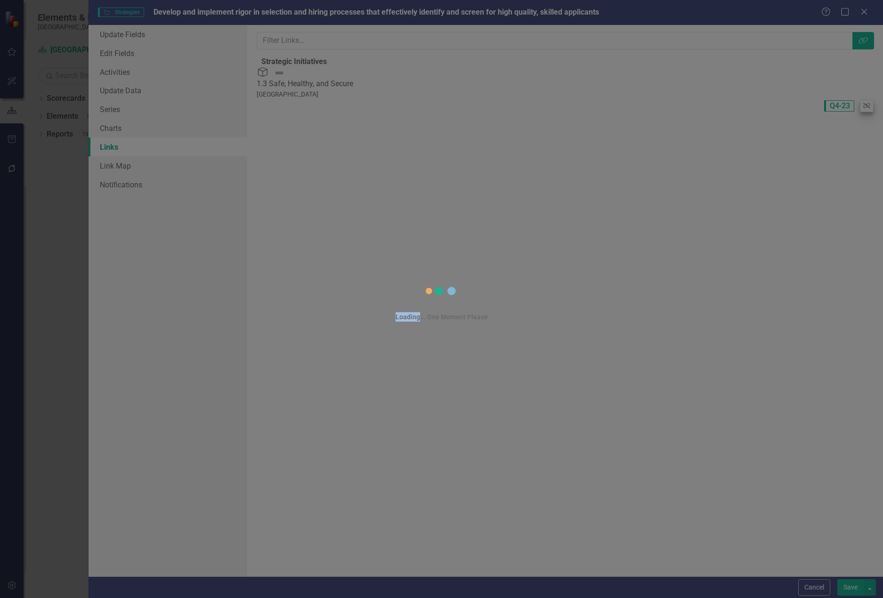
click at [859, 87] on div "Loading... One Moment Please" at bounding box center [441, 299] width 883 height 598
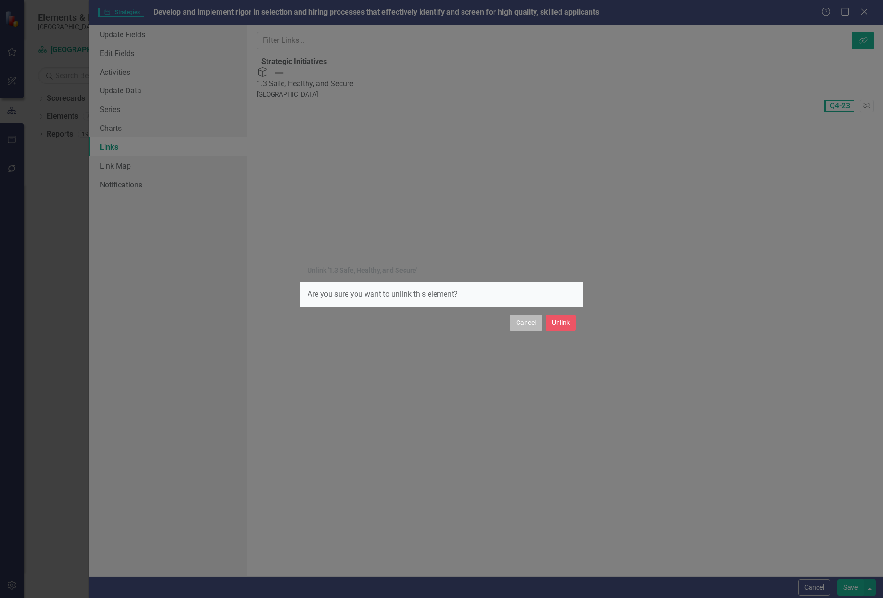
click at [520, 321] on button "Cancel" at bounding box center [526, 322] width 32 height 16
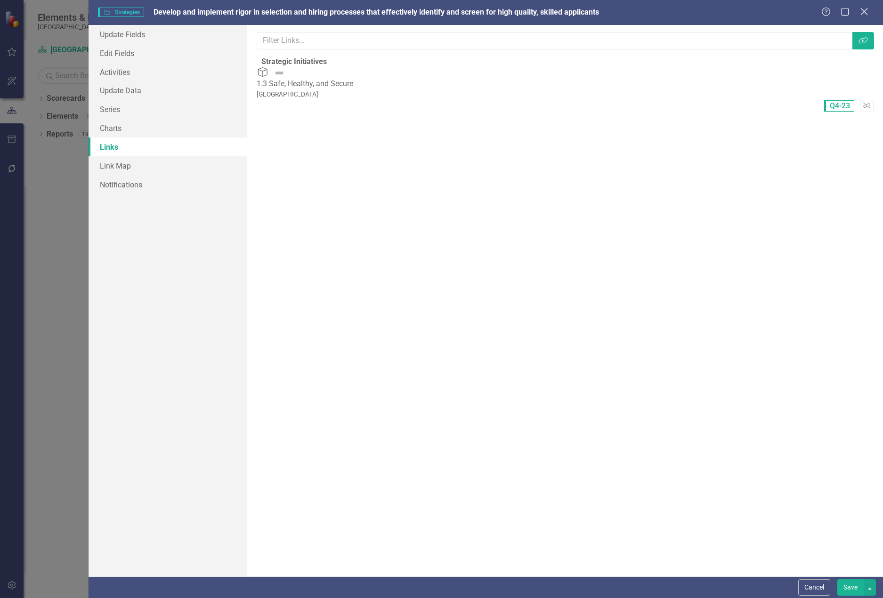
click at [864, 11] on icon at bounding box center [863, 11] width 7 height 7
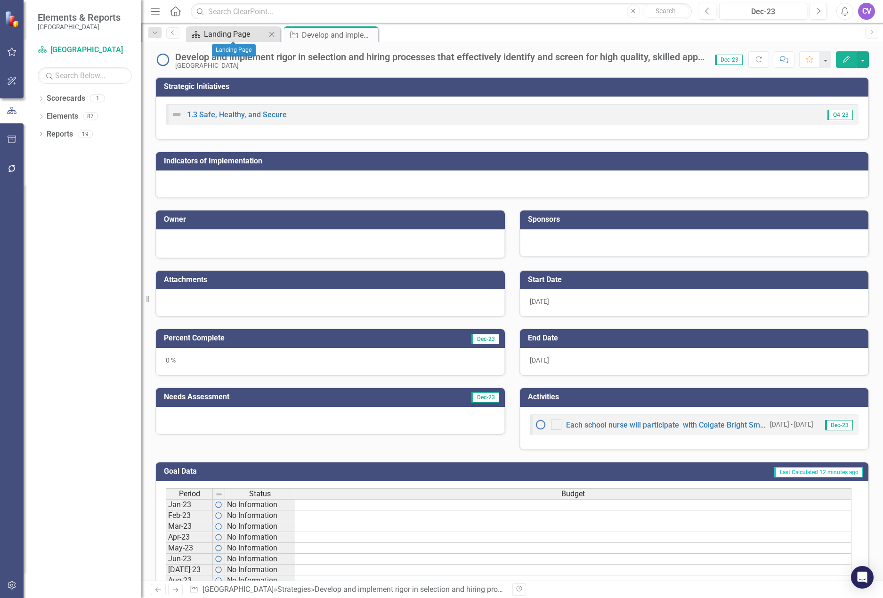
click at [224, 29] on div "Landing Page" at bounding box center [235, 34] width 62 height 12
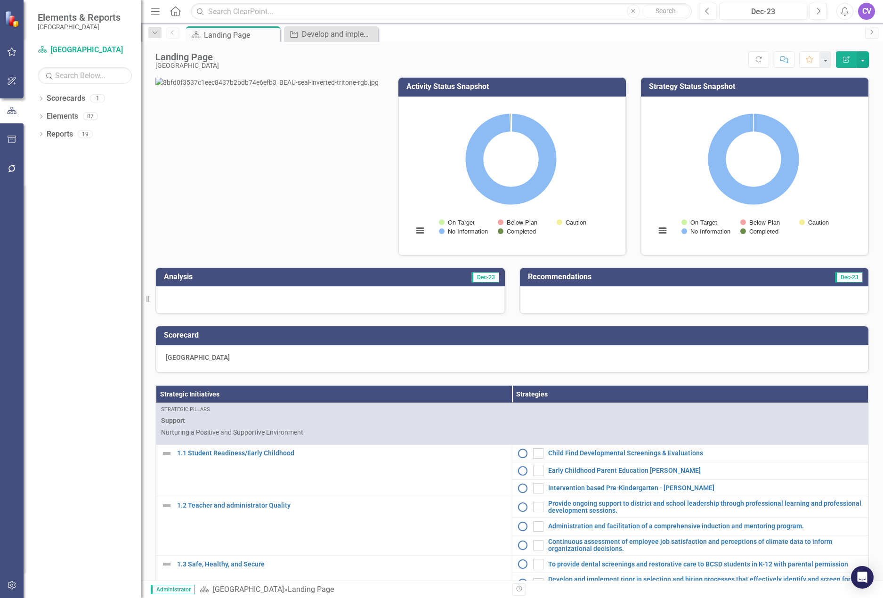
scroll to position [188, 0]
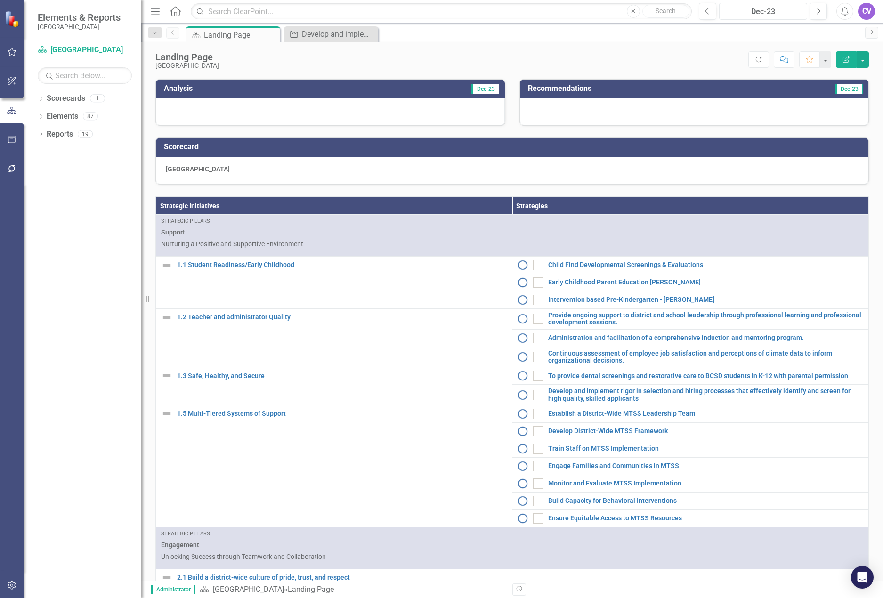
click at [762, 8] on div "Dec-23" at bounding box center [763, 11] width 82 height 11
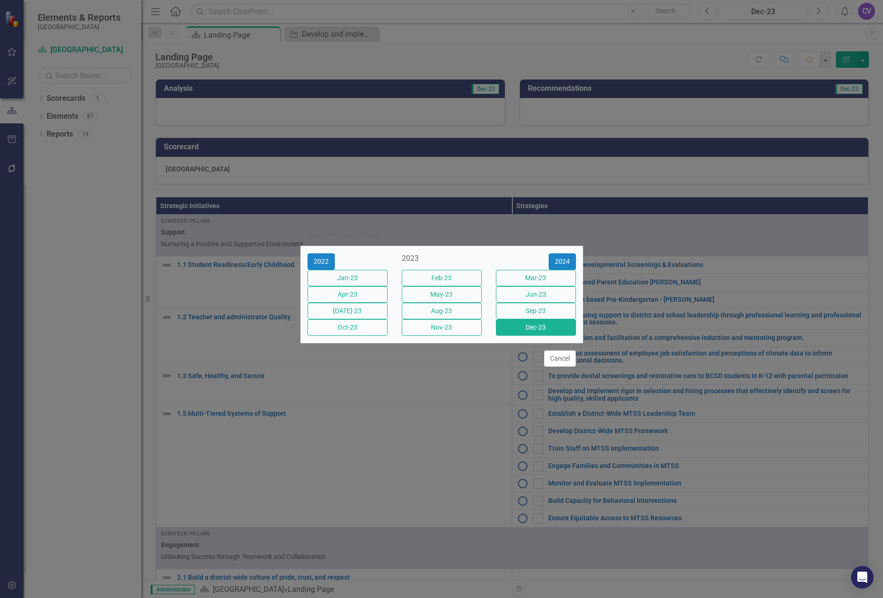
click at [762, 8] on div "Select Reporting Period 2022 2023 [DATE]-23 Feb-23 Mar-23 Apr-23 May-23 Jun-23 …" at bounding box center [441, 299] width 883 height 598
click at [660, 46] on div "Select Reporting Period 2022 2023 [DATE]-23 Feb-23 Mar-23 Apr-23 May-23 Jun-23 …" at bounding box center [441, 299] width 883 height 598
click at [565, 367] on button "Cancel" at bounding box center [560, 358] width 32 height 16
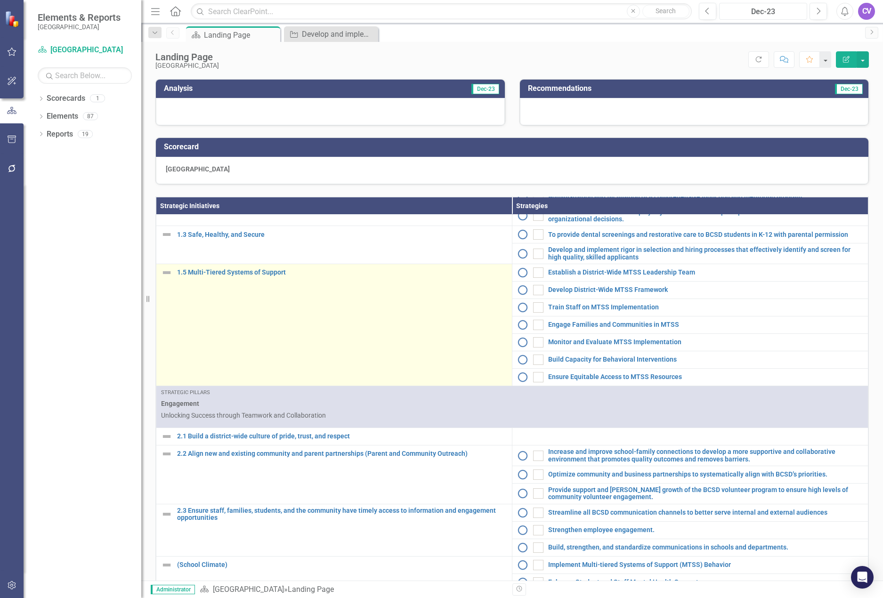
scroll to position [47, 0]
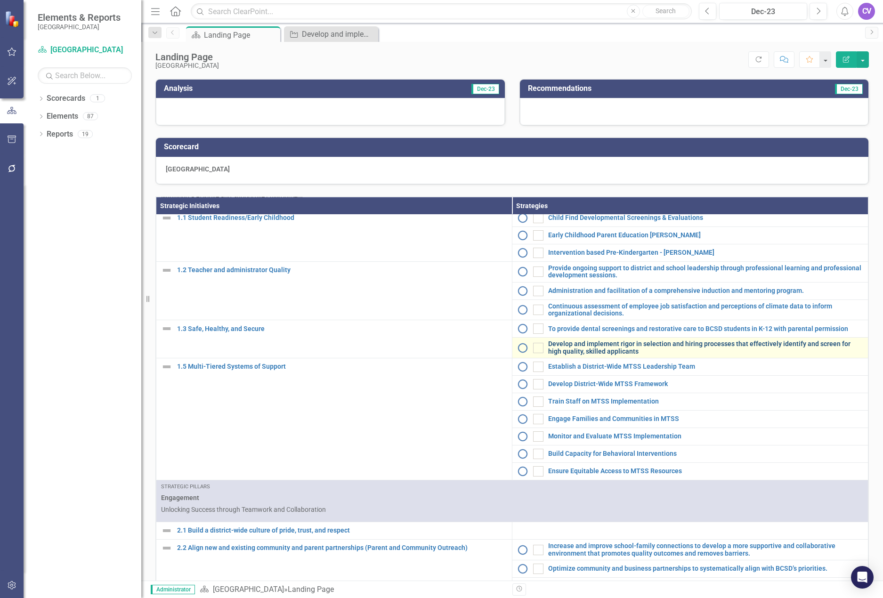
click at [594, 355] on link "Develop and implement rigor in selection and hiring processes that effectively …" at bounding box center [705, 347] width 315 height 15
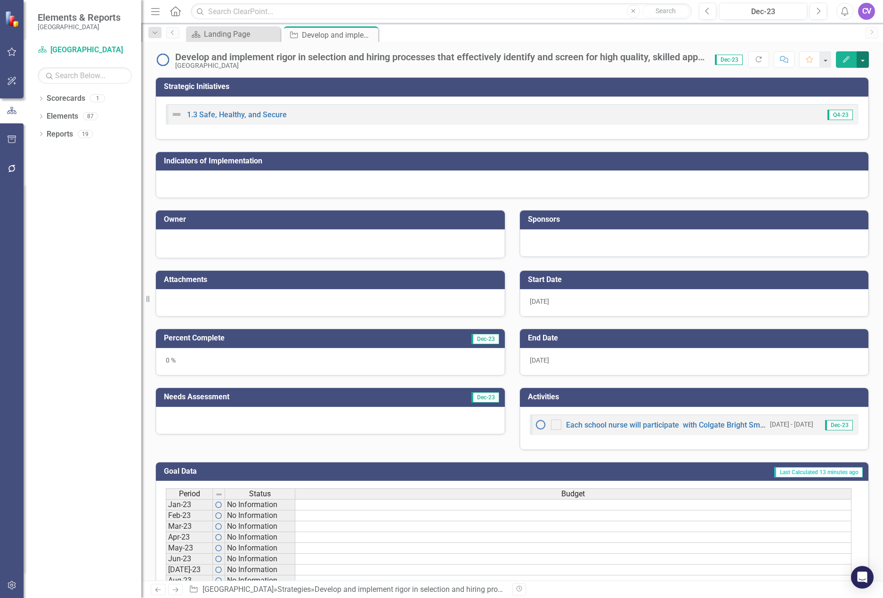
click at [861, 58] on button "button" at bounding box center [862, 59] width 12 height 16
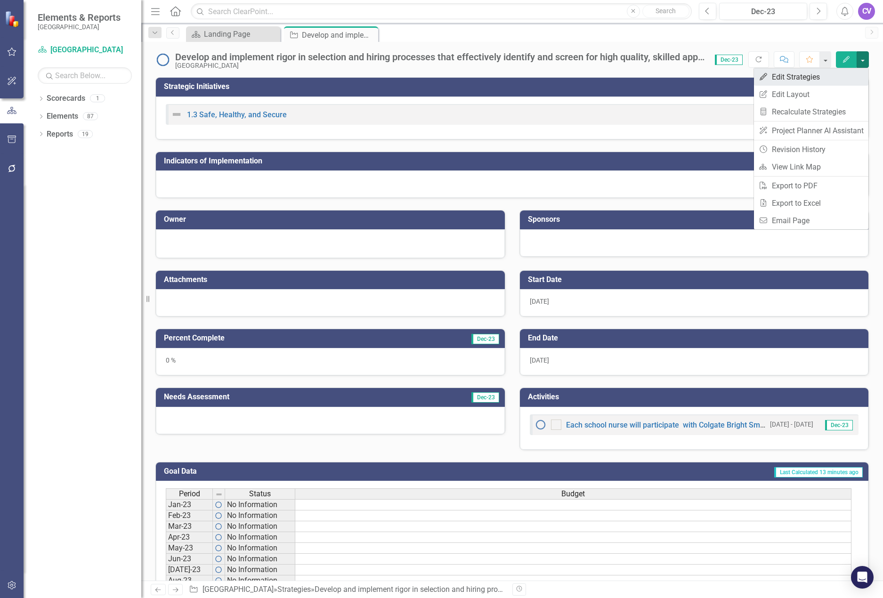
click at [797, 76] on link "Edit Edit Strategies" at bounding box center [811, 76] width 114 height 17
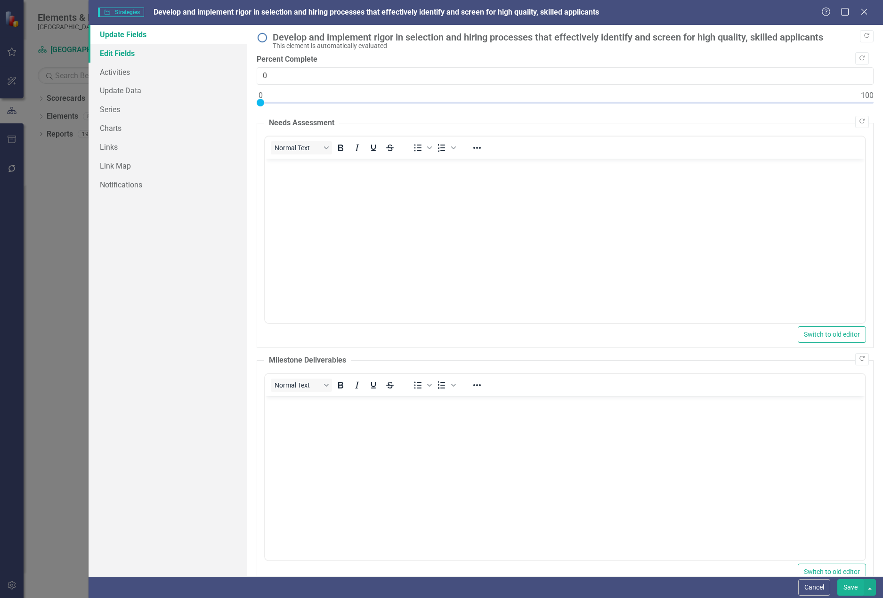
click at [121, 48] on link "Edit Fields" at bounding box center [167, 53] width 159 height 19
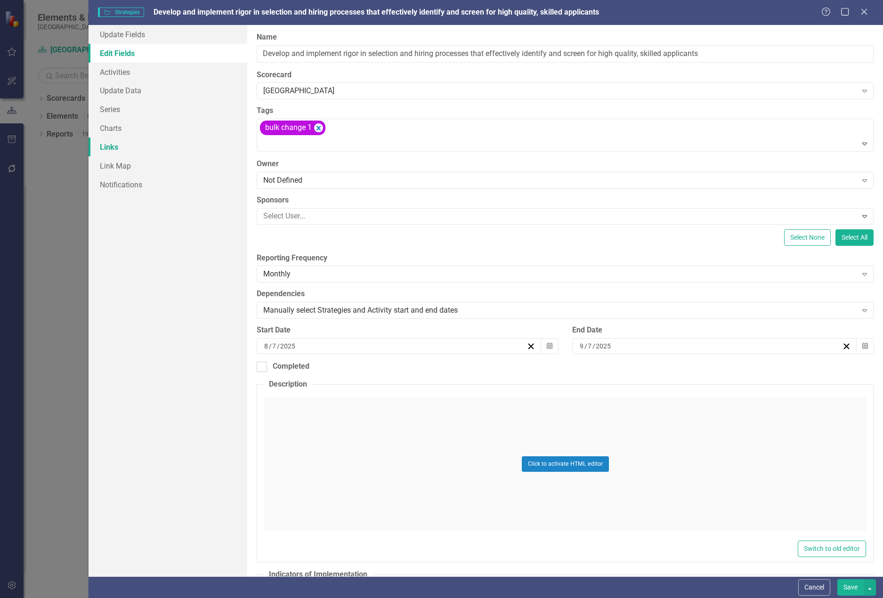
click at [130, 147] on link "Links" at bounding box center [167, 146] width 159 height 19
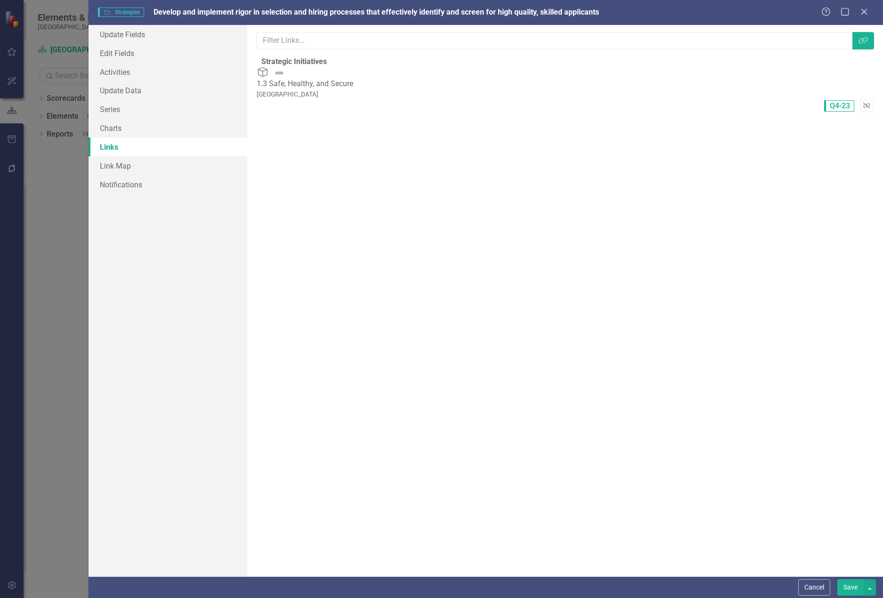
click at [860, 100] on button "Unlink" at bounding box center [867, 106] width 14 height 12
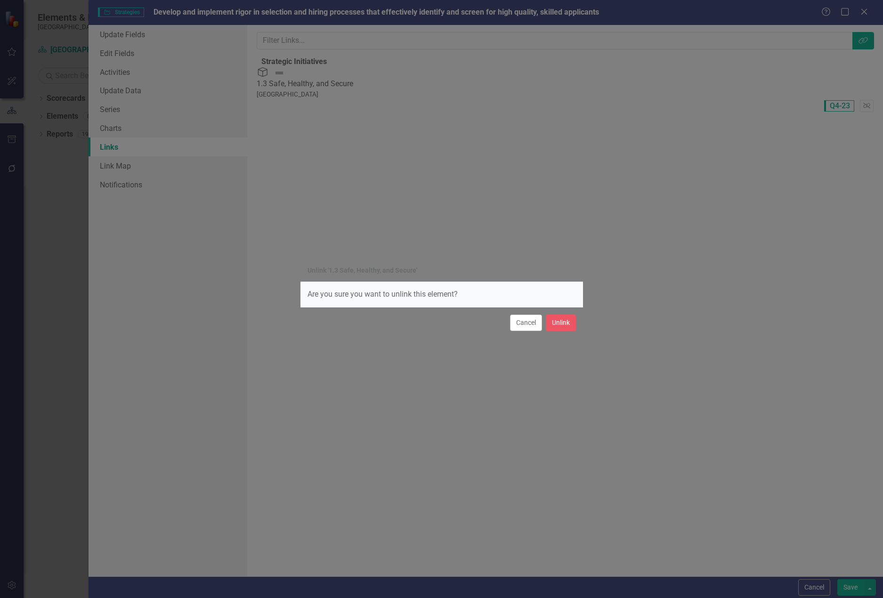
click at [705, 116] on div "Unlink '1.3 Safe, Healthy, and Secure' Are you sure you want to unlink this ele…" at bounding box center [441, 299] width 883 height 598
click at [523, 328] on button "Cancel" at bounding box center [526, 322] width 32 height 16
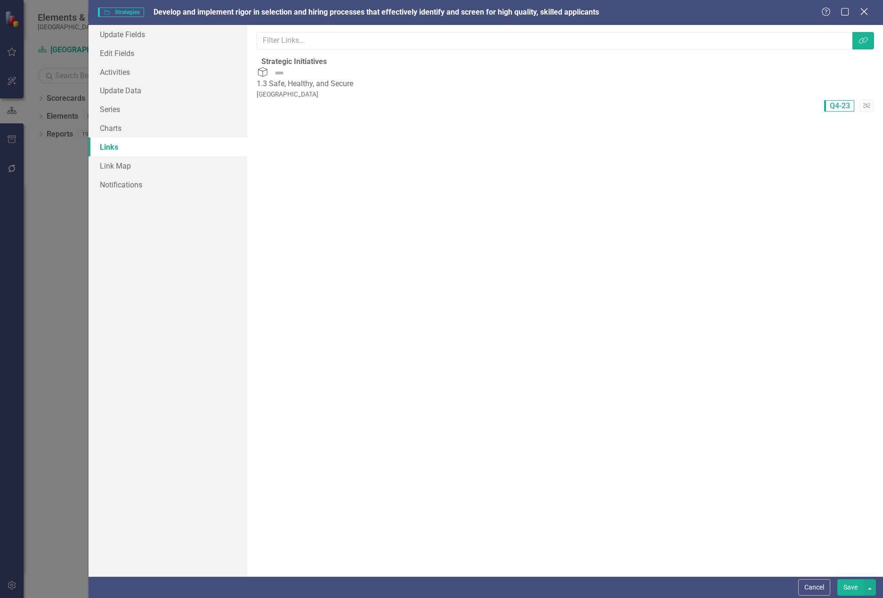
click at [865, 11] on icon at bounding box center [863, 11] width 7 height 7
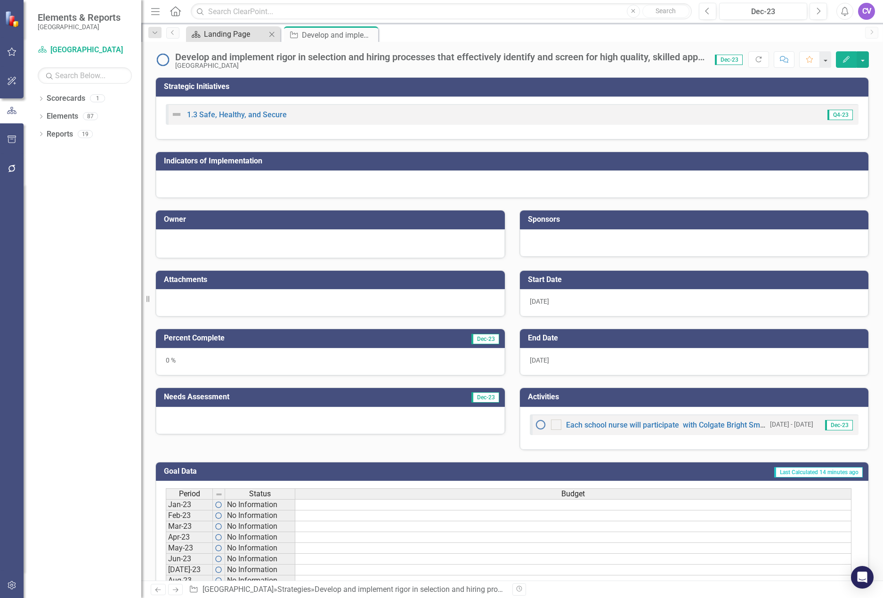
click at [220, 35] on div "Landing Page" at bounding box center [235, 34] width 62 height 12
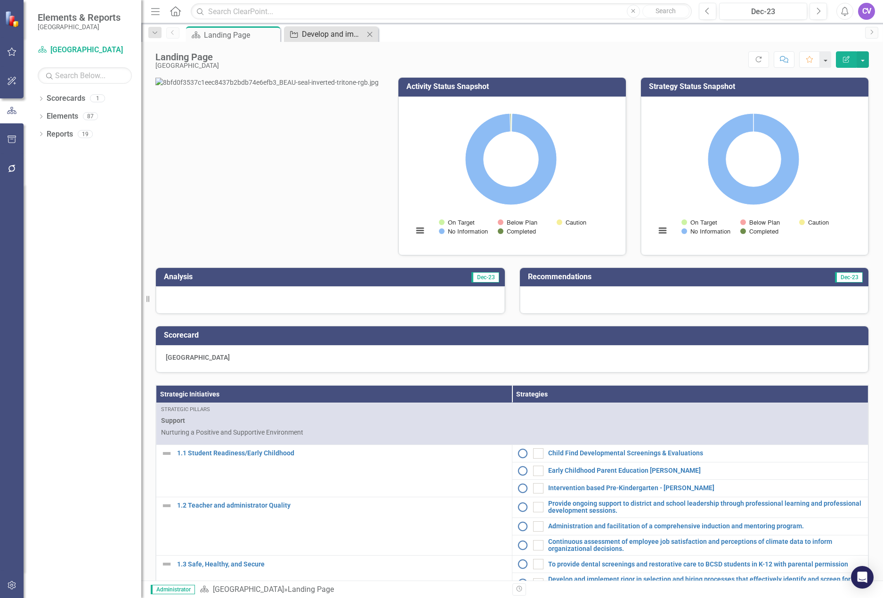
click at [322, 30] on div "Develop and implement rigor in selection and hiring processes that effectively …" at bounding box center [333, 34] width 62 height 12
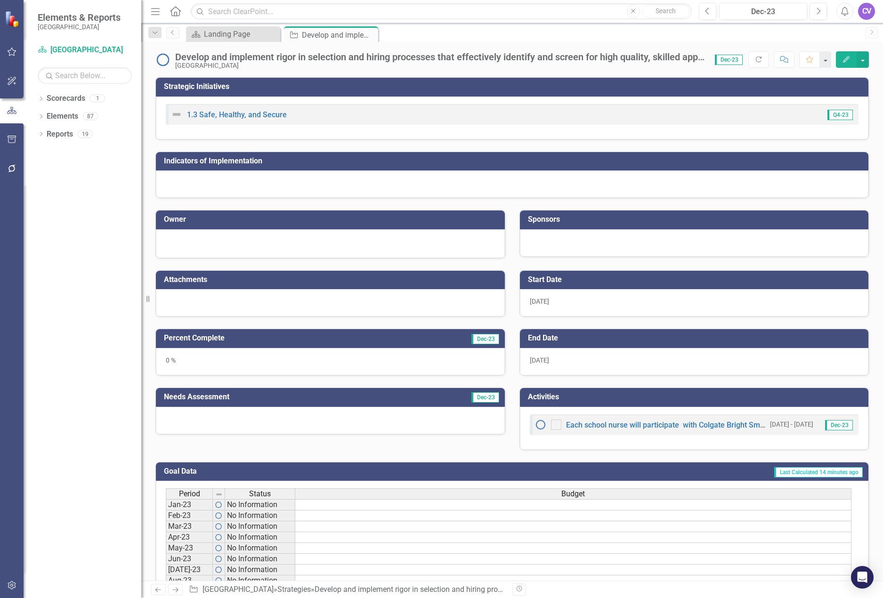
click at [847, 63] on button "Edit" at bounding box center [846, 59] width 21 height 16
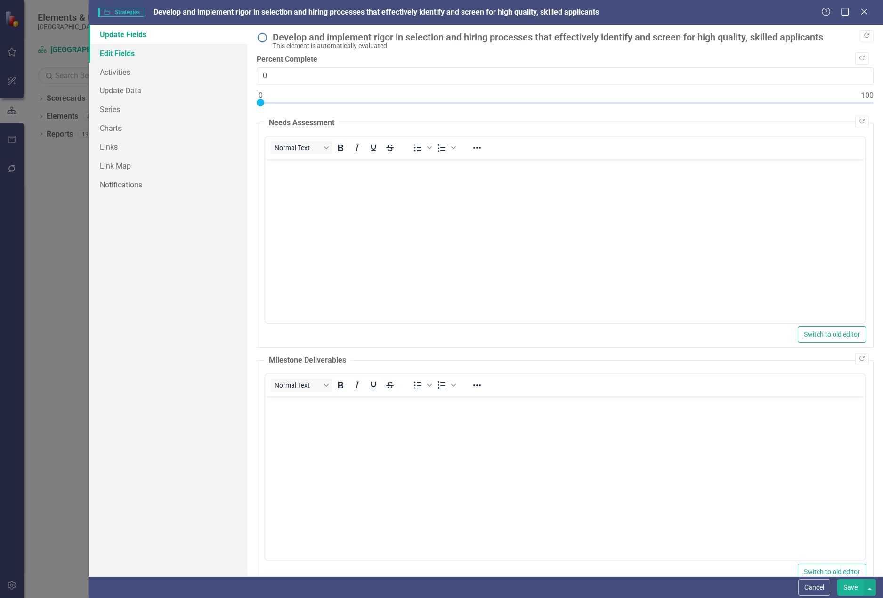
click at [125, 53] on link "Edit Fields" at bounding box center [167, 53] width 159 height 19
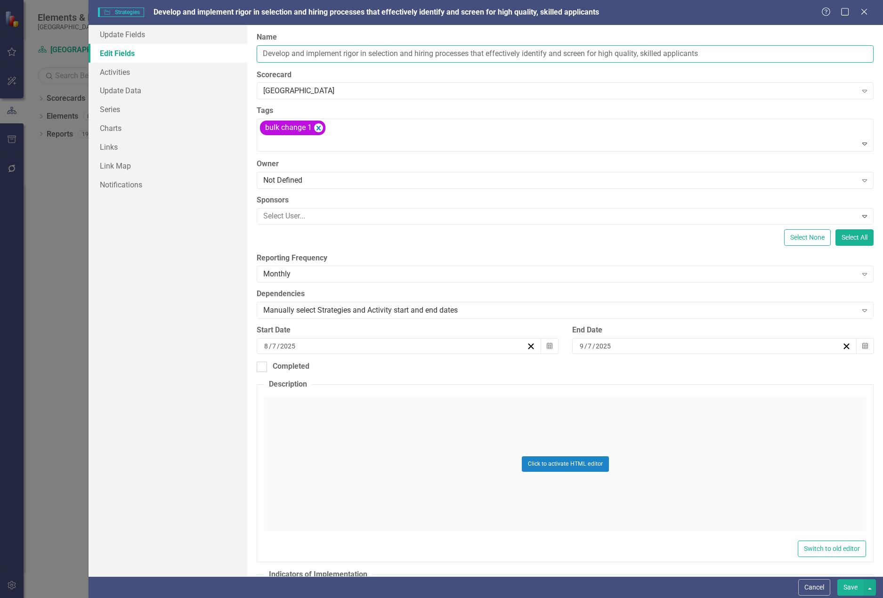
drag, startPoint x: 715, startPoint y: 54, endPoint x: 233, endPoint y: 43, distance: 481.7
click at [233, 43] on div "Update Fields Edit Fields Activities Update Data Series Charts Links Link Map N…" at bounding box center [485, 300] width 795 height 551
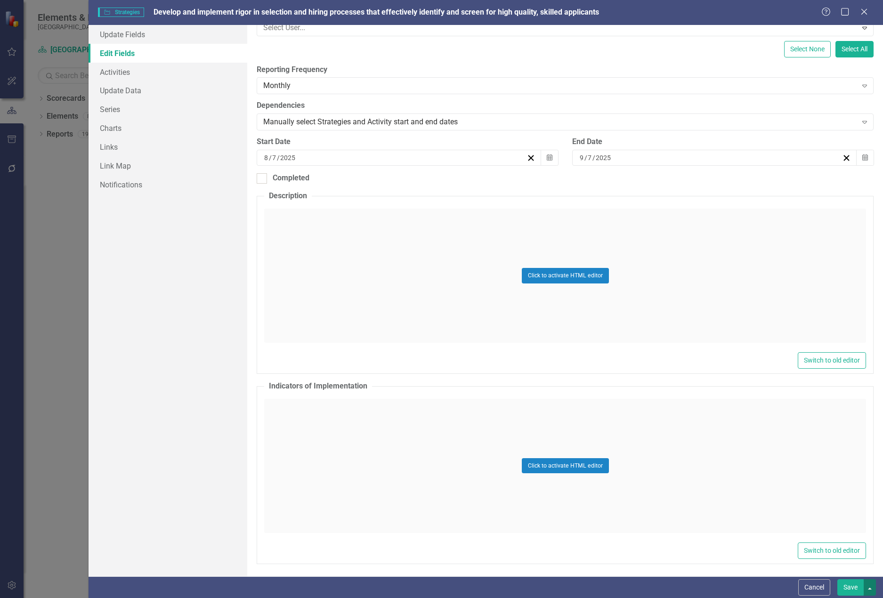
click at [871, 593] on button "button" at bounding box center [869, 587] width 12 height 16
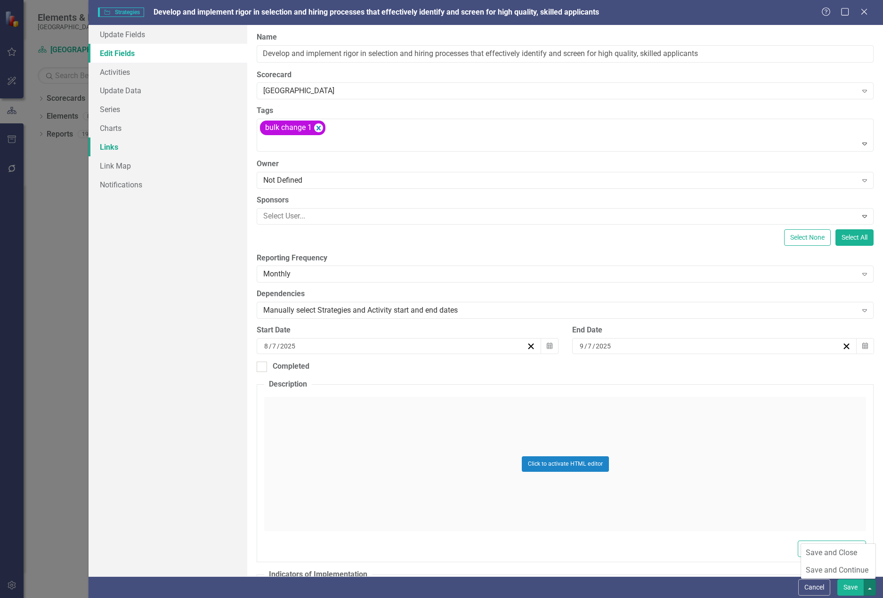
click at [140, 148] on link "Links" at bounding box center [167, 146] width 159 height 19
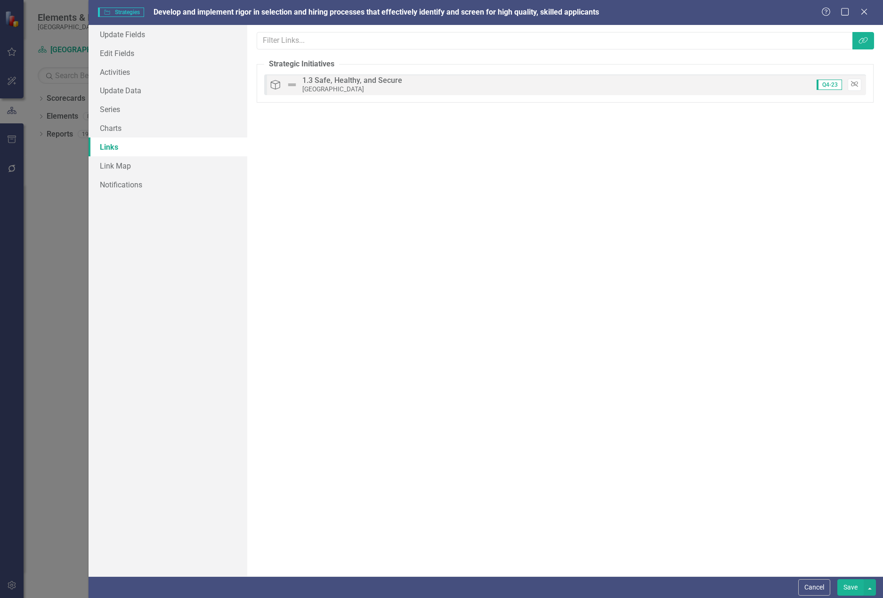
click at [858, 85] on button "Unlink" at bounding box center [854, 85] width 14 height 12
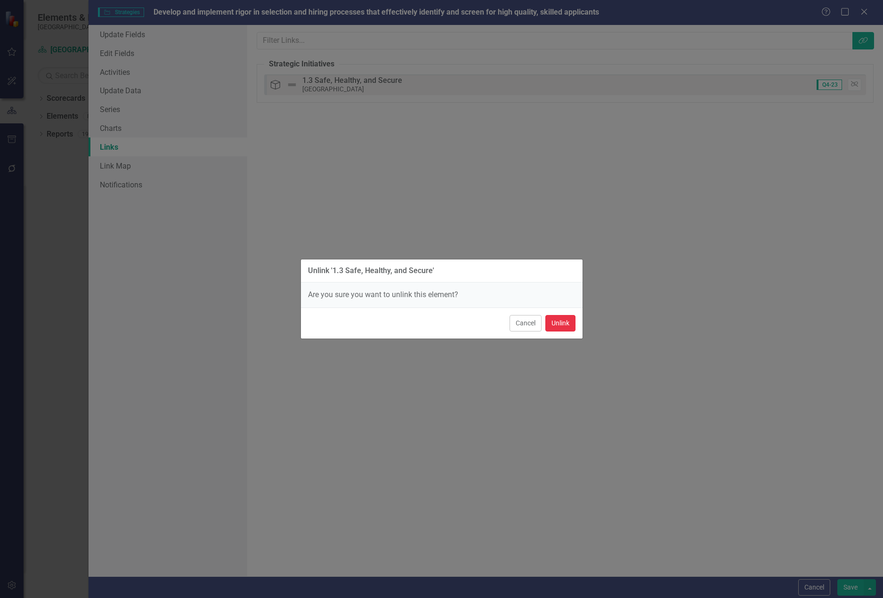
click at [560, 323] on button "Unlink" at bounding box center [560, 323] width 30 height 16
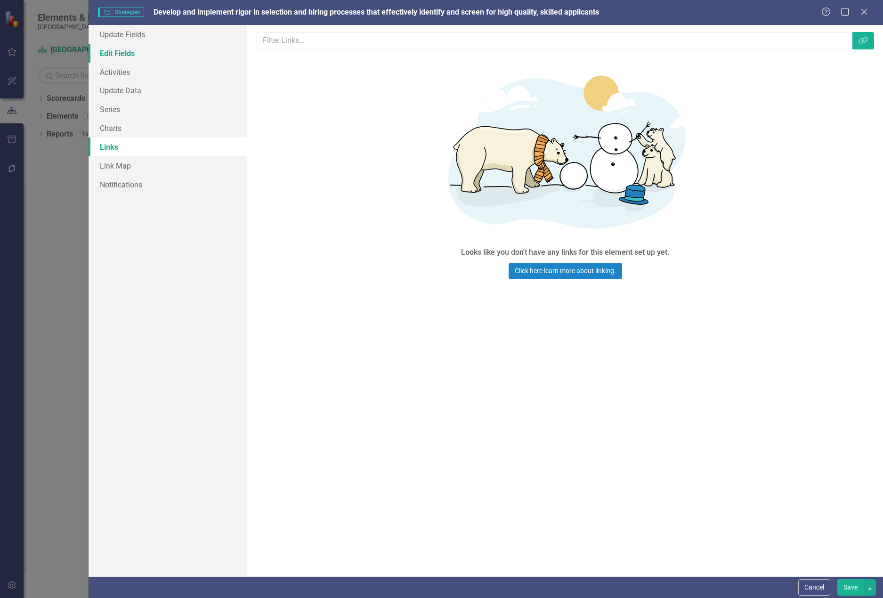
click at [126, 51] on link "Edit Fields" at bounding box center [167, 53] width 159 height 19
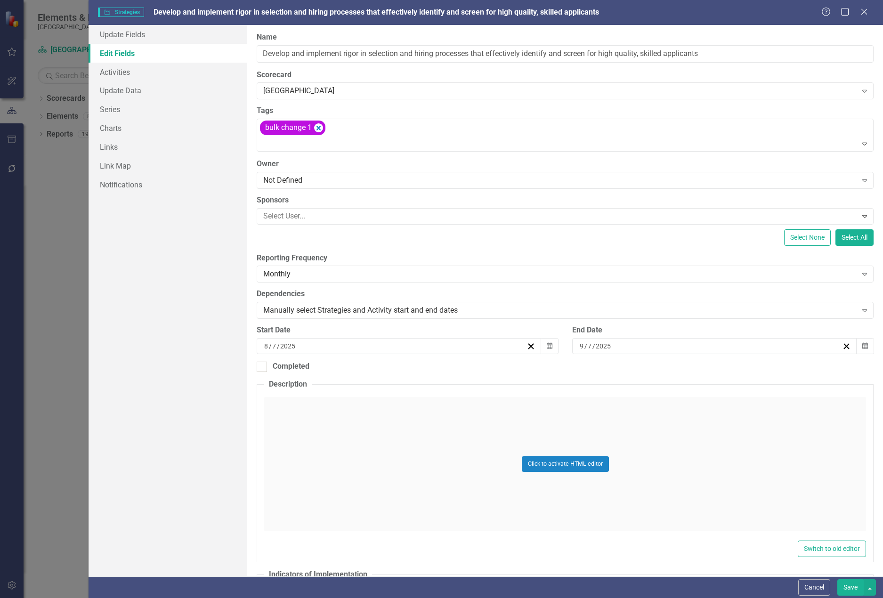
click at [851, 588] on button "Save" at bounding box center [850, 587] width 26 height 16
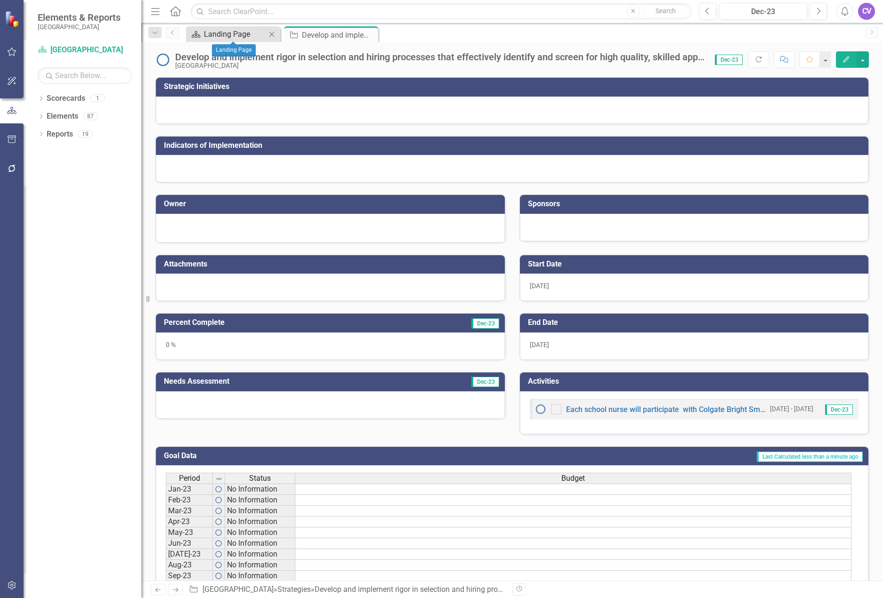
click at [238, 33] on div "Landing Page" at bounding box center [235, 34] width 62 height 12
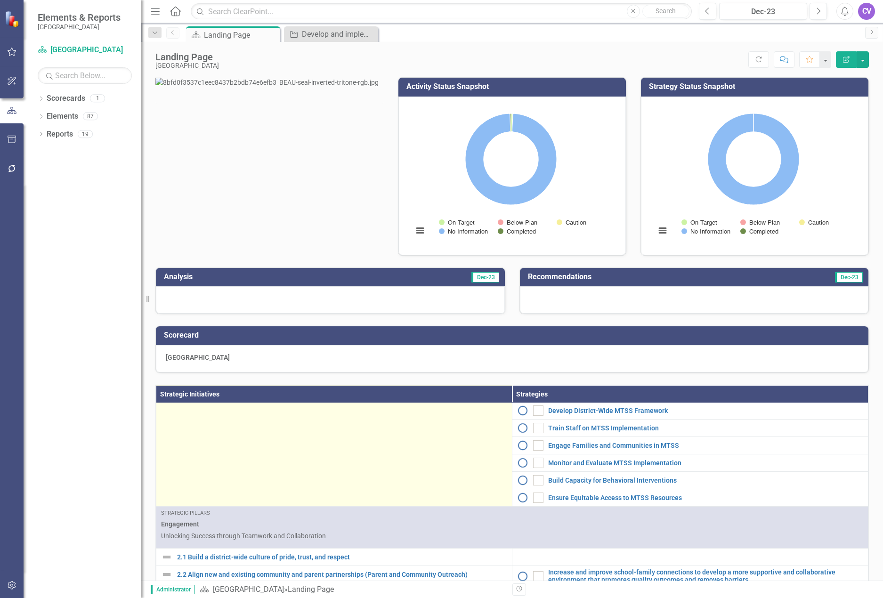
scroll to position [94, 0]
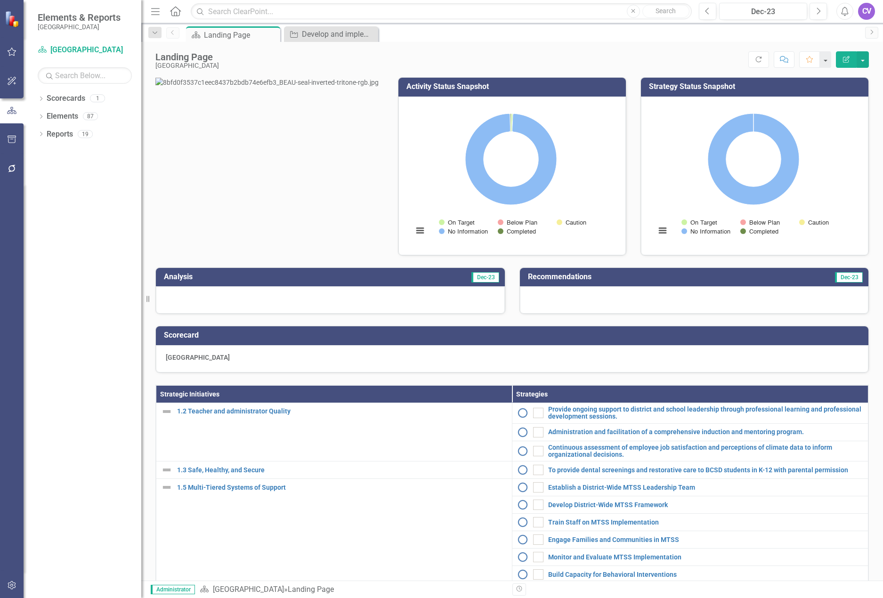
click at [254, 402] on th "Strategic Initiatives" at bounding box center [334, 393] width 356 height 17
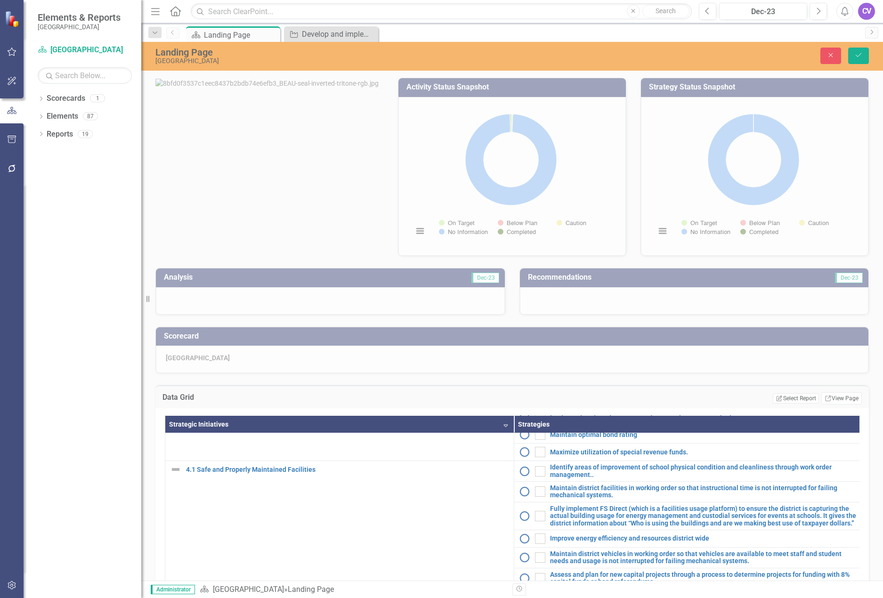
scroll to position [0, 0]
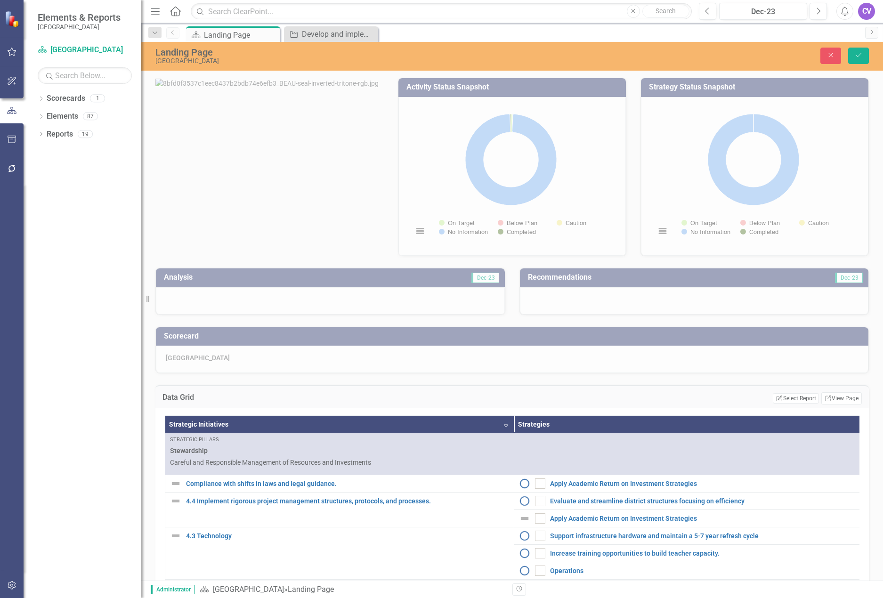
click at [93, 451] on div "Dropdown Scorecards 1 Beaufort County School District Dropdown Elements 87 Drop…" at bounding box center [83, 344] width 118 height 507
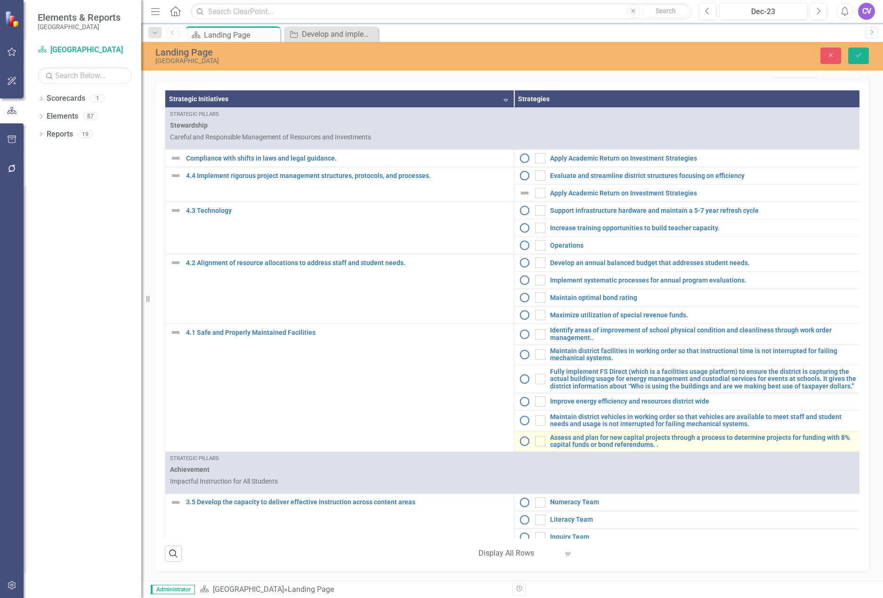
scroll to position [326, 0]
click at [502, 108] on th "Strategic Initiatives Sort Descending" at bounding box center [339, 98] width 349 height 17
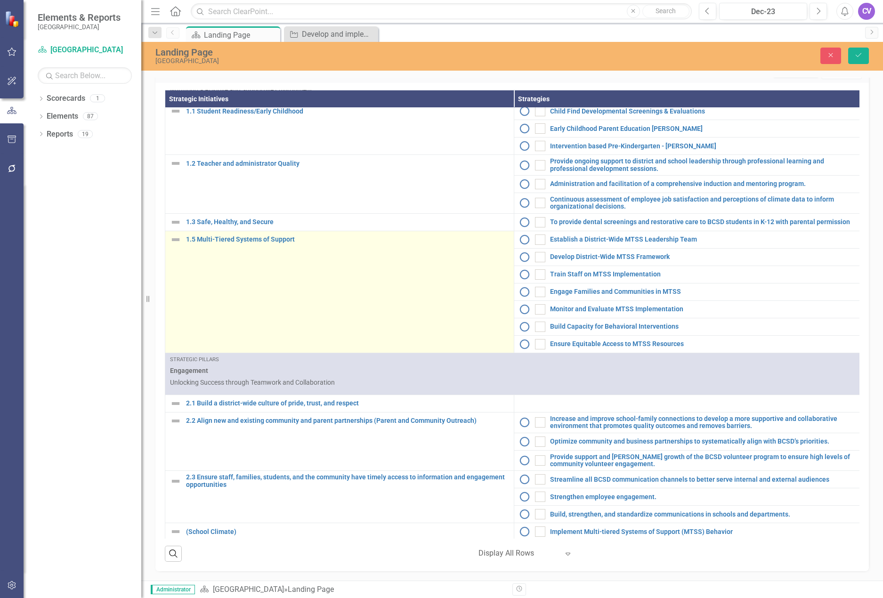
scroll to position [0, 0]
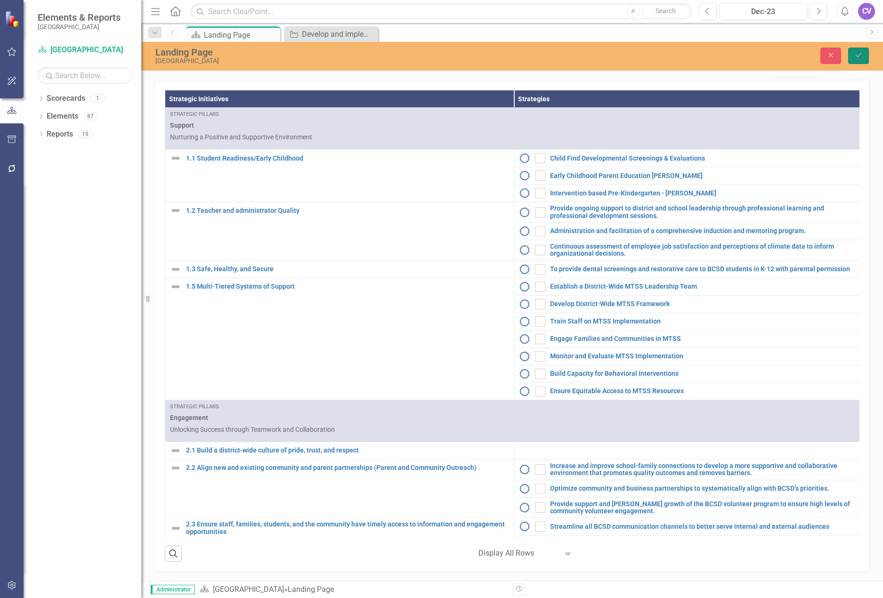
click at [860, 53] on icon "Save" at bounding box center [858, 55] width 8 height 7
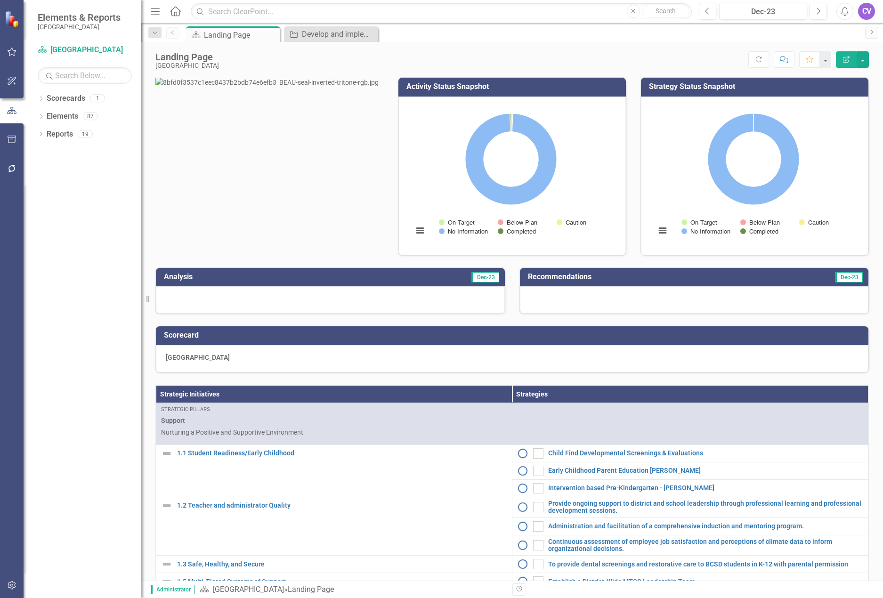
scroll to position [141, 0]
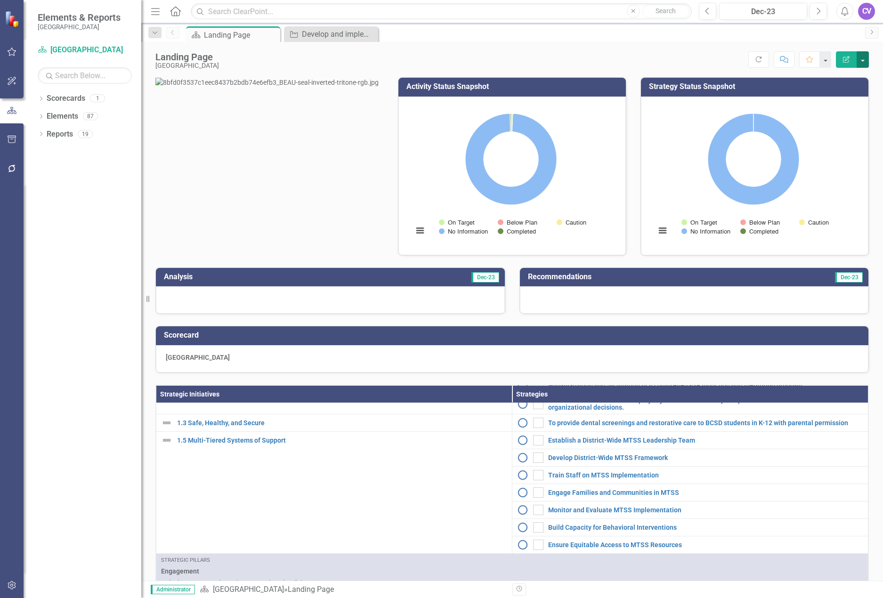
click at [863, 61] on button "button" at bounding box center [862, 59] width 12 height 16
click at [844, 60] on icon "button" at bounding box center [846, 59] width 7 height 7
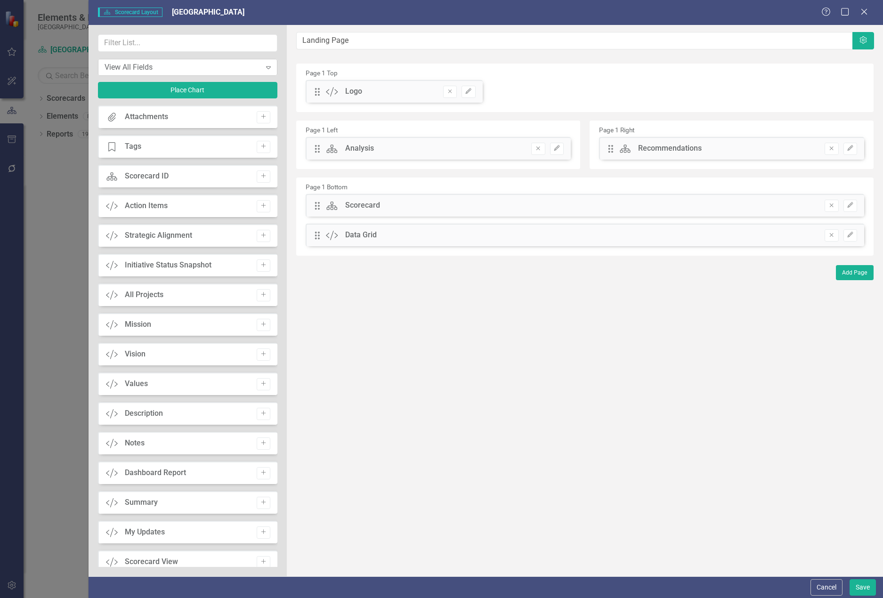
click at [166, 65] on div "View All Fields" at bounding box center [182, 67] width 156 height 11
click at [152, 96] on div "Edit Fields" at bounding box center [189, 99] width 165 height 11
click at [152, 96] on button "Place Chart" at bounding box center [188, 91] width 180 height 16
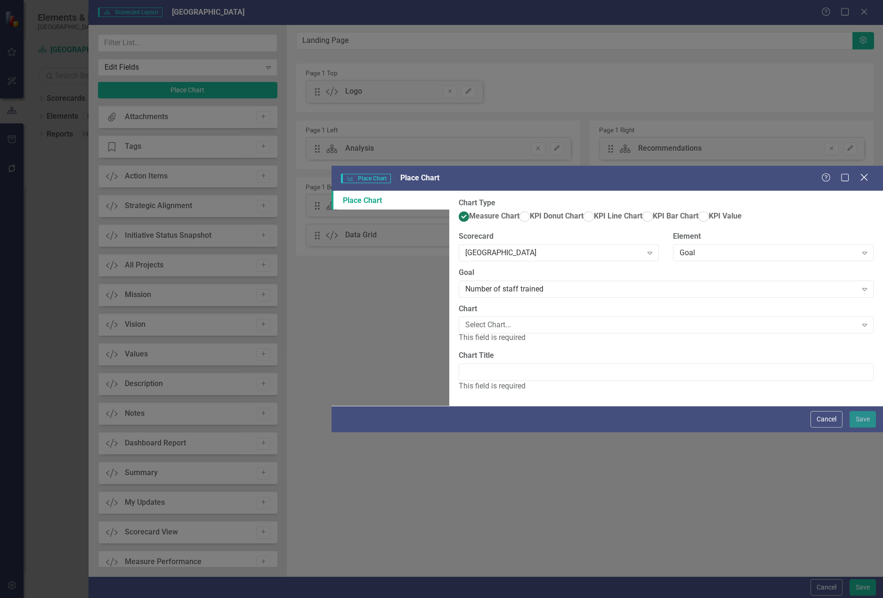
click at [868, 173] on icon "Close" at bounding box center [864, 177] width 12 height 9
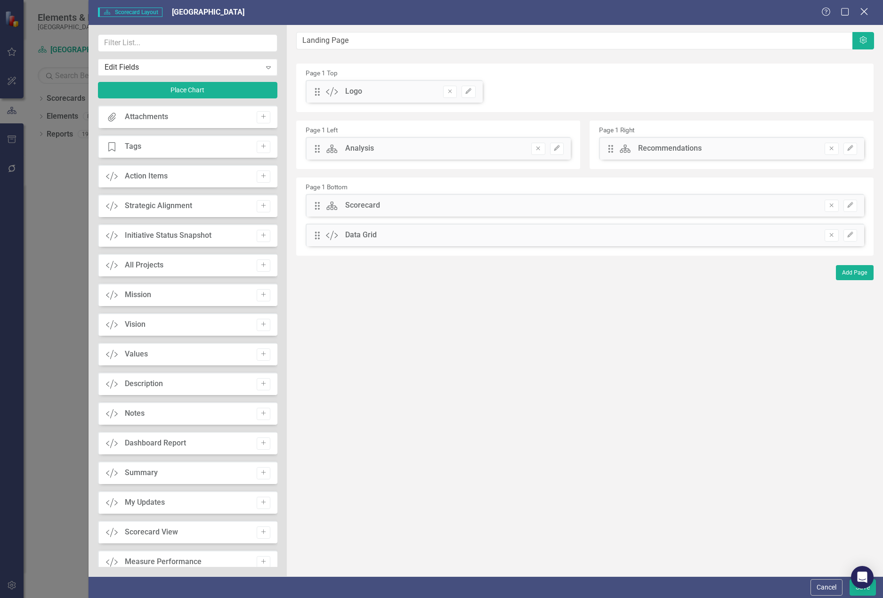
click at [864, 8] on icon "Close" at bounding box center [864, 11] width 12 height 9
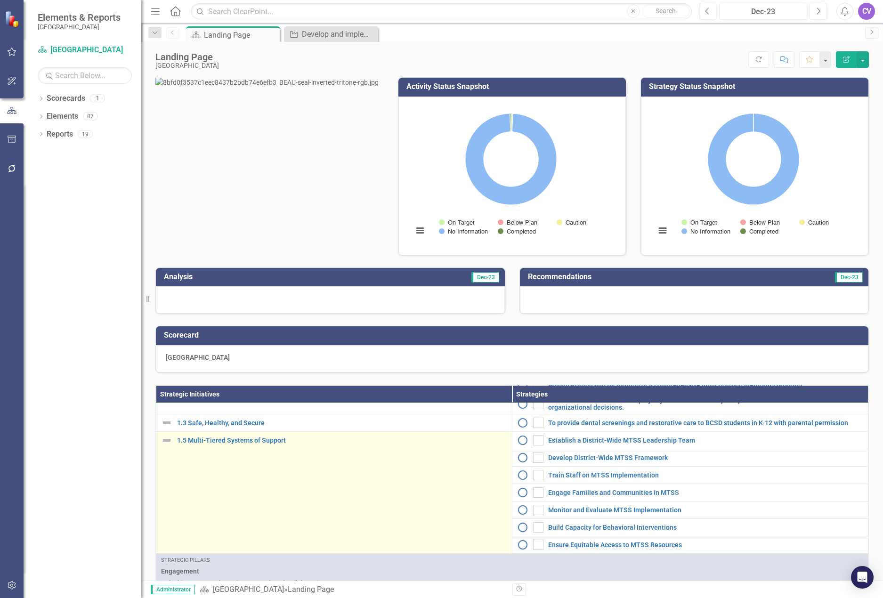
scroll to position [94, 0]
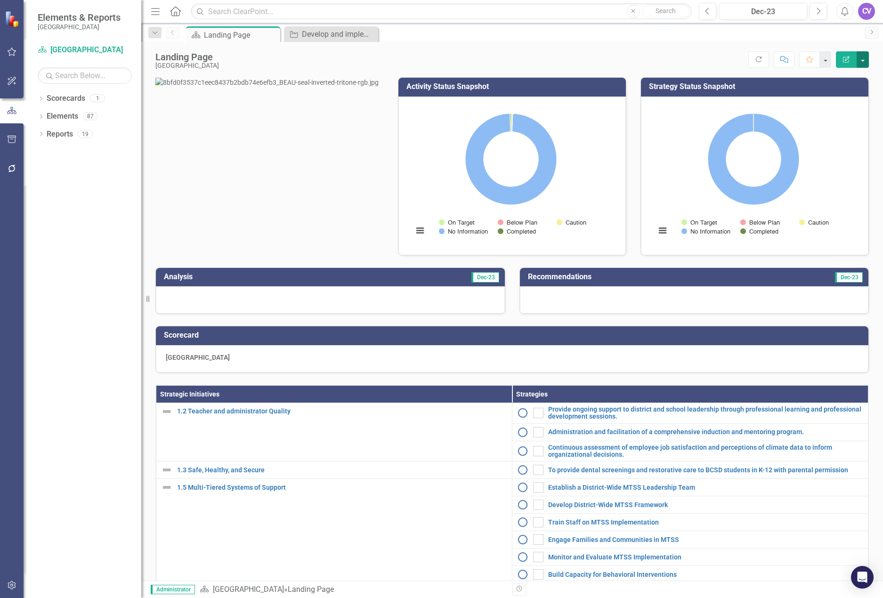
click at [864, 61] on button "button" at bounding box center [862, 59] width 12 height 16
click at [722, 273] on div "Recommendations Dec-23" at bounding box center [694, 285] width 364 height 59
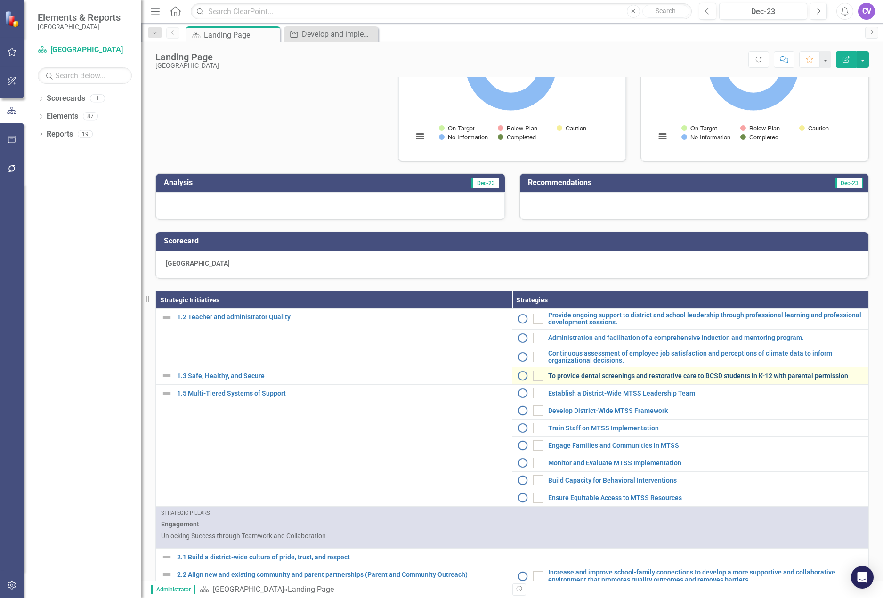
click at [617, 379] on link "To provide dental screenings and restorative care to BCSD students in K-12 with…" at bounding box center [705, 375] width 315 height 7
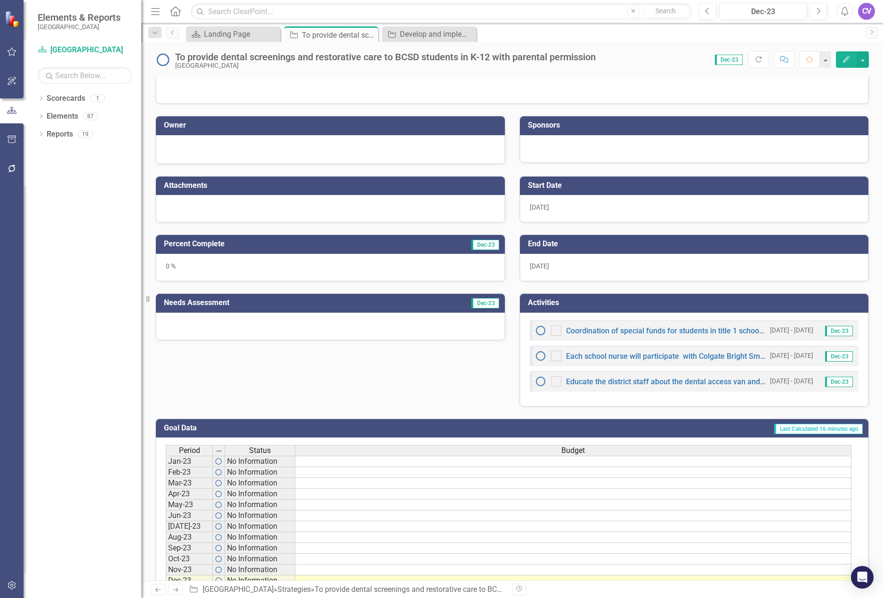
scroll to position [141, 0]
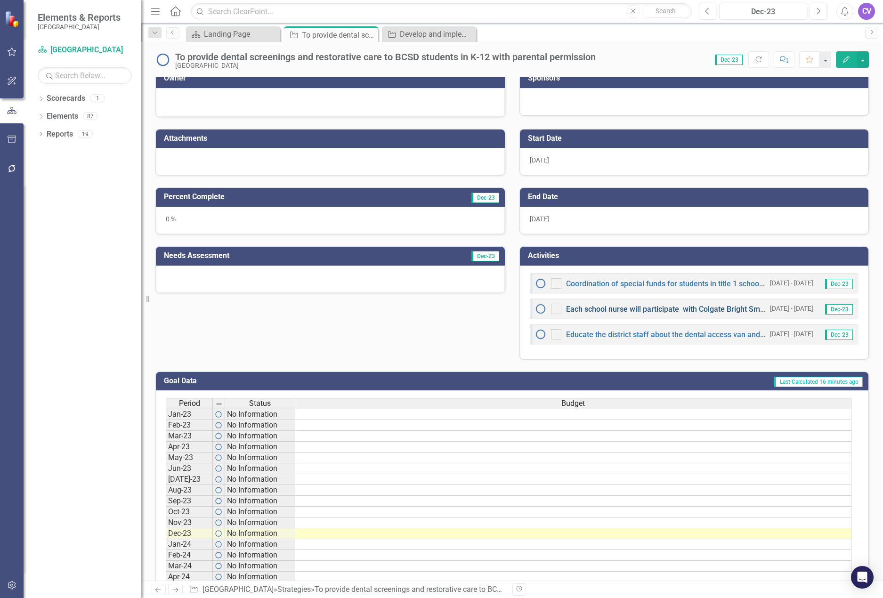
click at [636, 310] on link "Each school nurse will participate with Colgate Bright Smiles, Bright futures a…" at bounding box center [745, 309] width 358 height 9
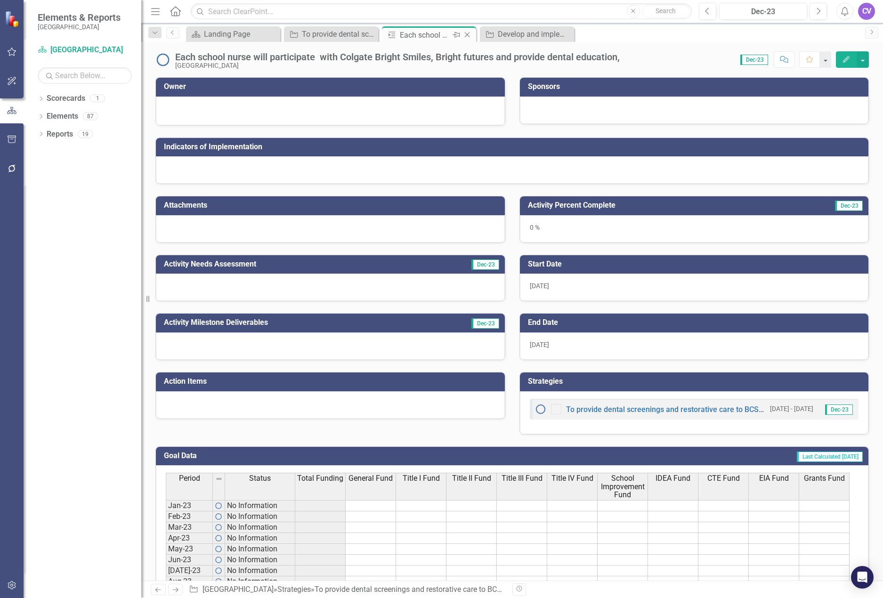
click at [470, 33] on icon "Close" at bounding box center [466, 35] width 9 height 8
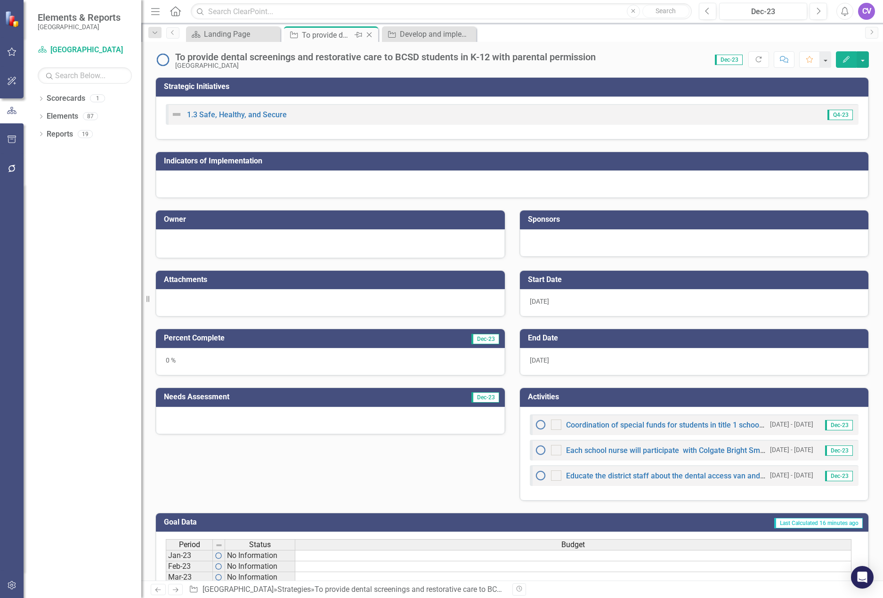
click at [369, 34] on icon "Close" at bounding box center [368, 35] width 9 height 8
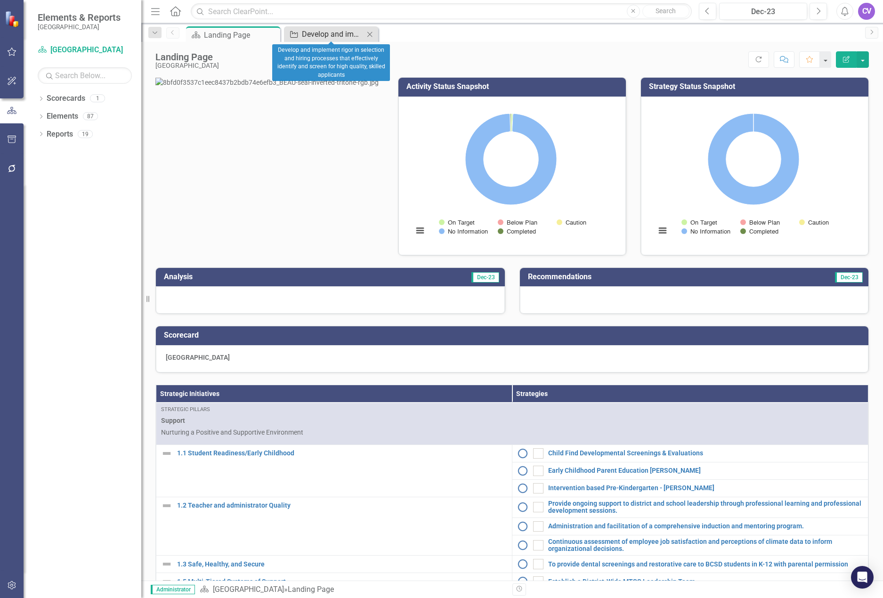
click at [328, 34] on div "Develop and implement rigor in selection and hiring processes that effectively …" at bounding box center [333, 34] width 62 height 12
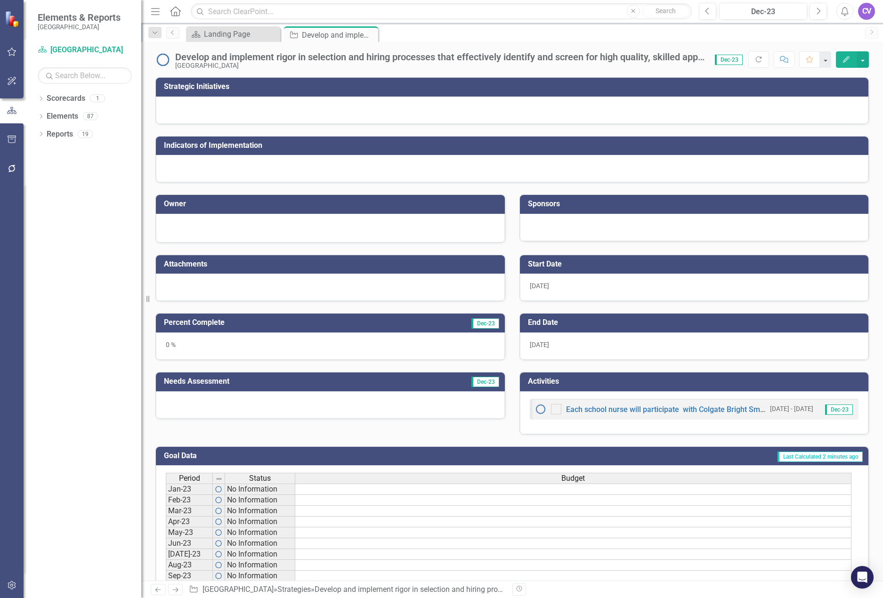
click at [572, 86] on h3 "Strategic Initiatives" at bounding box center [513, 86] width 699 height 8
click at [842, 59] on icon "Edit" at bounding box center [846, 59] width 8 height 7
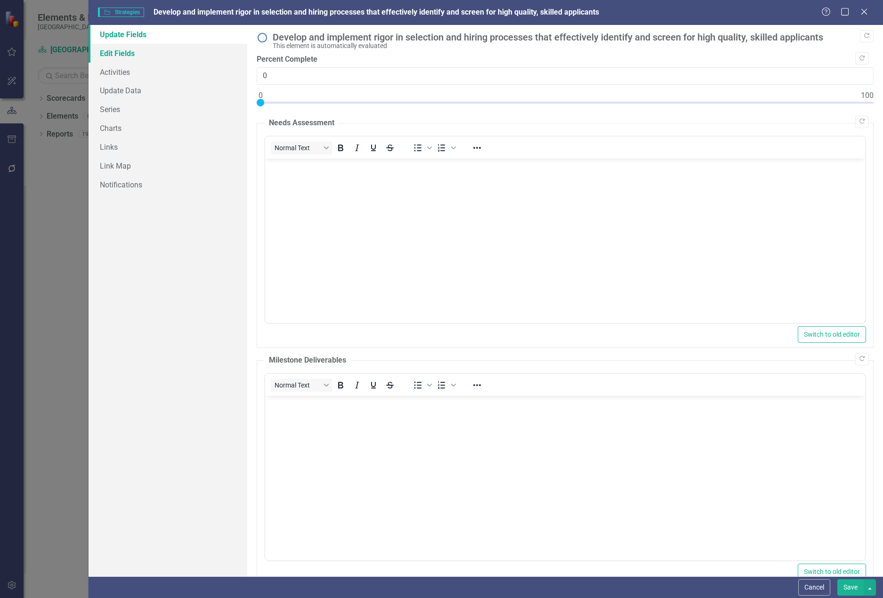
click at [110, 54] on link "Edit Fields" at bounding box center [167, 53] width 159 height 19
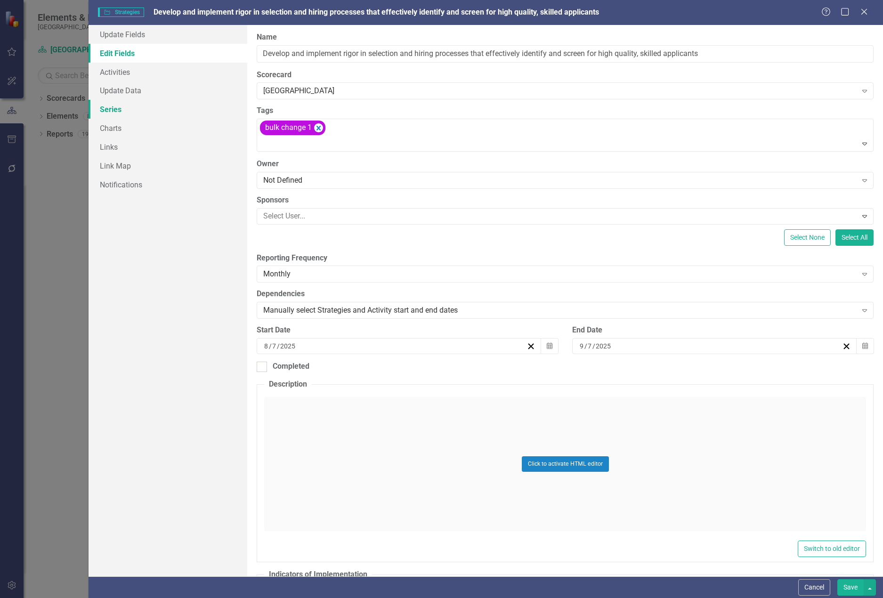
click at [117, 109] on link "Series" at bounding box center [167, 109] width 159 height 19
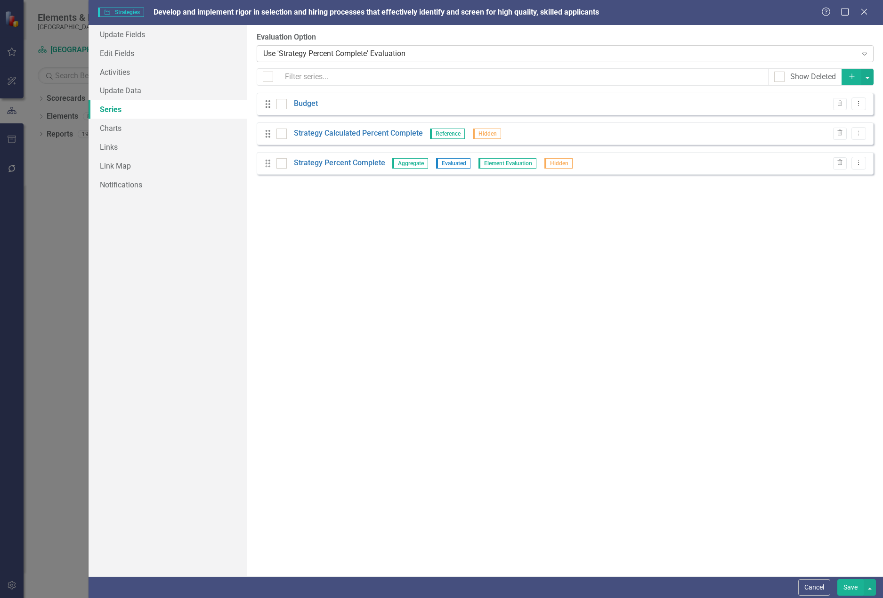
click at [423, 50] on div "Use 'Strategy Percent Complete' Evaluation" at bounding box center [560, 53] width 594 height 11
click at [136, 151] on link "Links" at bounding box center [167, 146] width 159 height 19
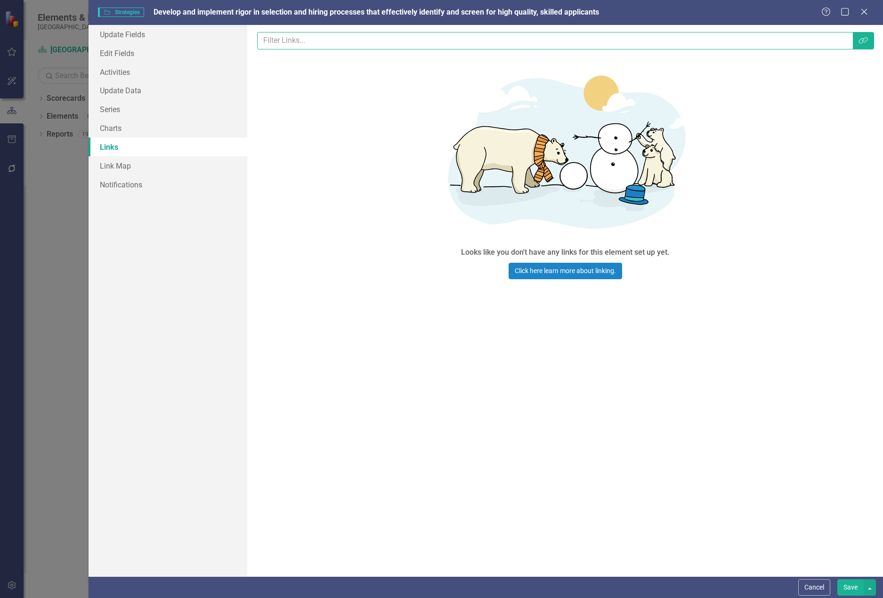
click at [351, 44] on input "text" at bounding box center [555, 40] width 596 height 17
click at [374, 40] on input "text" at bounding box center [555, 40] width 596 height 17
click at [303, 45] on input "support" at bounding box center [555, 40] width 596 height 17
type input "s"
click at [116, 10] on span "Strategies Strategies" at bounding box center [121, 12] width 46 height 9
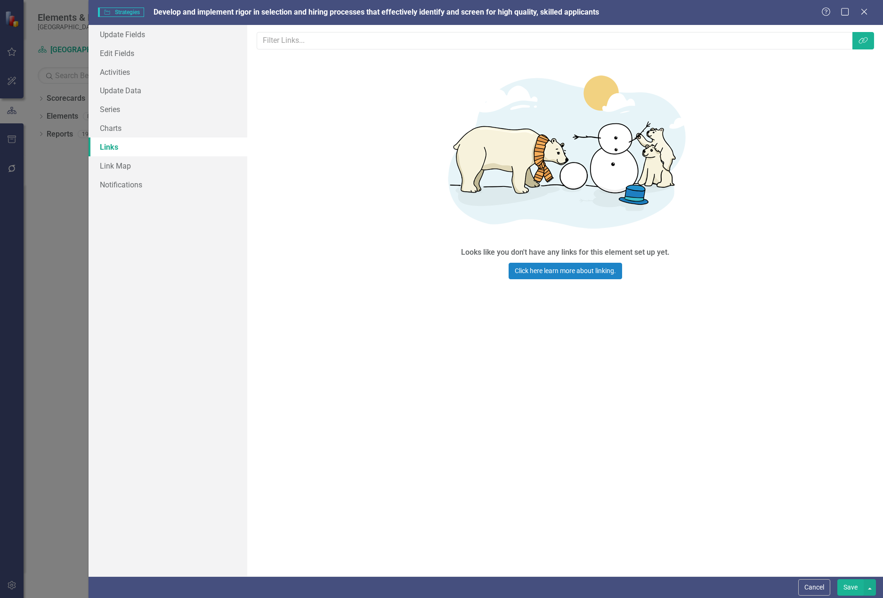
drag, startPoint x: 115, startPoint y: 11, endPoint x: 370, endPoint y: 80, distance: 263.3
click at [402, 80] on div "Looks like you don't have any links for this element set up yet. Click here lea…" at bounding box center [565, 168] width 617 height 225
click at [152, 36] on link "Update Fields" at bounding box center [167, 34] width 159 height 19
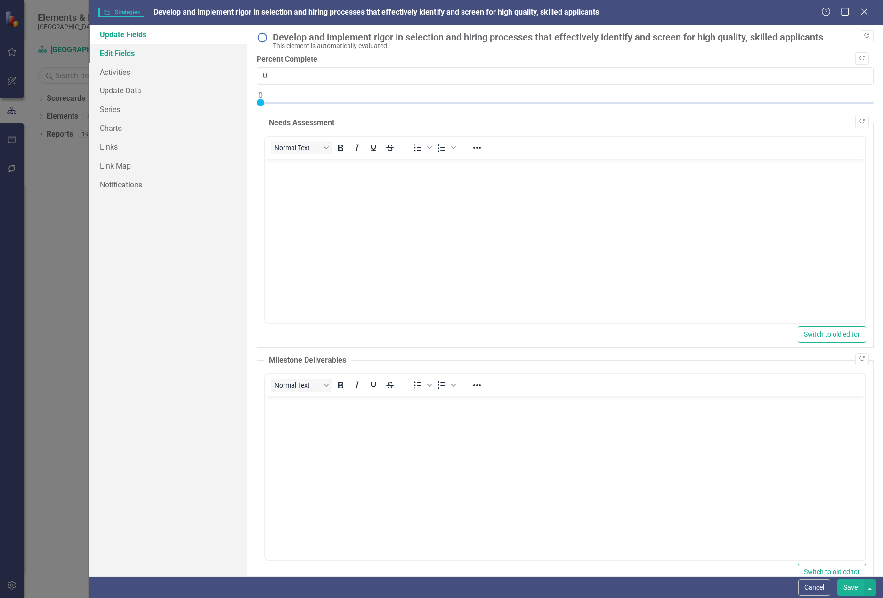
click at [130, 55] on link "Edit Fields" at bounding box center [167, 53] width 159 height 19
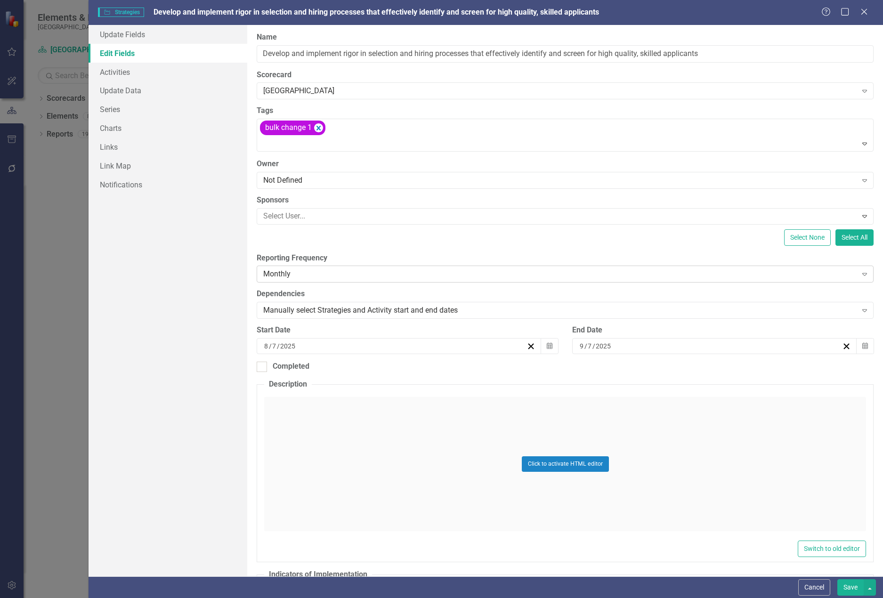
click at [294, 275] on div "Monthly" at bounding box center [560, 274] width 594 height 11
click at [296, 315] on div "Manually select Strategies and Activity start and end dates" at bounding box center [560, 310] width 594 height 11
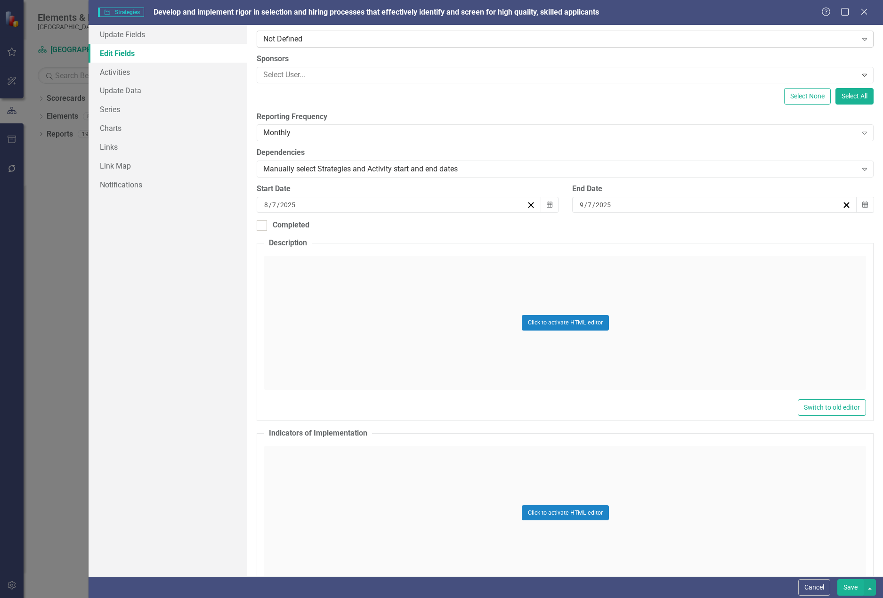
click at [618, 43] on div "Not Defined" at bounding box center [560, 38] width 594 height 11
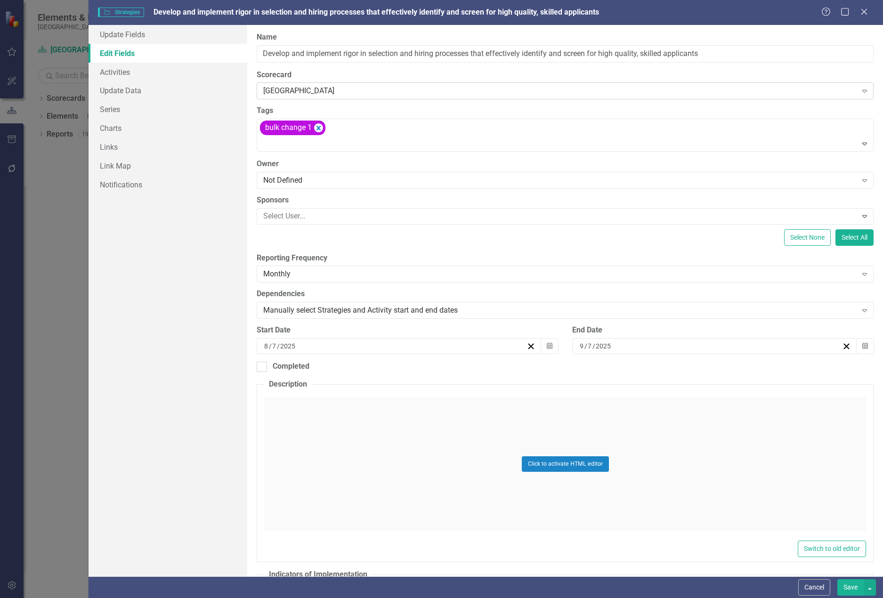
click at [448, 91] on div "[GEOGRAPHIC_DATA]" at bounding box center [560, 91] width 594 height 11
click at [439, 56] on input "Develop and implement rigor in selection and hiring processes that effectively …" at bounding box center [565, 53] width 617 height 17
click at [137, 165] on link "Link Map" at bounding box center [167, 165] width 159 height 19
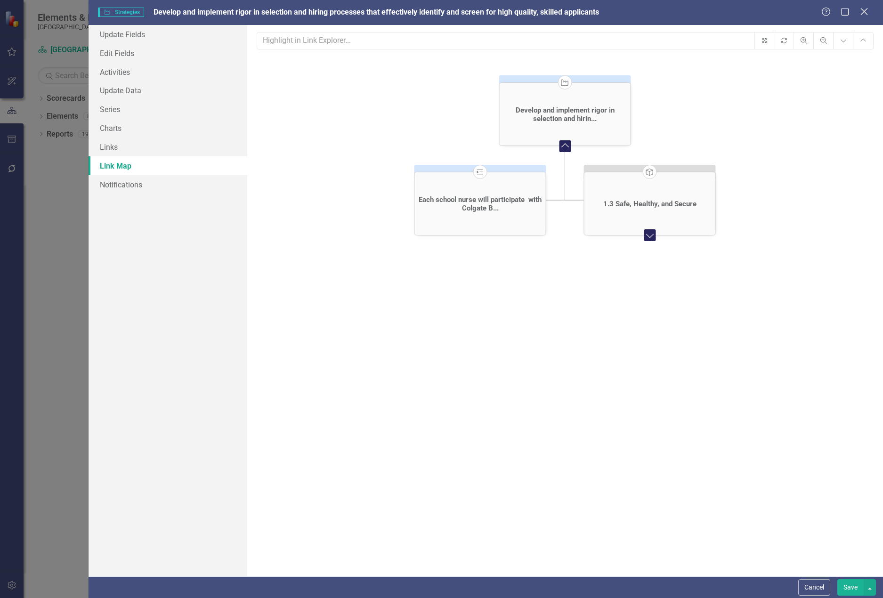
click at [862, 12] on icon "Close" at bounding box center [864, 11] width 12 height 9
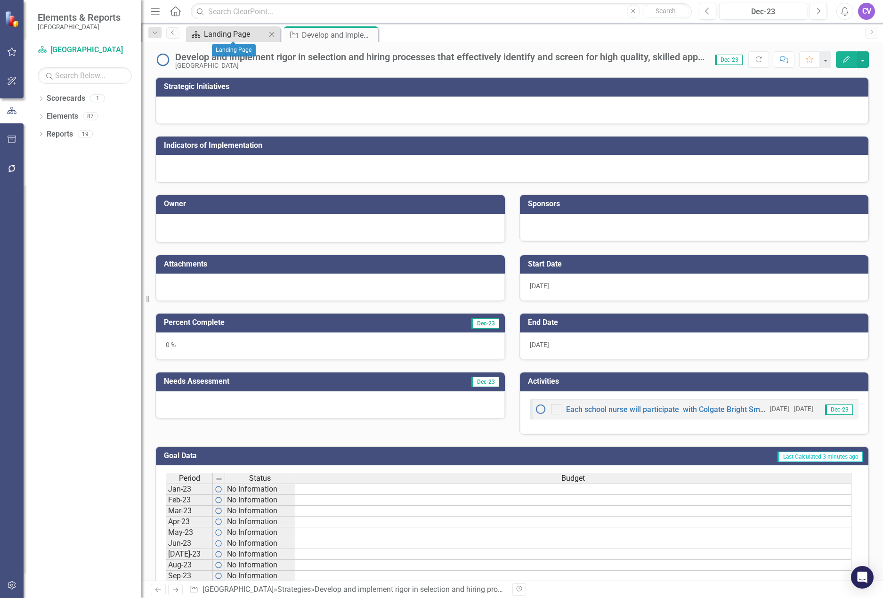
click at [236, 31] on div "Landing Page" at bounding box center [235, 34] width 62 height 12
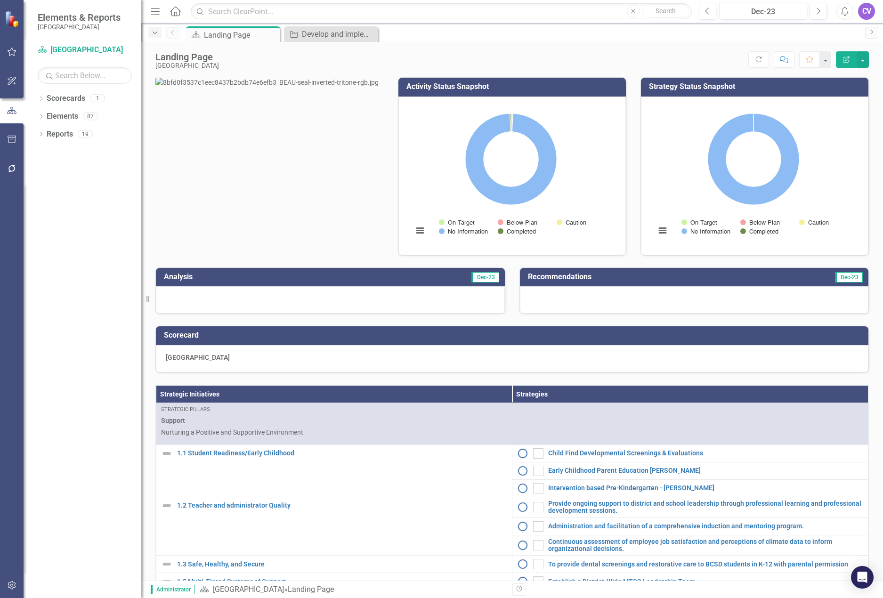
click at [153, 31] on icon "Dropdown" at bounding box center [155, 33] width 8 height 7
click at [326, 35] on div "Develop and implement rigor in selection and hiring processes that effectively …" at bounding box center [333, 34] width 62 height 12
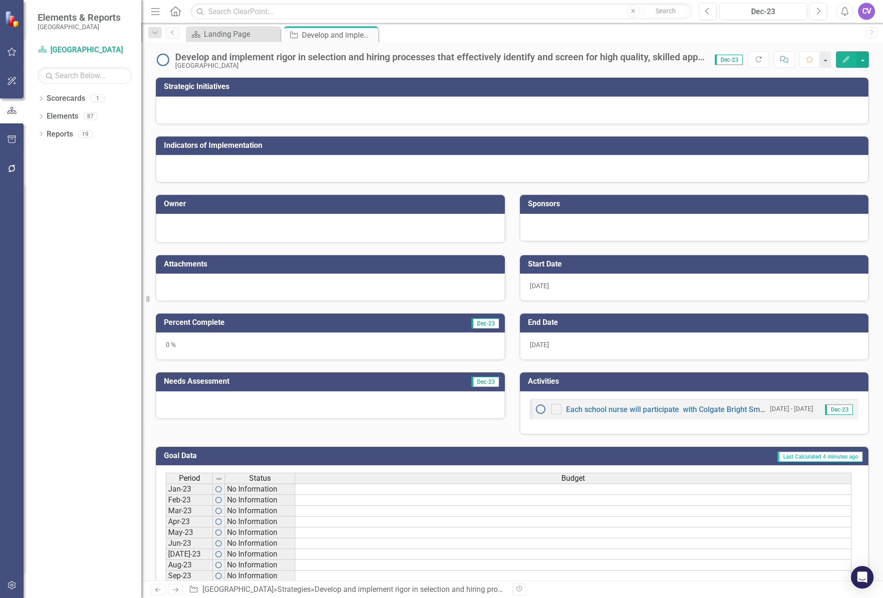
click at [802, 107] on div at bounding box center [512, 109] width 712 height 27
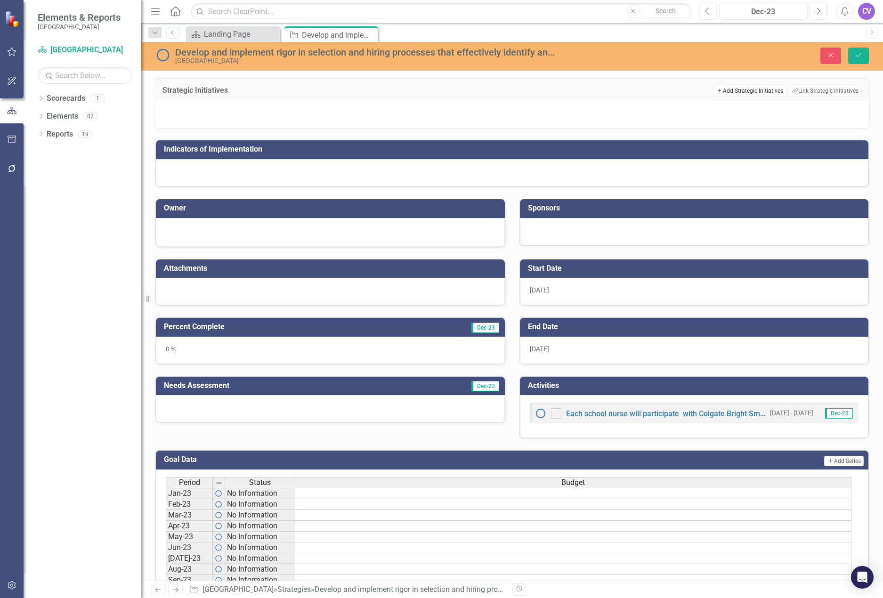
click at [730, 92] on button "Add Add Strategic Initiatives" at bounding box center [749, 91] width 73 height 12
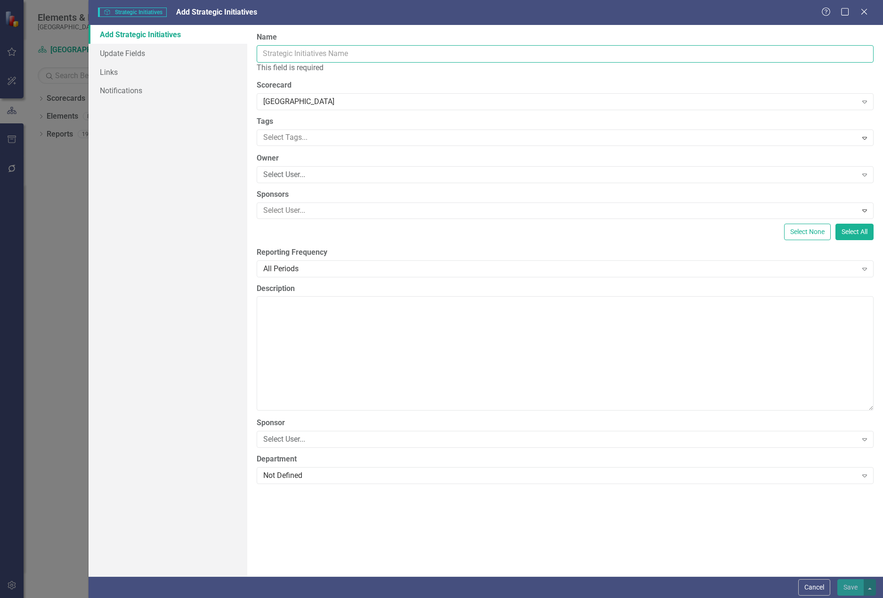
click at [372, 52] on input "Name" at bounding box center [565, 53] width 617 height 17
paste input "Develop and implement rigor in selection and hiring processes that effectively …"
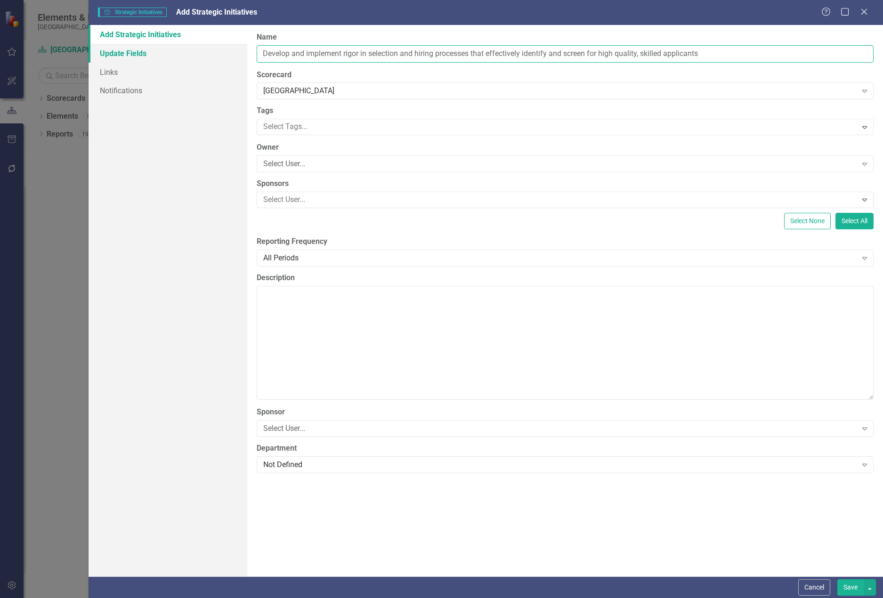
type input "Develop and implement rigor in selection and hiring processes that effectively …"
click at [144, 53] on link "Update Fields" at bounding box center [167, 53] width 159 height 19
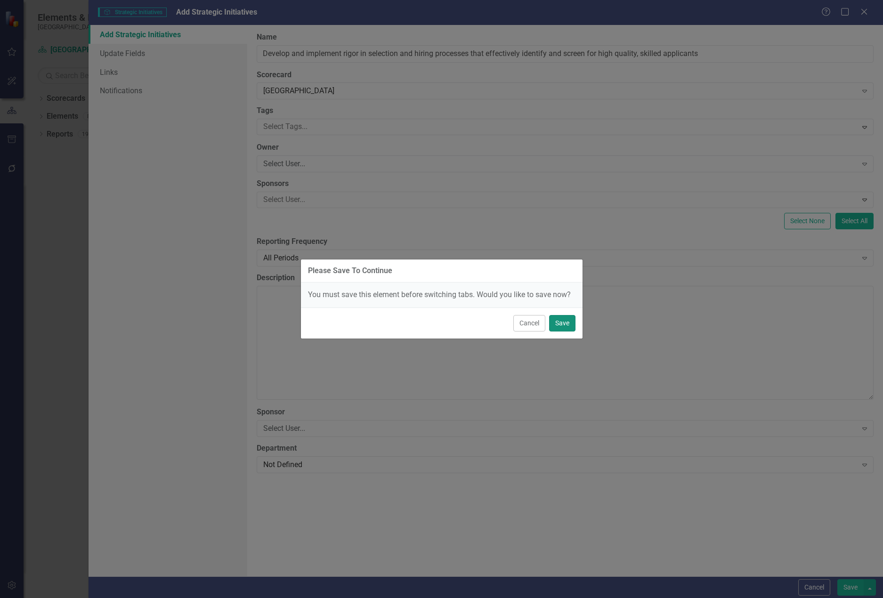
click at [569, 324] on button "Save" at bounding box center [562, 323] width 26 height 16
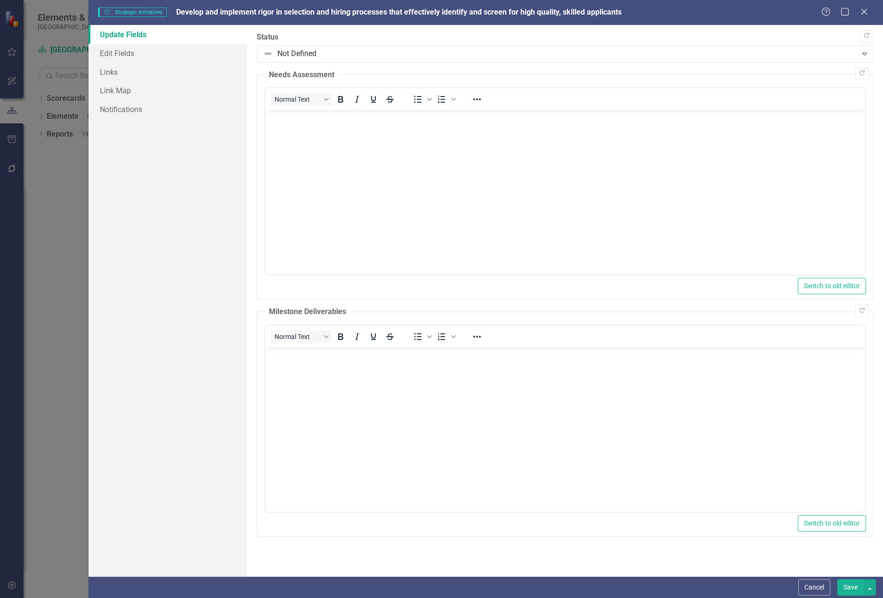
click at [128, 53] on div "Please Save To Continue You must save this element before switching tabs. Would…" at bounding box center [441, 299] width 883 height 598
click at [124, 53] on link "Edit Fields" at bounding box center [167, 53] width 159 height 19
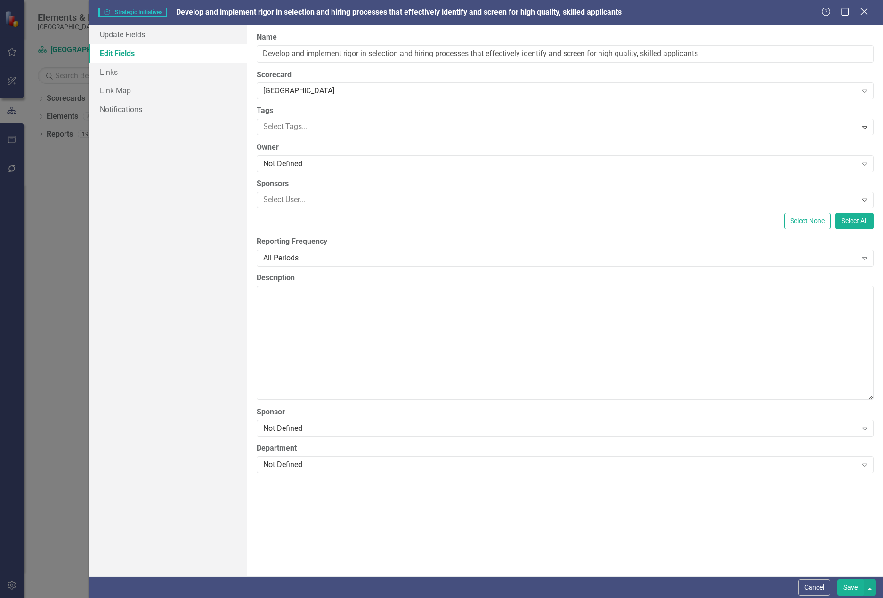
click at [868, 12] on icon "Close" at bounding box center [864, 11] width 12 height 9
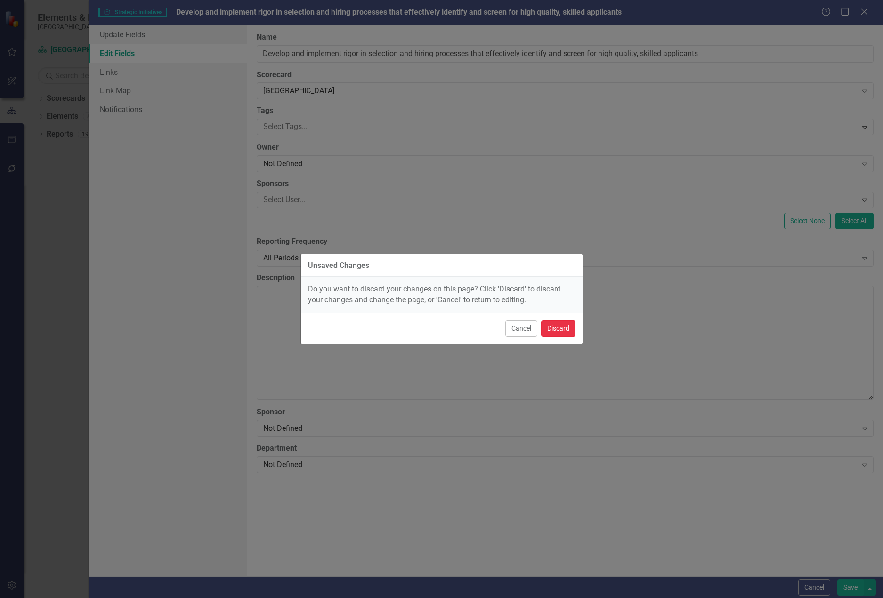
click at [568, 331] on button "Discard" at bounding box center [558, 328] width 34 height 16
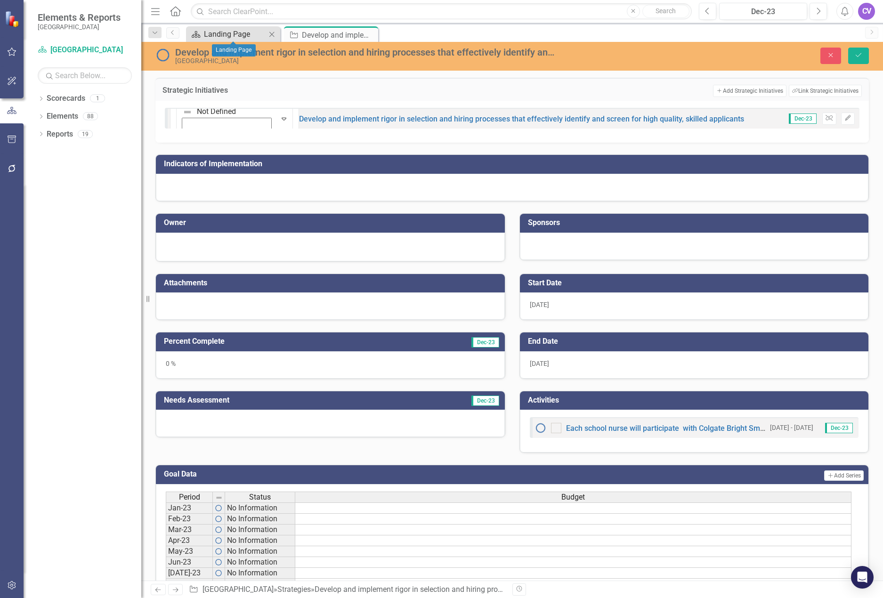
click at [213, 29] on div "Landing Page" at bounding box center [235, 34] width 62 height 12
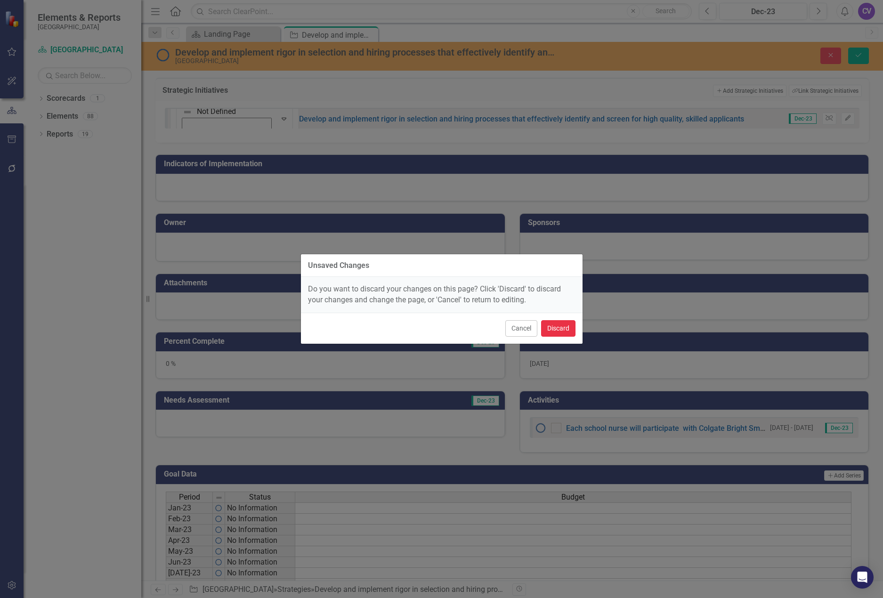
click at [565, 331] on button "Discard" at bounding box center [558, 328] width 34 height 16
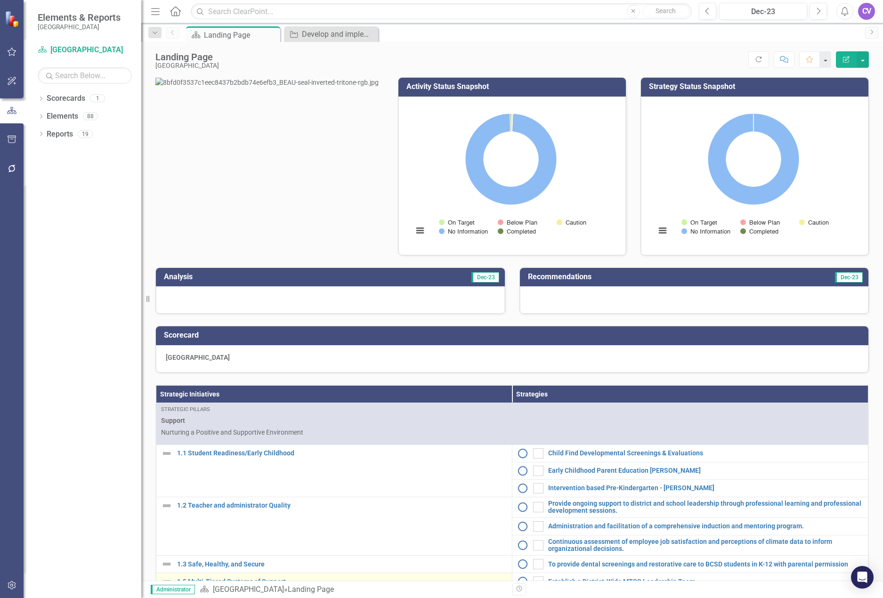
scroll to position [94, 0]
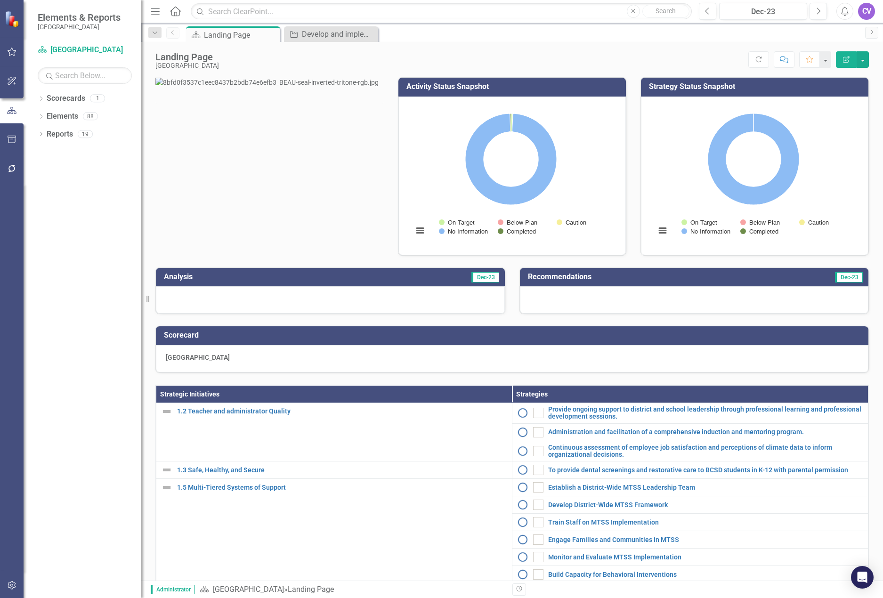
click at [301, 402] on th "Strategic Initiatives" at bounding box center [334, 393] width 356 height 17
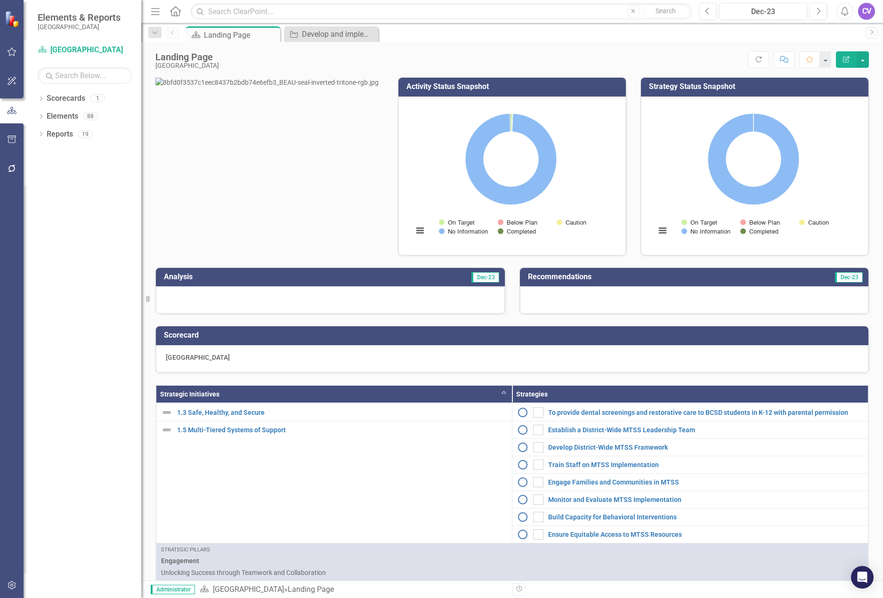
scroll to position [0, 0]
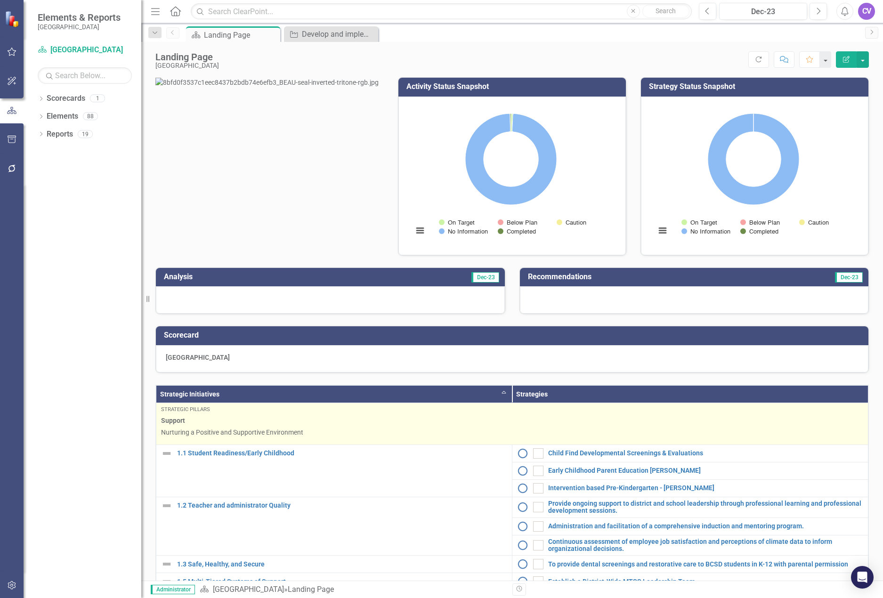
click at [362, 437] on p "Nurturing a Positive and Supportive Environment" at bounding box center [512, 431] width 702 height 9
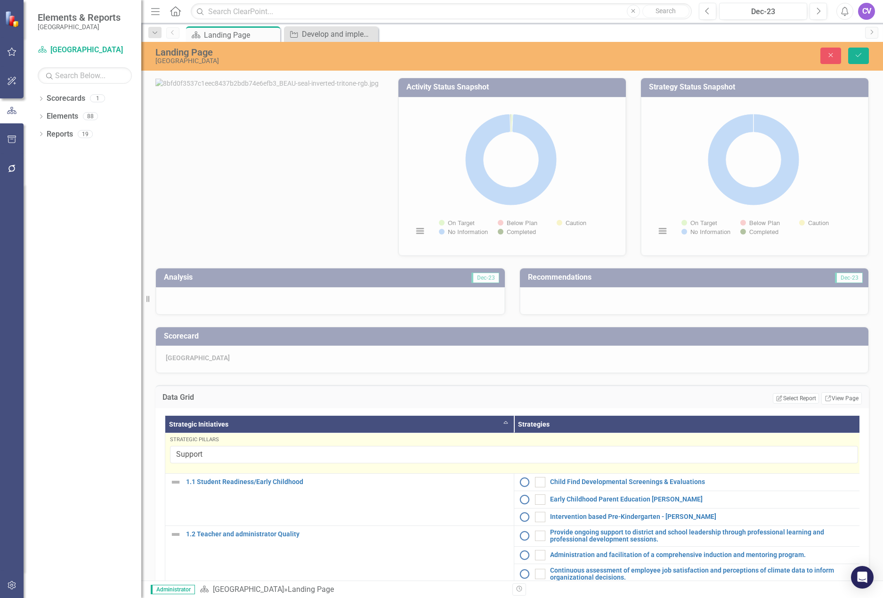
click at [113, 459] on div "Dropdown Scorecards 1 Beaufort County School District Dropdown Elements 88 Drop…" at bounding box center [83, 344] width 118 height 507
click at [868, 56] on button "Save" at bounding box center [858, 56] width 21 height 16
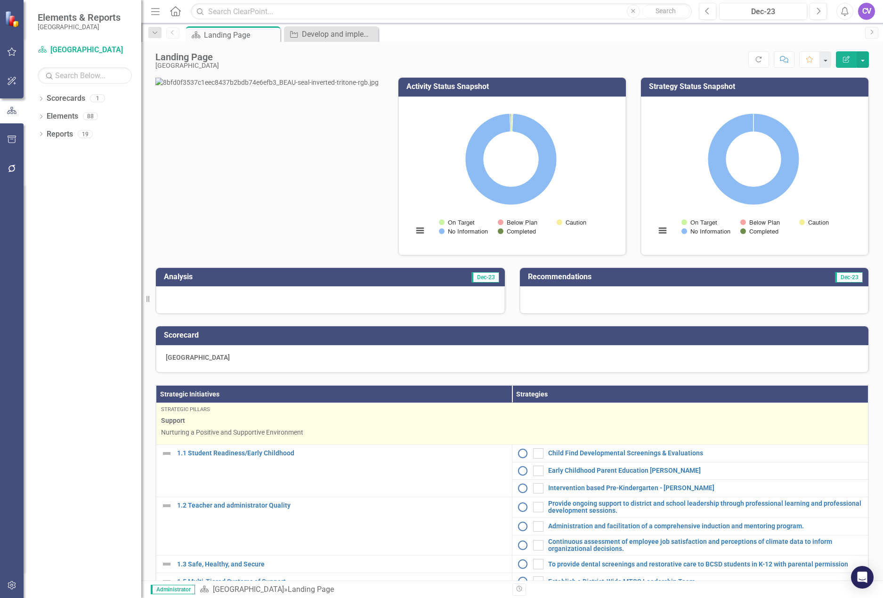
click at [327, 425] on span "Support" at bounding box center [512, 420] width 702 height 9
click at [257, 437] on div "Support Nurturing a Positive and Supportive Environment" at bounding box center [512, 426] width 702 height 21
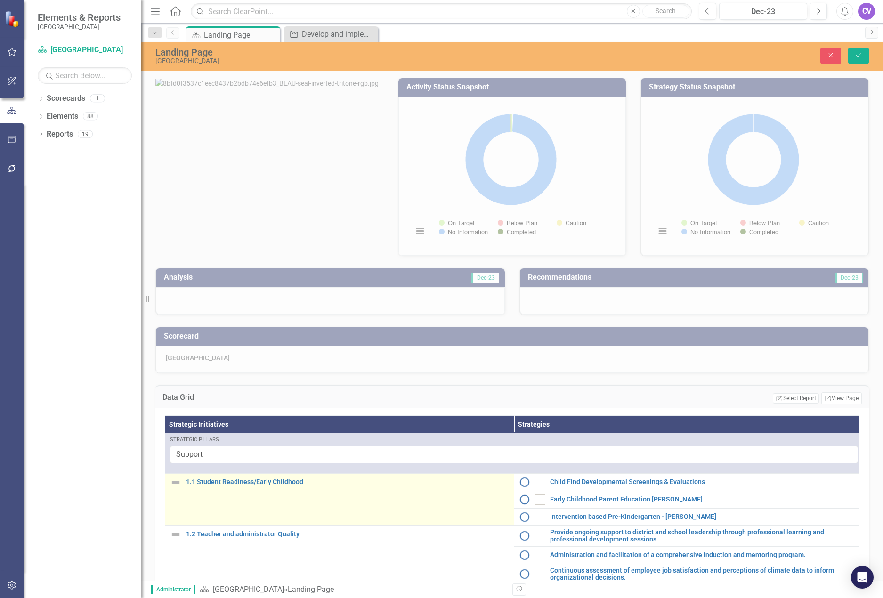
drag, startPoint x: 356, startPoint y: 487, endPoint x: 380, endPoint y: 530, distance: 48.9
click at [344, 519] on td "1.1 Student Readiness/Early Childhood Link Map View Link Map Edit Edit Strategi…" at bounding box center [339, 500] width 349 height 52
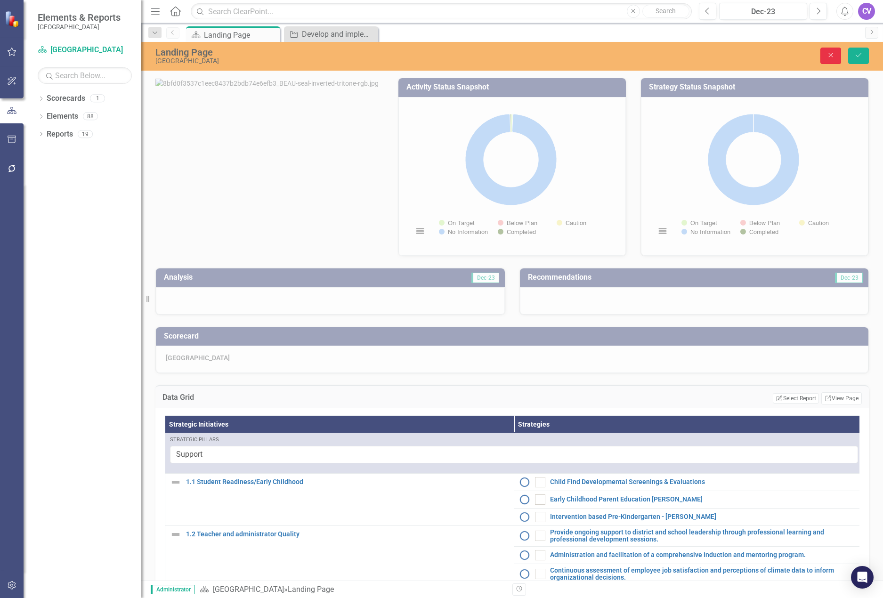
click at [825, 55] on button "Close" at bounding box center [830, 56] width 21 height 16
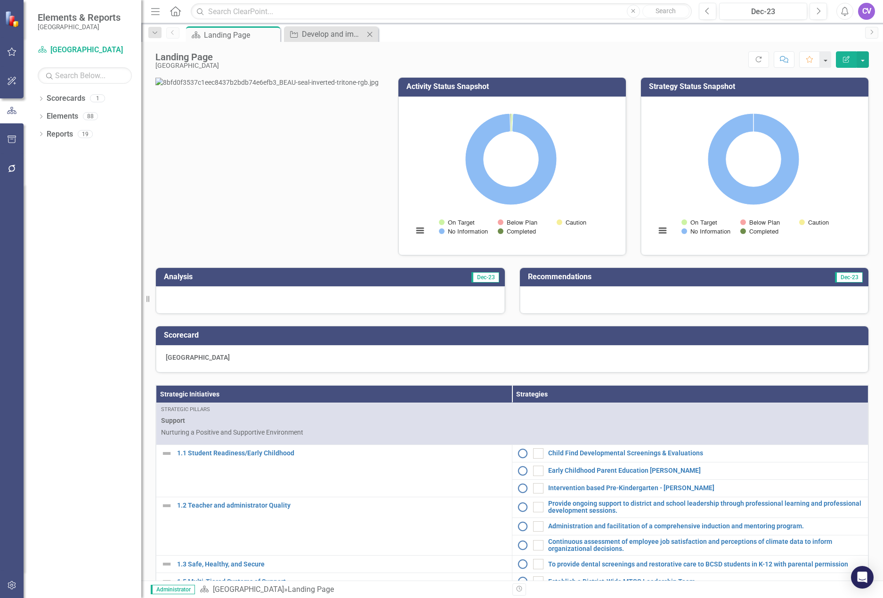
click at [314, 27] on div "Strategies Develop and implement rigor in selection and hiring processes that e…" at bounding box center [331, 34] width 94 height 16
click at [319, 40] on div "Strategies Develop and implement rigor in selection and hiring processes that e…" at bounding box center [331, 34] width 94 height 16
click at [328, 37] on div "Develop and implement rigor in selection and hiring processes that effectively …" at bounding box center [333, 34] width 62 height 12
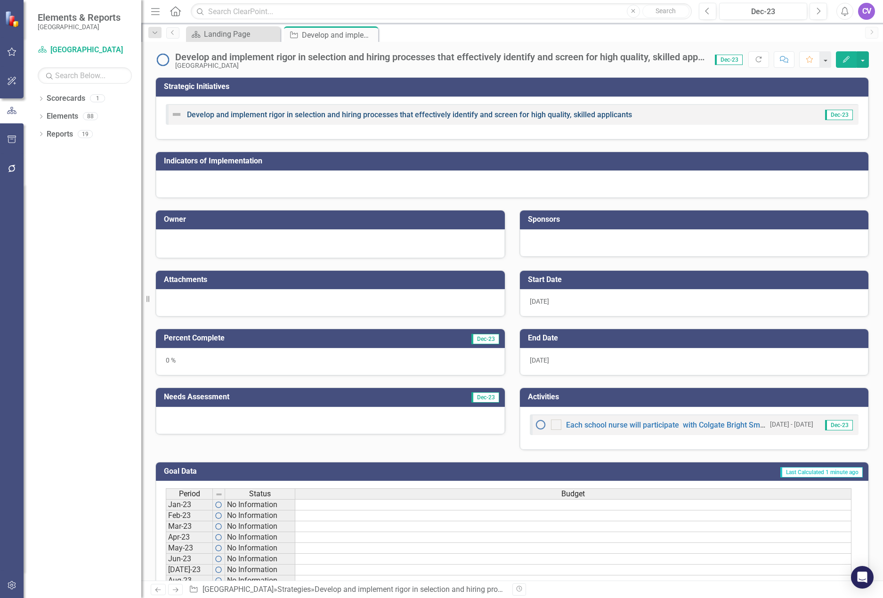
click at [267, 114] on link "Develop and implement rigor in selection and hiring processes that effectively …" at bounding box center [409, 114] width 445 height 9
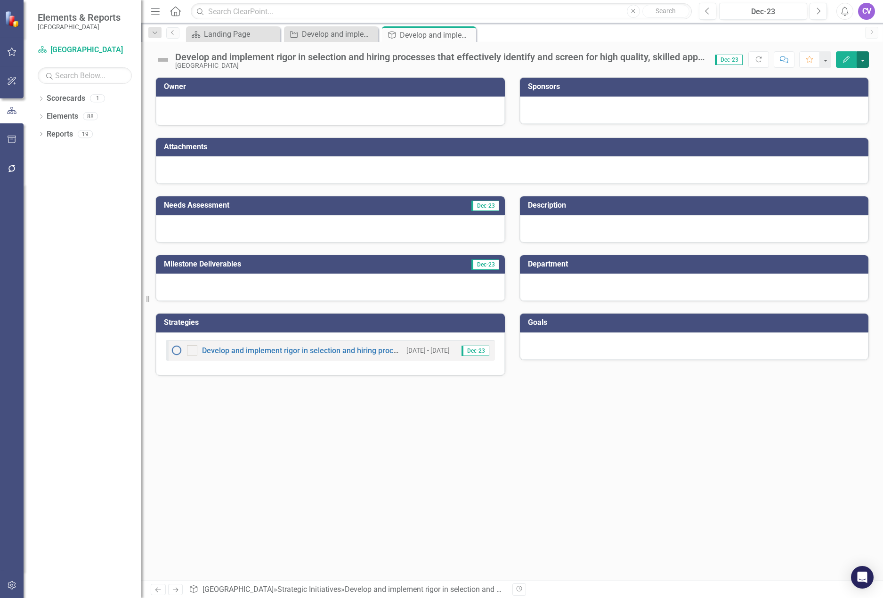
click at [860, 59] on button "button" at bounding box center [862, 59] width 12 height 16
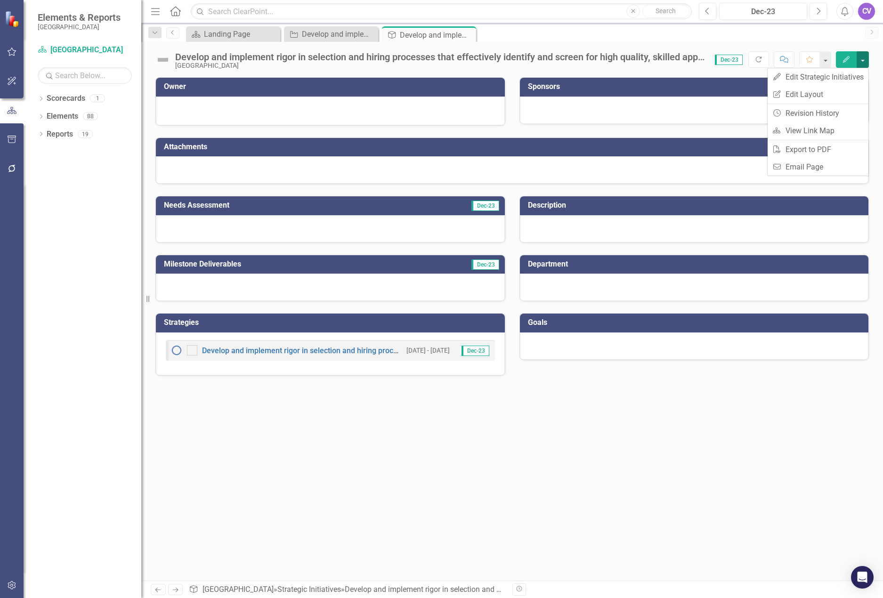
click at [860, 59] on button "button" at bounding box center [862, 59] width 12 height 16
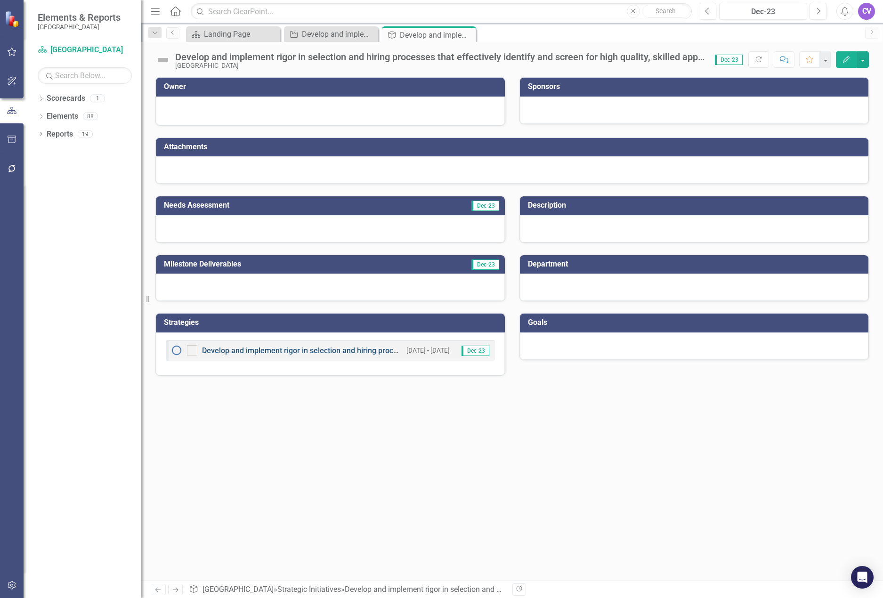
click at [319, 353] on link "Develop and implement rigor in selection and hiring processes that effectively …" at bounding box center [424, 350] width 445 height 9
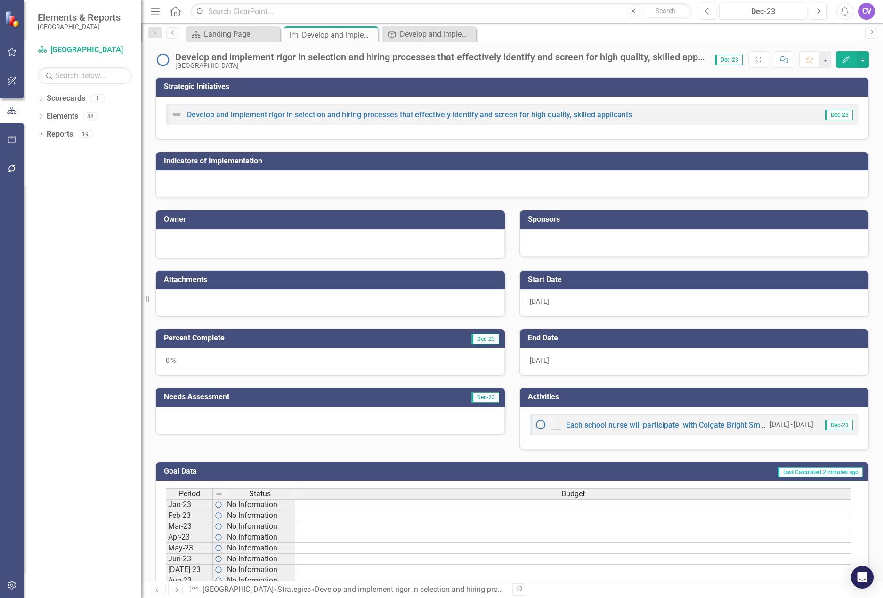
click at [849, 61] on icon "Edit" at bounding box center [846, 59] width 8 height 7
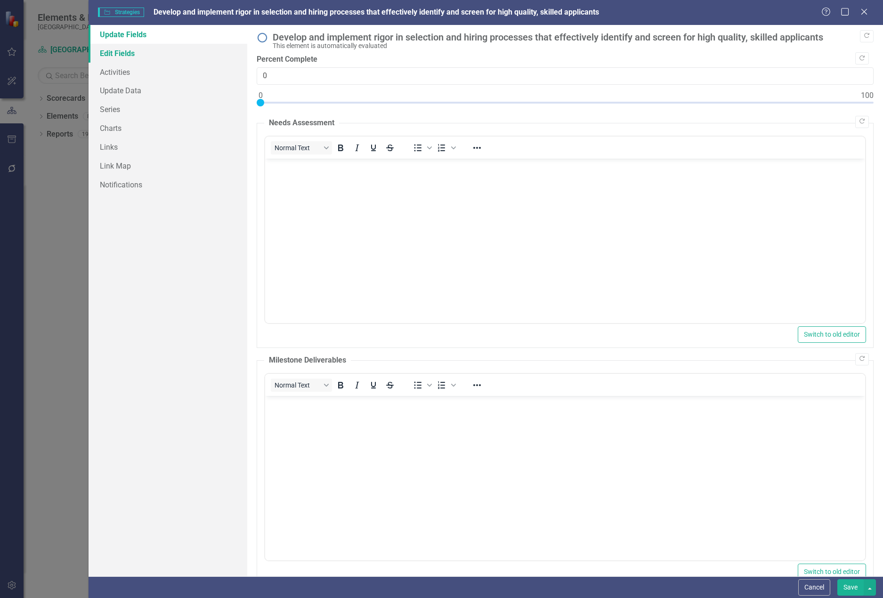
click at [104, 50] on link "Edit Fields" at bounding box center [167, 53] width 159 height 19
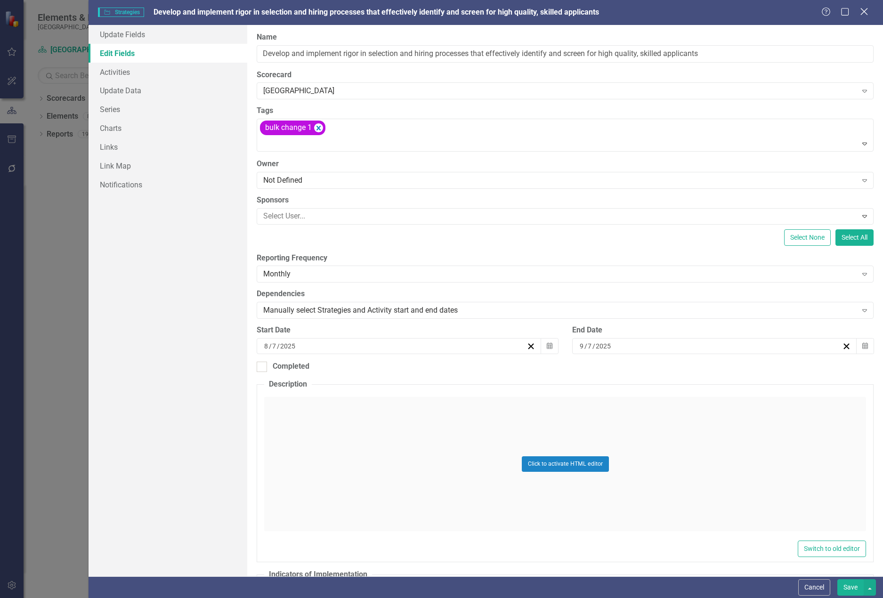
click at [869, 14] on icon "Close" at bounding box center [864, 11] width 12 height 9
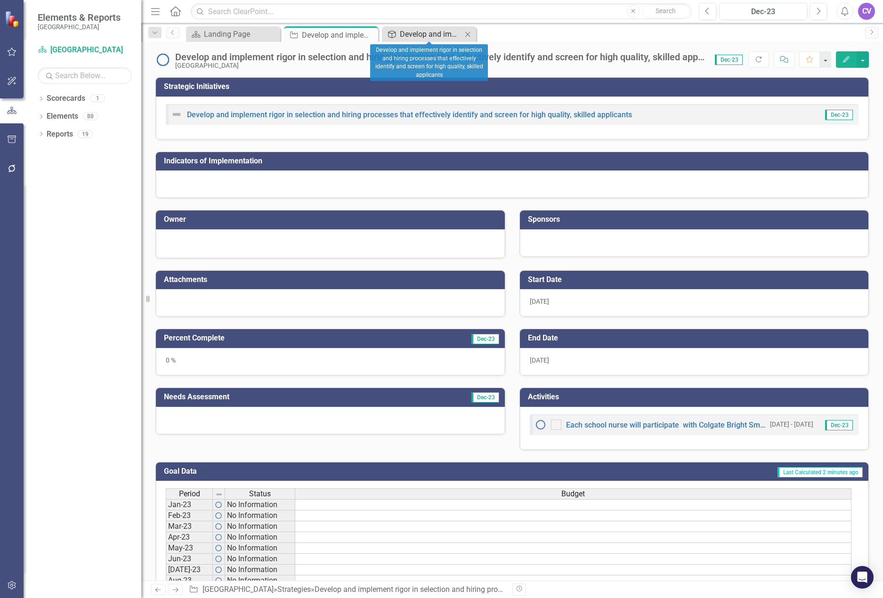
click at [418, 32] on div "Develop and implement rigor in selection and hiring processes that effectively …" at bounding box center [431, 34] width 62 height 12
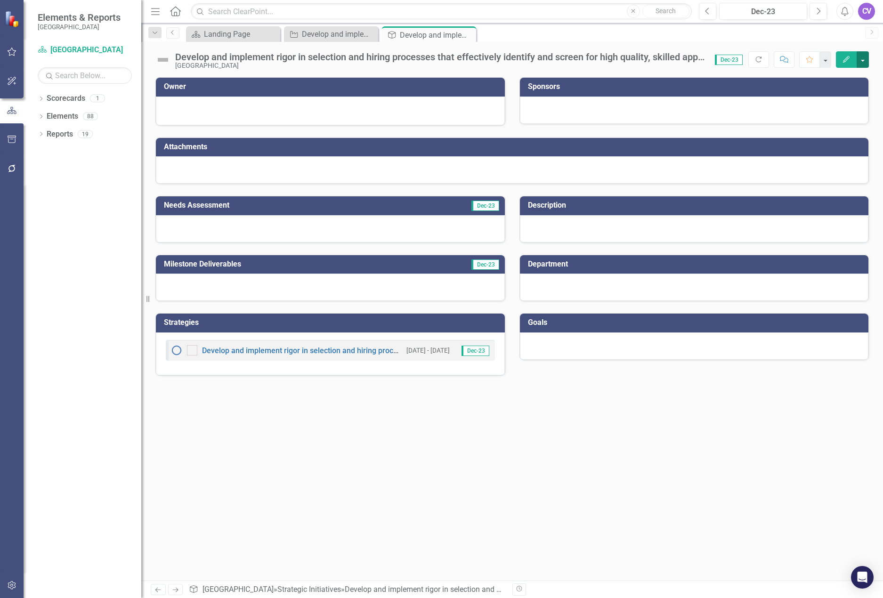
click at [865, 62] on button "button" at bounding box center [862, 59] width 12 height 16
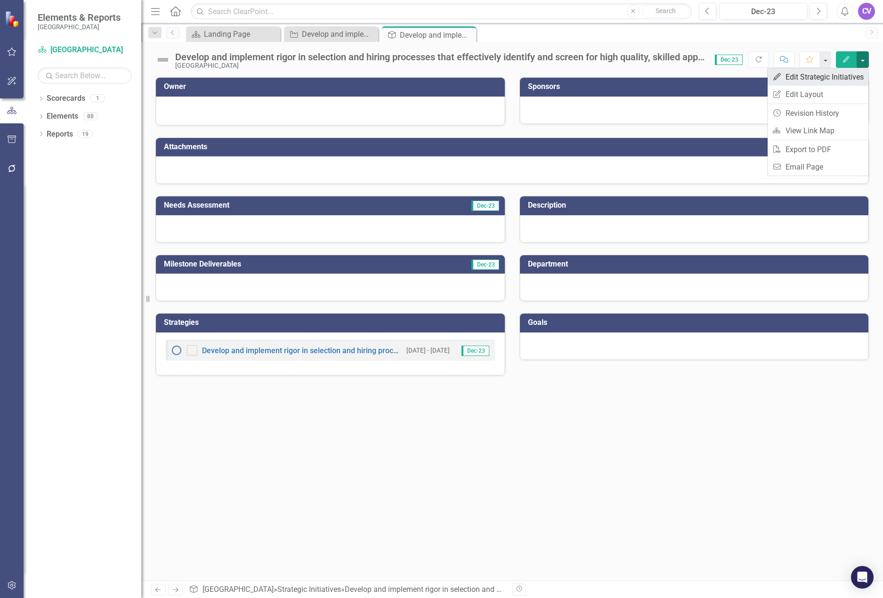
click at [794, 81] on link "Edit Edit Strategic Initiatives" at bounding box center [817, 76] width 101 height 17
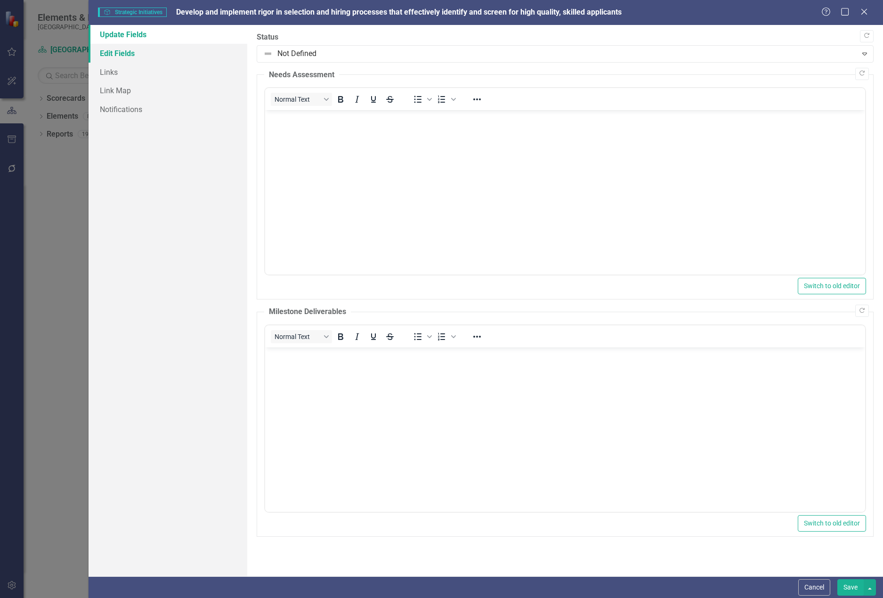
click at [137, 49] on link "Edit Fields" at bounding box center [167, 53] width 159 height 19
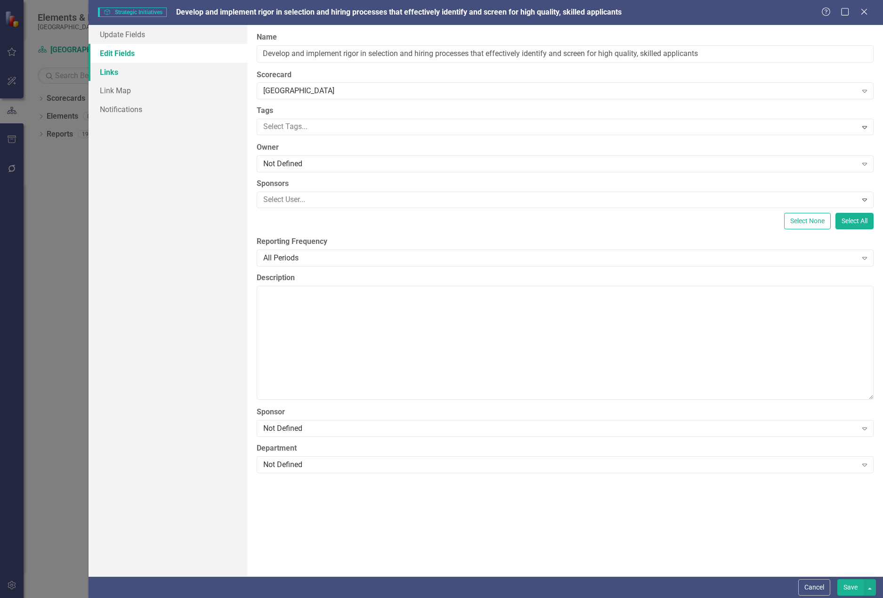
click at [130, 69] on link "Links" at bounding box center [167, 72] width 159 height 19
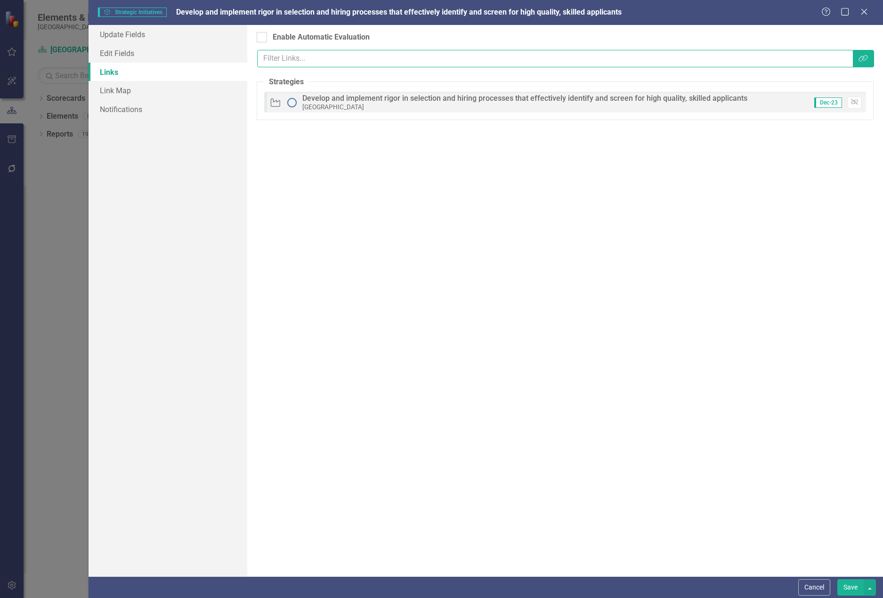
click at [318, 58] on input "text" at bounding box center [555, 58] width 596 height 17
click at [164, 88] on link "Link Map" at bounding box center [167, 90] width 159 height 19
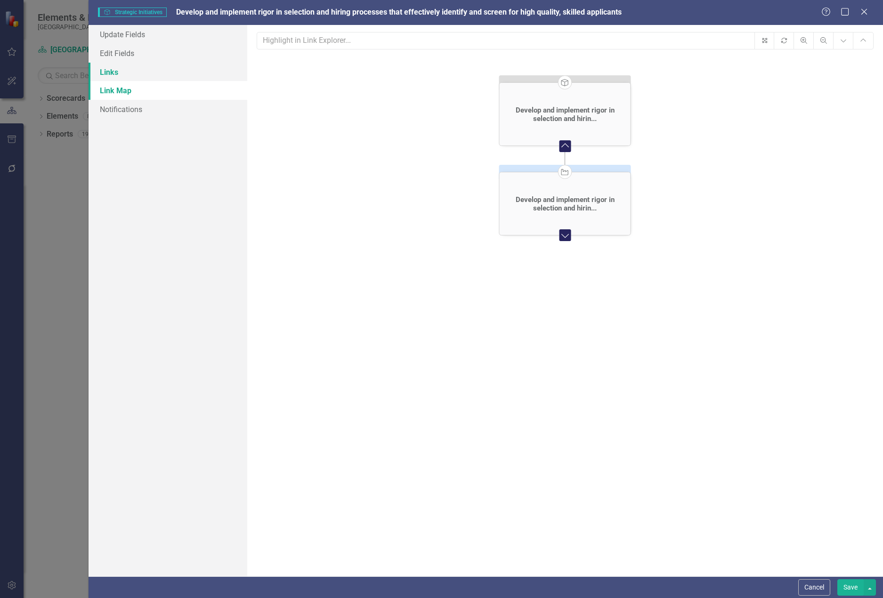
click at [122, 72] on link "Links" at bounding box center [167, 72] width 159 height 19
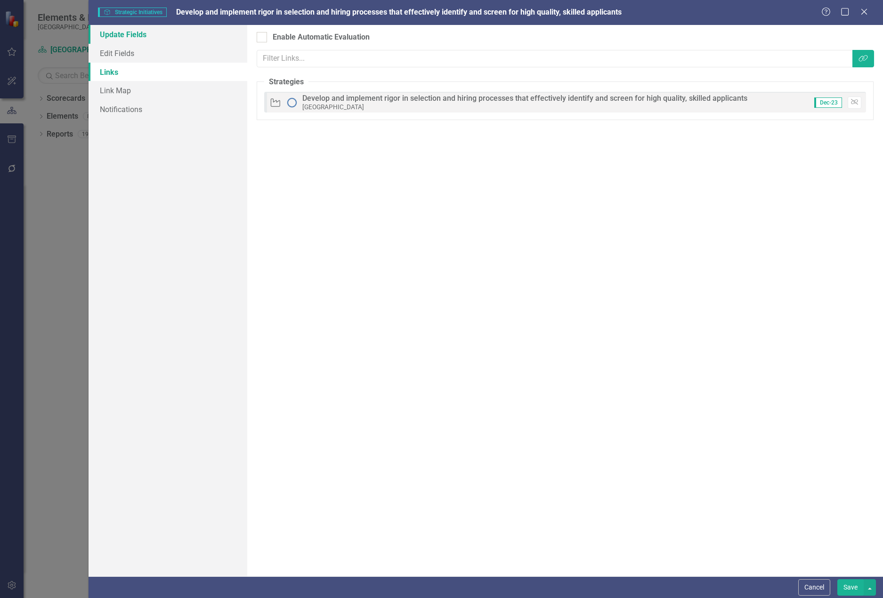
click at [136, 34] on link "Update Fields" at bounding box center [167, 34] width 159 height 19
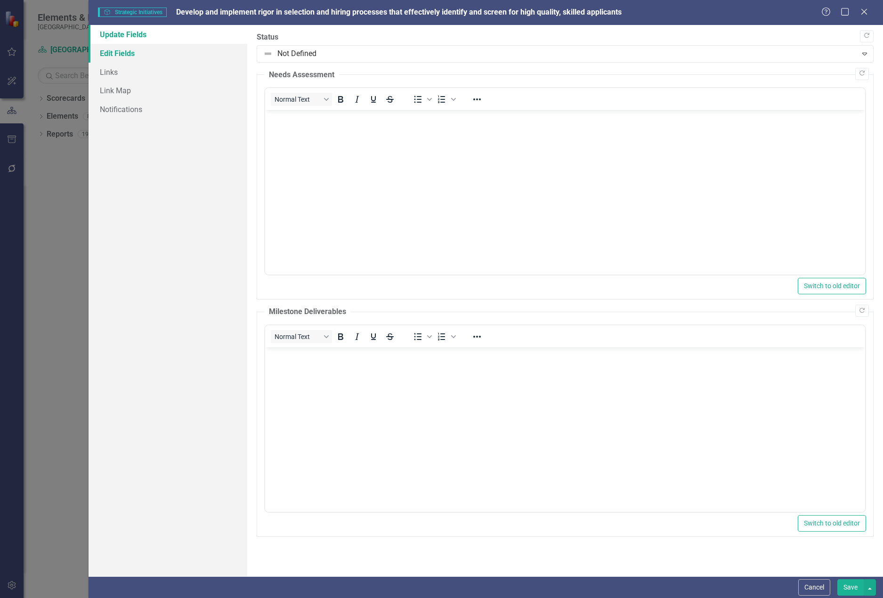
click at [133, 54] on link "Edit Fields" at bounding box center [167, 53] width 159 height 19
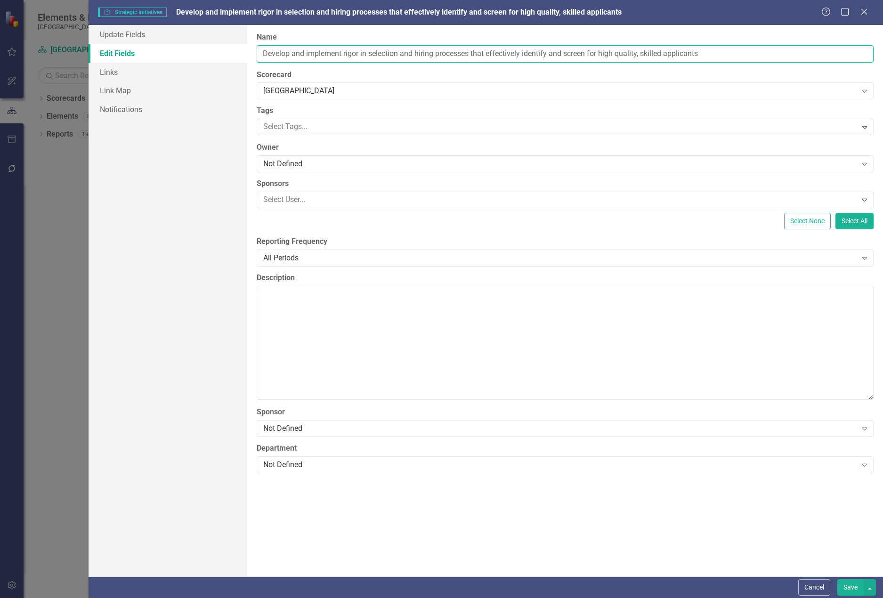
click at [262, 52] on input "Develop and implement rigor in selection and hiring processes that effectively …" at bounding box center [565, 53] width 617 height 17
type input "1.4 Develop and implement rigor in selection and hiring processes that effectiv…"
click at [856, 588] on button "Save" at bounding box center [850, 587] width 26 height 16
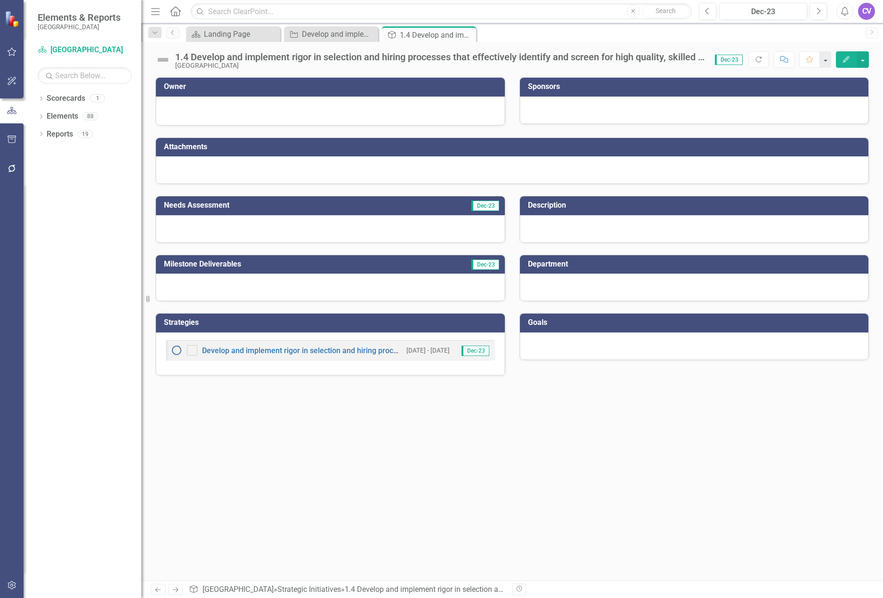
drag, startPoint x: 416, startPoint y: 36, endPoint x: 345, endPoint y: 63, distance: 76.0
drag, startPoint x: 345, startPoint y: 63, endPoint x: 591, endPoint y: 56, distance: 246.3
click at [591, 56] on div "1.4 Develop and implement rigor in selection and hiring processes that effectiv…" at bounding box center [440, 57] width 530 height 10
click at [233, 40] on div "Landing Page" at bounding box center [235, 34] width 62 height 12
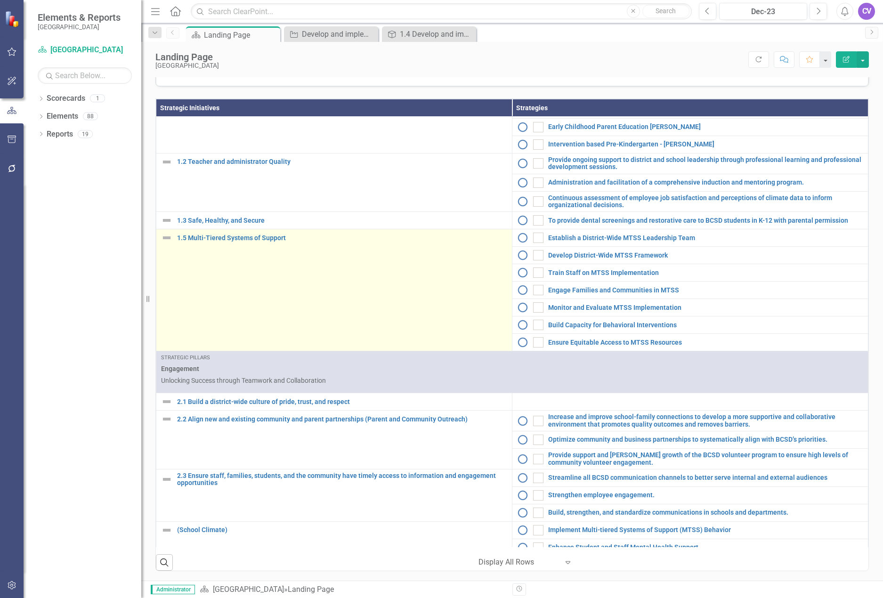
scroll to position [10, 0]
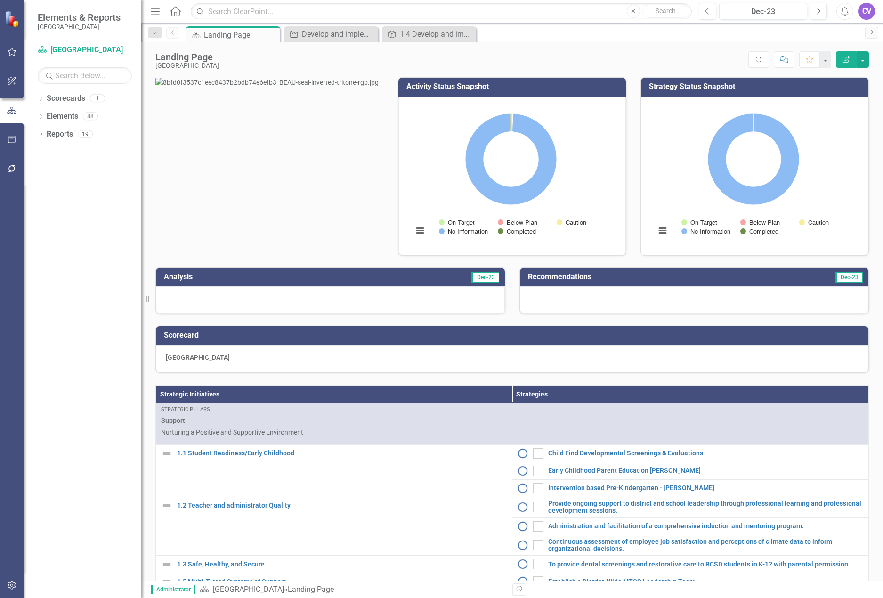
scroll to position [10, 0]
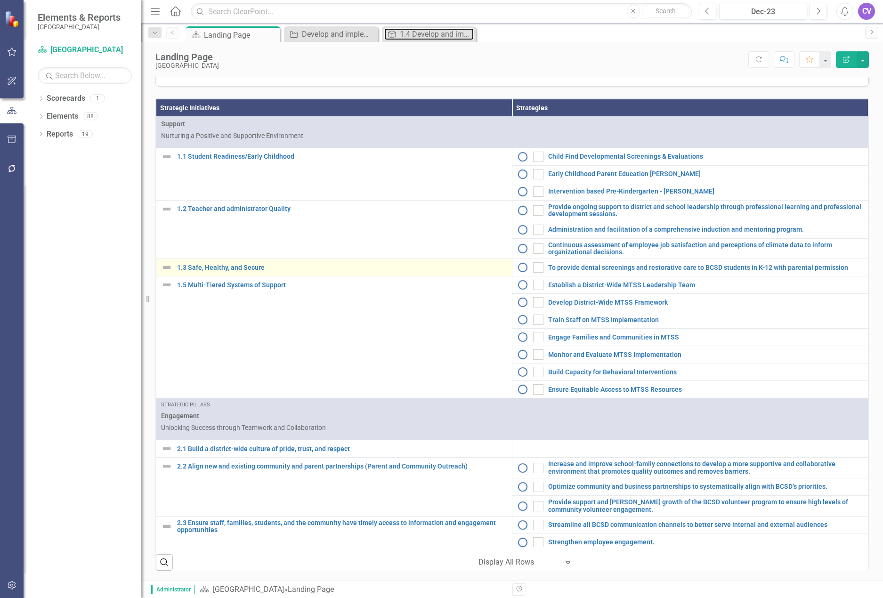
drag, startPoint x: 437, startPoint y: 32, endPoint x: 232, endPoint y: 272, distance: 316.5
click at [232, 272] on div "Menu Home Search Close Search Previous Dec-23 Next Alerts CV User Edit Profile …" at bounding box center [511, 299] width 741 height 598
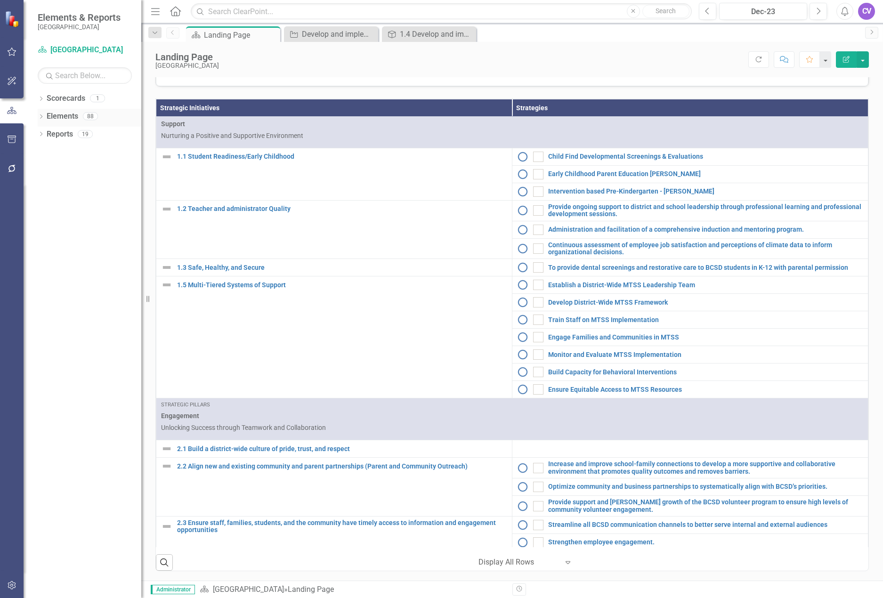
click at [75, 112] on link "Elements" at bounding box center [63, 116] width 32 height 11
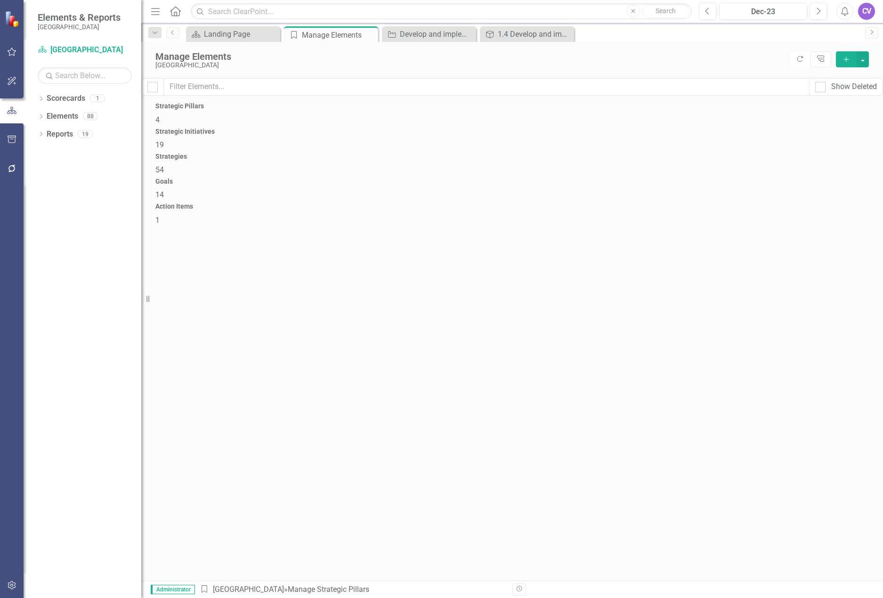
click at [164, 140] on span "19" at bounding box center [159, 144] width 8 height 9
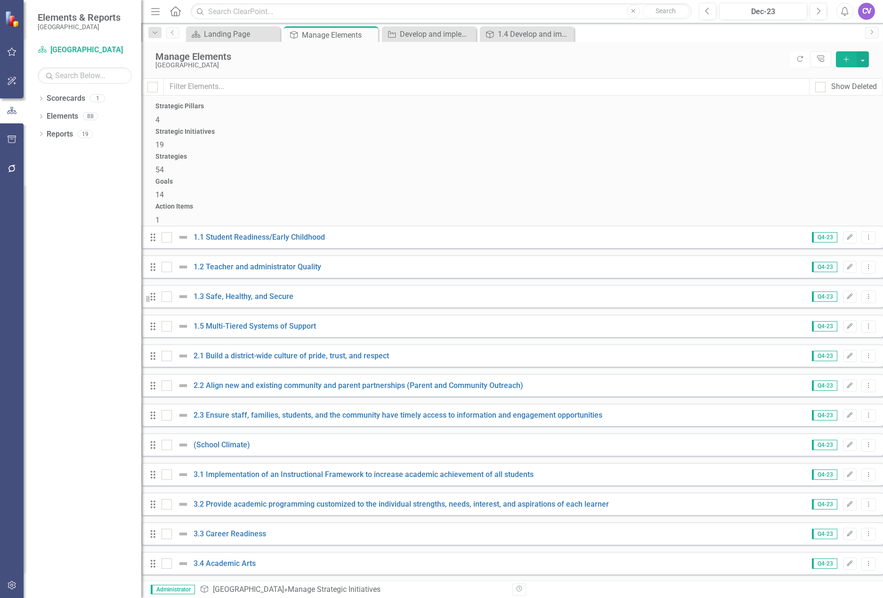
scroll to position [153, 0]
drag, startPoint x: 203, startPoint y: 562, endPoint x: 198, endPoint y: 541, distance: 22.2
click at [198, 541] on div "Drag 1.1 Student Readiness/Early Childhood Q4-23 Edit Dropdown Menu Drag 1.2 Te…" at bounding box center [511, 504] width 741 height 558
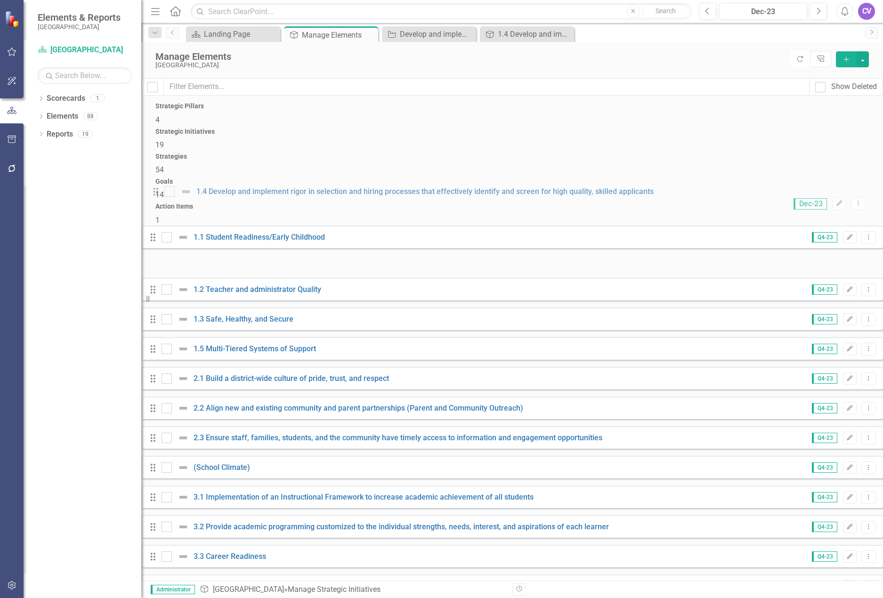
scroll to position [0, 0]
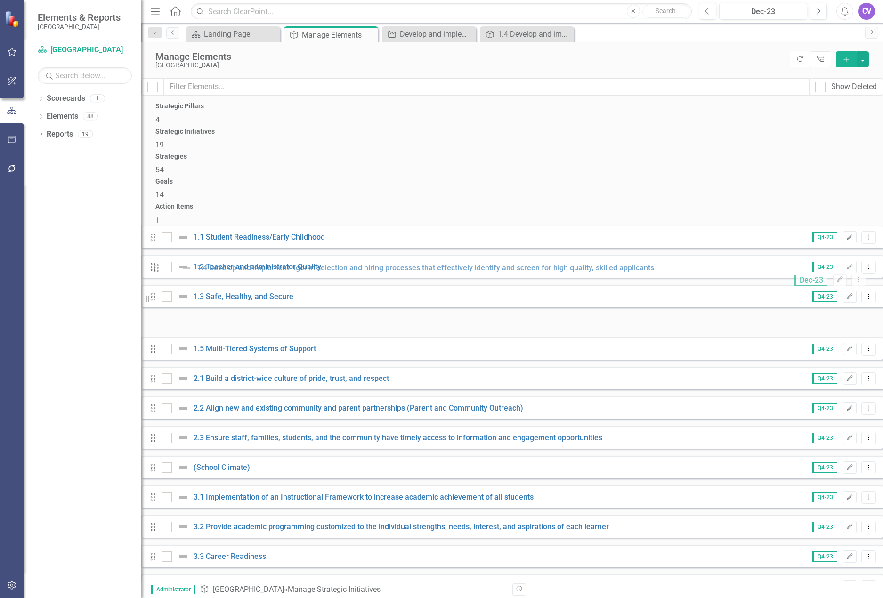
drag, startPoint x: 167, startPoint y: 562, endPoint x: 163, endPoint y: 268, distance: 294.2
click at [163, 269] on div "Drag 1.1 Student Readiness/Early Childhood Q4-23 Edit Dropdown Menu Drag 1.2 Te…" at bounding box center [511, 504] width 741 height 558
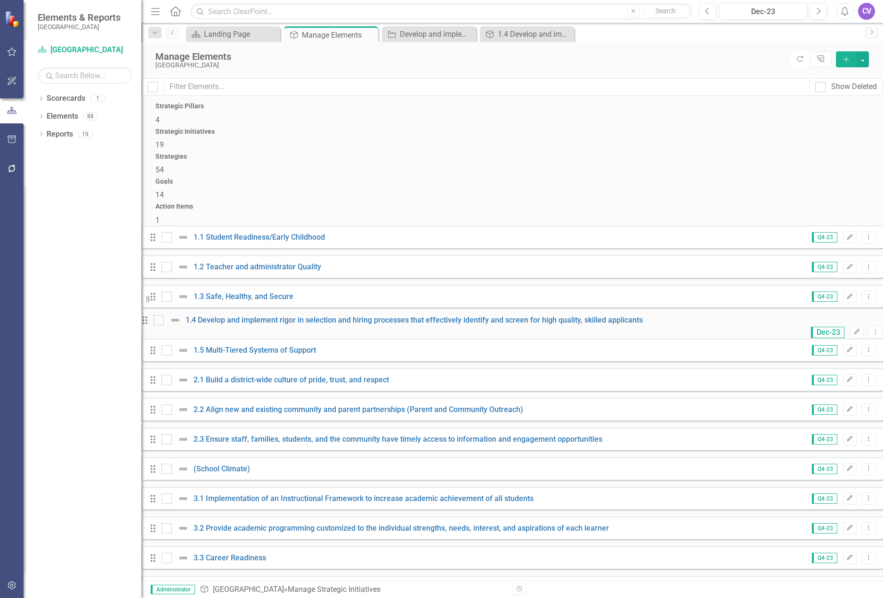
click at [518, 165] on div "54" at bounding box center [511, 170] width 713 height 11
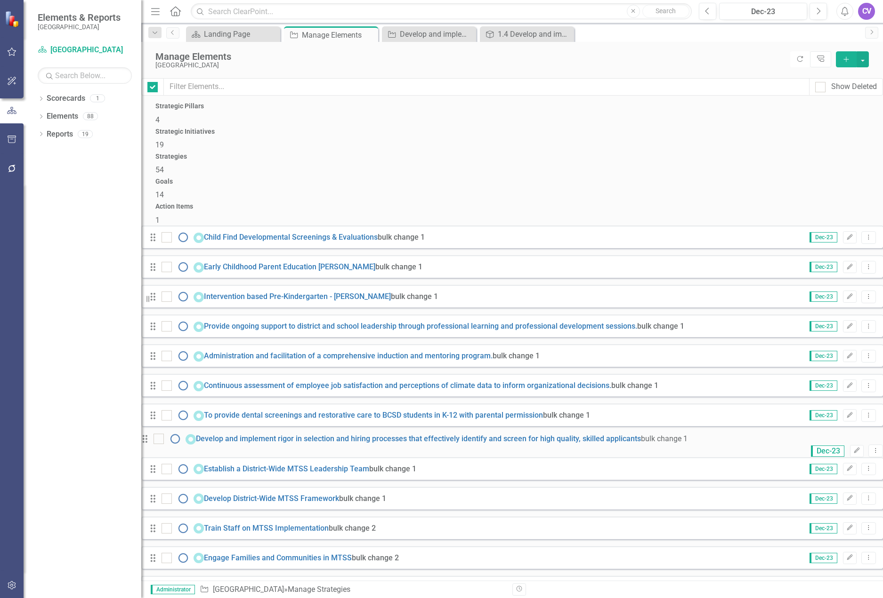
checkbox input "false"
click at [360, 129] on h4 "Strategic Initiatives" at bounding box center [511, 131] width 713 height 7
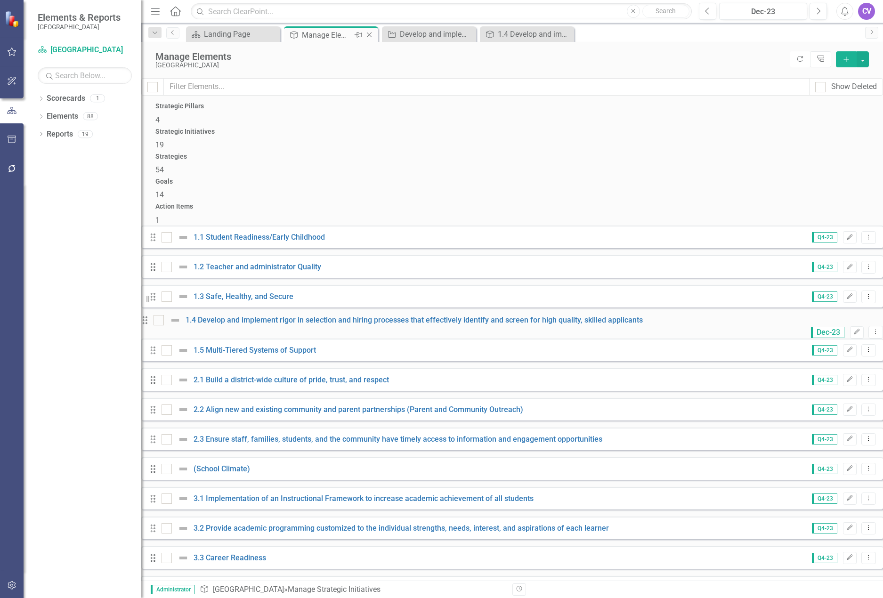
click at [370, 36] on icon "Close" at bounding box center [368, 35] width 9 height 8
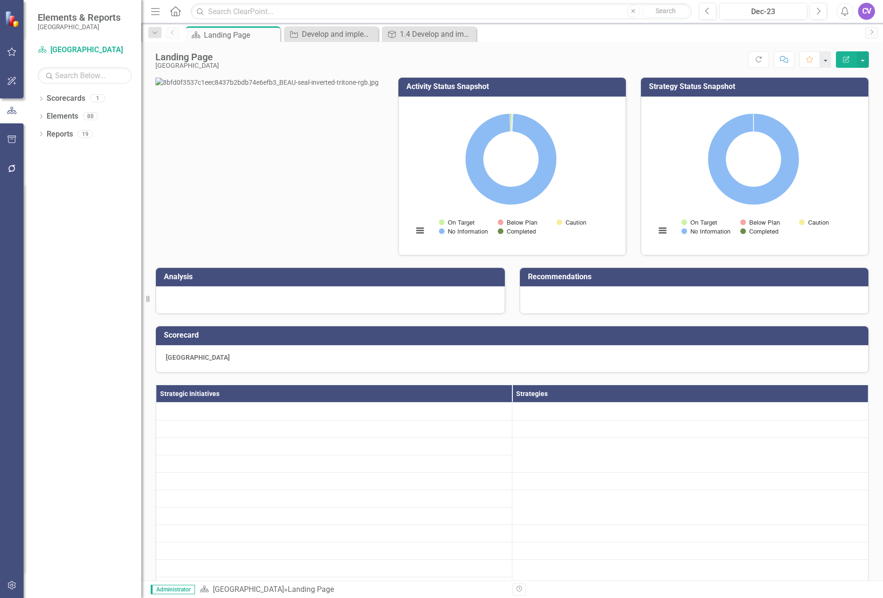
click at [0, 0] on icon "Close" at bounding box center [0, 0] width 0 height 0
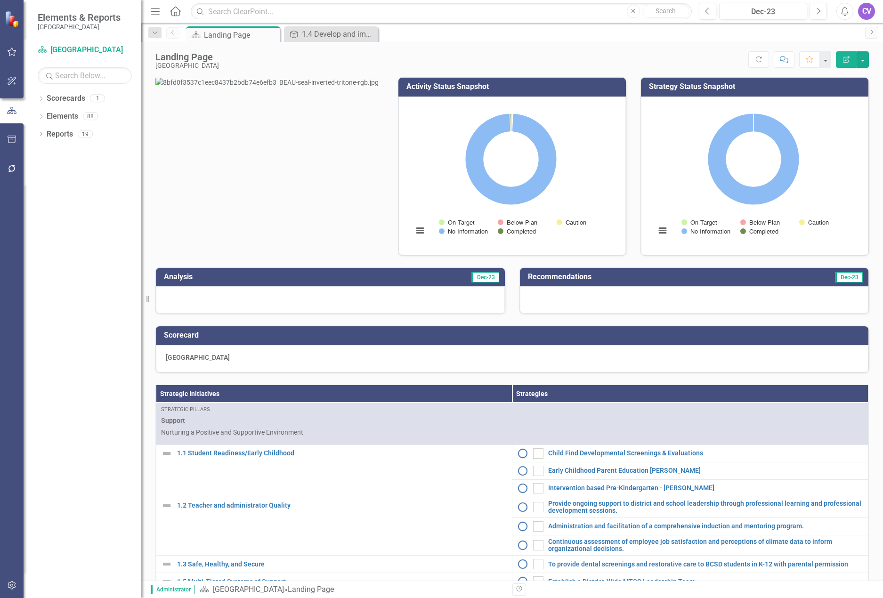
click at [0, 0] on icon "Close" at bounding box center [0, 0] width 0 height 0
click at [249, 35] on div "Landing Page" at bounding box center [241, 35] width 74 height 12
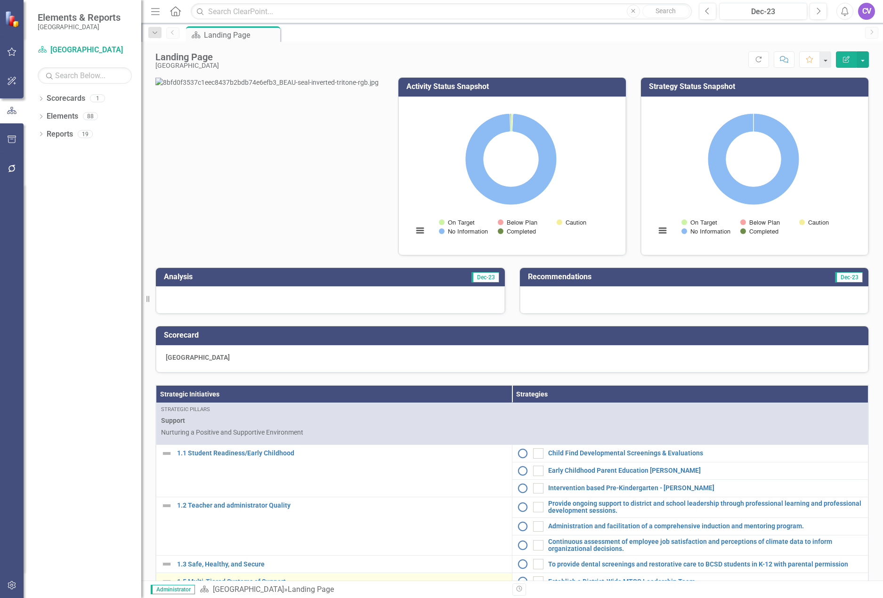
scroll to position [141, 0]
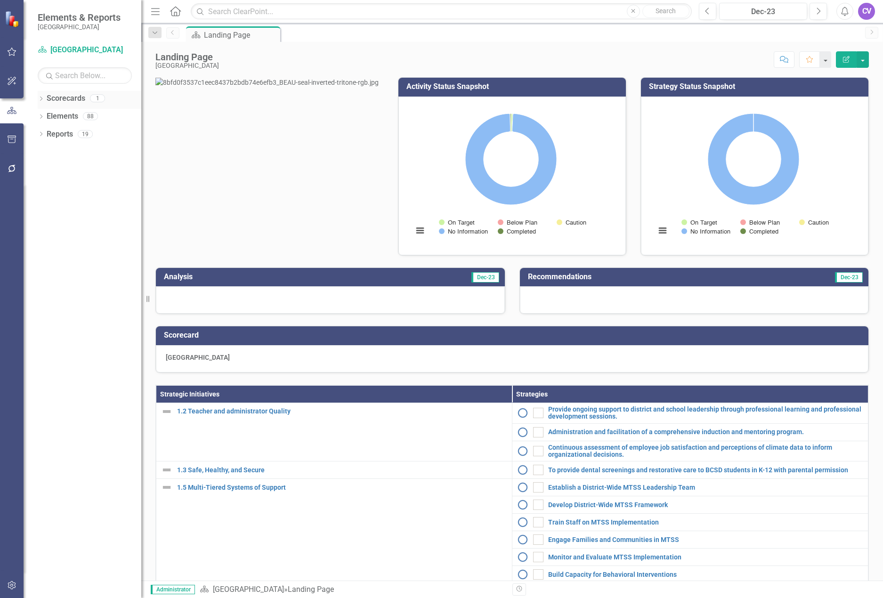
scroll to position [188, 0]
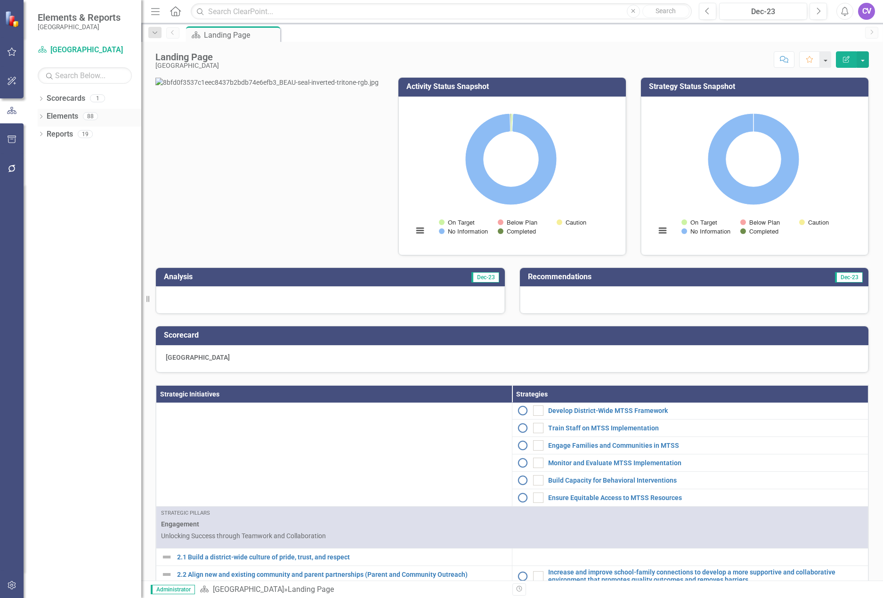
click at [55, 117] on link "Elements" at bounding box center [63, 116] width 32 height 11
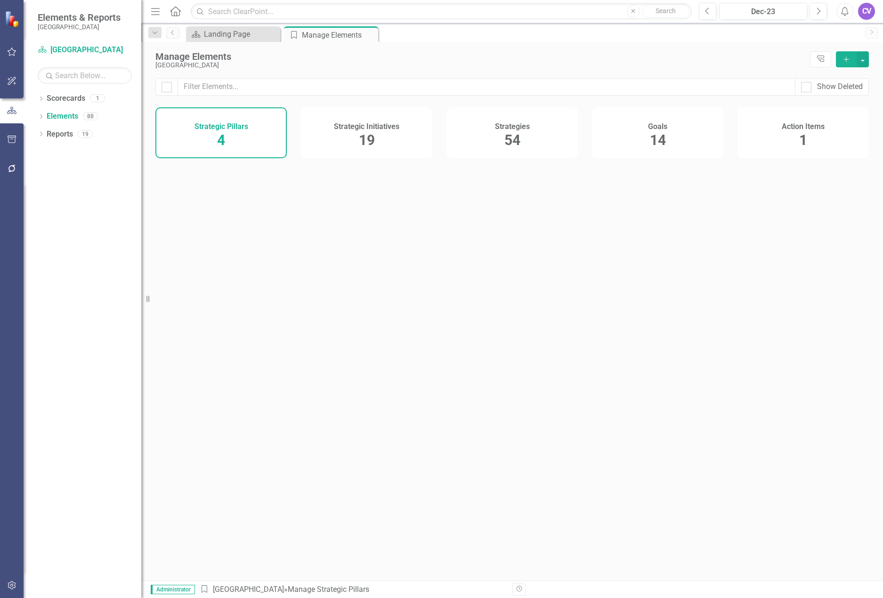
click at [376, 147] on div "Strategic Initiatives 19" at bounding box center [366, 132] width 131 height 51
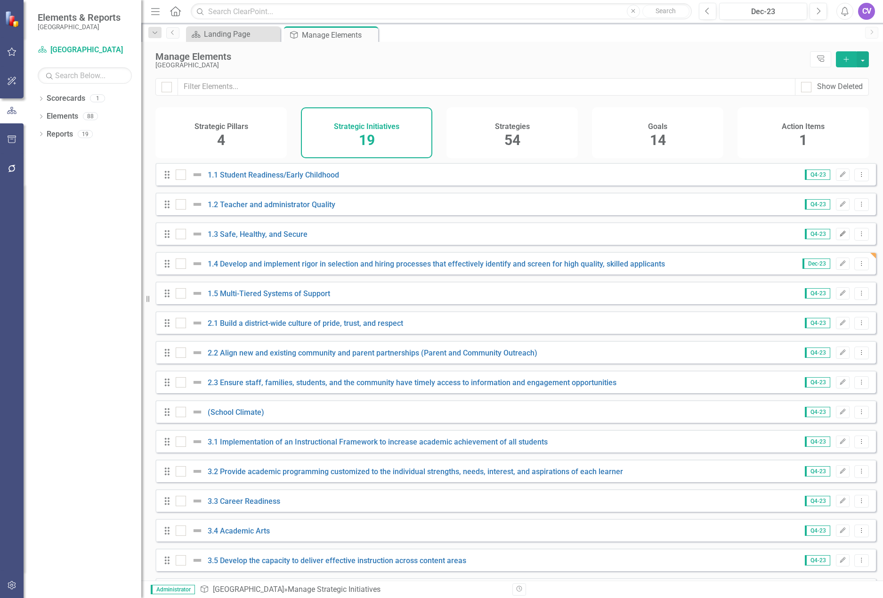
click at [839, 237] on icon "Edit" at bounding box center [842, 234] width 7 height 6
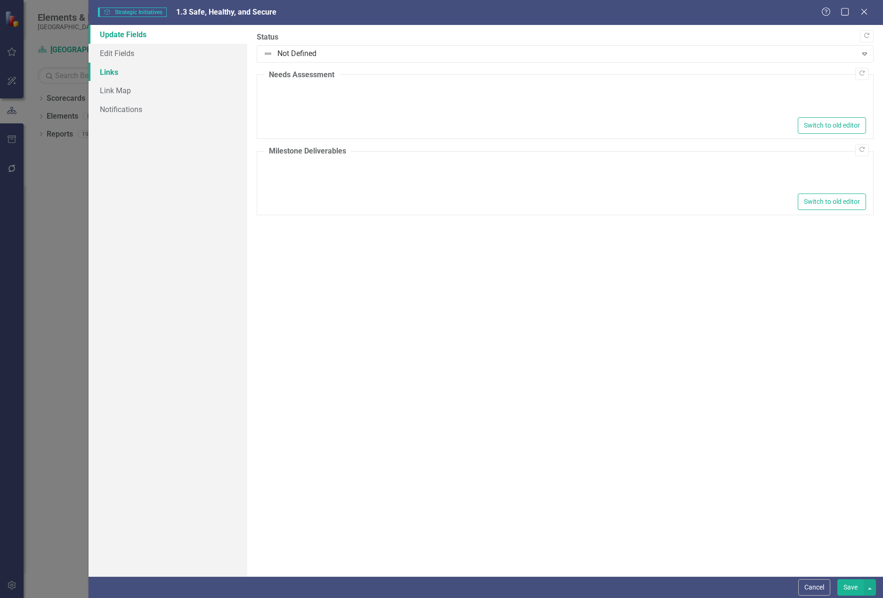
click at [114, 69] on link "Links" at bounding box center [167, 72] width 159 height 19
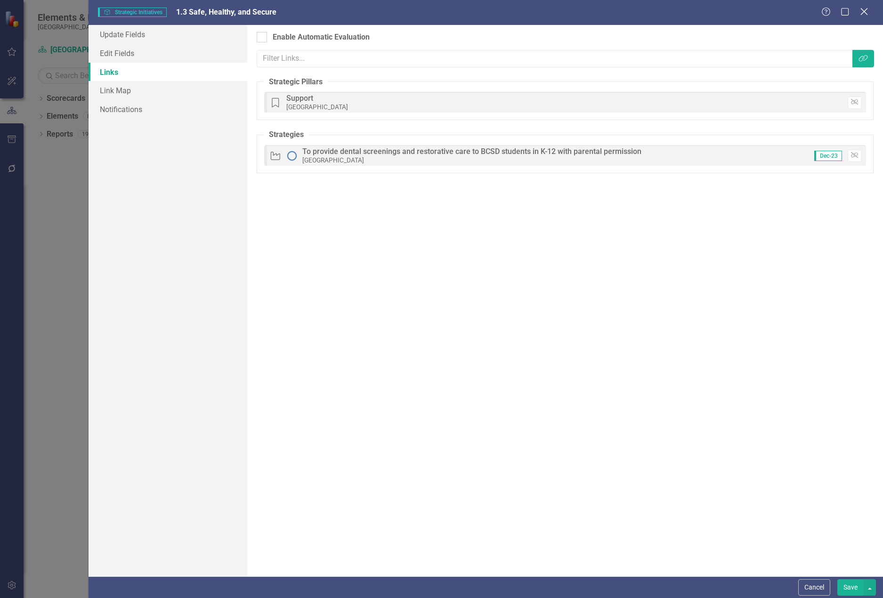
click at [866, 11] on icon "Close" at bounding box center [864, 11] width 12 height 9
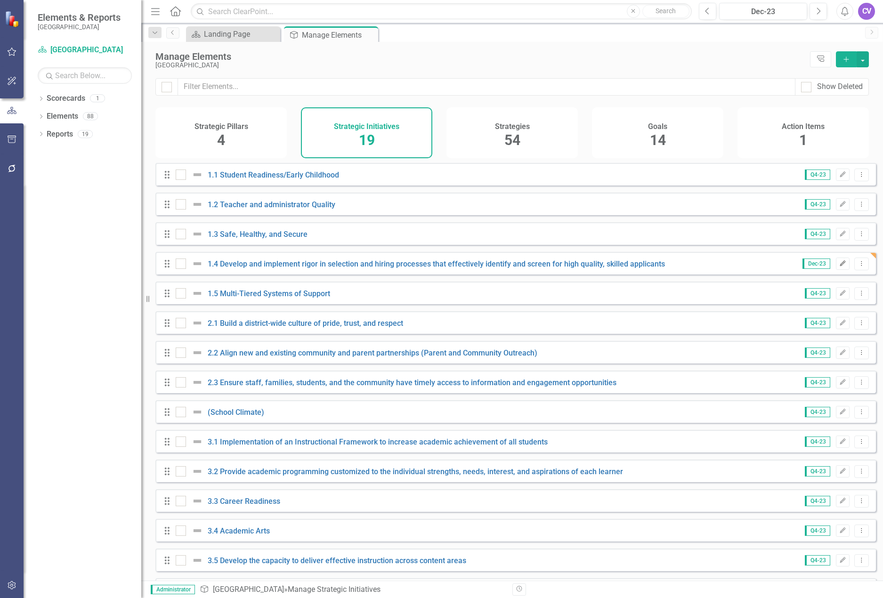
click at [836, 270] on button "Edit" at bounding box center [843, 263] width 14 height 12
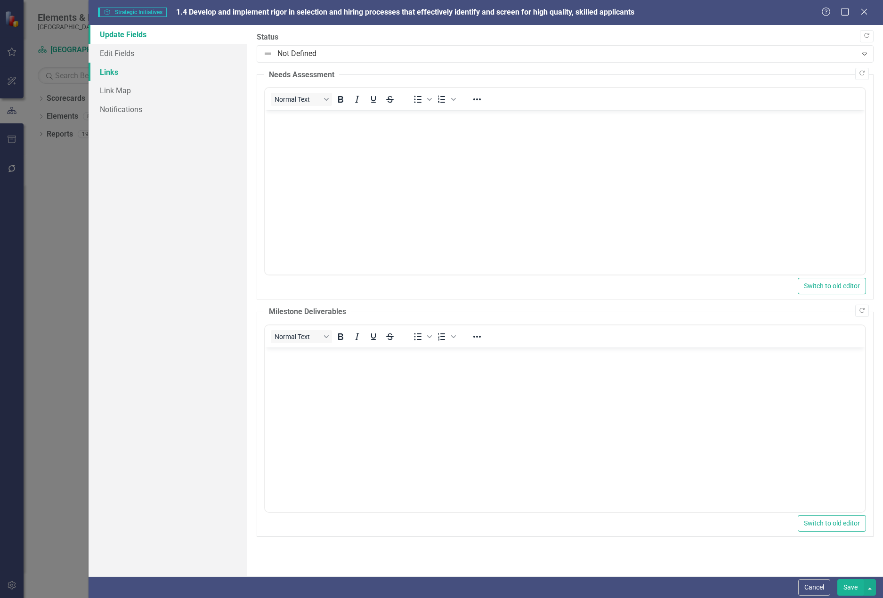
click at [113, 73] on link "Links" at bounding box center [167, 72] width 159 height 19
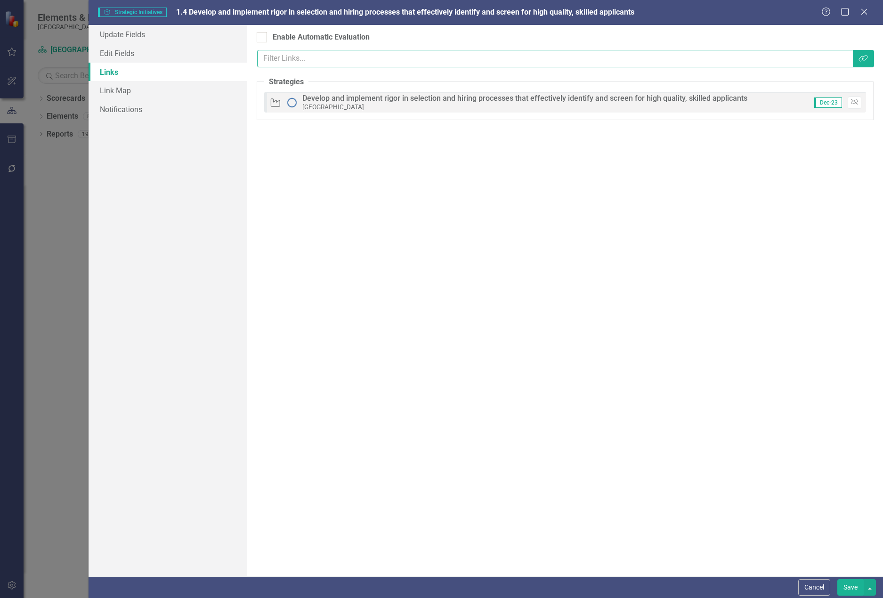
click at [288, 56] on input "text" at bounding box center [555, 58] width 596 height 17
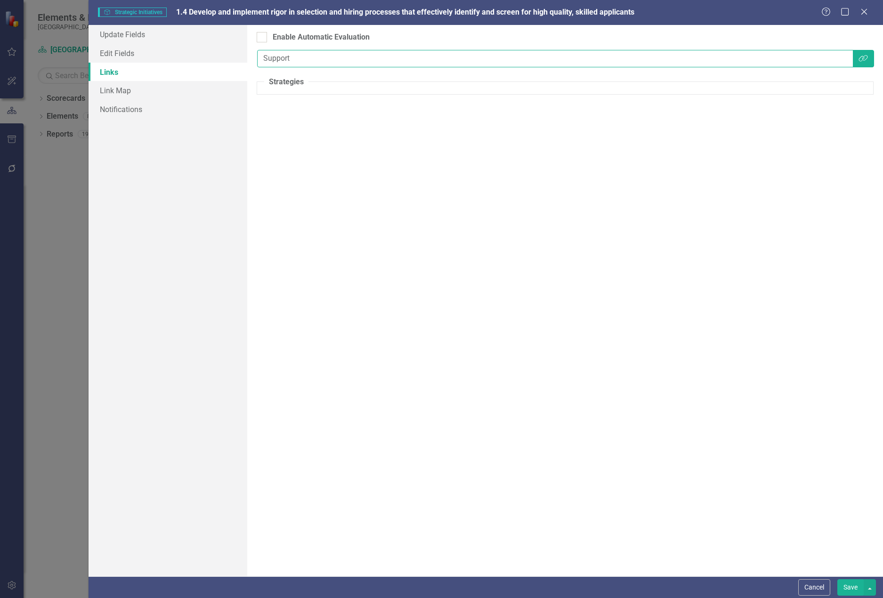
click at [309, 58] on input "Support" at bounding box center [555, 58] width 596 height 17
type input "Support"
click at [866, 56] on icon "Link Tag" at bounding box center [862, 59] width 9 height 8
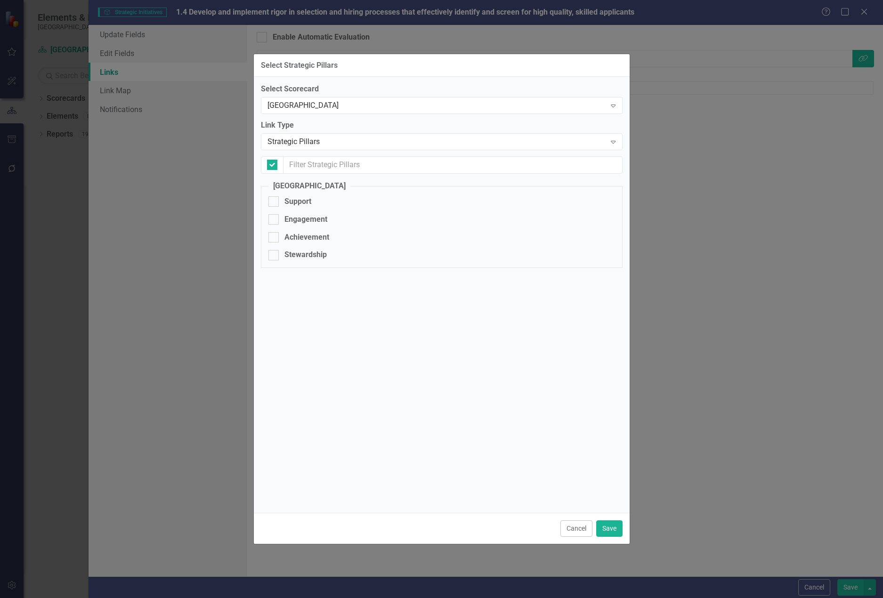
checkbox input "false"
click at [274, 201] on div at bounding box center [273, 201] width 10 height 10
click at [274, 201] on input "Support" at bounding box center [271, 199] width 6 height 6
checkbox input "true"
click at [611, 527] on button "Save" at bounding box center [609, 528] width 26 height 16
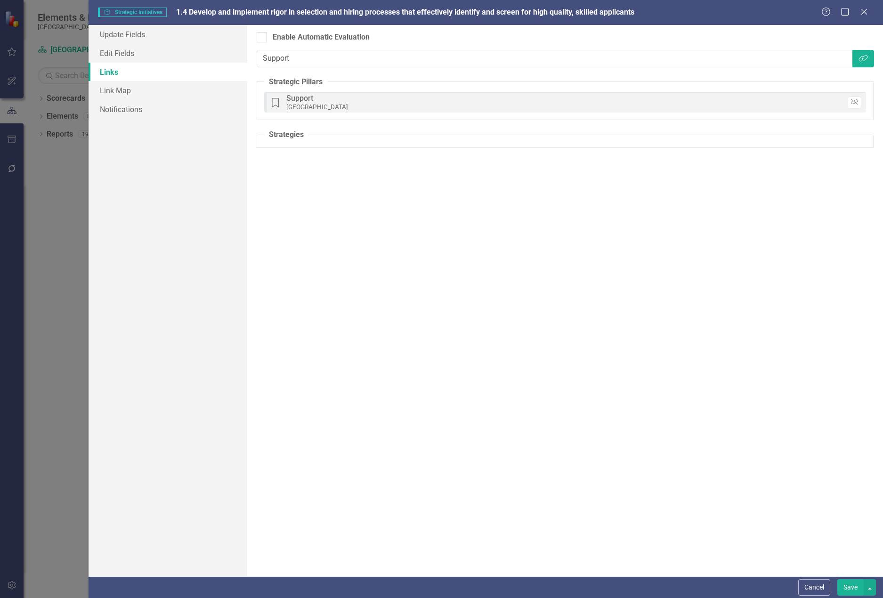
click at [851, 587] on button "Save" at bounding box center [850, 587] width 26 height 16
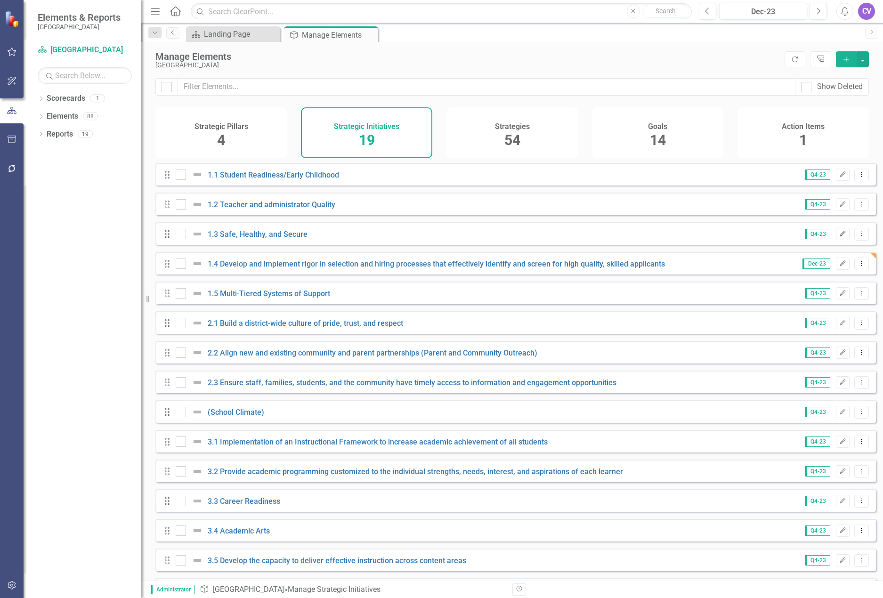
click at [839, 237] on icon "Edit" at bounding box center [842, 234] width 7 height 6
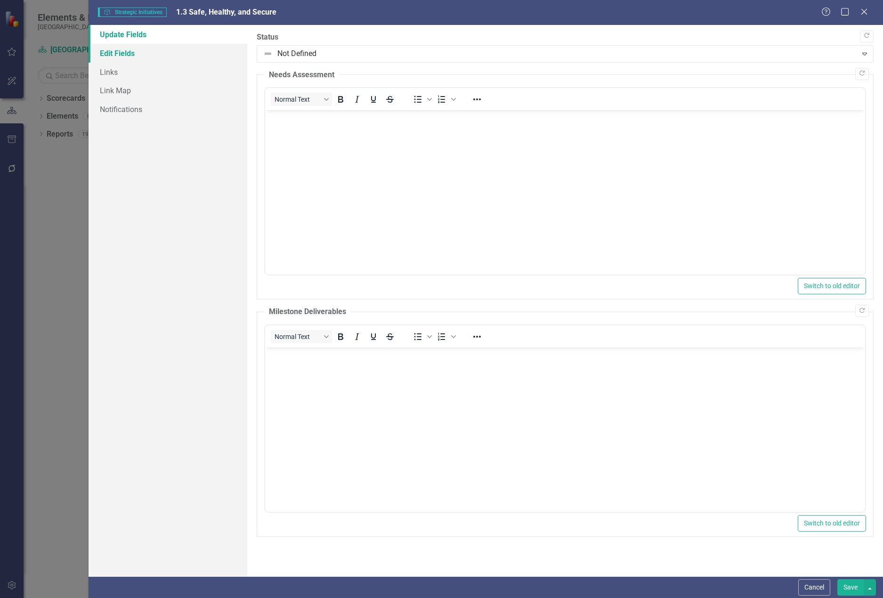
click at [129, 52] on link "Edit Fields" at bounding box center [167, 53] width 159 height 19
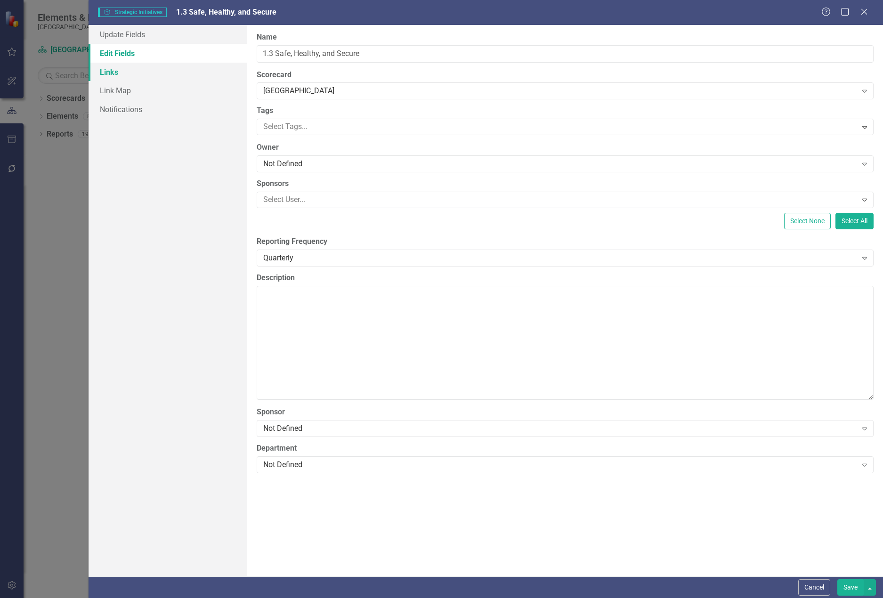
click at [121, 75] on link "Links" at bounding box center [167, 72] width 159 height 19
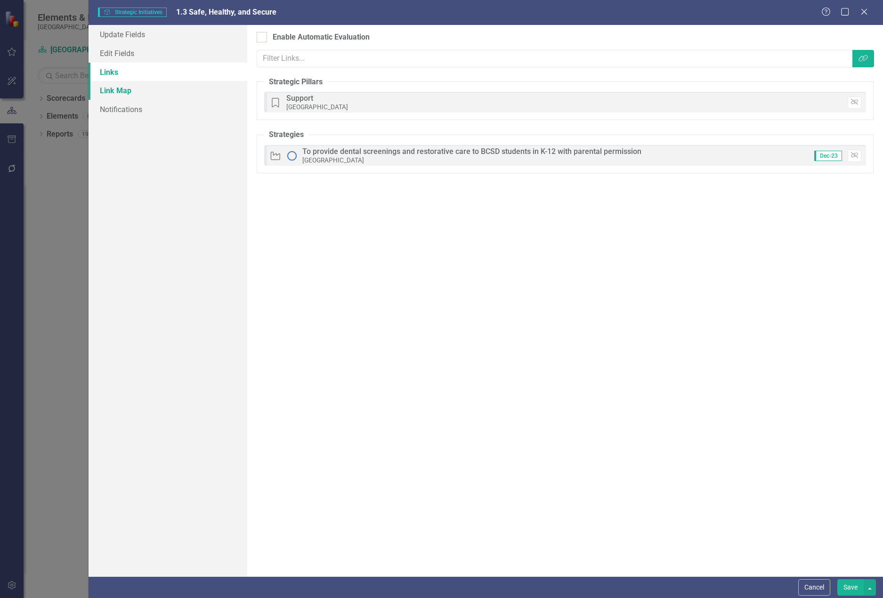
click at [147, 95] on link "Link Map" at bounding box center [167, 90] width 159 height 19
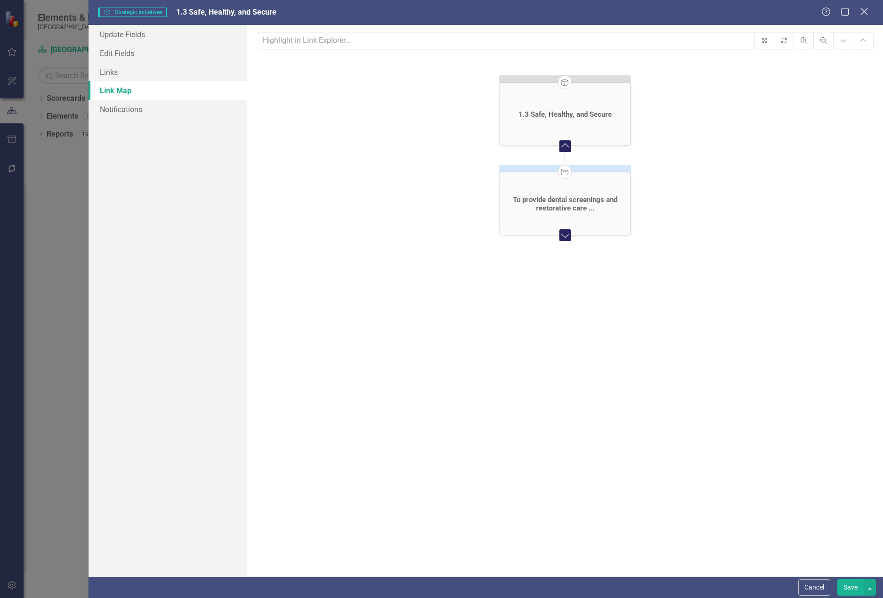
click at [867, 12] on icon "Close" at bounding box center [864, 11] width 12 height 9
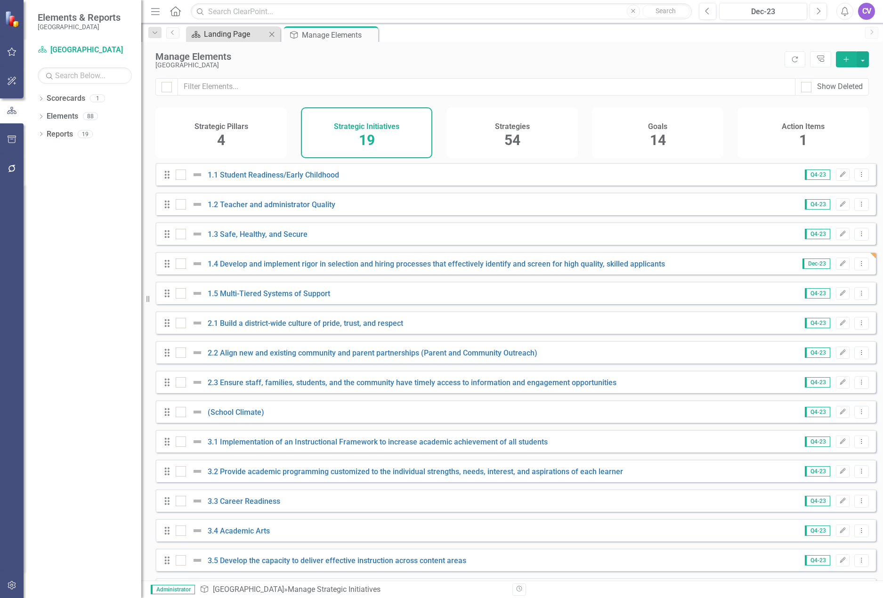
click at [246, 37] on div "Landing Page" at bounding box center [235, 34] width 62 height 12
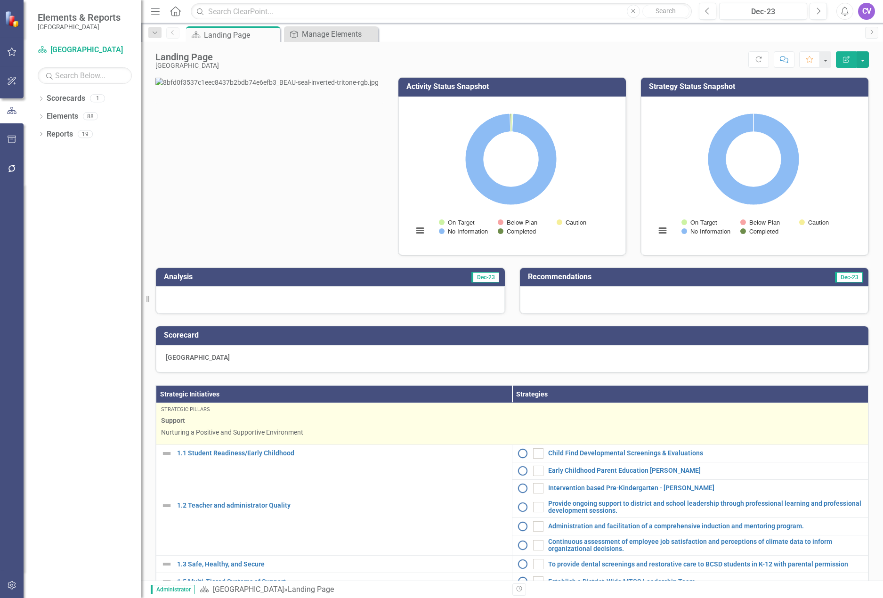
drag, startPoint x: 761, startPoint y: 58, endPoint x: 330, endPoint y: 443, distance: 577.7
click at [761, 58] on icon "Refresh" at bounding box center [758, 59] width 8 height 7
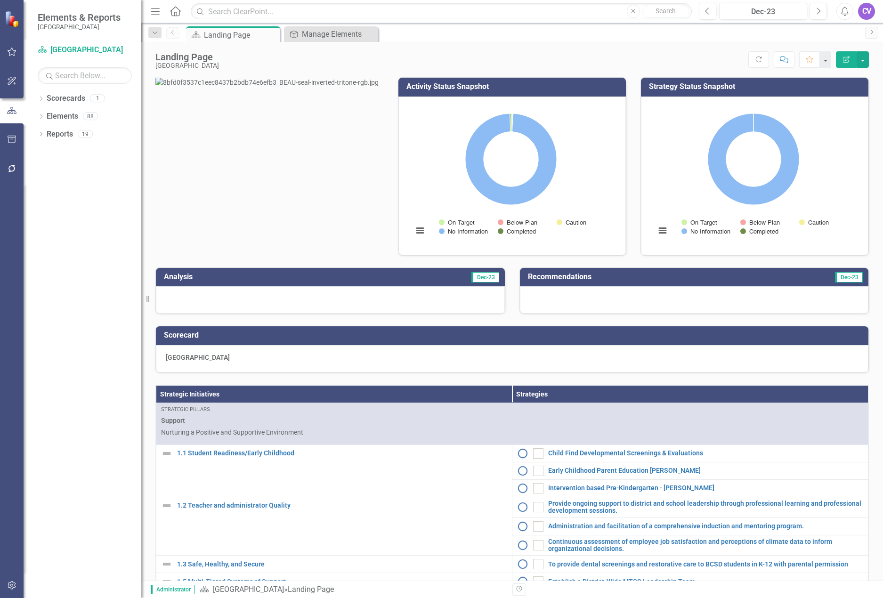
scroll to position [94, 0]
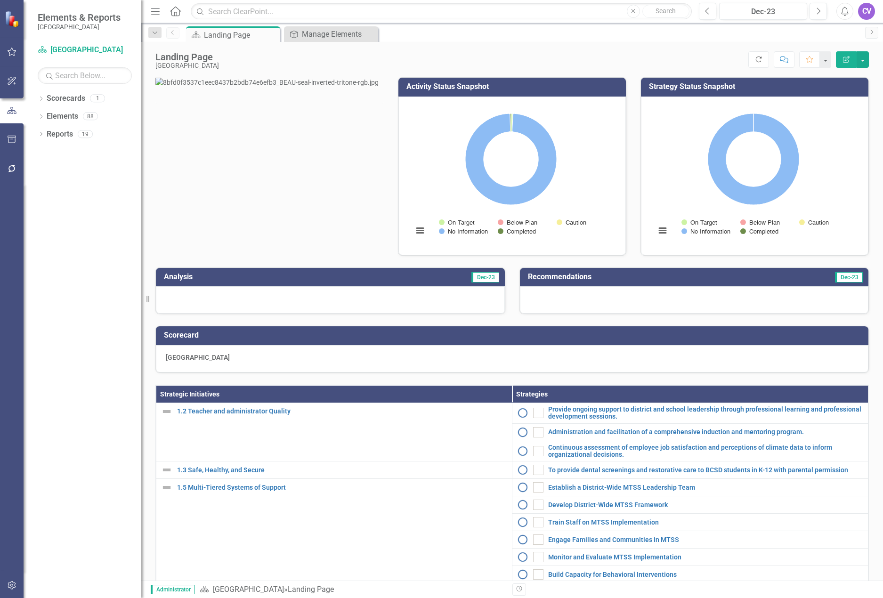
click at [759, 58] on icon "Refresh" at bounding box center [758, 59] width 8 height 7
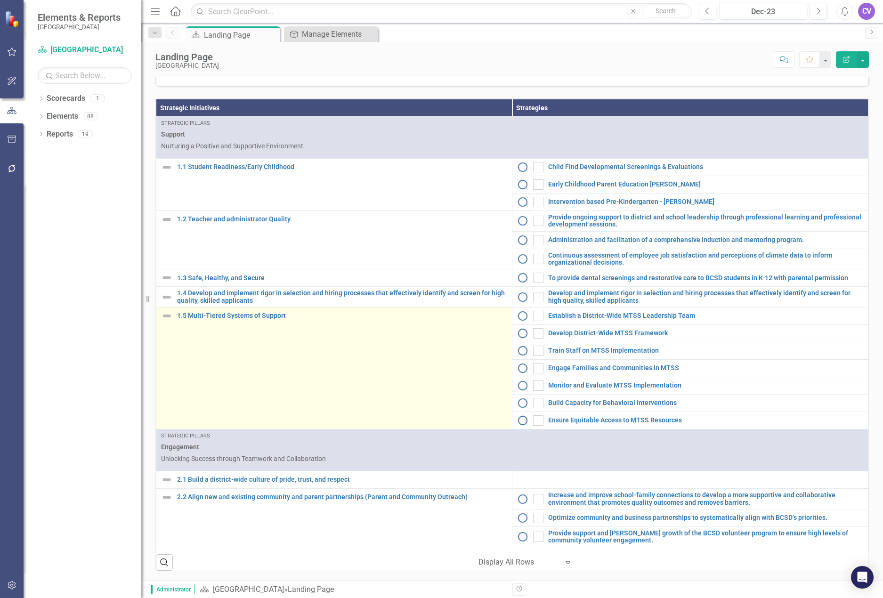
scroll to position [255, 0]
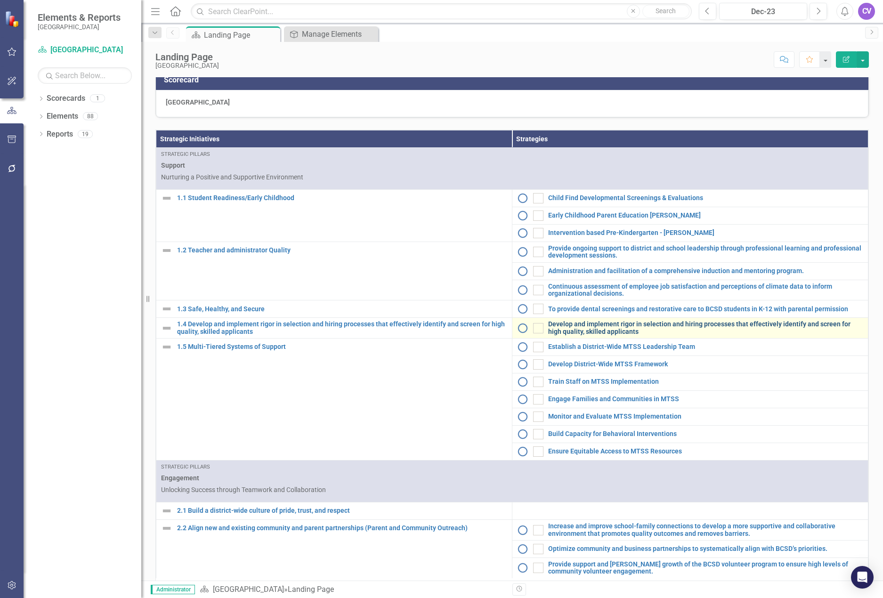
click at [606, 335] on link "Develop and implement rigor in selection and hiring processes that effectively …" at bounding box center [705, 328] width 315 height 15
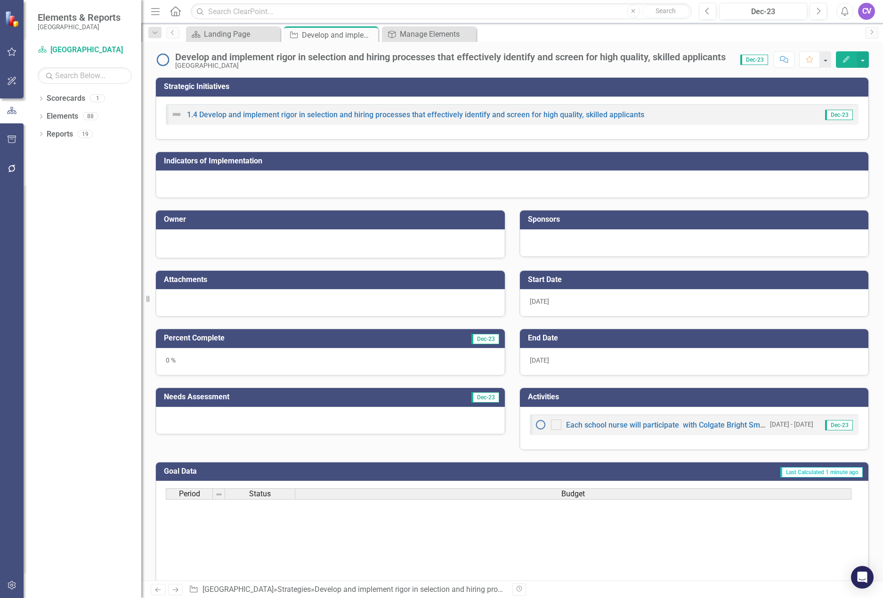
click at [843, 59] on icon "Edit" at bounding box center [846, 59] width 8 height 7
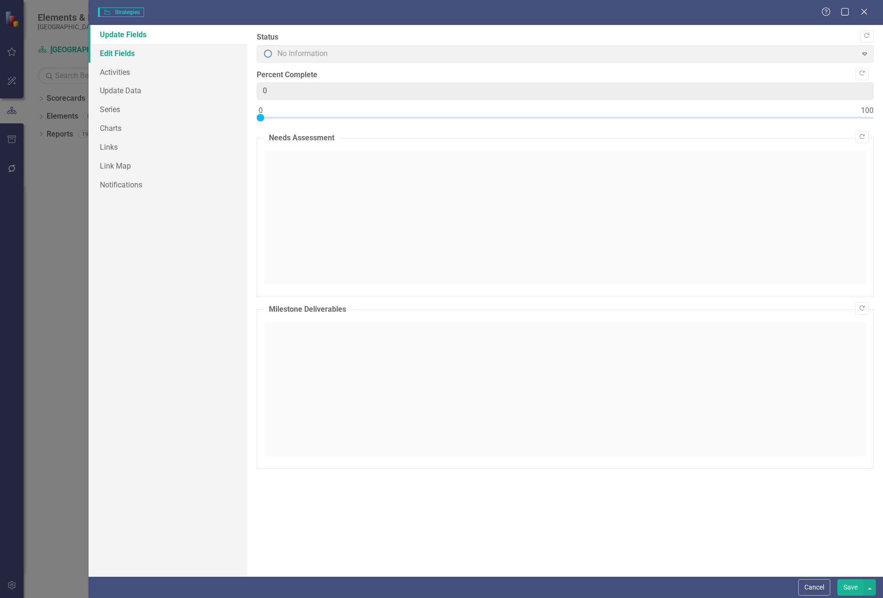
click at [127, 54] on link "Edit Fields" at bounding box center [167, 53] width 159 height 19
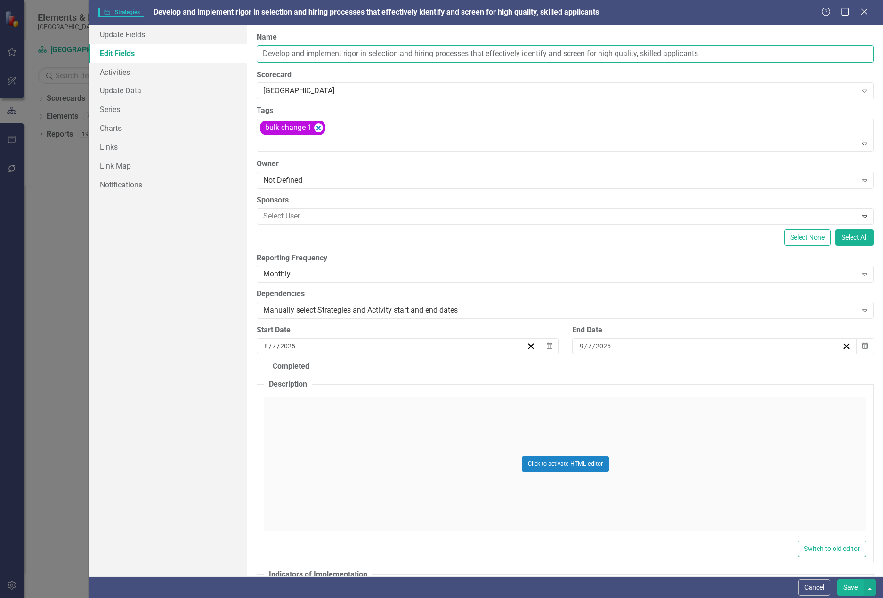
drag, startPoint x: 709, startPoint y: 54, endPoint x: 220, endPoint y: 53, distance: 489.1
click at [220, 53] on div "Update Fields Edit Fields Activities Update Data Series Charts Links Link Map N…" at bounding box center [485, 300] width 795 height 551
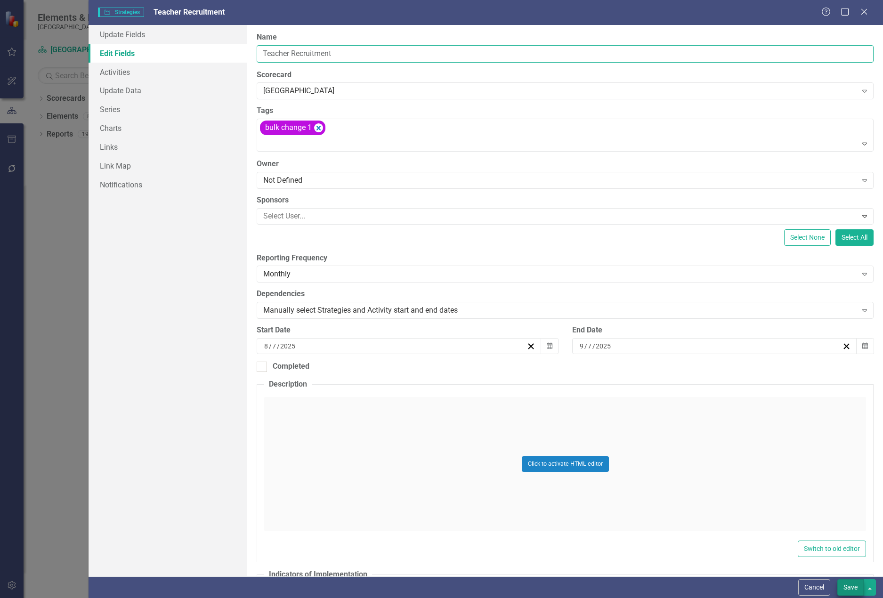
type input "Teacher Recruitment"
click at [844, 586] on button "Save" at bounding box center [850, 587] width 26 height 16
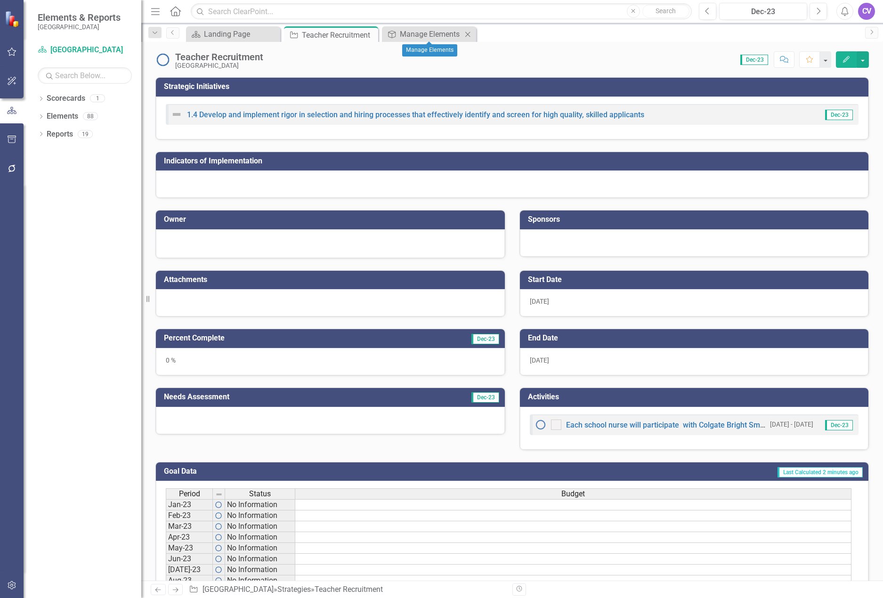
click at [467, 35] on icon at bounding box center [467, 34] width 5 height 5
click at [220, 35] on div "Landing Page" at bounding box center [235, 34] width 62 height 12
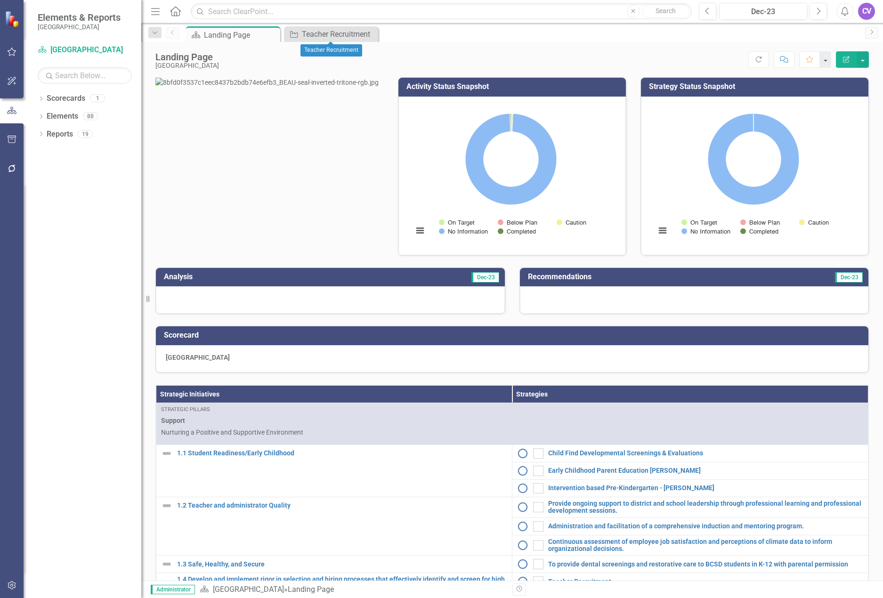
drag, startPoint x: 368, startPoint y: 36, endPoint x: 233, endPoint y: 166, distance: 187.8
click at [0, 0] on icon at bounding box center [0, 0] width 0 height 0
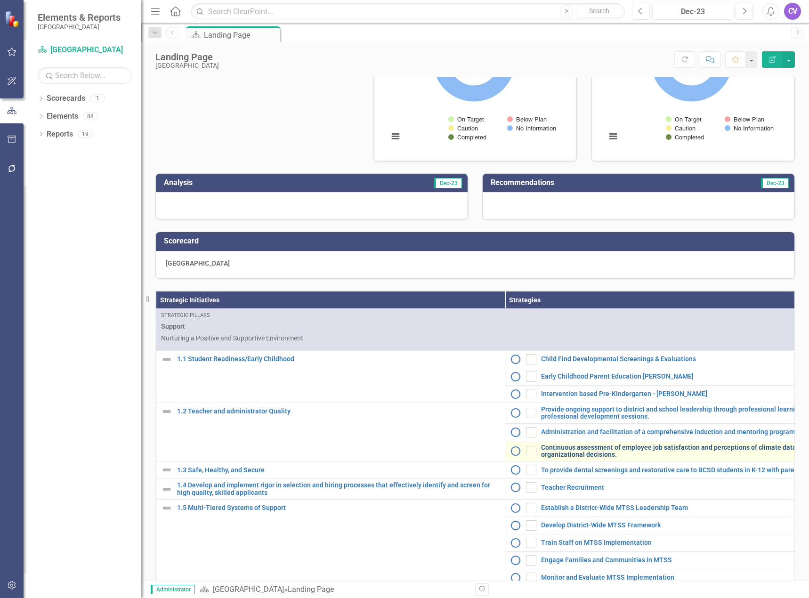
scroll to position [94, 0]
